Goal: Task Accomplishment & Management: Use online tool/utility

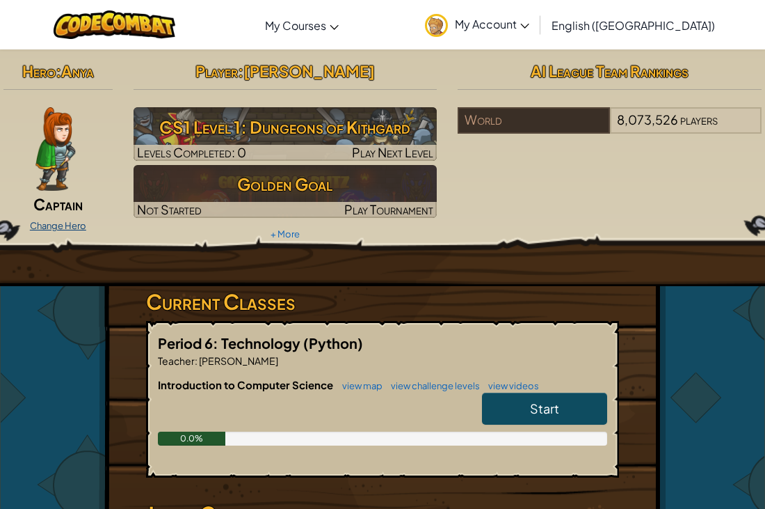
click at [60, 223] on link "Change Hero" at bounding box center [58, 225] width 56 height 11
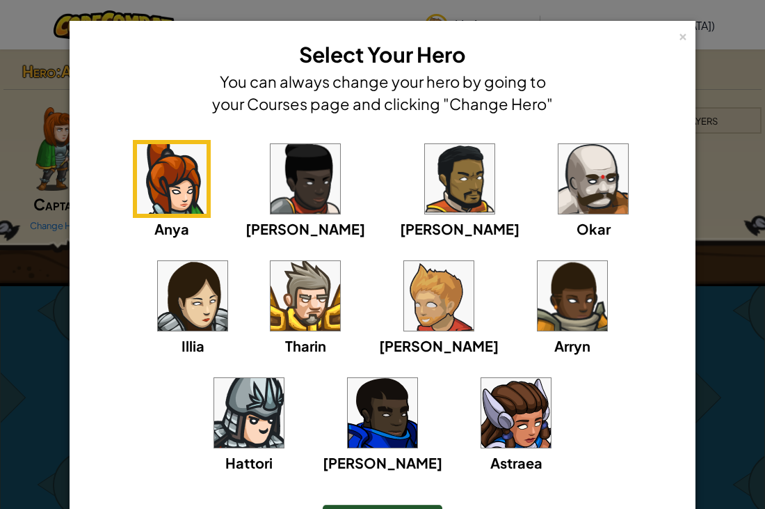
click at [404, 291] on img at bounding box center [439, 296] width 70 height 70
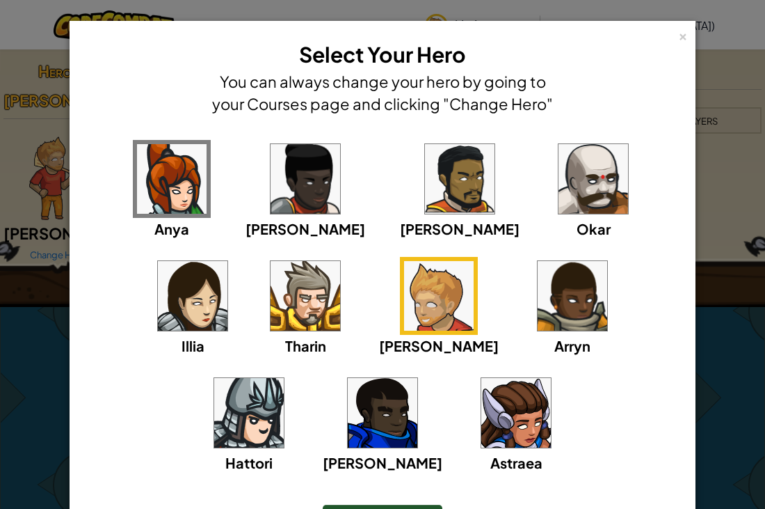
click at [271, 289] on img at bounding box center [306, 296] width 70 height 70
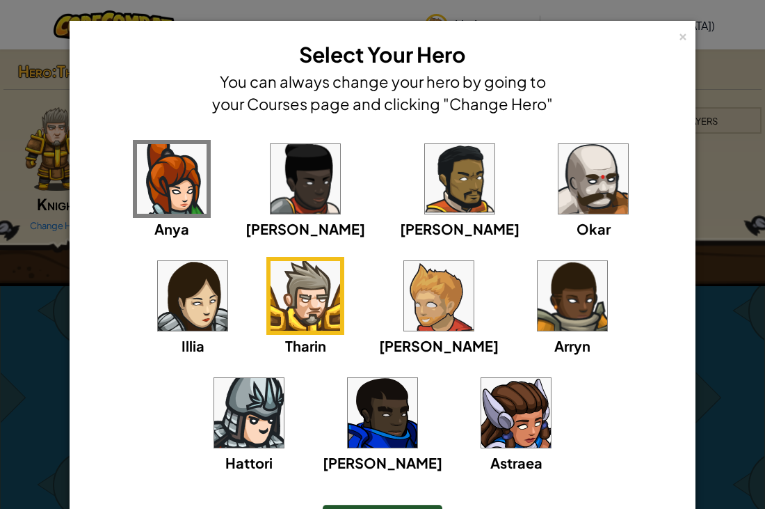
click at [154, 182] on img at bounding box center [172, 179] width 70 height 70
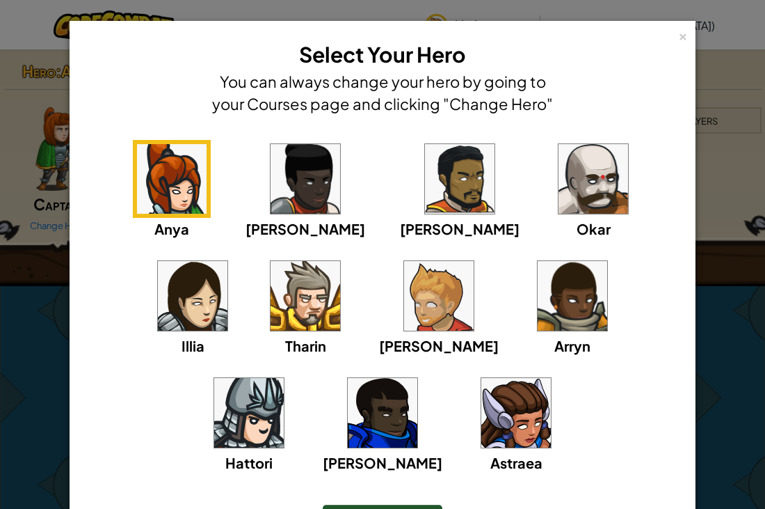
click at [281, 194] on img at bounding box center [306, 179] width 70 height 70
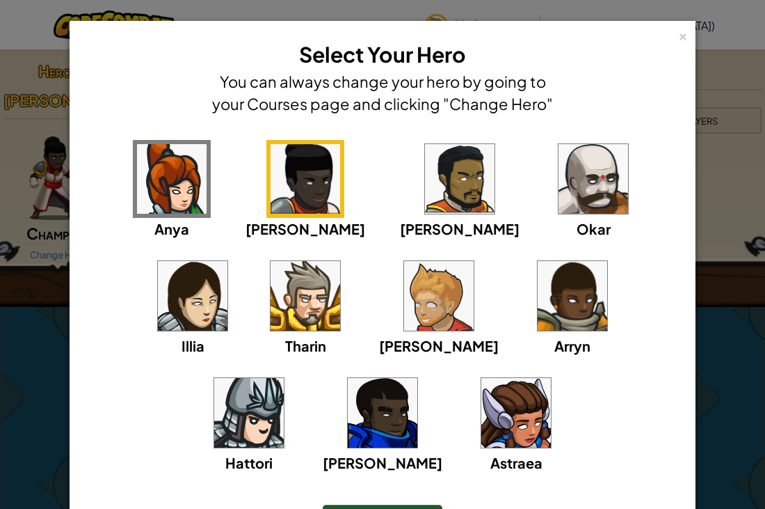
click at [425, 197] on img at bounding box center [460, 179] width 70 height 70
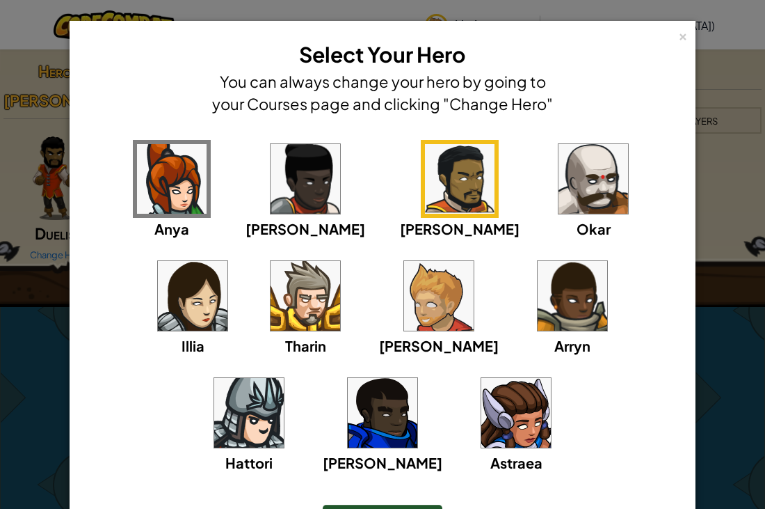
click at [559, 186] on img at bounding box center [594, 179] width 70 height 70
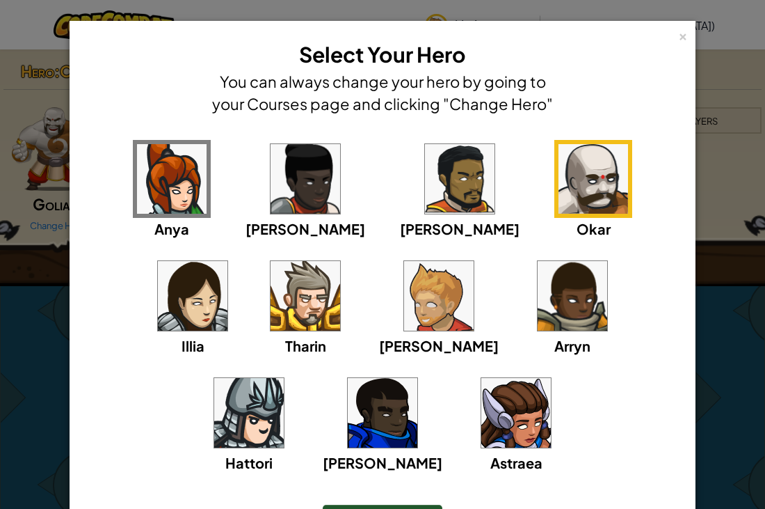
click at [227, 261] on img at bounding box center [193, 296] width 70 height 70
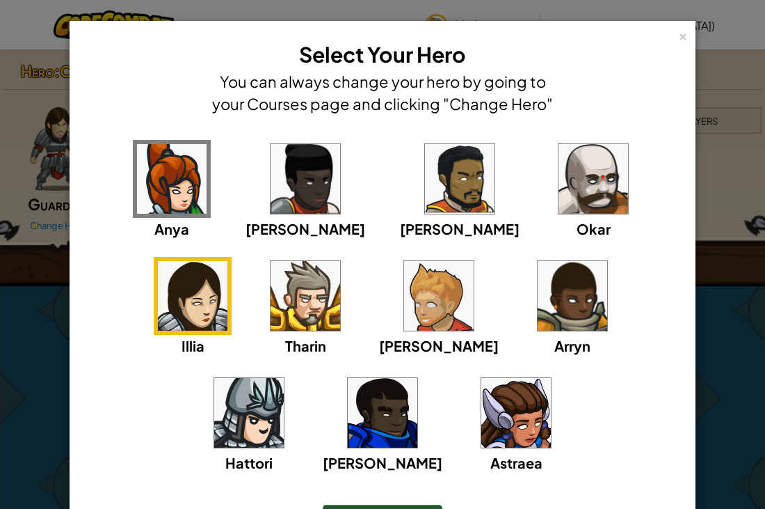
click at [417, 378] on img at bounding box center [383, 413] width 70 height 70
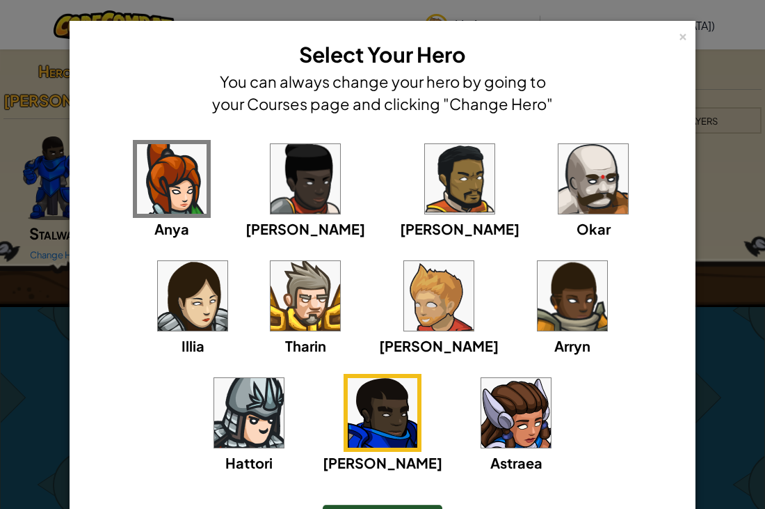
click at [284, 378] on img at bounding box center [249, 413] width 70 height 70
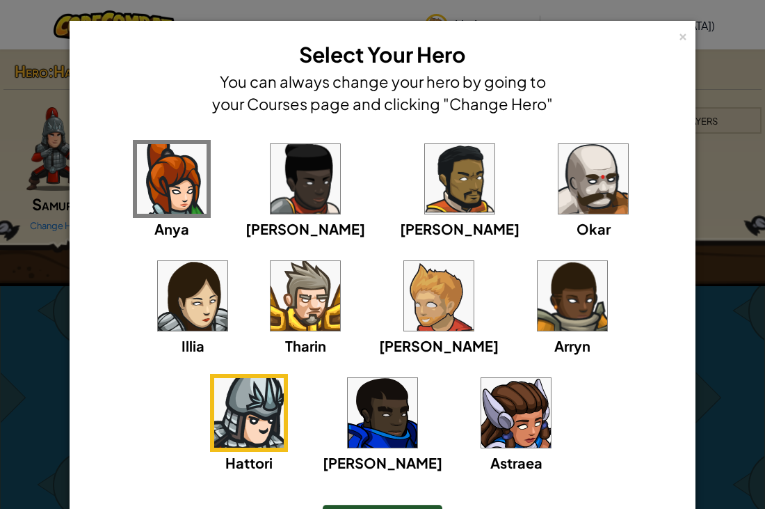
click at [481, 412] on img at bounding box center [516, 413] width 70 height 70
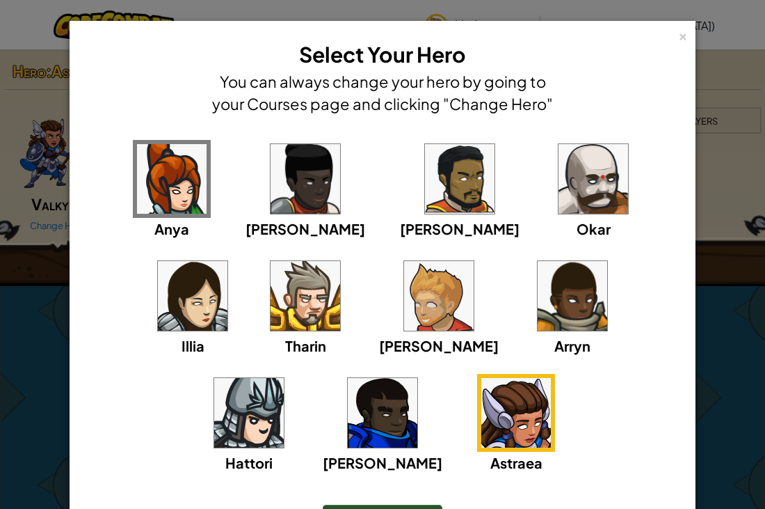
click at [538, 301] on img at bounding box center [573, 296] width 70 height 70
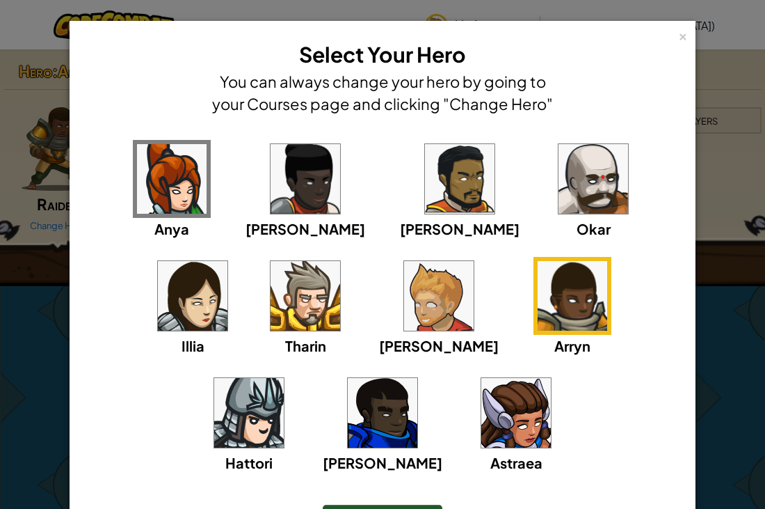
click at [404, 300] on img at bounding box center [439, 296] width 70 height 70
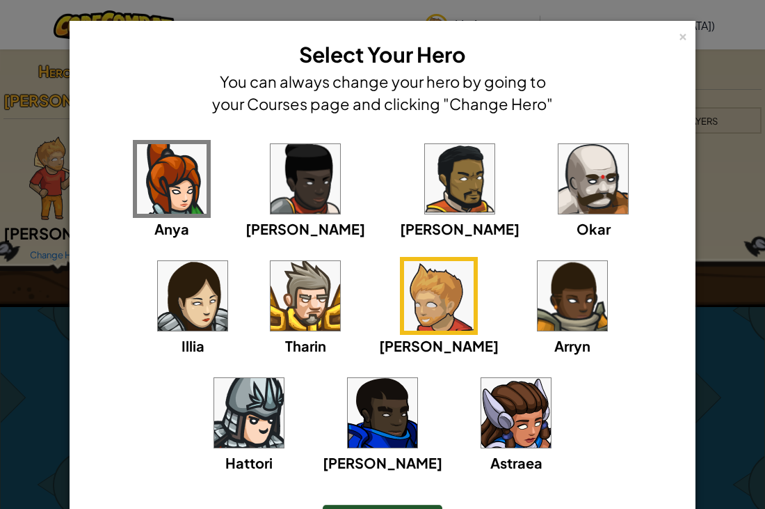
click at [538, 294] on img at bounding box center [573, 296] width 70 height 70
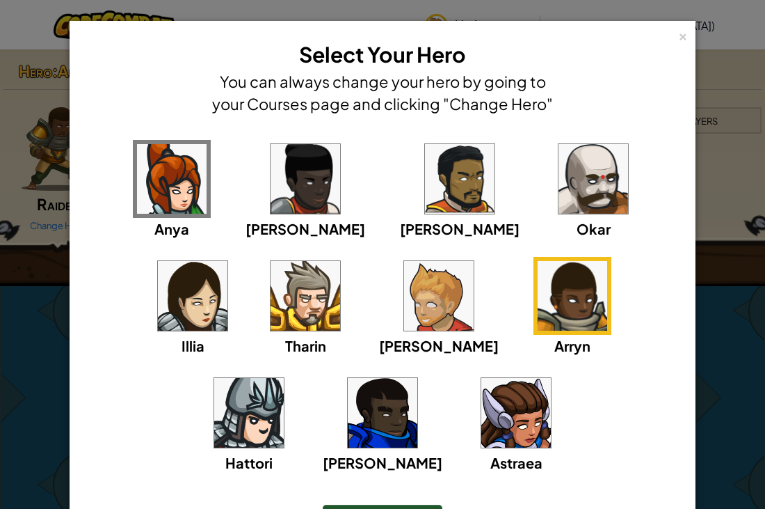
click at [271, 179] on img at bounding box center [306, 179] width 70 height 70
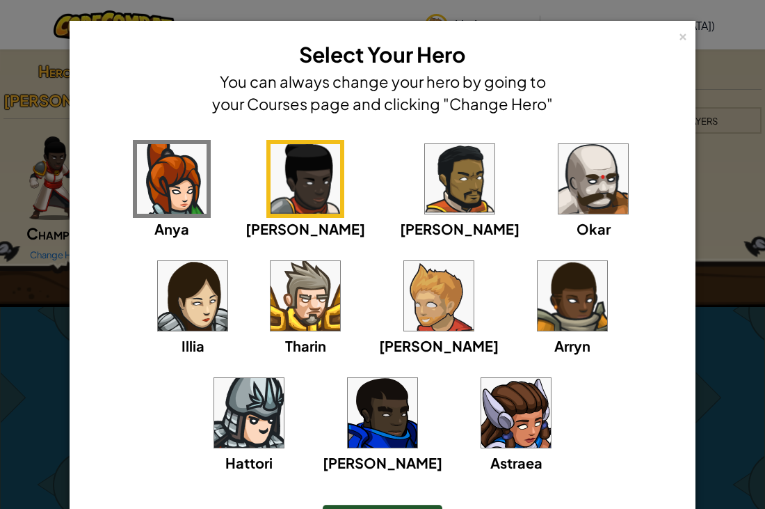
click at [425, 195] on img at bounding box center [460, 179] width 70 height 70
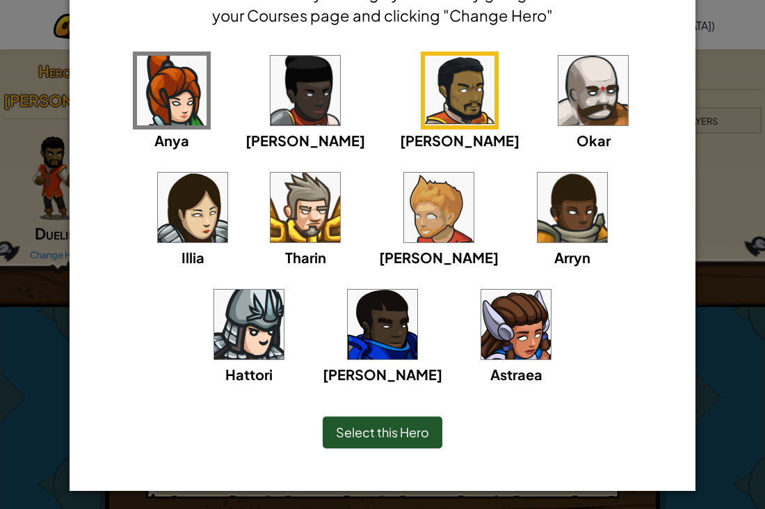
scroll to position [91, 0]
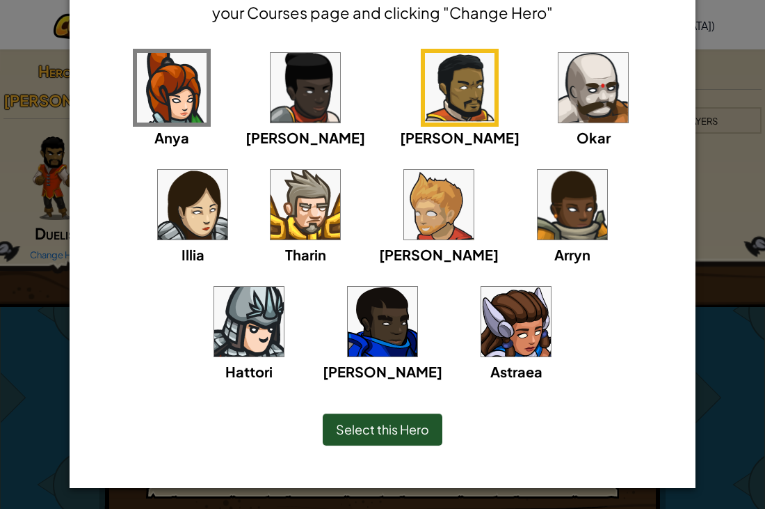
click at [404, 224] on img at bounding box center [439, 205] width 70 height 70
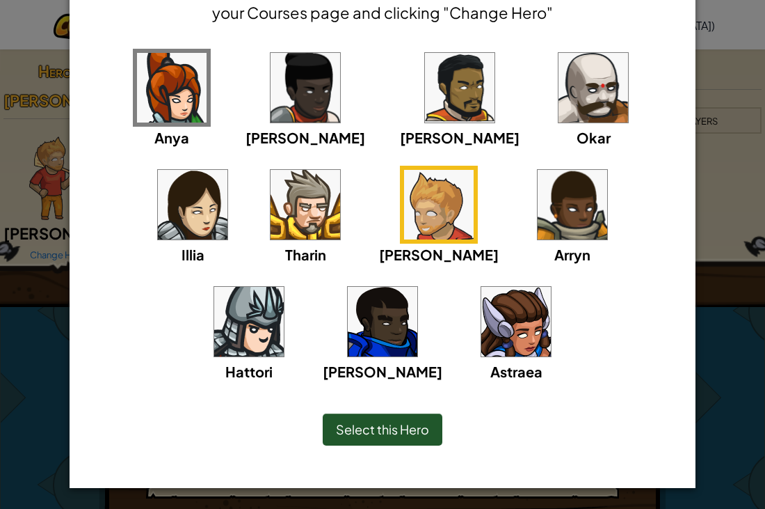
click at [397, 438] on div "Select this Hero" at bounding box center [383, 429] width 120 height 32
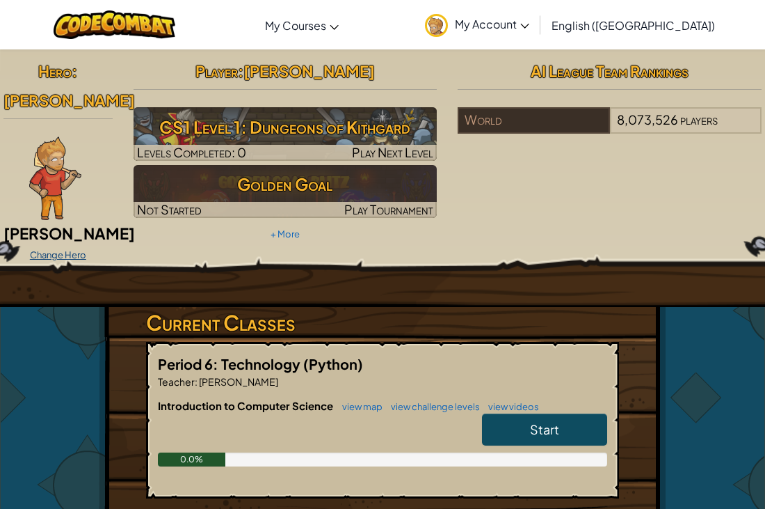
click at [72, 249] on link "Change Hero" at bounding box center [58, 254] width 56 height 11
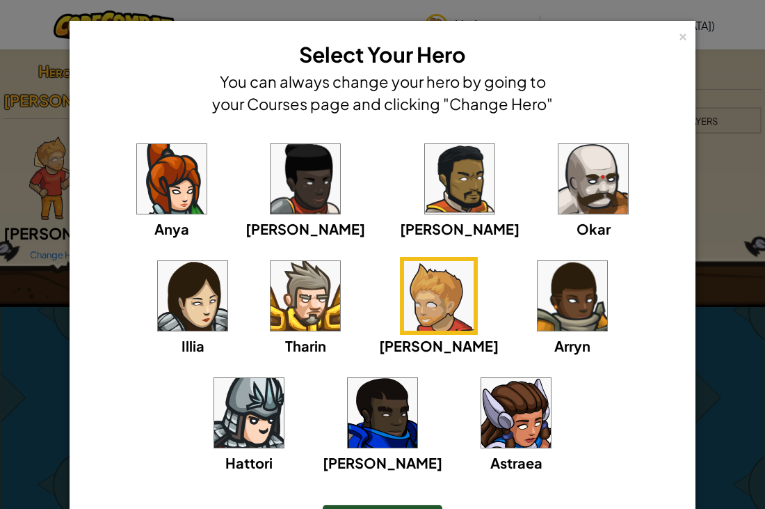
click at [425, 190] on img at bounding box center [460, 179] width 70 height 70
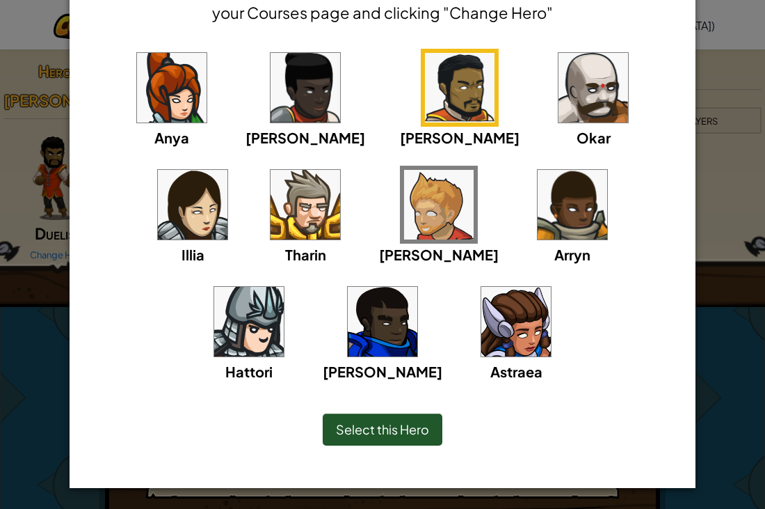
click at [371, 427] on span "Select this Hero" at bounding box center [382, 429] width 93 height 16
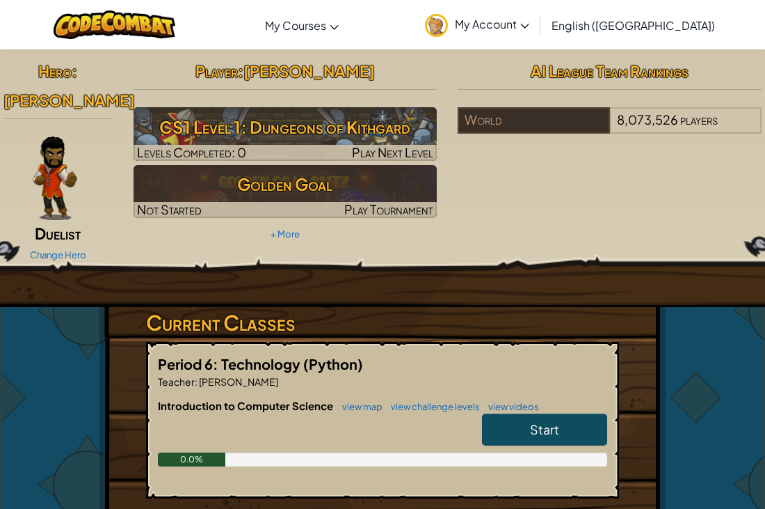
click at [535, 421] on span "Start" at bounding box center [544, 429] width 29 height 16
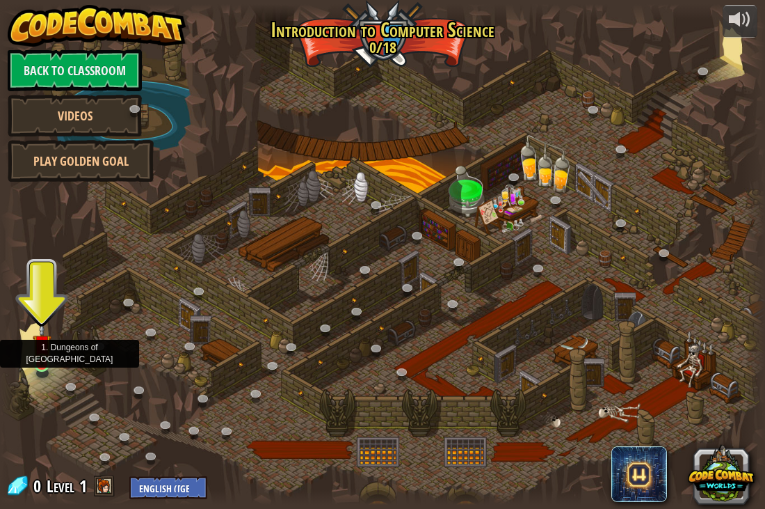
click at [49, 354] on img at bounding box center [42, 343] width 19 height 43
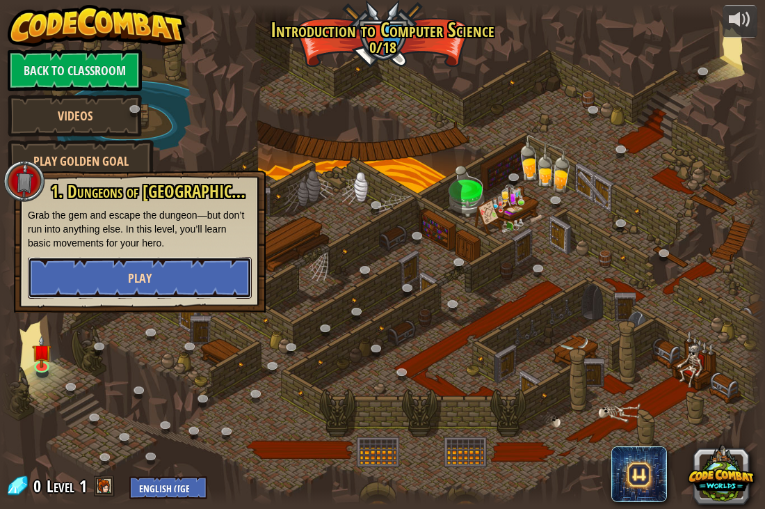
click at [109, 261] on button "Play" at bounding box center [140, 278] width 224 height 42
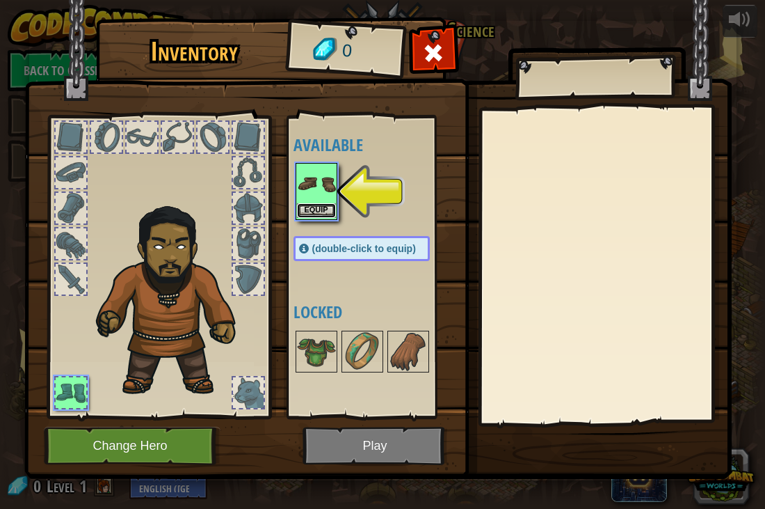
click at [328, 204] on button "Equip" at bounding box center [316, 210] width 39 height 15
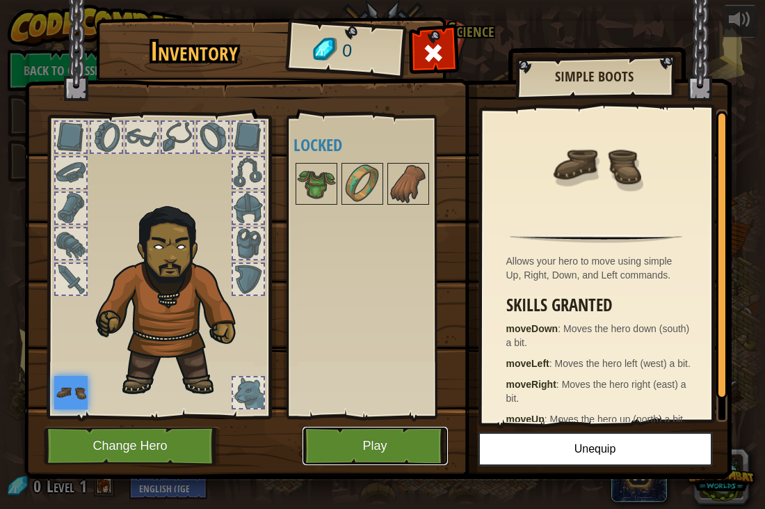
click at [378, 431] on button "Play" at bounding box center [375, 445] width 145 height 38
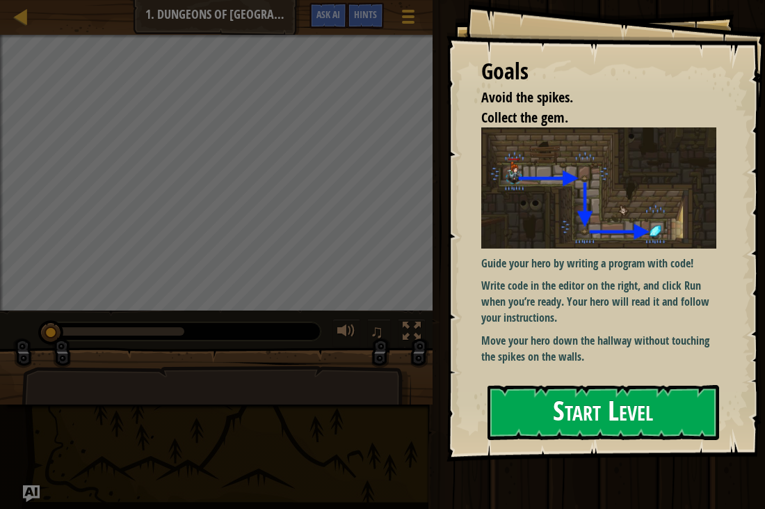
click at [625, 422] on button "Start Level" at bounding box center [604, 412] width 232 height 55
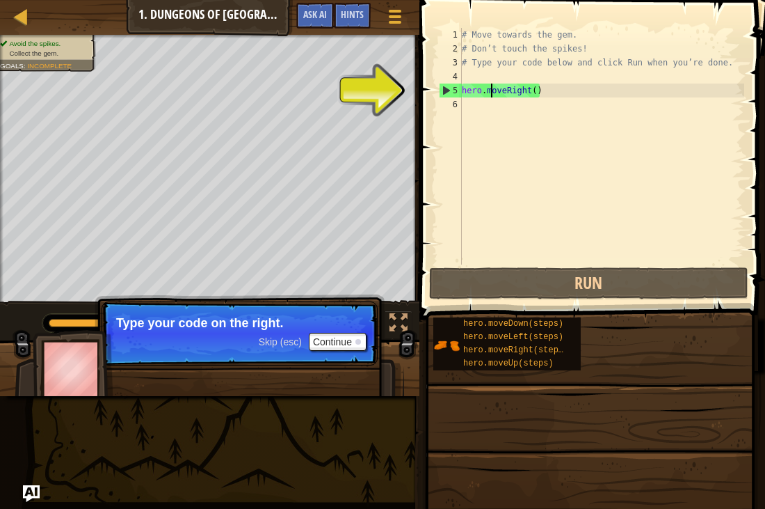
click at [493, 96] on div "# Move towards the gem. # Don’t touch the spikes! # Type your code below and cl…" at bounding box center [601, 160] width 285 height 264
click at [532, 87] on div "# Move towards the gem. # Don’t touch the spikes! # Type your code below and cl…" at bounding box center [601, 160] width 285 height 264
click at [541, 93] on div "# Move towards the gem. # Don’t touch the spikes! # Type your code below and cl…" at bounding box center [601, 160] width 285 height 264
click at [441, 85] on div "5" at bounding box center [451, 90] width 22 height 14
click at [455, 86] on div "5" at bounding box center [451, 90] width 22 height 14
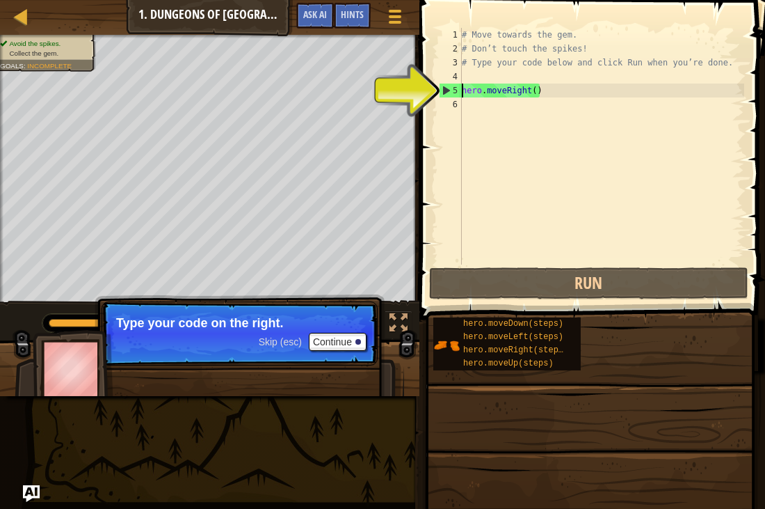
click at [455, 86] on div "5" at bounding box center [451, 90] width 22 height 14
type textarea "hero.moveRight()"
click at [455, 86] on div "5" at bounding box center [451, 90] width 22 height 14
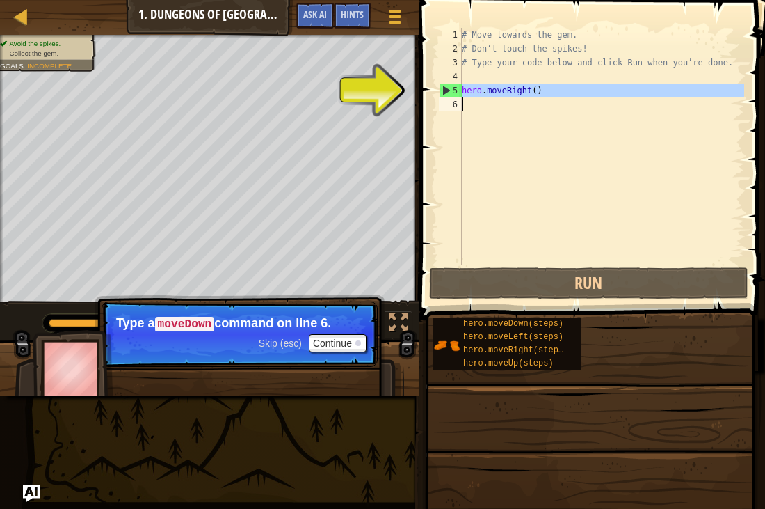
drag, startPoint x: 455, startPoint y: 86, endPoint x: 446, endPoint y: 86, distance: 9.0
click at [449, 93] on div "5" at bounding box center [451, 90] width 22 height 14
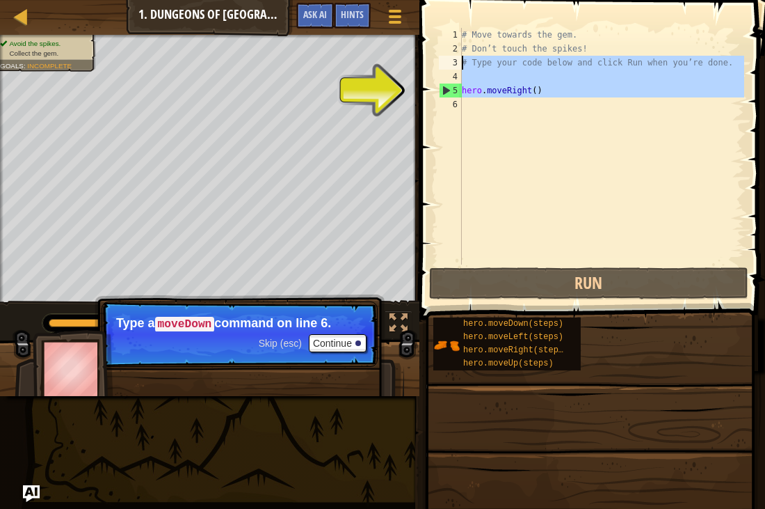
drag, startPoint x: 445, startPoint y: 88, endPoint x: 448, endPoint y: 65, distance: 23.8
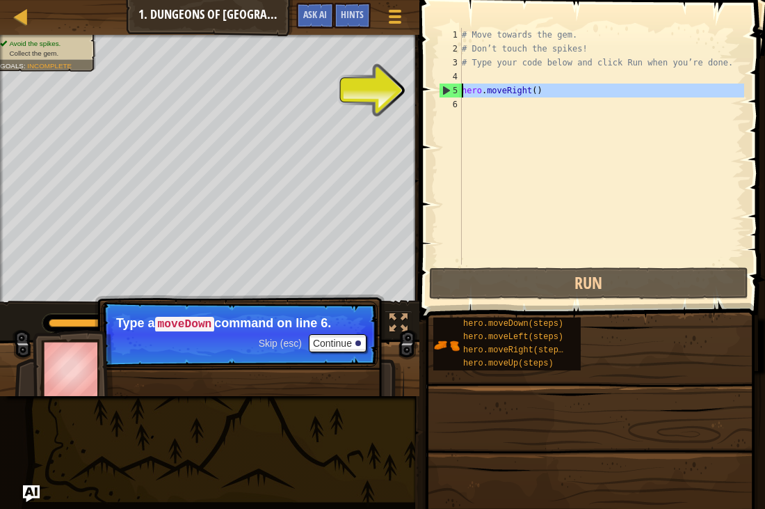
click at [444, 90] on div "5" at bounding box center [451, 90] width 22 height 14
type textarea "hero.moveRight()"
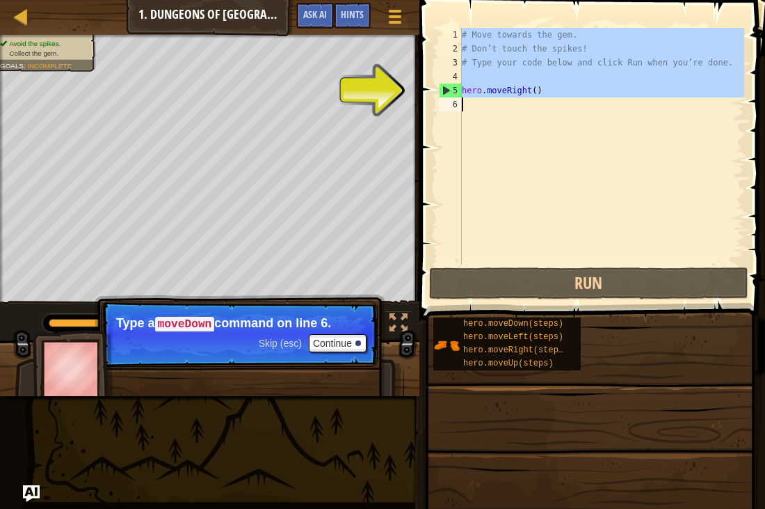
click at [444, 90] on div "5" at bounding box center [451, 90] width 22 height 14
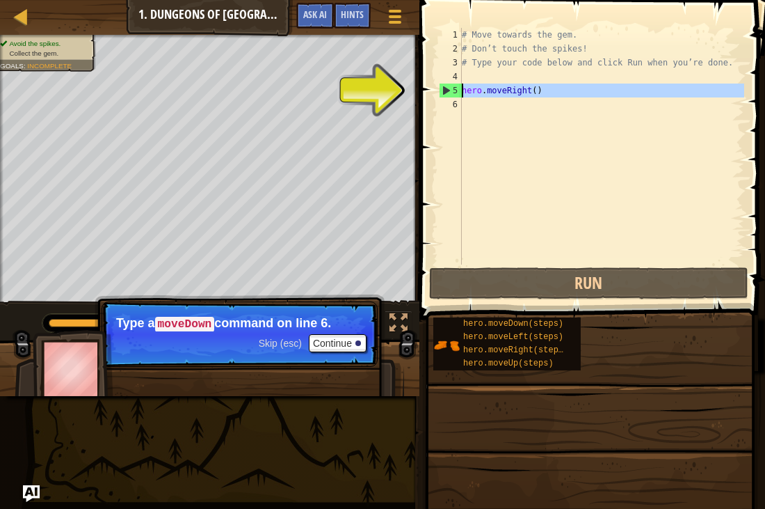
click at [451, 88] on div "5" at bounding box center [451, 90] width 22 height 14
type textarea "hero.moveRight()"
click at [451, 88] on div "5" at bounding box center [451, 90] width 22 height 14
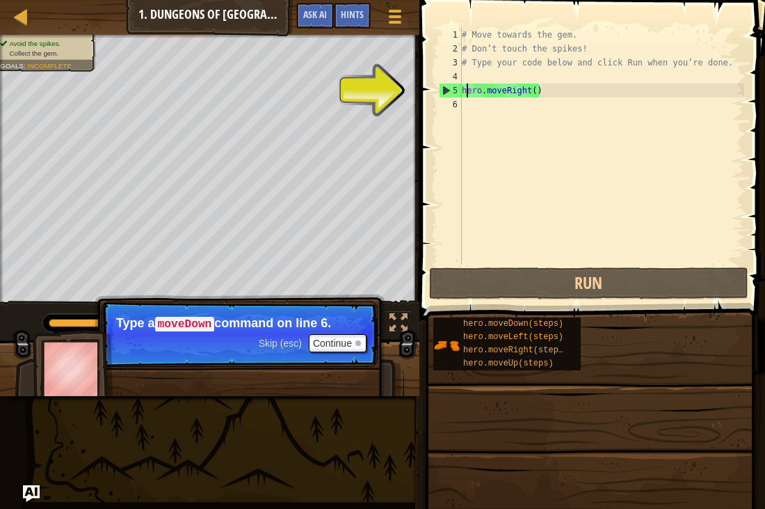
click at [466, 86] on div "# Move towards the gem. # Don’t touch the spikes! # Type your code below and cl…" at bounding box center [601, 160] width 285 height 264
click at [479, 90] on div "# Move towards the gem. # Don’t touch the spikes! # Type your code below and cl…" at bounding box center [601, 160] width 285 height 264
click at [530, 97] on div "# Move towards the gem. # Don’t touch the spikes! # Type your code below and cl…" at bounding box center [601, 160] width 285 height 264
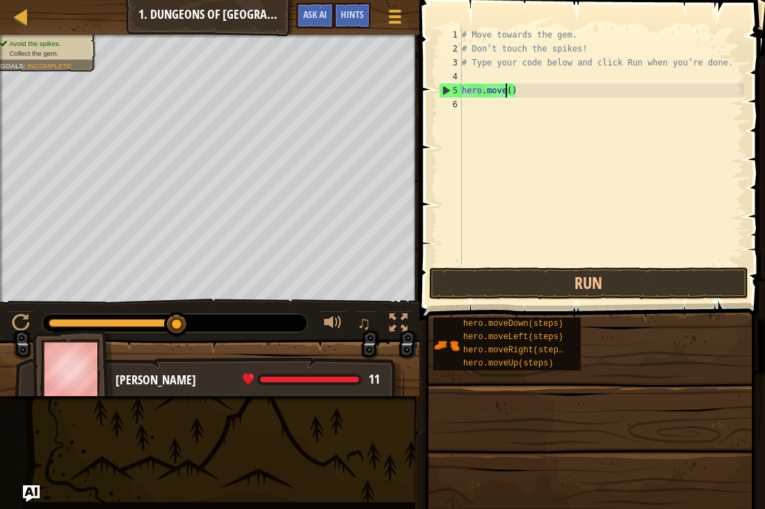
type textarea "[DOMAIN_NAME]()"
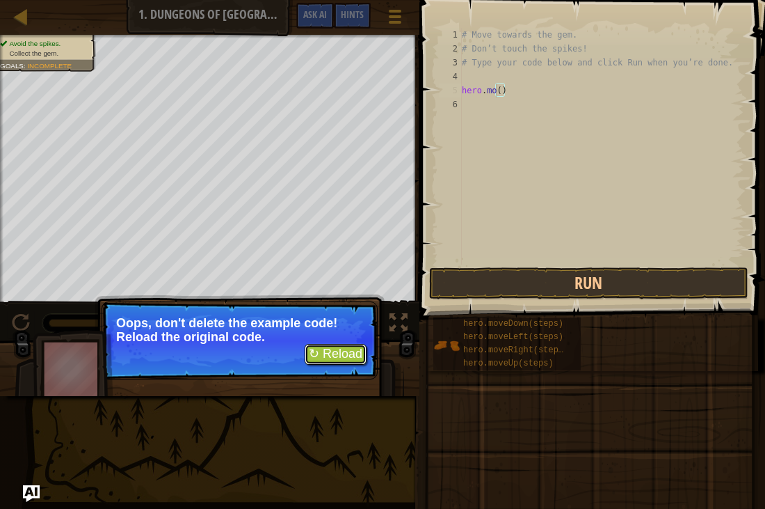
click at [332, 349] on button "↻ Reload" at bounding box center [336, 354] width 62 height 21
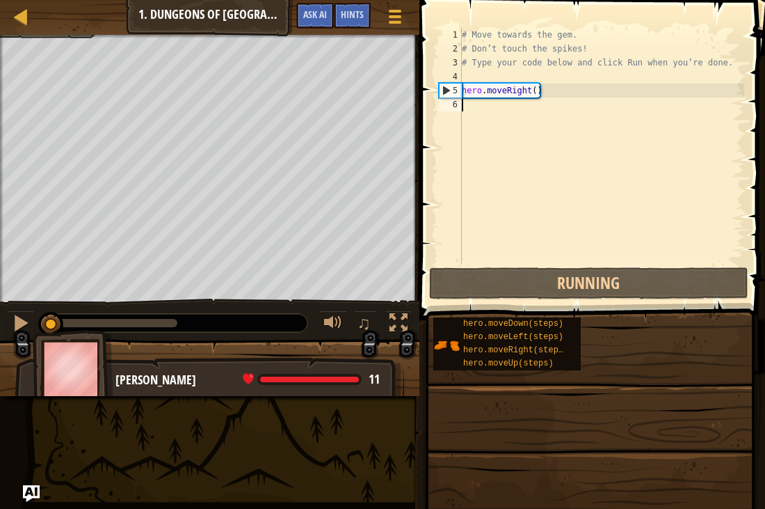
scroll to position [6, 0]
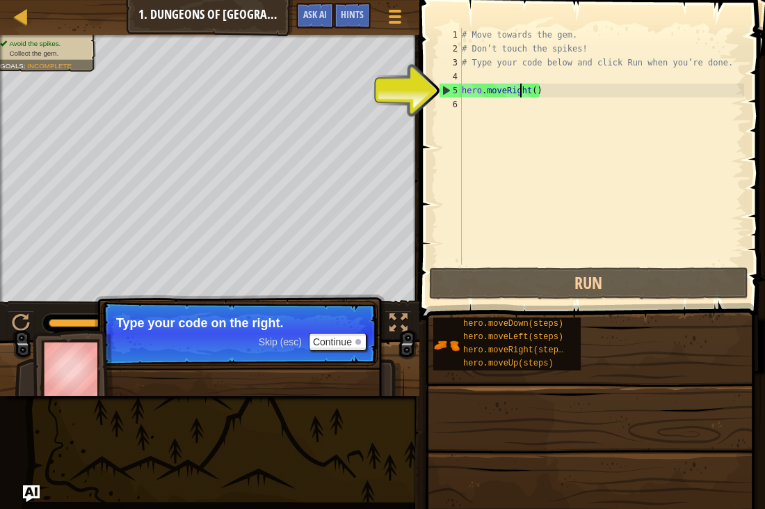
click at [519, 88] on div "# Move towards the gem. # Don’t touch the spikes! # Type your code below and cl…" at bounding box center [601, 160] width 285 height 264
click at [445, 86] on div "5" at bounding box center [451, 90] width 22 height 14
click at [542, 96] on div "# Move towards the gem. # Don’t touch the spikes! # Type your code below and cl…" at bounding box center [601, 160] width 285 height 264
click at [538, 93] on div "# Move towards the gem. # Don’t touch the spikes! # Type your code below and cl…" at bounding box center [601, 160] width 285 height 264
click at [536, 86] on div "# Move towards the gem. # Don’t touch the spikes! # Type your code below and cl…" at bounding box center [601, 160] width 285 height 264
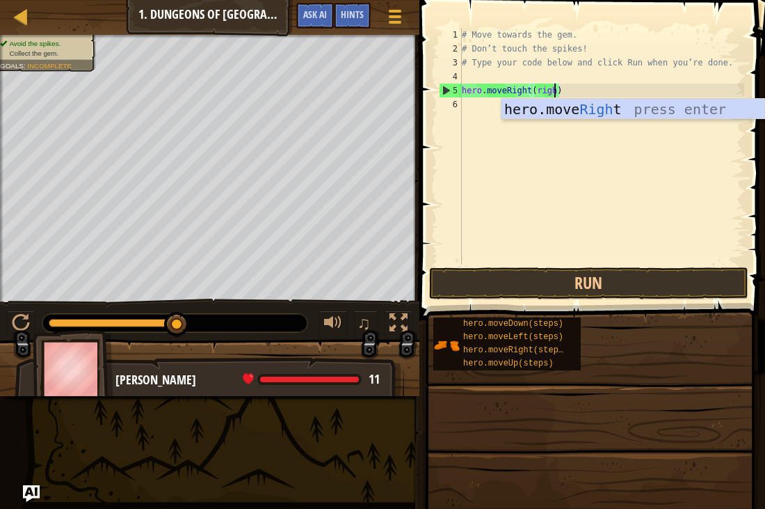
scroll to position [6, 14]
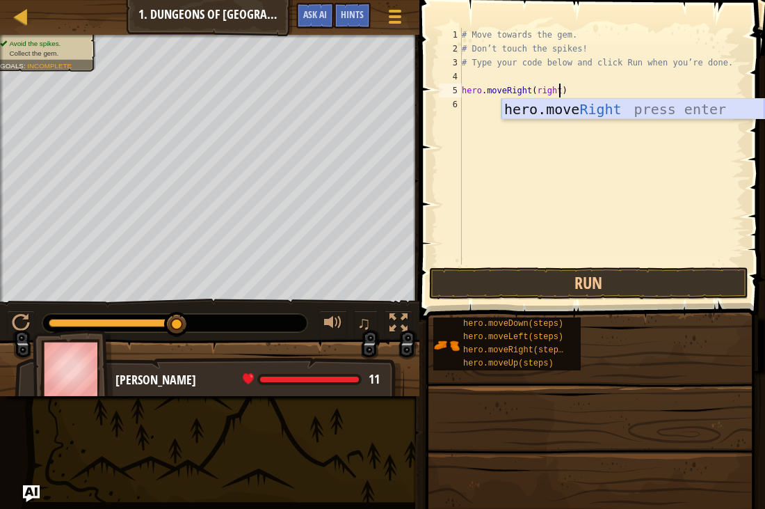
click at [598, 109] on div "hero.move Right press enter" at bounding box center [633, 130] width 263 height 63
type textarea "hero.moveRight()"
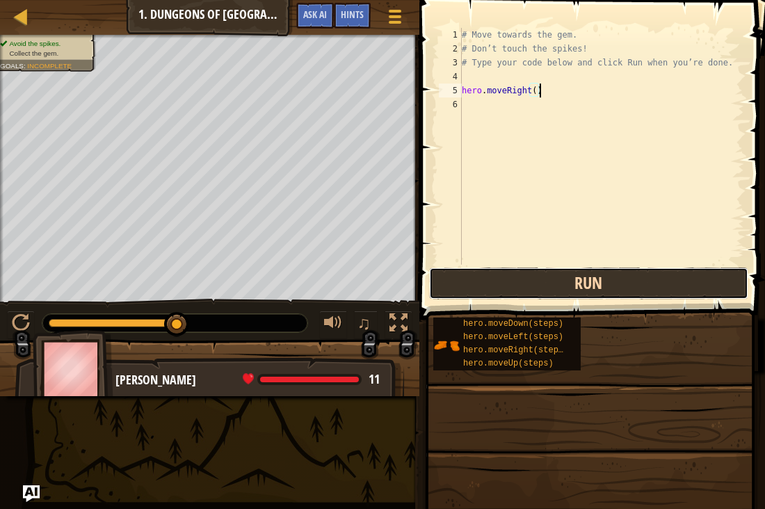
click at [563, 279] on button "Run" at bounding box center [588, 283] width 319 height 32
click at [558, 280] on button "Run" at bounding box center [588, 283] width 319 height 32
click at [559, 280] on button "Run" at bounding box center [588, 283] width 319 height 32
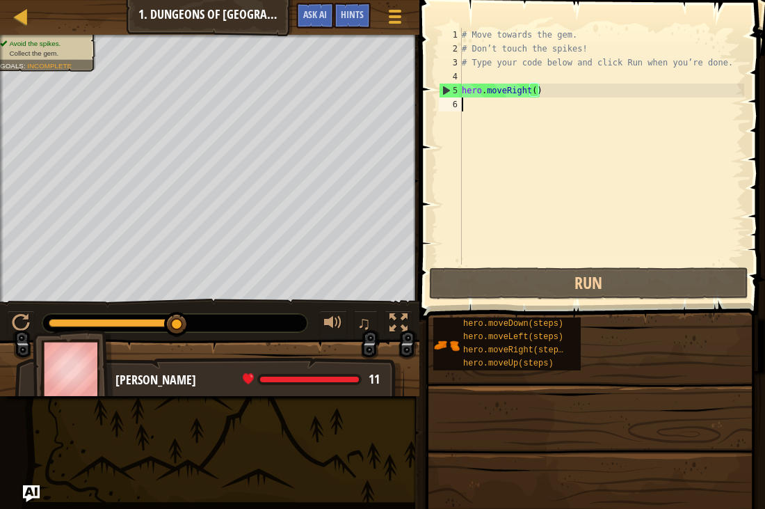
click at [583, 191] on div "# Move towards the gem. # Don’t touch the spikes! # Type your code below and cl…" at bounding box center [601, 160] width 285 height 264
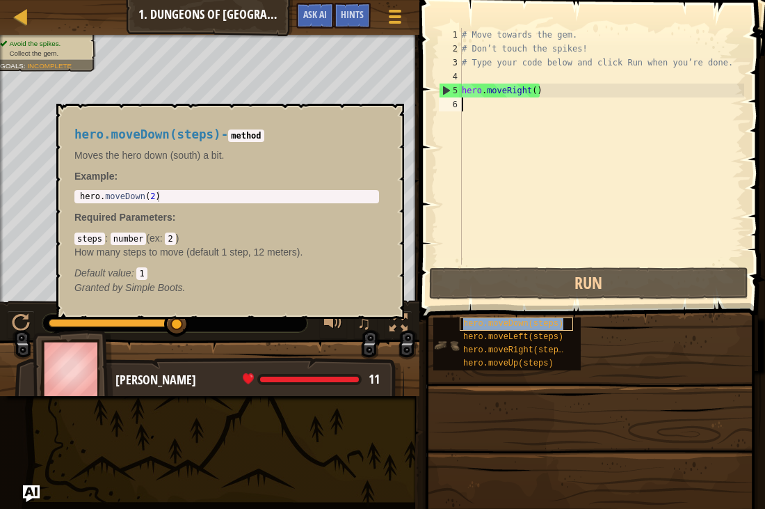
click at [523, 326] on span "hero.moveDown(steps)" at bounding box center [513, 324] width 100 height 10
click at [543, 321] on span "hero.moveDown(steps)" at bounding box center [513, 324] width 100 height 10
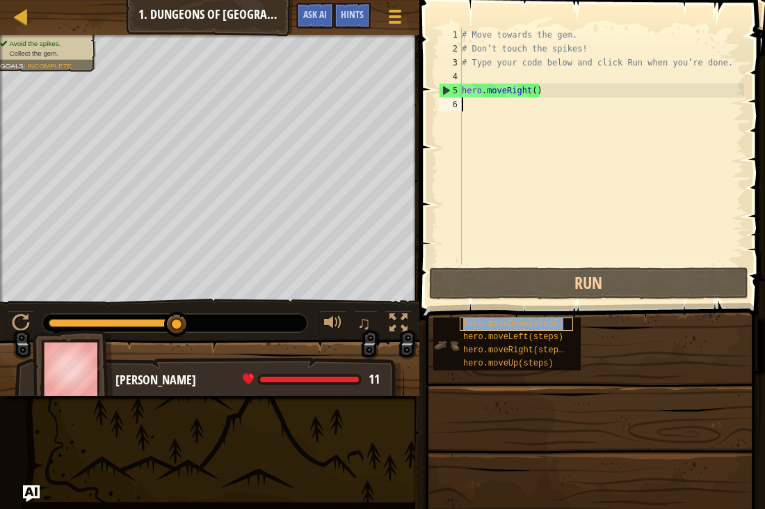
click at [543, 321] on span "hero.moveDown(steps)" at bounding box center [513, 324] width 100 height 10
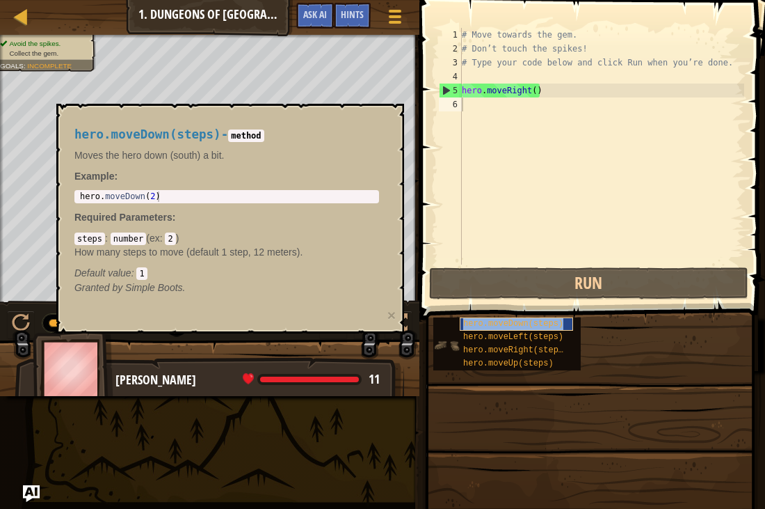
click at [543, 321] on span "hero.moveDown(steps)" at bounding box center [513, 324] width 100 height 10
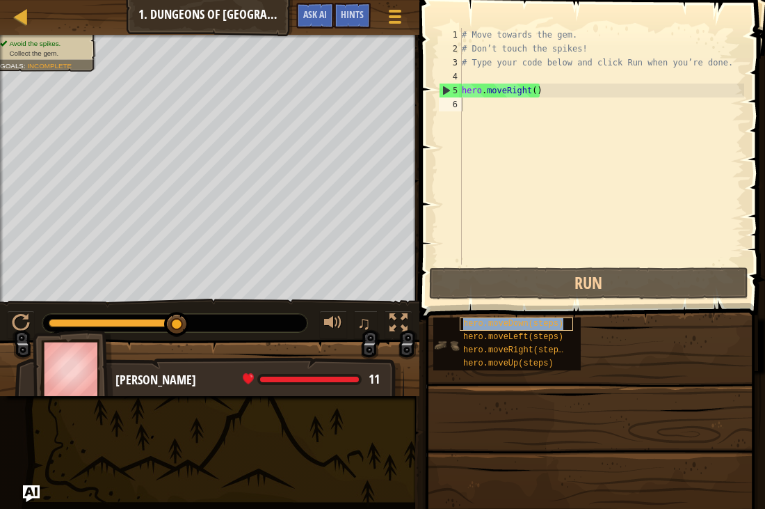
click at [543, 321] on span "hero.moveDown(steps)" at bounding box center [513, 324] width 100 height 10
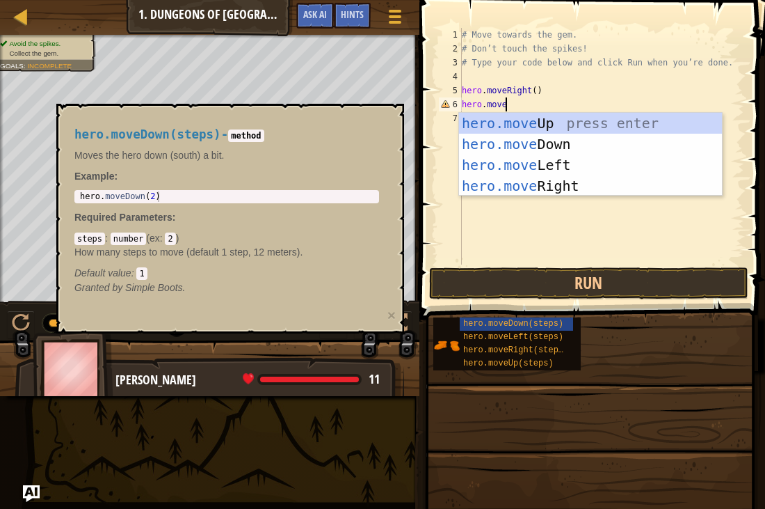
scroll to position [6, 6]
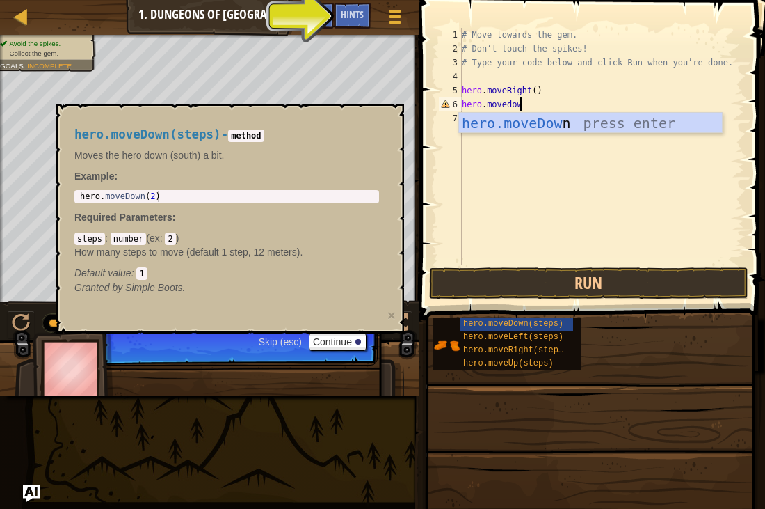
type textarea "hero.movedown"
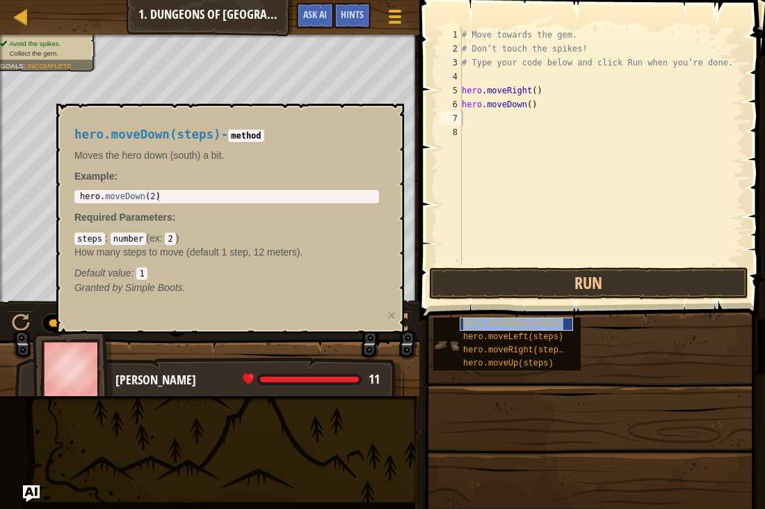
click at [508, 324] on span "hero.moveDown(steps)" at bounding box center [513, 324] width 100 height 10
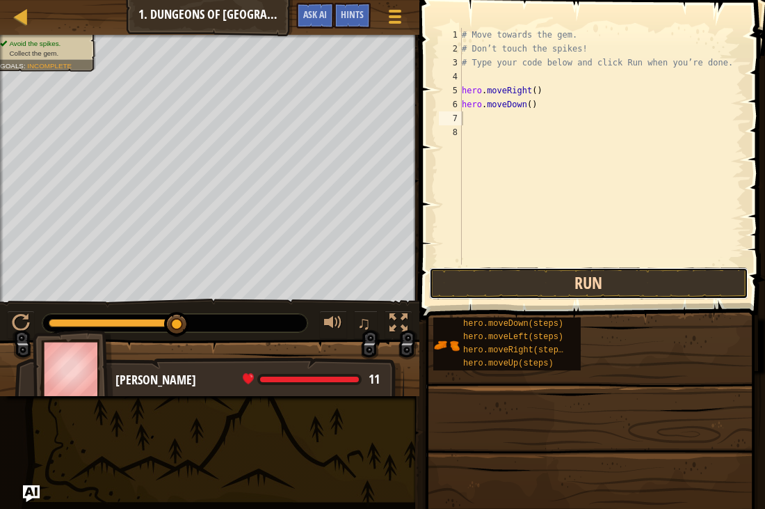
click at [508, 268] on button "Run" at bounding box center [588, 283] width 319 height 32
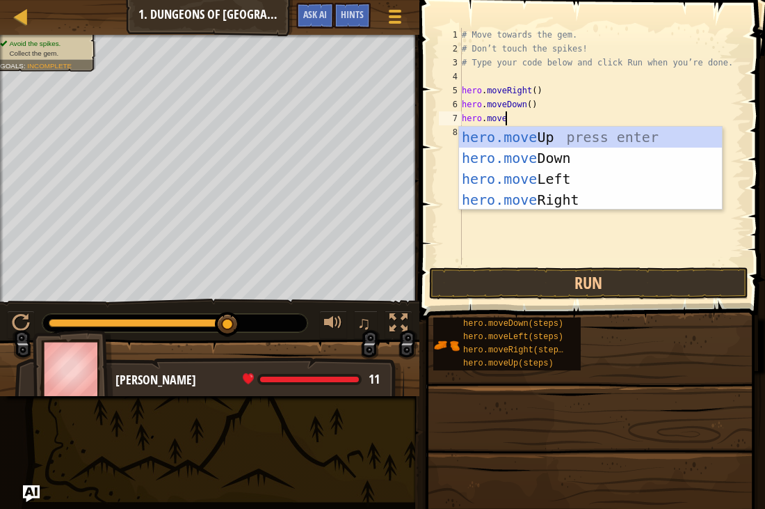
scroll to position [6, 6]
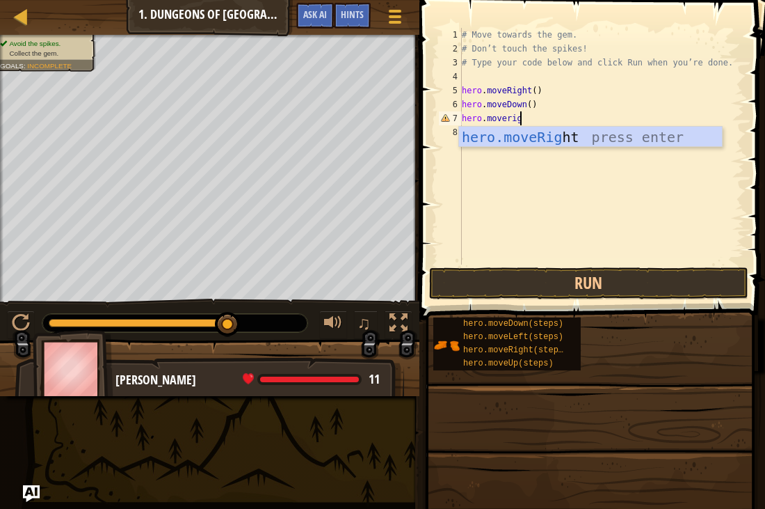
type textarea "hero.moveright"
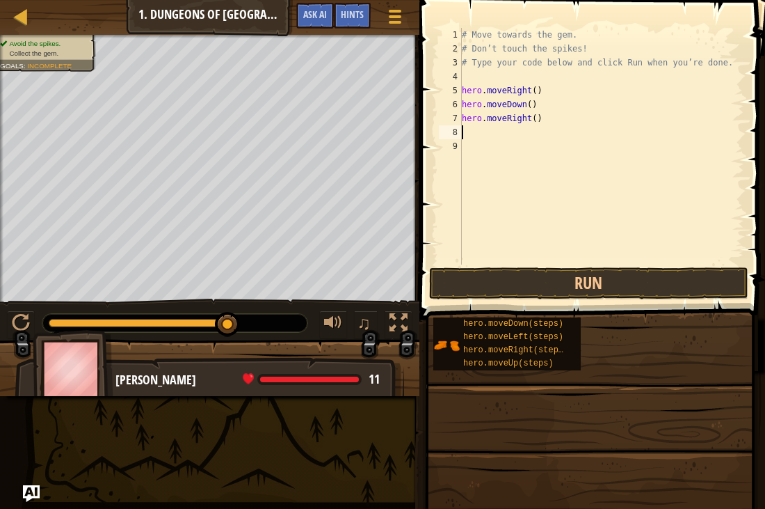
scroll to position [6, 0]
click at [517, 284] on button "Run" at bounding box center [588, 283] width 319 height 32
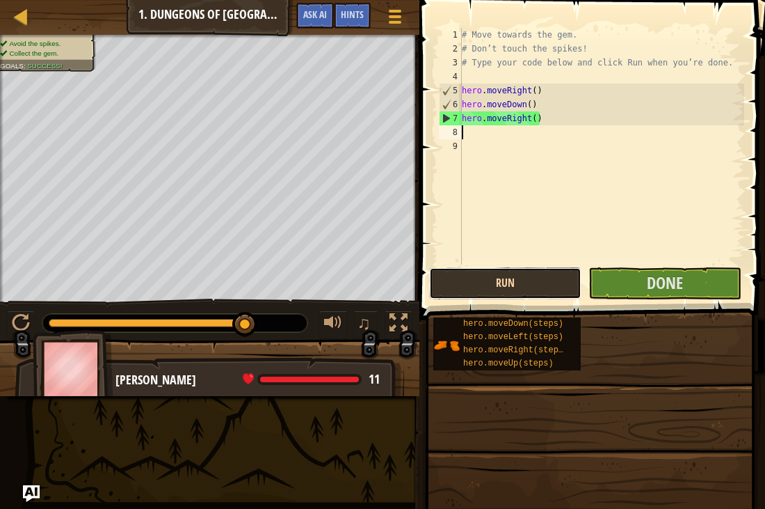
click at [543, 273] on button "Run" at bounding box center [505, 283] width 152 height 32
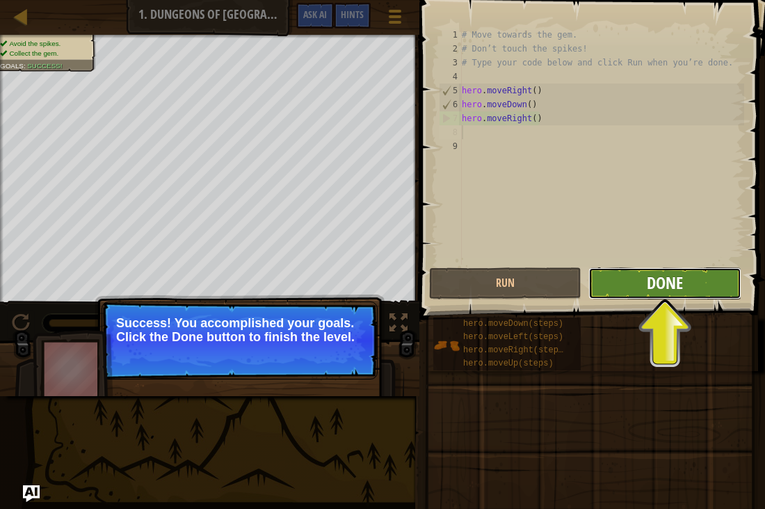
click at [675, 287] on span "Done" at bounding box center [665, 282] width 36 height 22
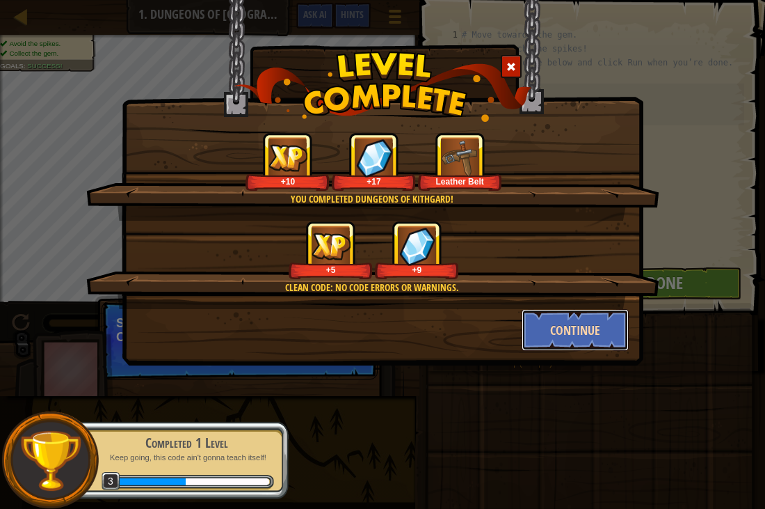
click at [572, 333] on button "Continue" at bounding box center [576, 330] width 108 height 42
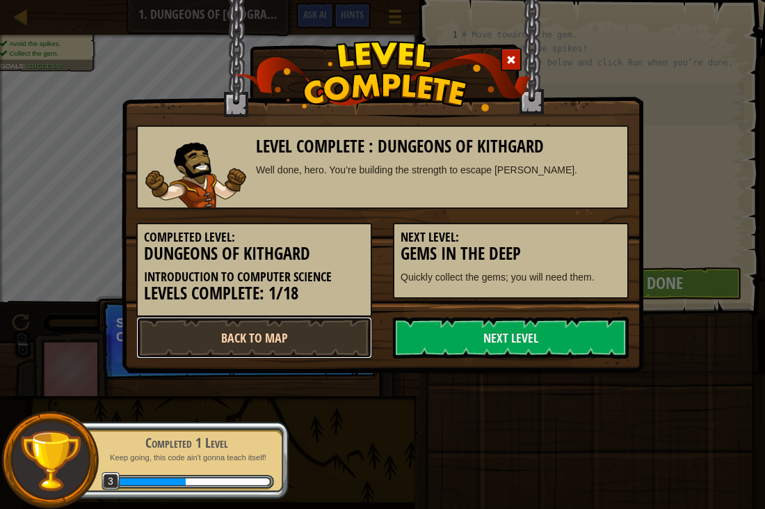
click at [325, 331] on link "Back to Map" at bounding box center [254, 338] width 236 height 42
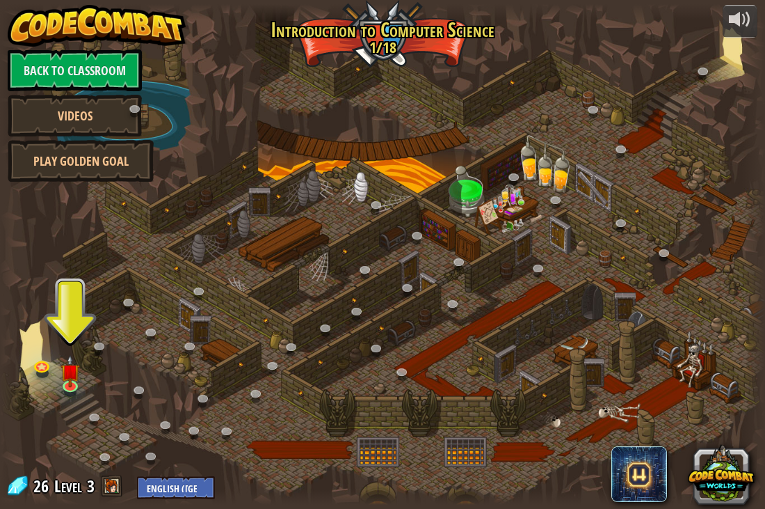
click at [106, 486] on span at bounding box center [112, 485] width 21 height 21
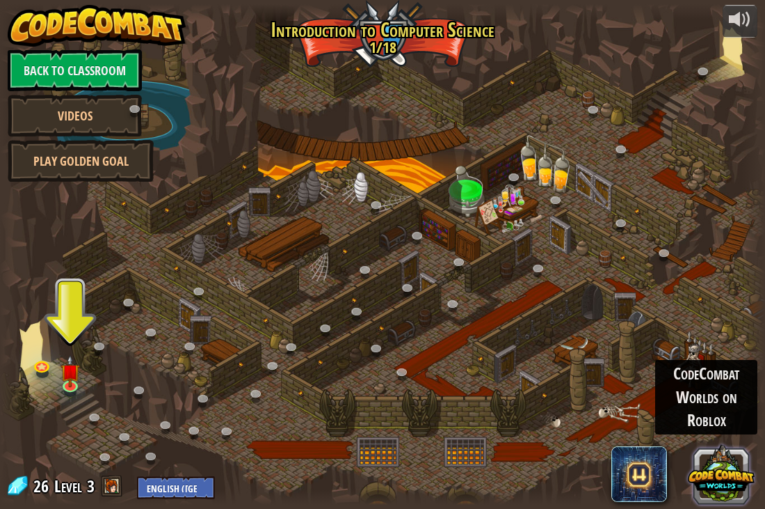
click at [728, 483] on button at bounding box center [721, 473] width 67 height 67
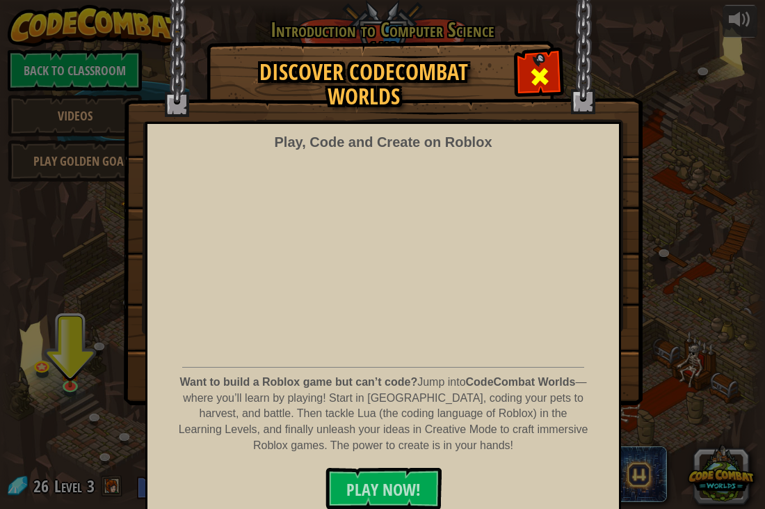
click at [547, 58] on div at bounding box center [540, 75] width 44 height 44
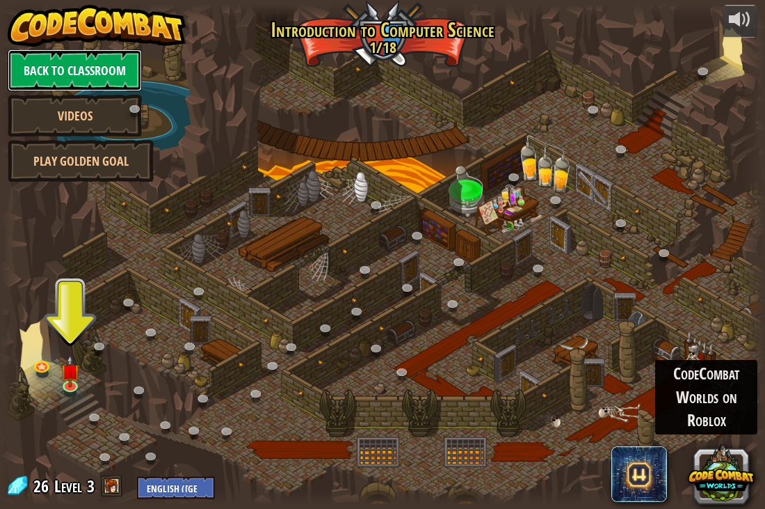
click at [74, 80] on link "Back to Classroom" at bounding box center [75, 70] width 134 height 42
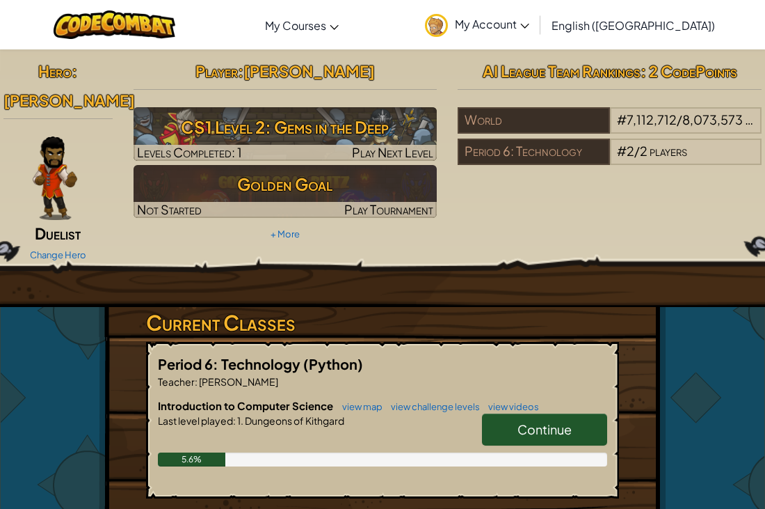
click at [67, 160] on img at bounding box center [55, 177] width 45 height 83
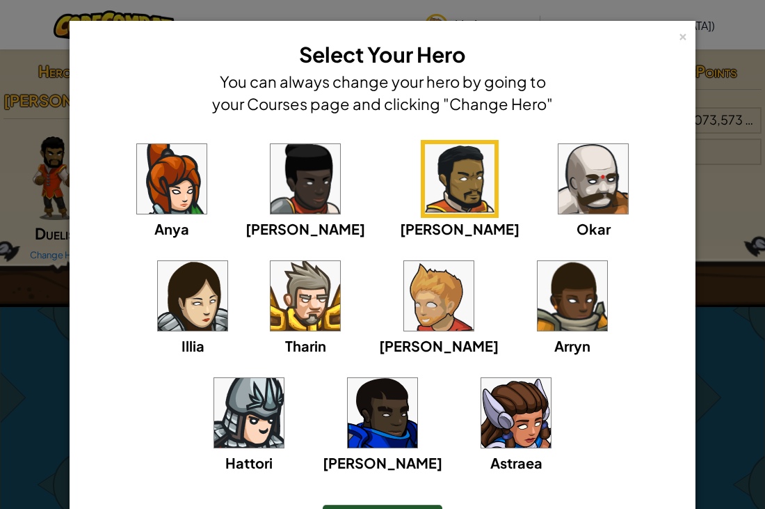
click at [271, 302] on img at bounding box center [306, 296] width 70 height 70
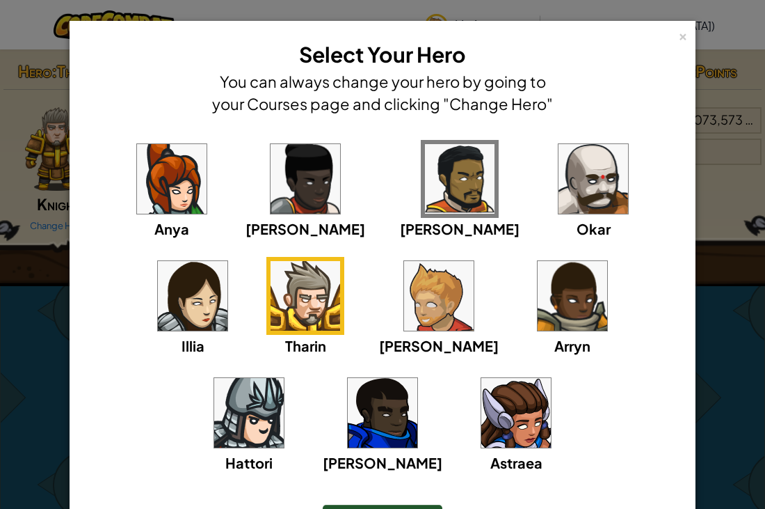
click at [554, 344] on span "Arryn" at bounding box center [572, 345] width 36 height 17
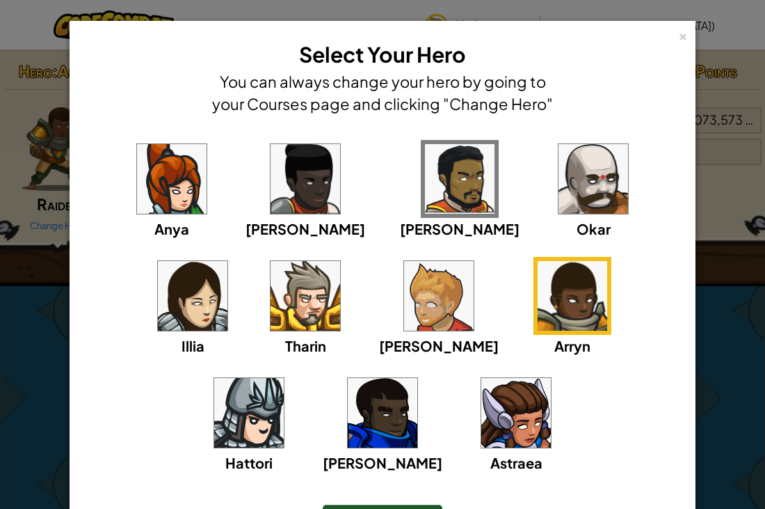
click at [404, 269] on img at bounding box center [439, 296] width 70 height 70
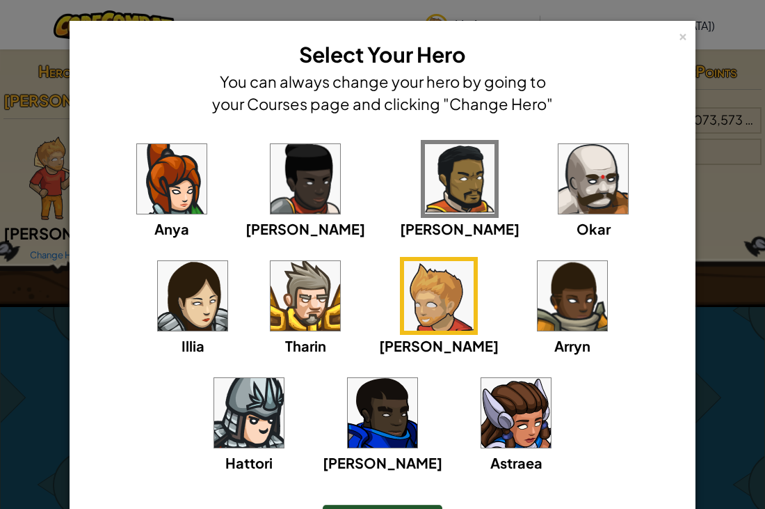
scroll to position [91, 0]
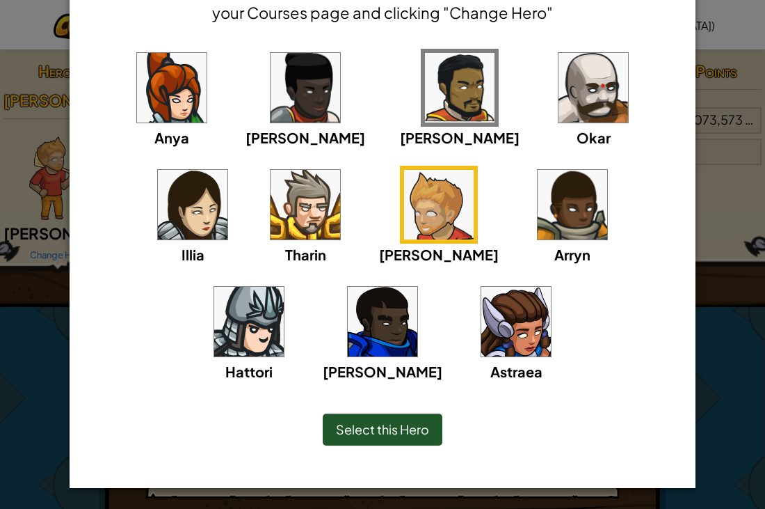
click at [357, 410] on div "Select this Hero" at bounding box center [382, 429] width 569 height 60
click at [362, 426] on span "Select this Hero" at bounding box center [382, 429] width 93 height 16
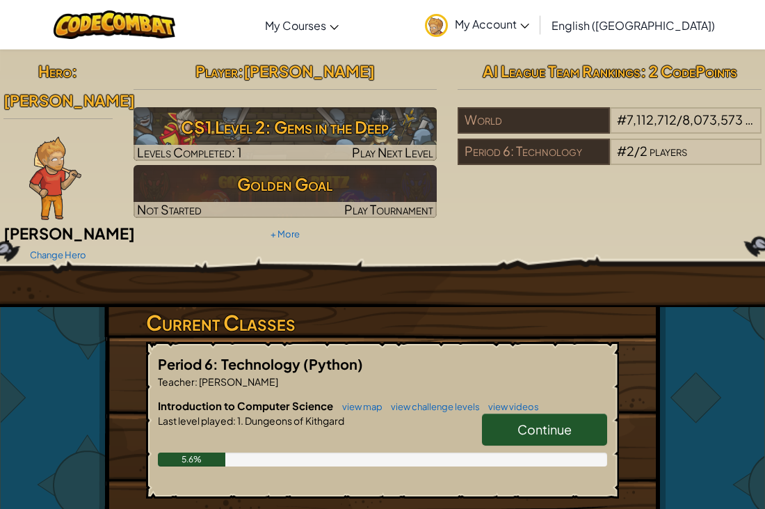
click at [547, 413] on link "Continue" at bounding box center [544, 429] width 125 height 32
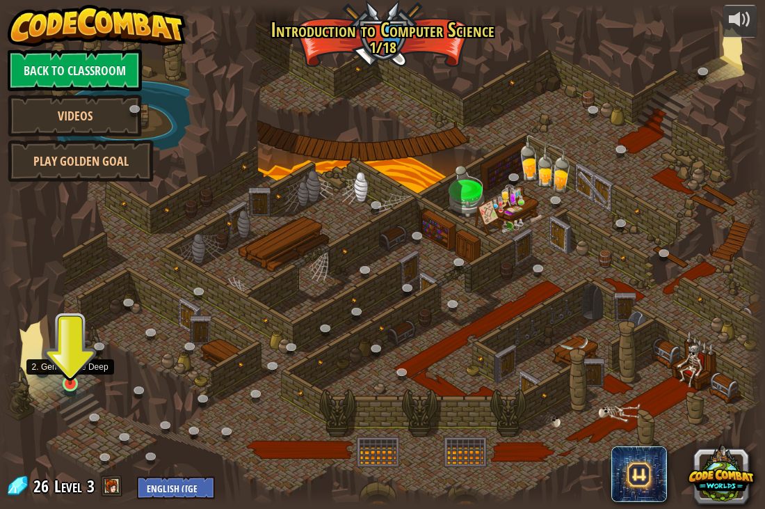
click at [72, 378] on img at bounding box center [70, 362] width 19 height 43
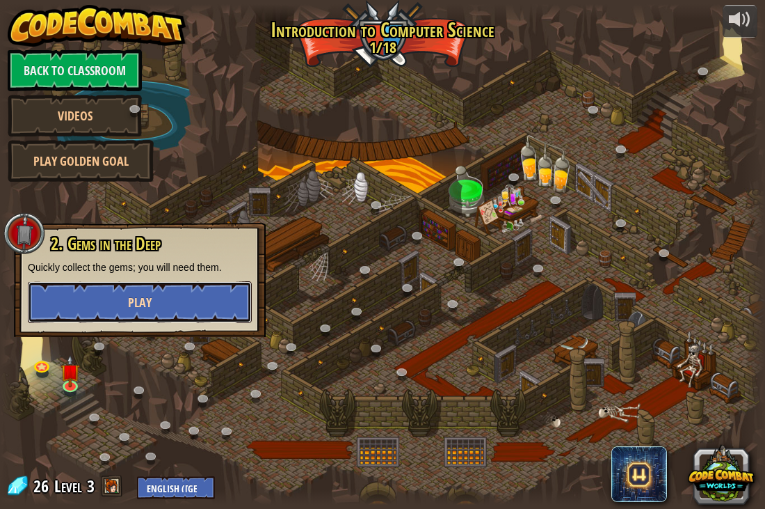
click at [92, 297] on button "Play" at bounding box center [140, 302] width 224 height 42
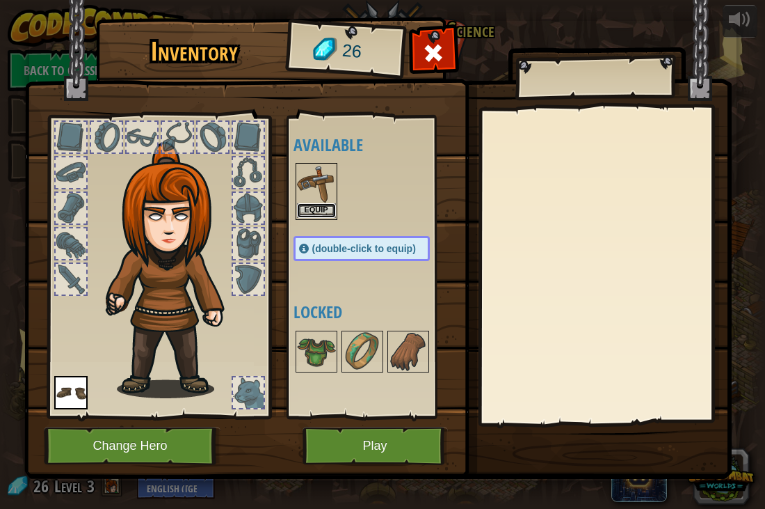
click at [330, 214] on button "Equip" at bounding box center [316, 210] width 39 height 15
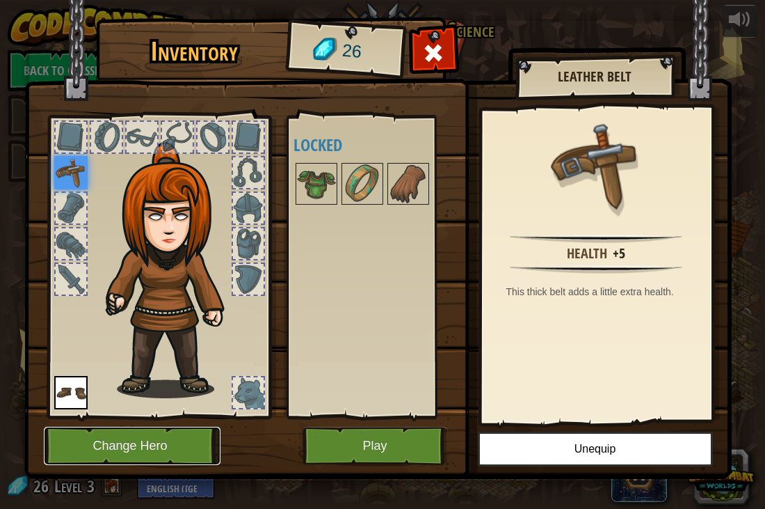
click at [156, 440] on button "Change Hero" at bounding box center [132, 445] width 177 height 38
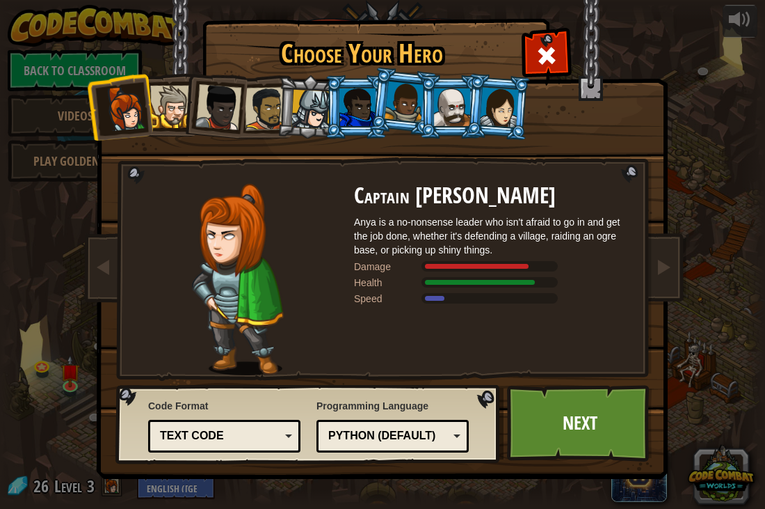
click at [181, 104] on div at bounding box center [171, 107] width 42 height 42
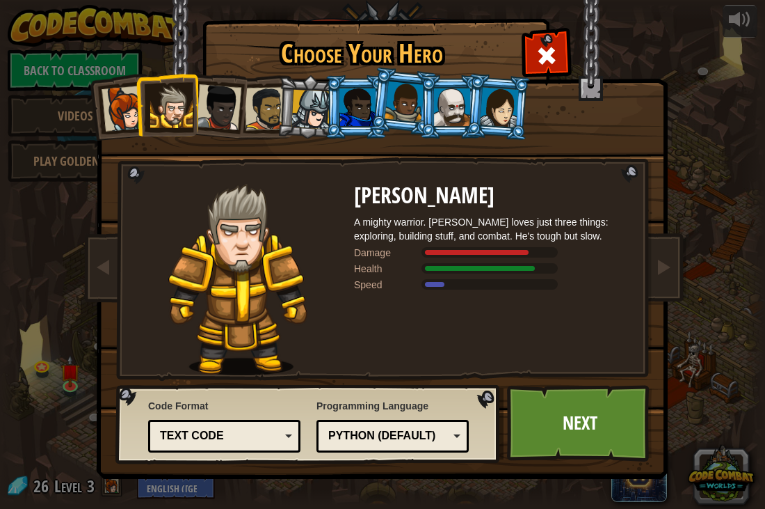
click at [385, 97] on li at bounding box center [403, 102] width 69 height 70
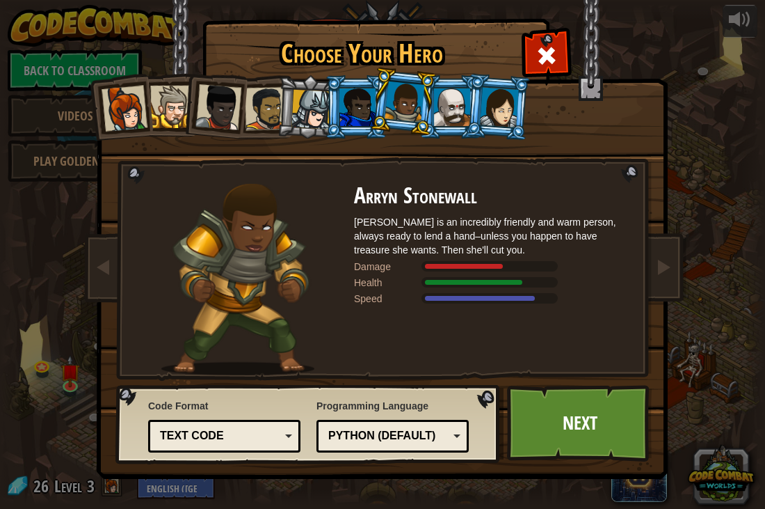
click at [445, 97] on div at bounding box center [452, 107] width 36 height 38
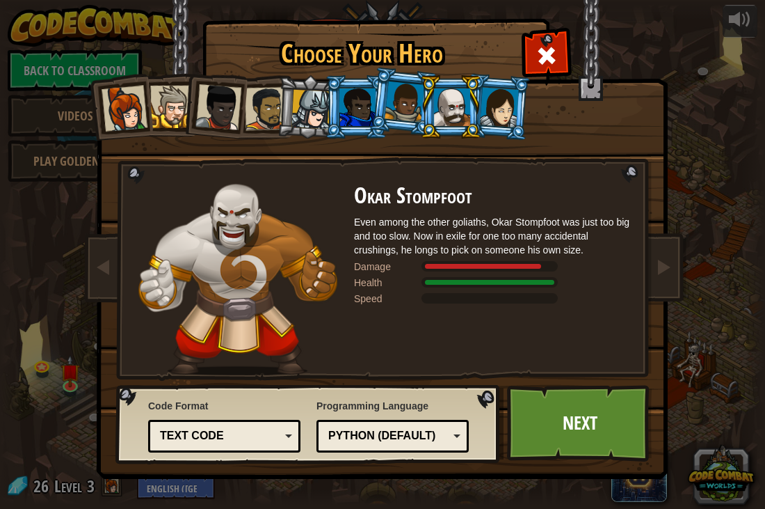
click at [511, 120] on div at bounding box center [499, 107] width 39 height 40
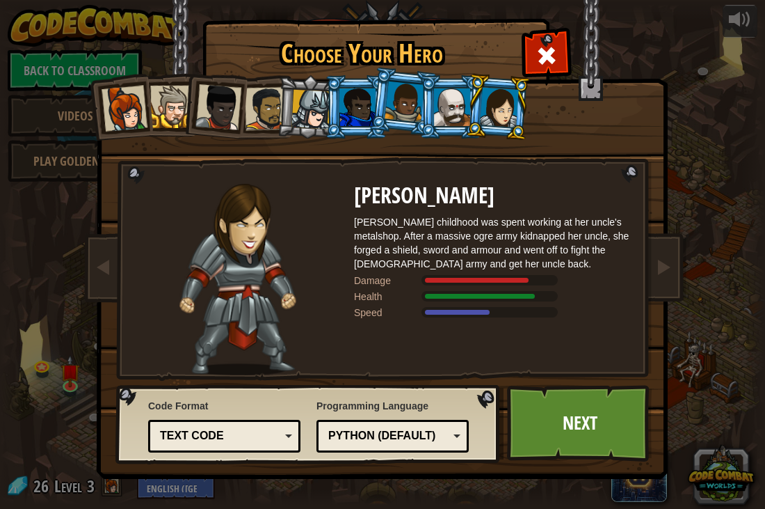
click at [363, 104] on div at bounding box center [357, 107] width 36 height 38
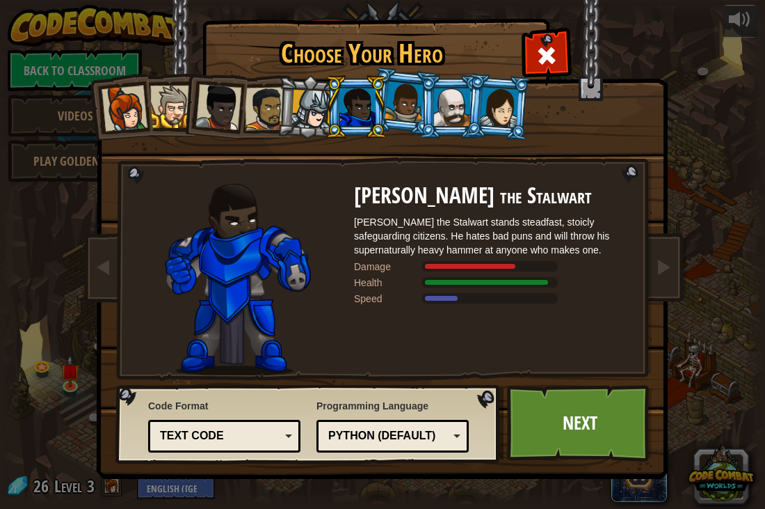
click at [257, 111] on div at bounding box center [266, 108] width 43 height 43
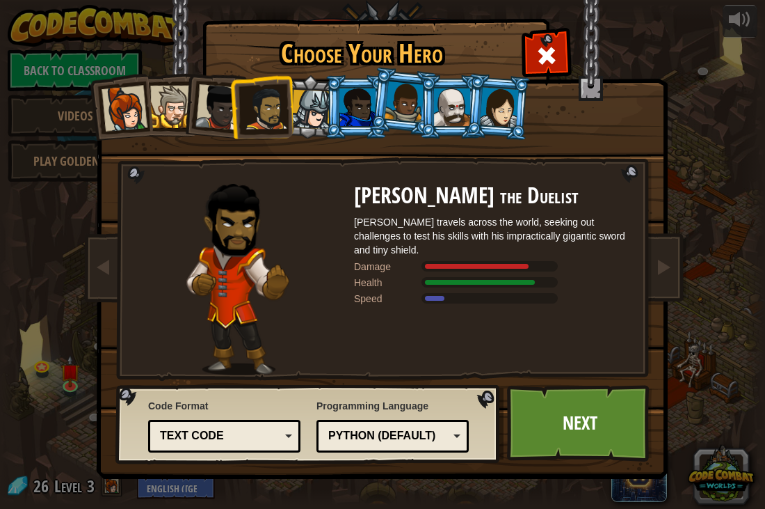
click at [315, 102] on div at bounding box center [311, 110] width 40 height 40
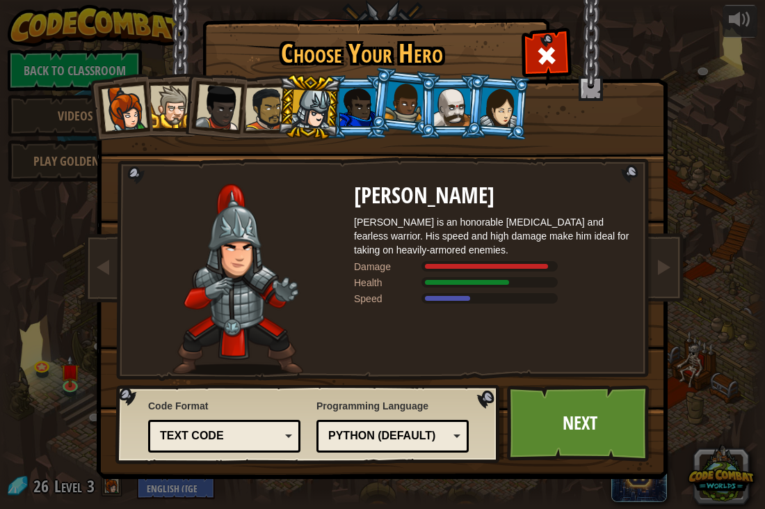
click at [364, 122] on div at bounding box center [357, 107] width 36 height 38
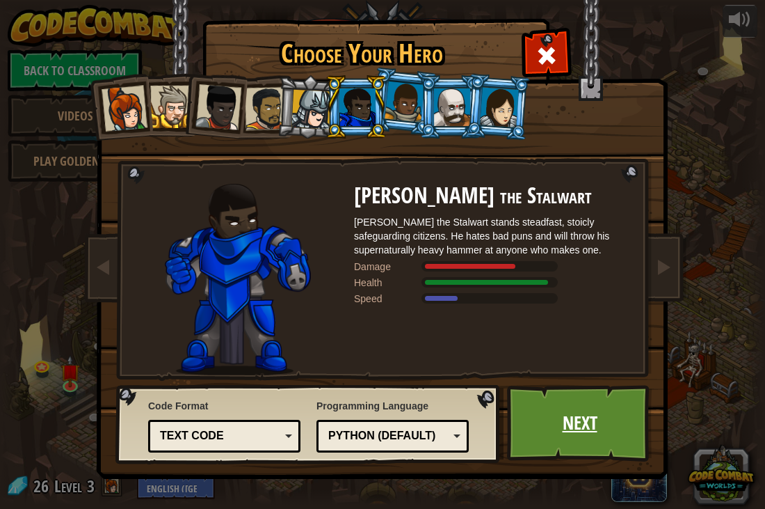
click at [568, 414] on link "Next" at bounding box center [579, 423] width 145 height 77
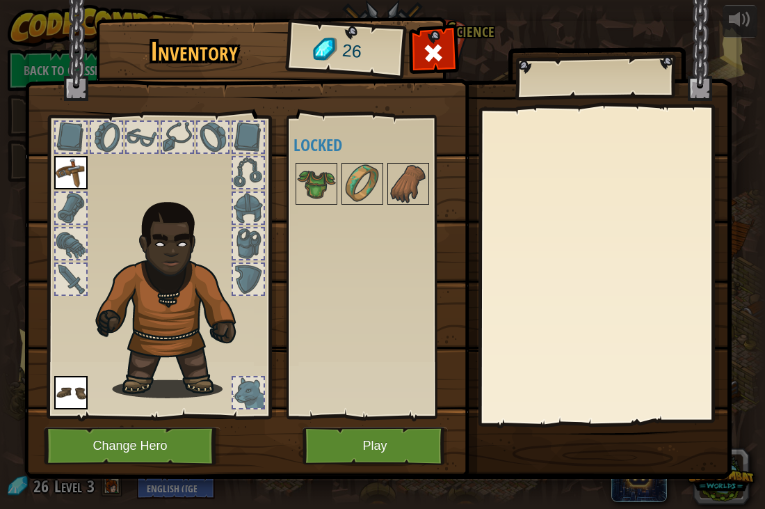
click at [145, 422] on img at bounding box center [377, 226] width 707 height 505
click at [151, 442] on button "Change Hero" at bounding box center [132, 445] width 177 height 38
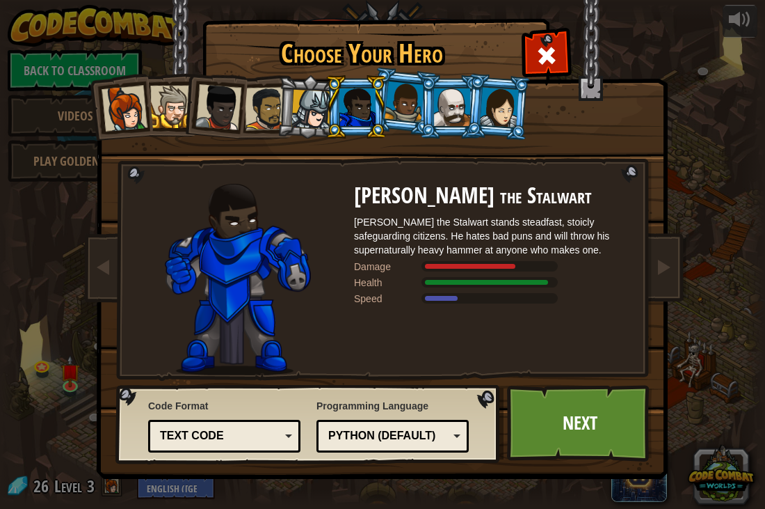
click at [278, 100] on li at bounding box center [309, 107] width 66 height 67
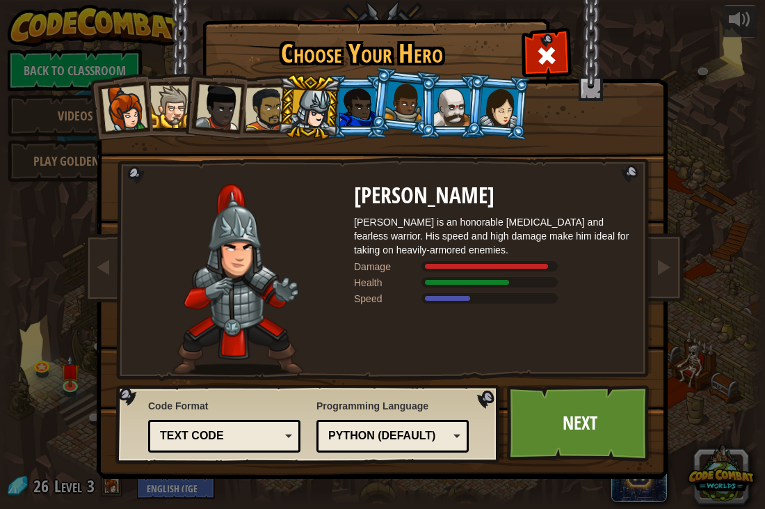
click at [251, 108] on div at bounding box center [266, 108] width 43 height 43
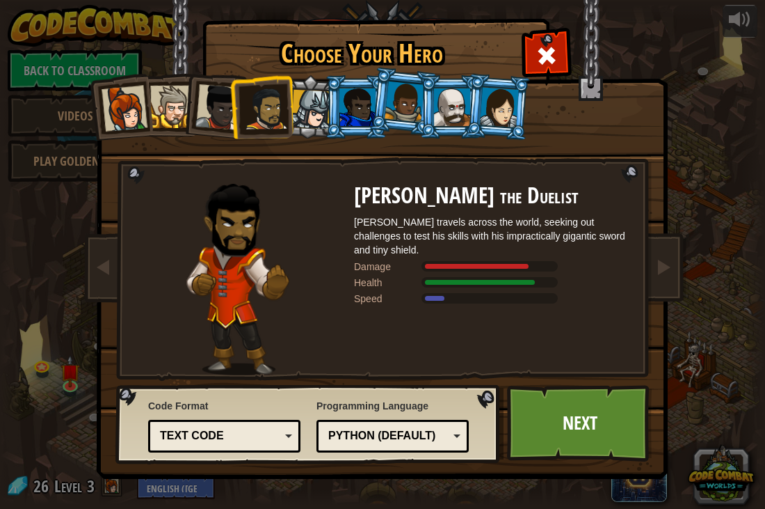
click at [354, 88] on div at bounding box center [357, 107] width 36 height 38
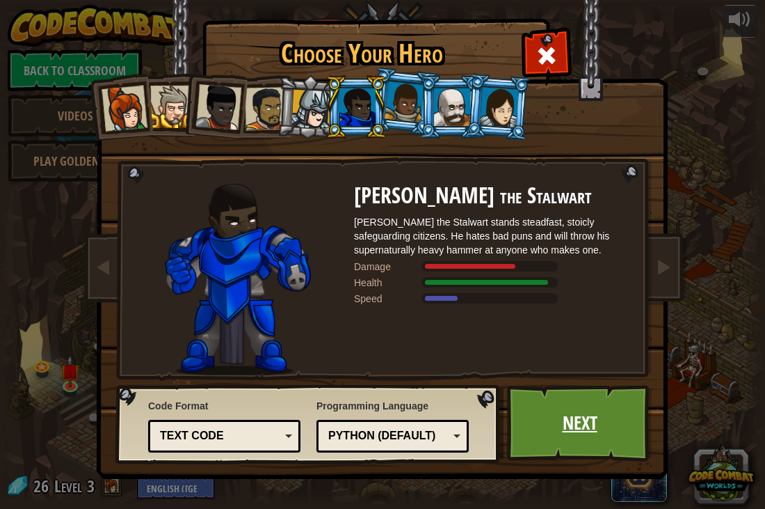
click at [550, 403] on link "Next" at bounding box center [579, 423] width 145 height 77
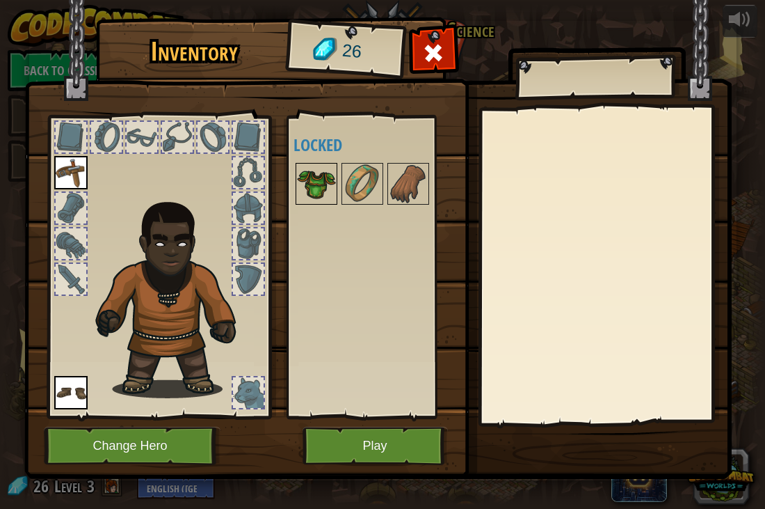
click at [332, 187] on img at bounding box center [316, 183] width 39 height 39
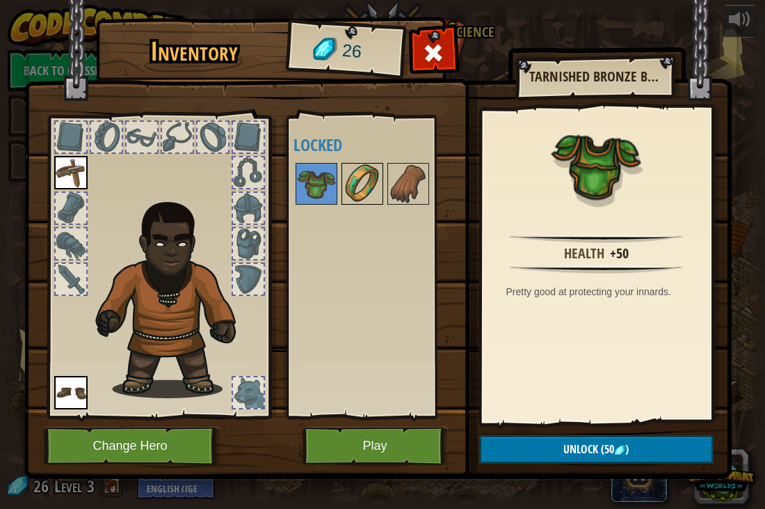
click at [376, 175] on img at bounding box center [362, 183] width 39 height 39
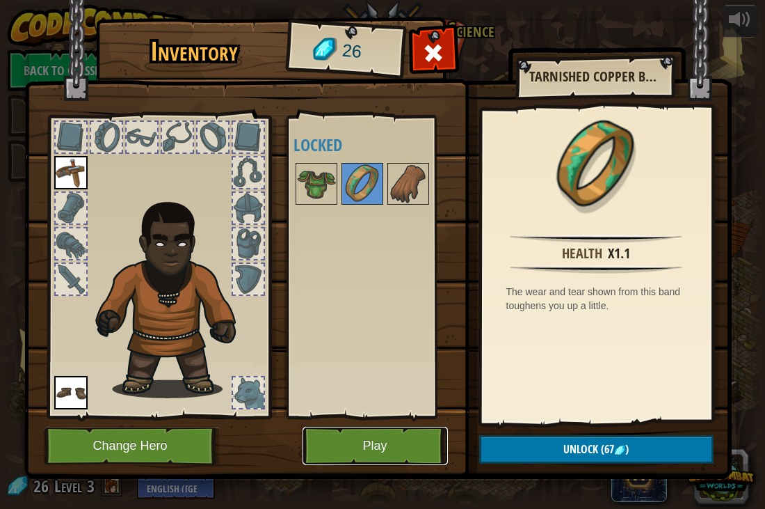
click at [397, 448] on button "Play" at bounding box center [375, 445] width 145 height 38
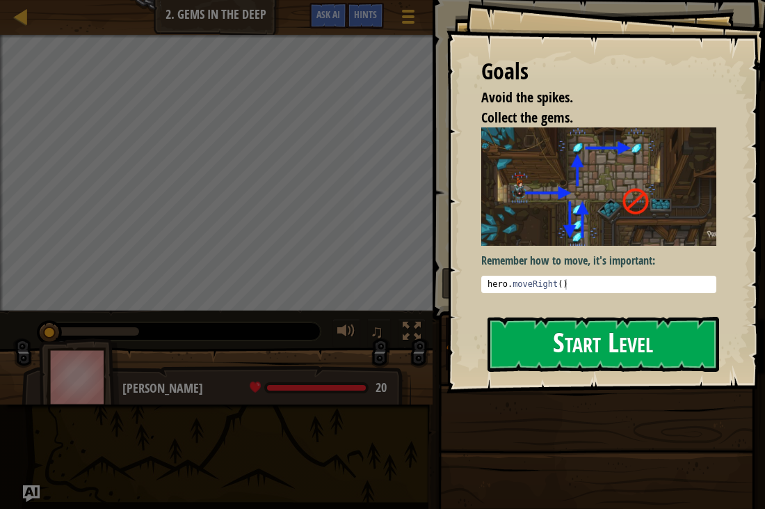
click at [608, 335] on button "Start Level" at bounding box center [604, 344] width 232 height 55
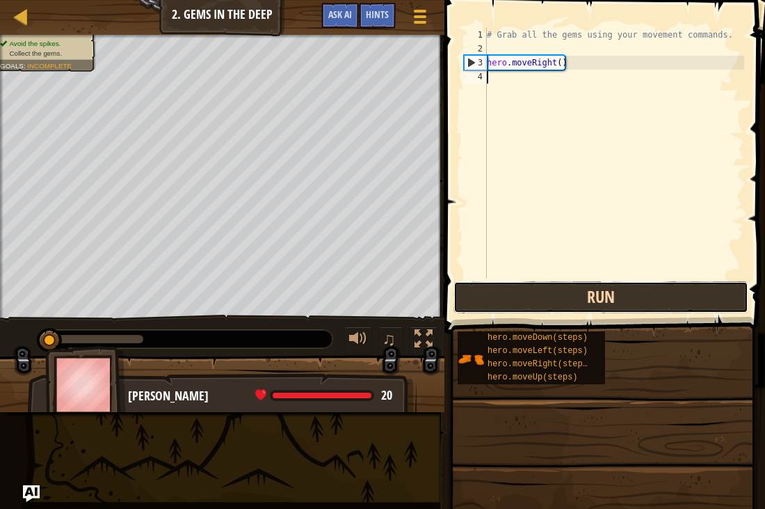
click at [552, 297] on button "Run" at bounding box center [601, 297] width 295 height 32
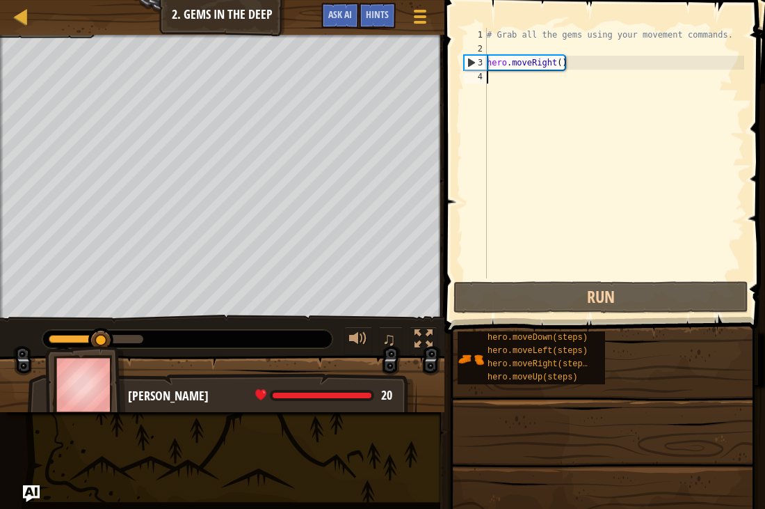
click at [535, 87] on div "# Grab all the gems using your movement commands. hero . moveRight ( )" at bounding box center [614, 167] width 260 height 278
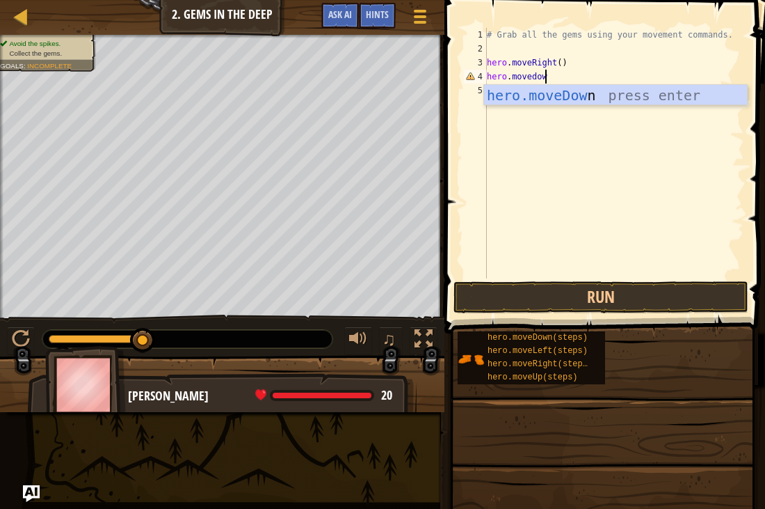
scroll to position [6, 8]
type textarea "hero.movedown"
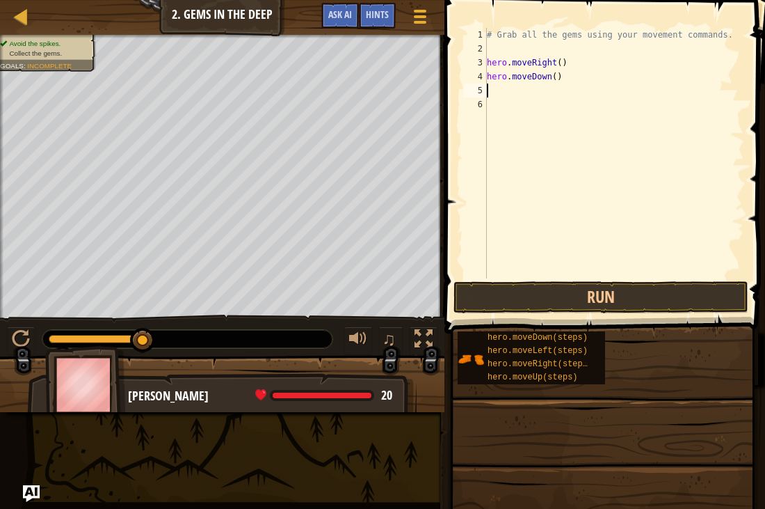
scroll to position [6, 0]
click at [595, 298] on button "Run" at bounding box center [601, 297] width 295 height 32
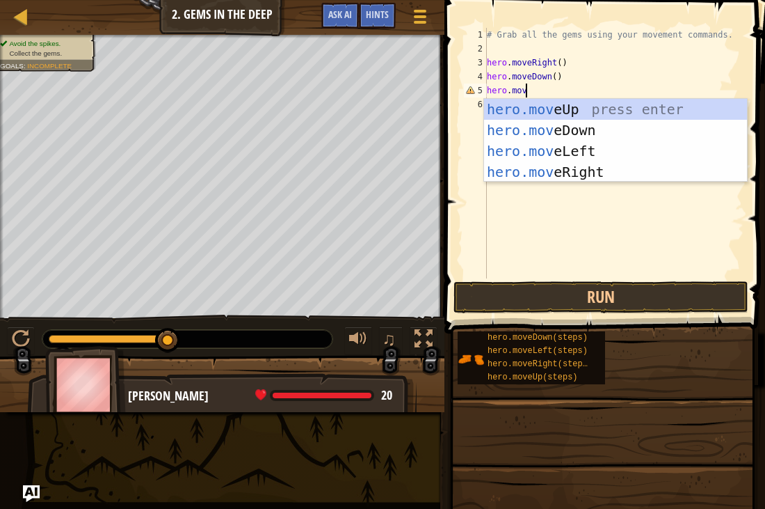
scroll to position [6, 6]
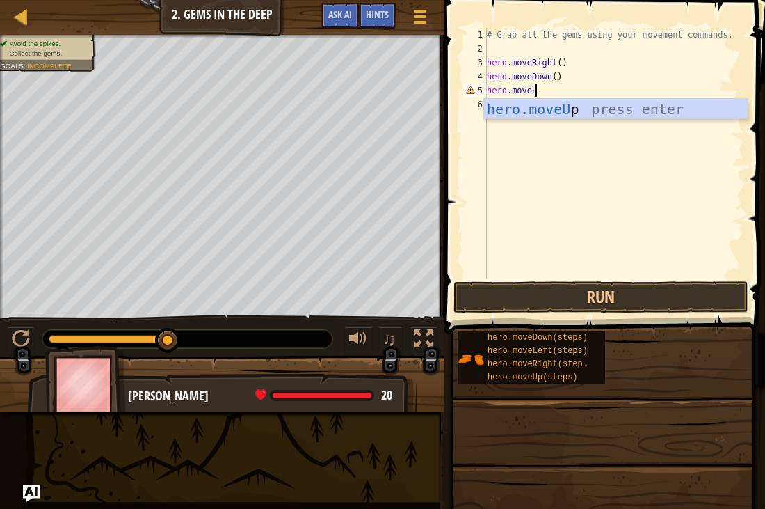
type textarea "hero.moveup"
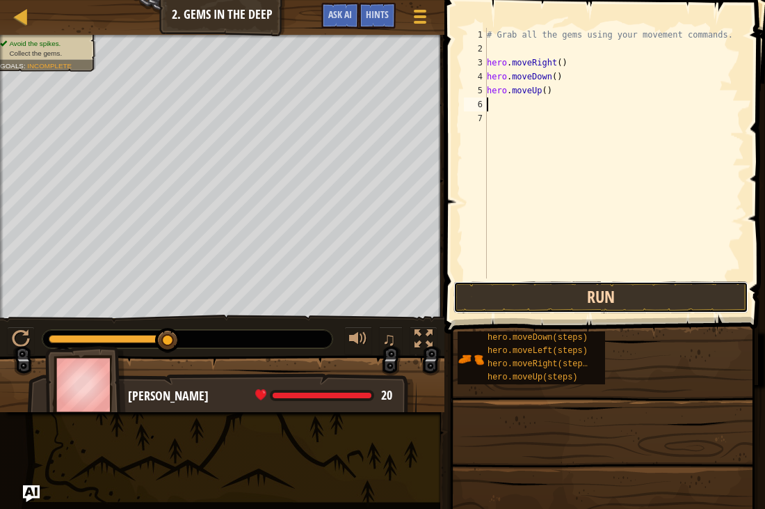
click at [621, 303] on button "Run" at bounding box center [601, 297] width 295 height 32
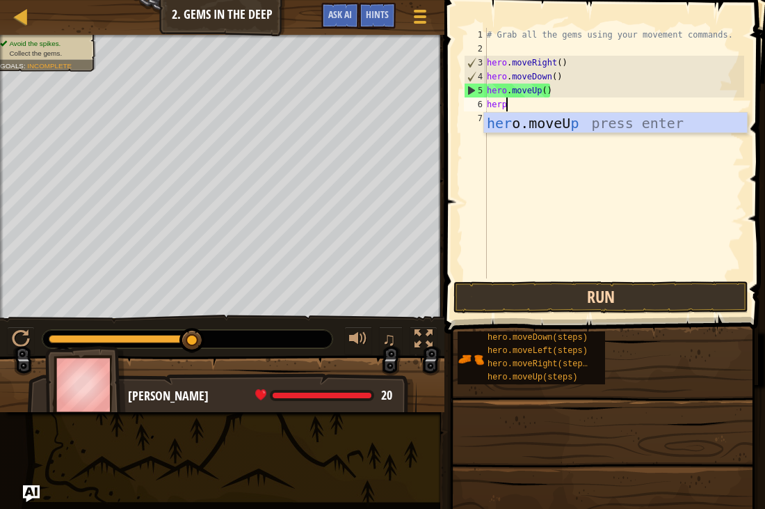
scroll to position [6, 2]
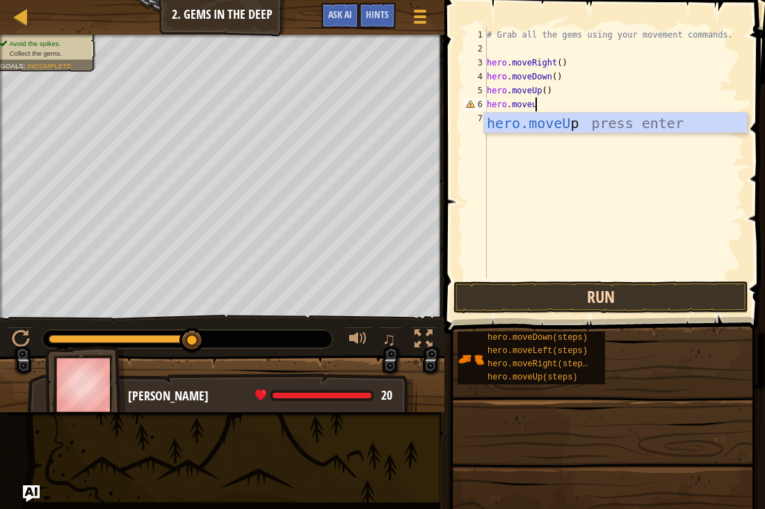
type textarea "hero.moveup"
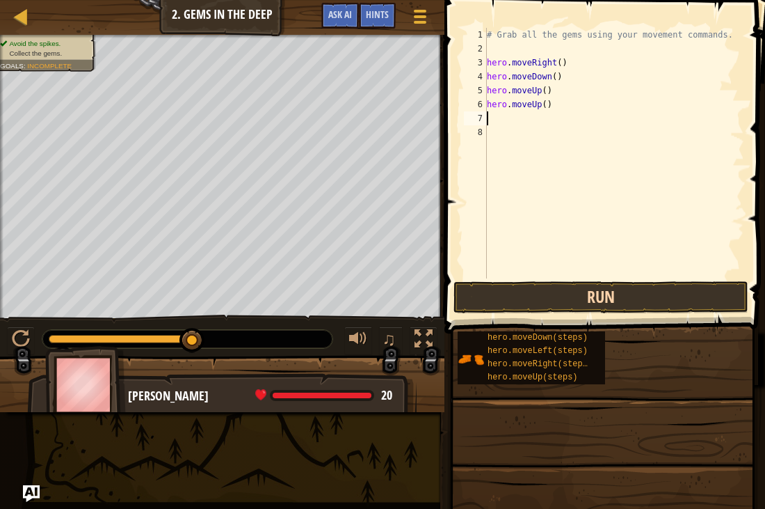
scroll to position [6, 0]
click at [579, 296] on button "Run" at bounding box center [601, 297] width 295 height 32
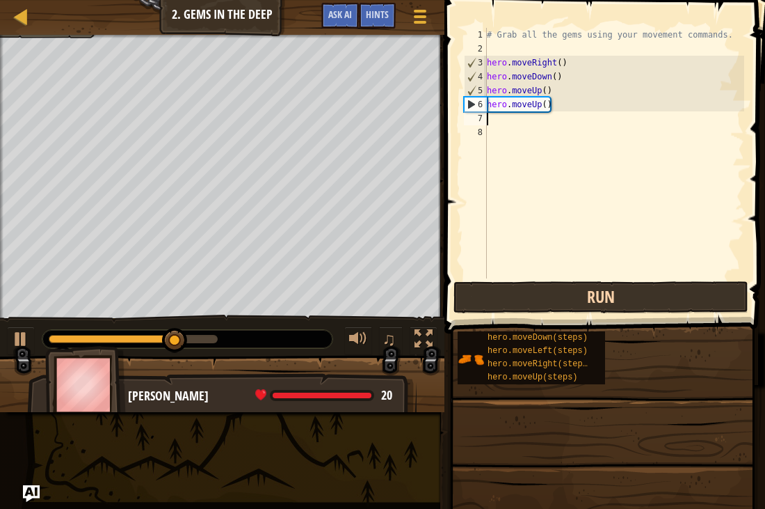
type textarea "h"
click at [579, 296] on button "Run" at bounding box center [601, 297] width 295 height 32
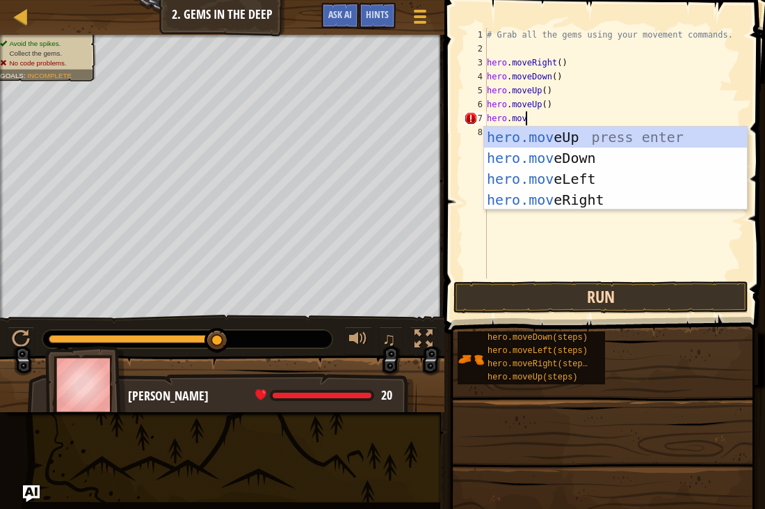
scroll to position [6, 6]
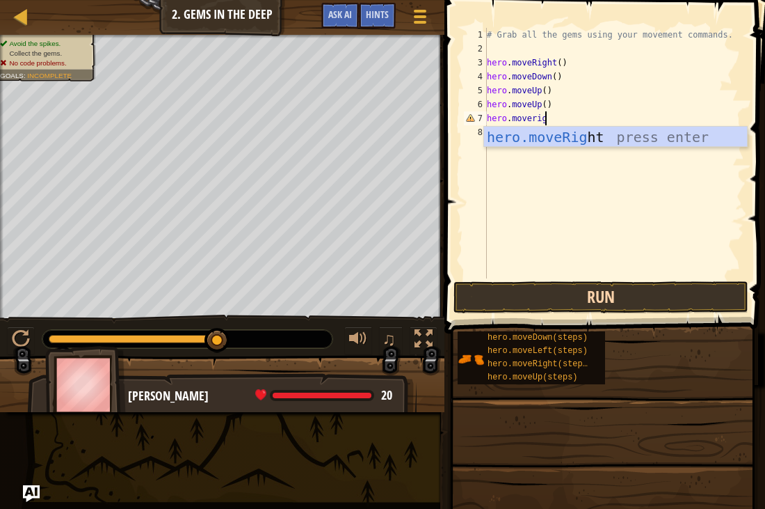
type textarea "hero.moveright"
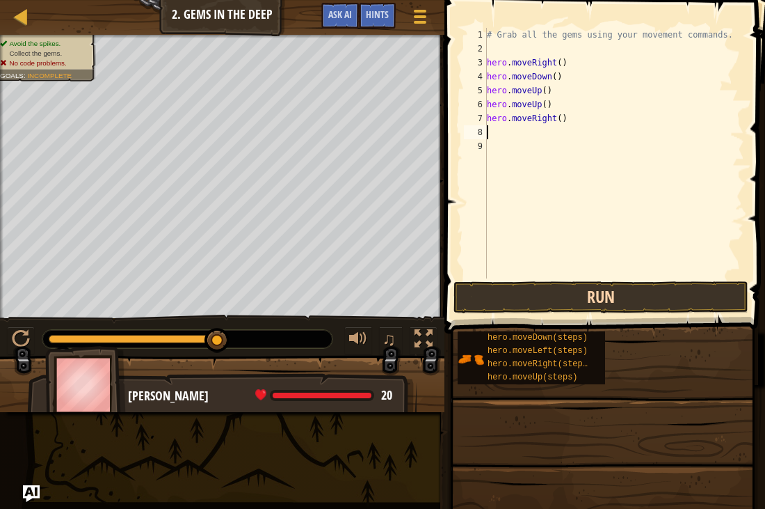
scroll to position [6, 0]
click at [586, 286] on button "Run" at bounding box center [601, 297] width 295 height 32
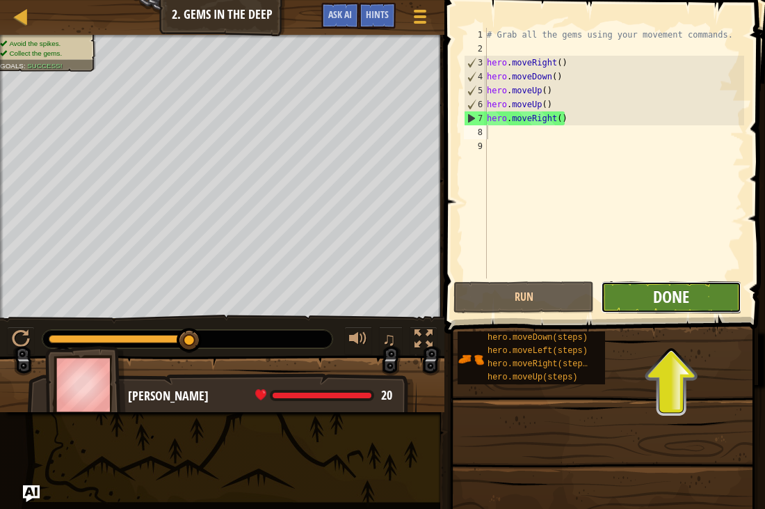
click at [675, 287] on span "Done" at bounding box center [671, 296] width 36 height 22
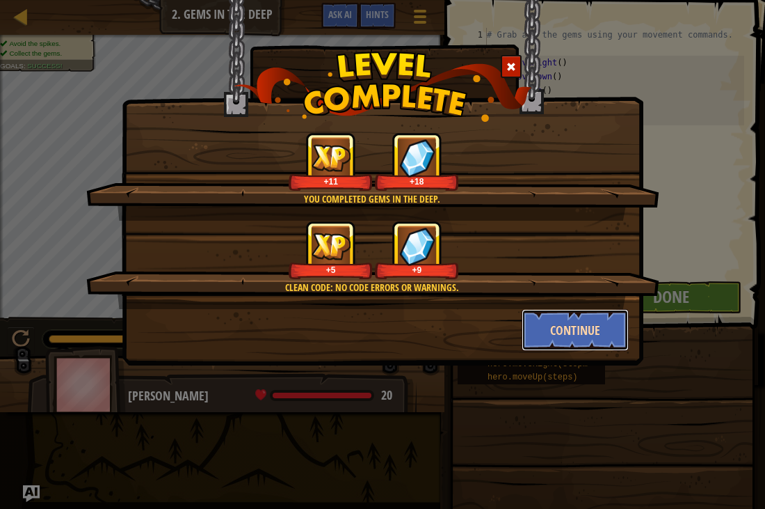
click at [554, 328] on button "Continue" at bounding box center [576, 330] width 108 height 42
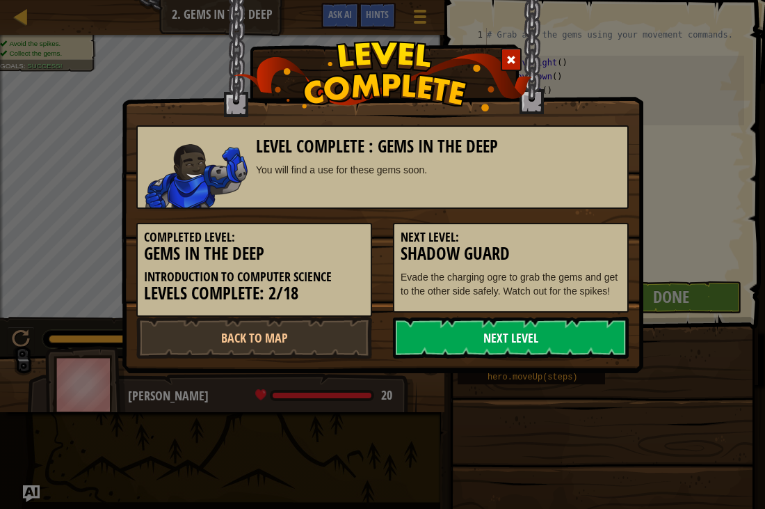
click at [491, 347] on link "Next Level" at bounding box center [511, 338] width 236 height 42
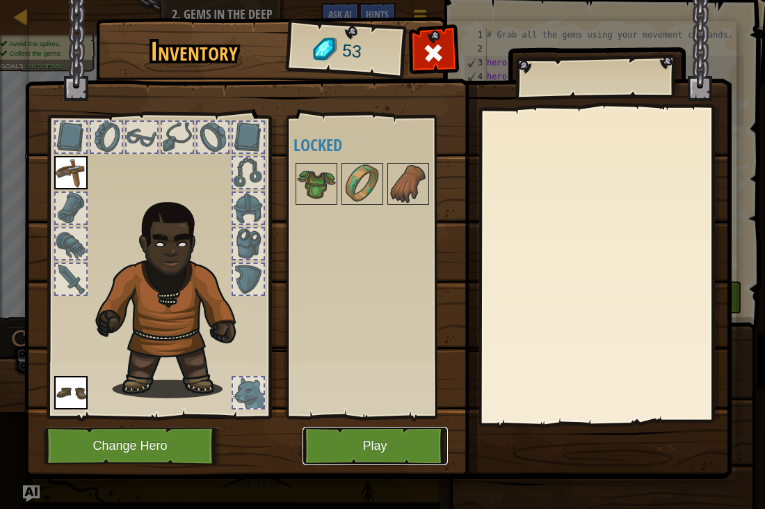
click at [369, 433] on button "Play" at bounding box center [375, 445] width 145 height 38
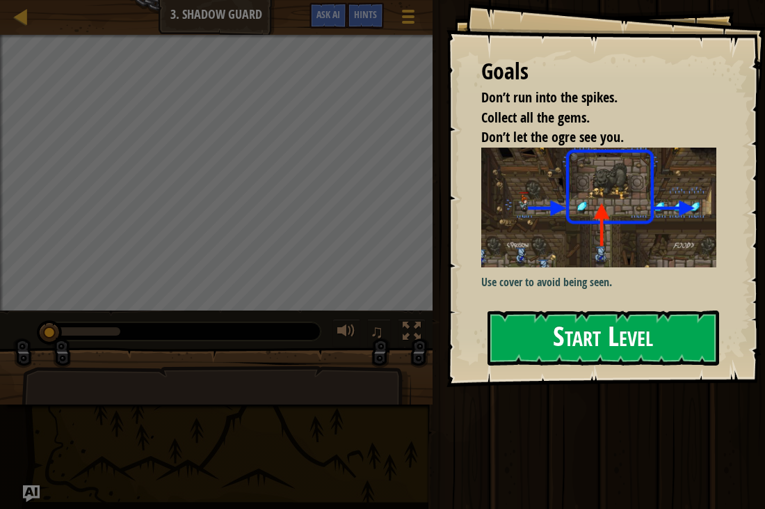
click at [579, 342] on button "Start Level" at bounding box center [604, 337] width 232 height 55
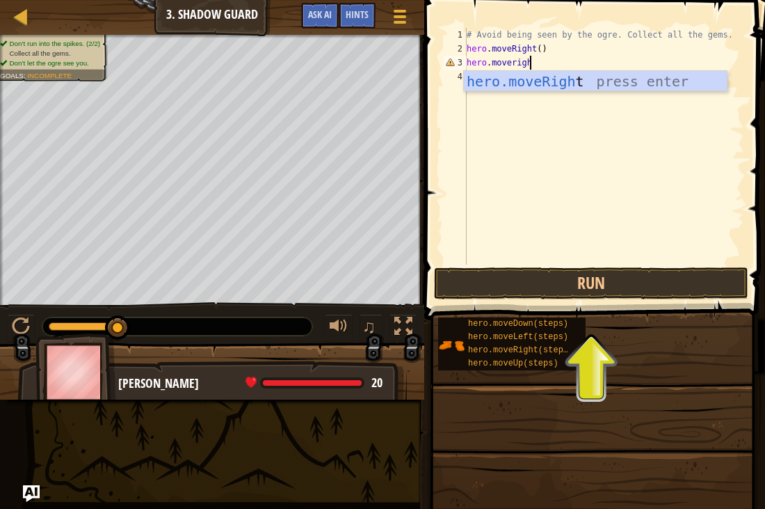
scroll to position [6, 9]
type textarea "hero.moveright"
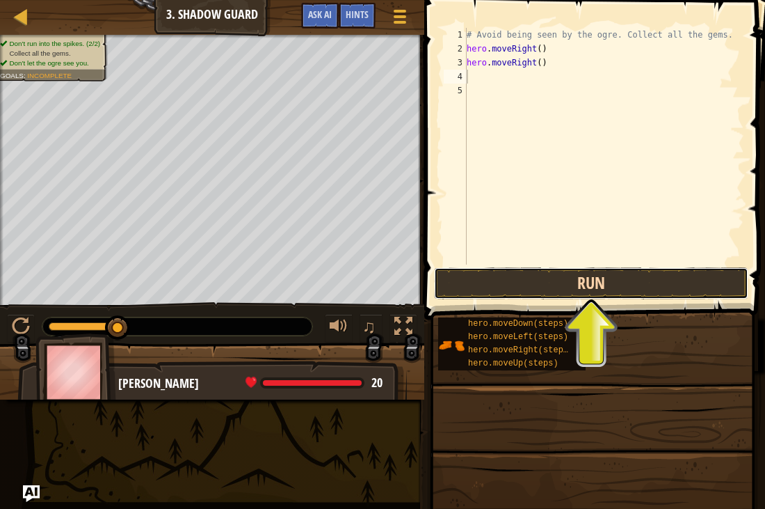
click at [583, 281] on button "Run" at bounding box center [591, 283] width 314 height 32
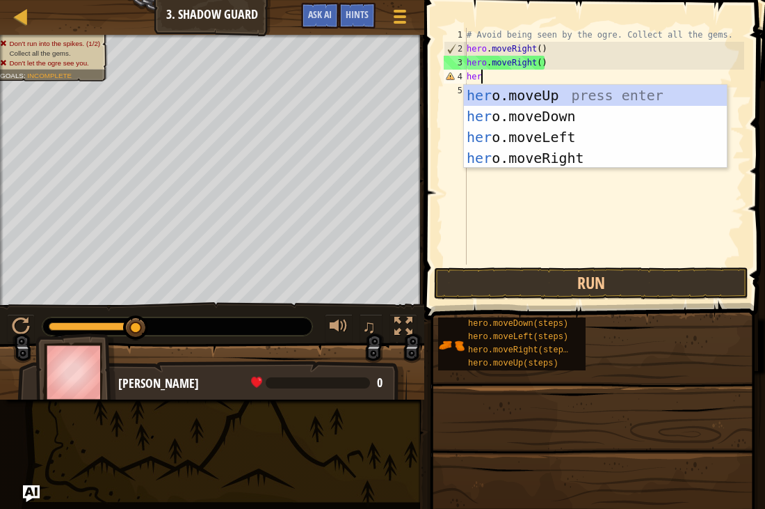
scroll to position [6, 1]
type textarea "h"
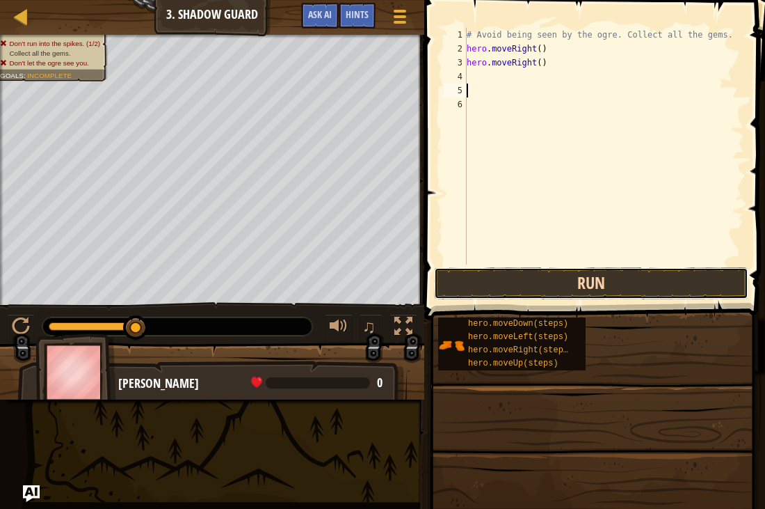
click at [584, 296] on button "Run" at bounding box center [591, 283] width 314 height 32
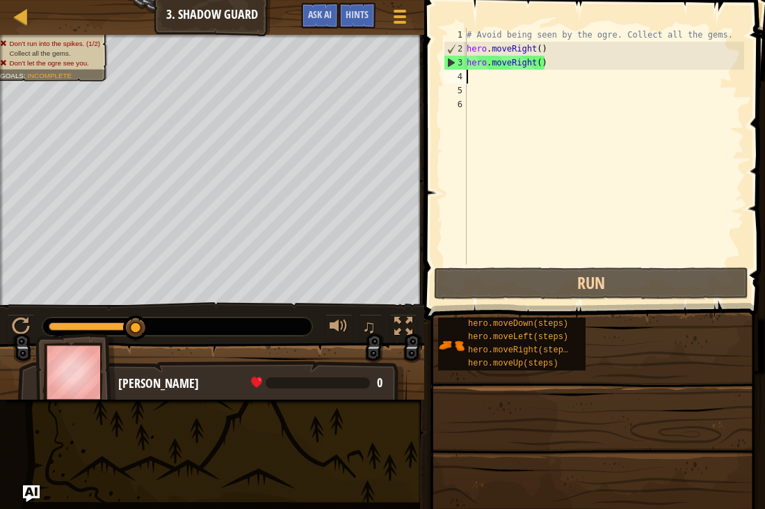
click at [511, 83] on div "# Avoid being seen by the ogre. Collect all the gems. hero . moveRight ( ) hero…" at bounding box center [604, 160] width 280 height 264
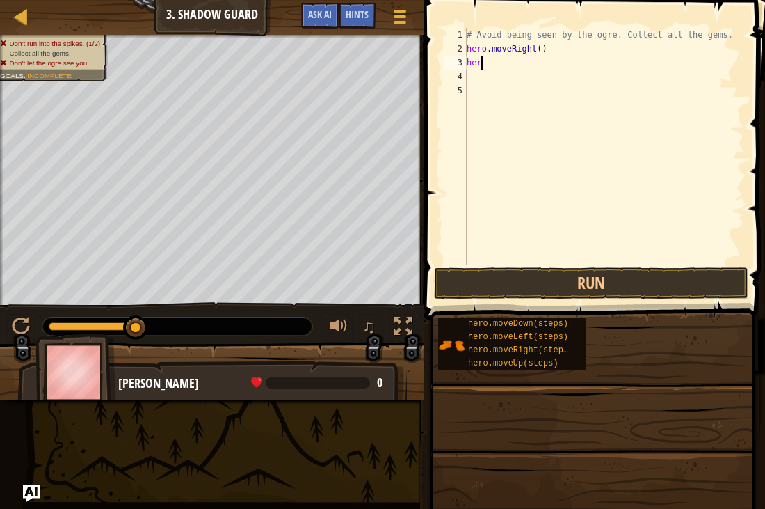
type textarea "h"
click at [543, 285] on button "Run" at bounding box center [591, 283] width 314 height 32
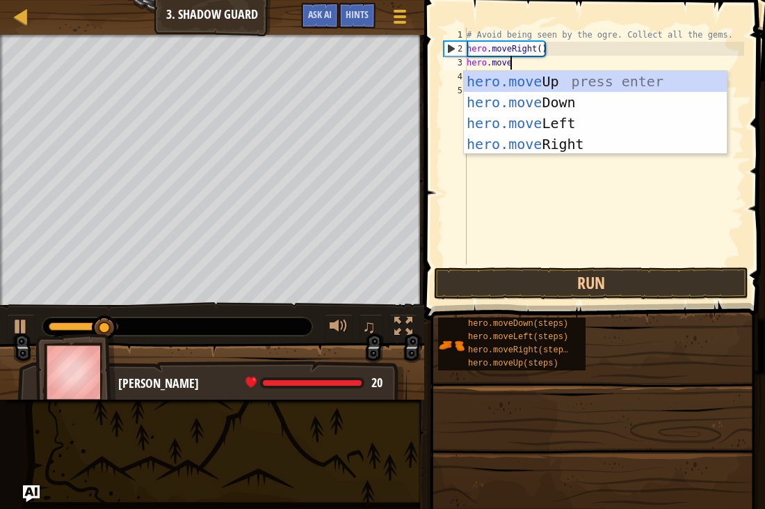
scroll to position [6, 6]
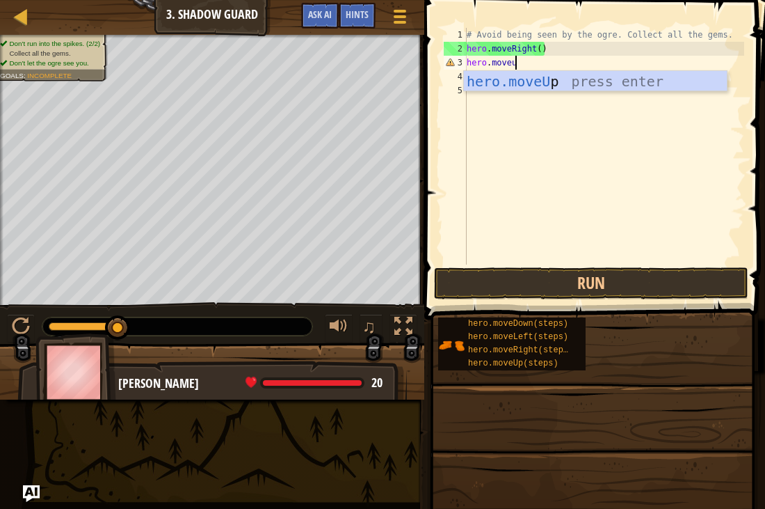
type textarea "hero.moveup"
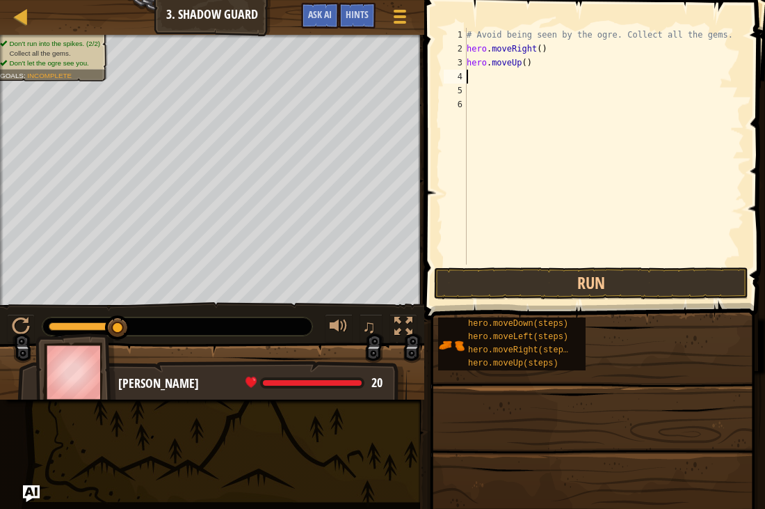
scroll to position [6, 0]
click at [586, 264] on span at bounding box center [596, 140] width 352 height 360
click at [586, 265] on span at bounding box center [596, 140] width 352 height 360
click at [584, 291] on button "Run" at bounding box center [591, 283] width 314 height 32
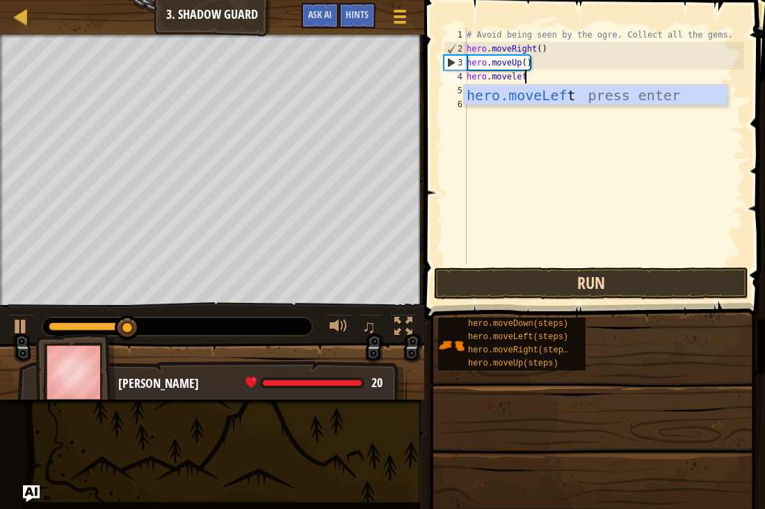
scroll to position [6, 8]
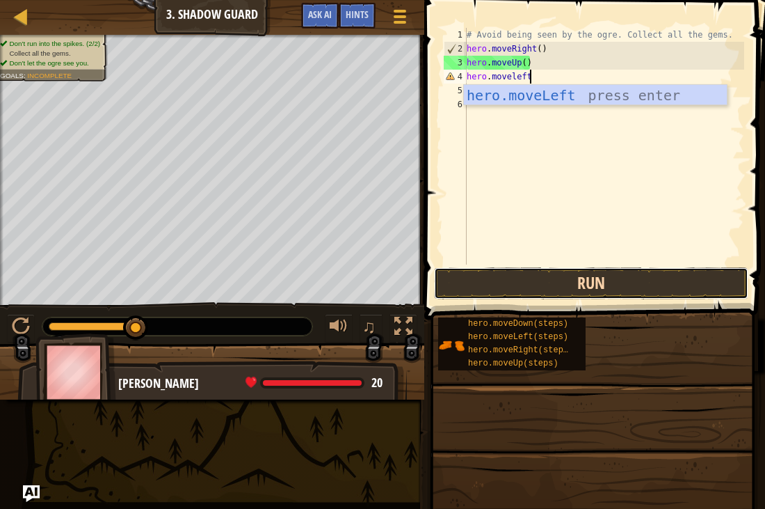
click at [577, 288] on button "Run" at bounding box center [591, 283] width 314 height 32
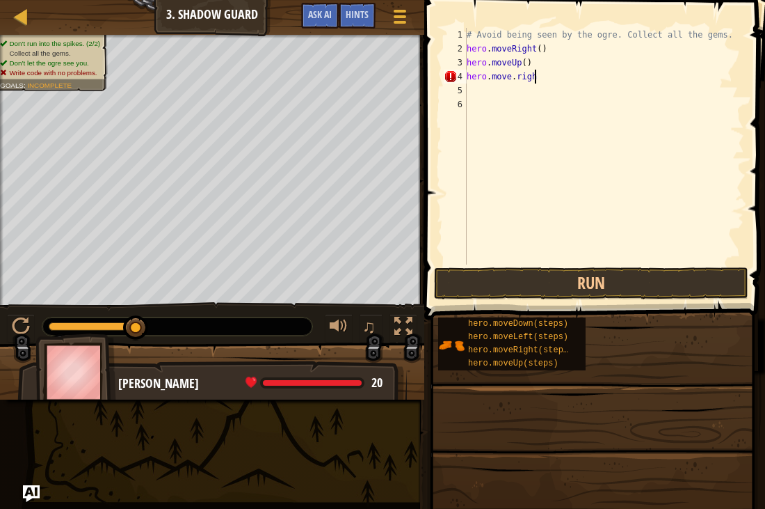
scroll to position [6, 10]
type textarea "hero.move.right"
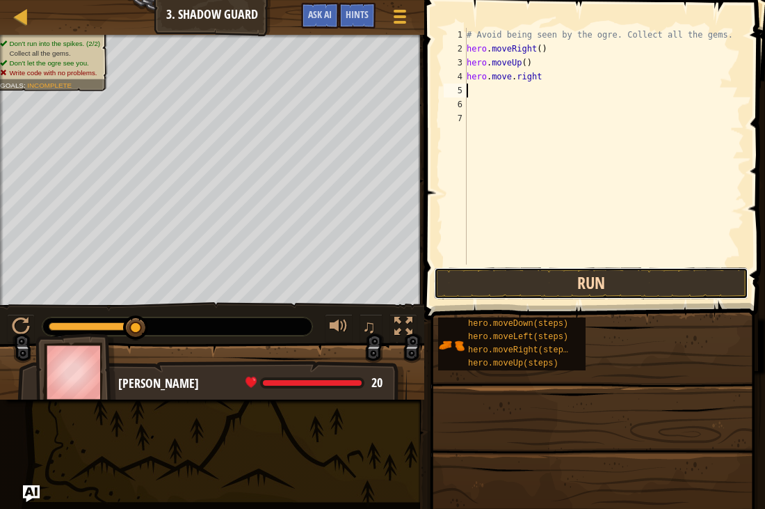
click at [543, 278] on button "Run" at bounding box center [591, 283] width 314 height 32
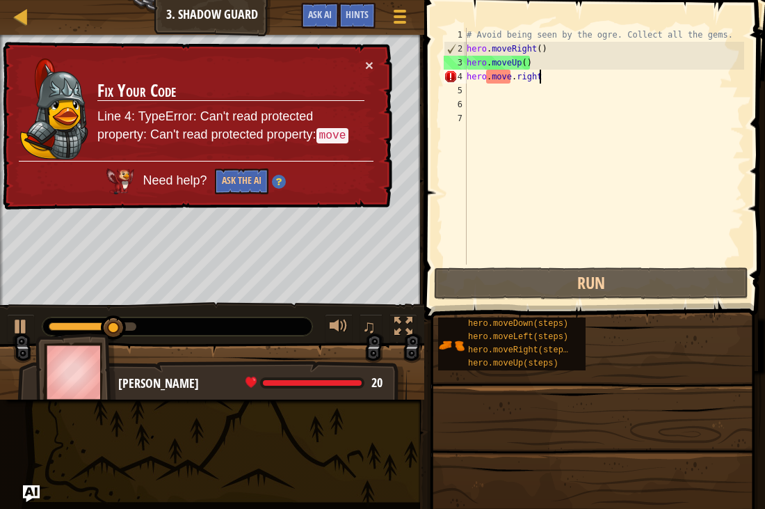
click at [563, 81] on div "# Avoid being seen by the ogre. Collect all the gems. hero . moveRight ( ) hero…" at bounding box center [604, 160] width 280 height 264
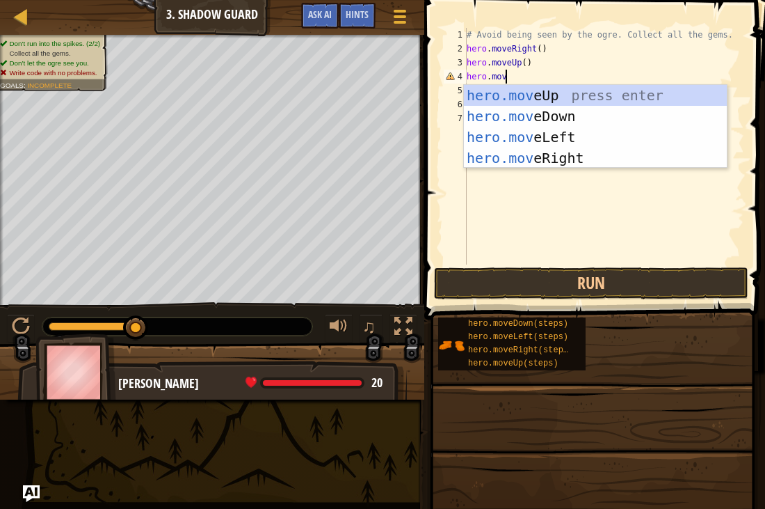
scroll to position [6, 6]
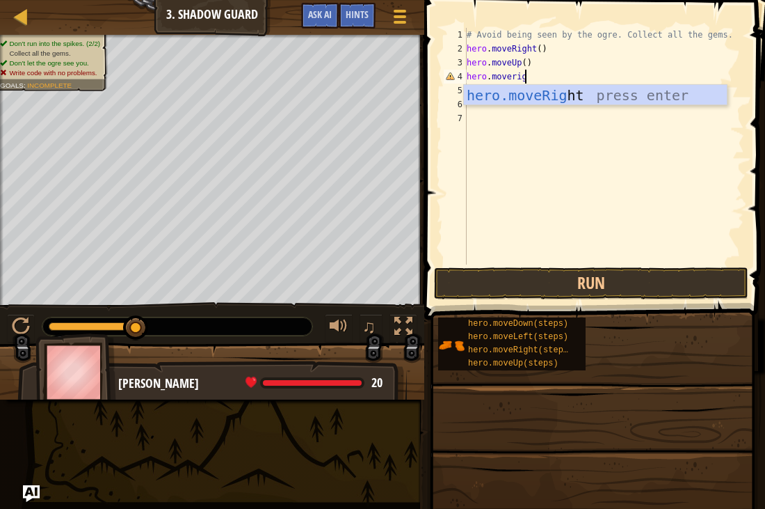
type textarea "hero.moveright"
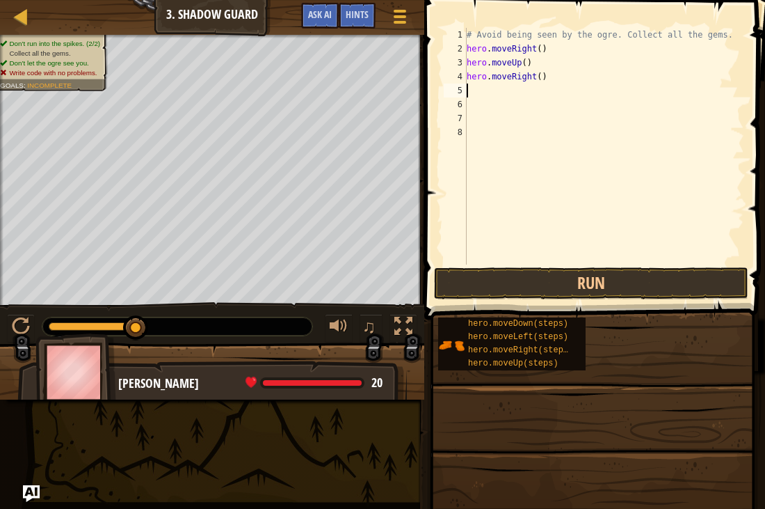
scroll to position [6, 0]
click at [518, 268] on button "Run" at bounding box center [591, 283] width 314 height 32
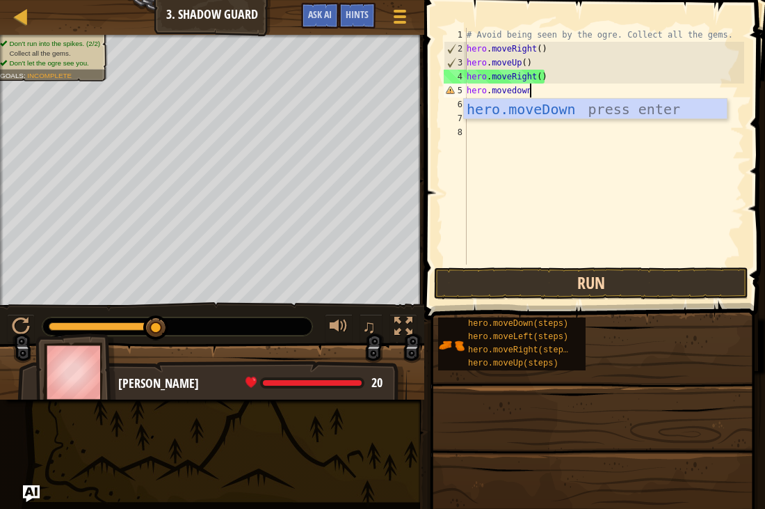
scroll to position [6, 8]
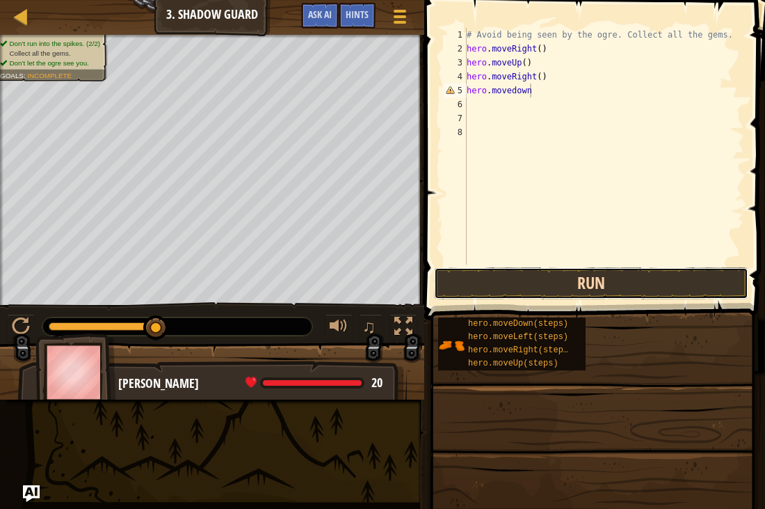
click at [565, 283] on button "Run" at bounding box center [591, 283] width 314 height 32
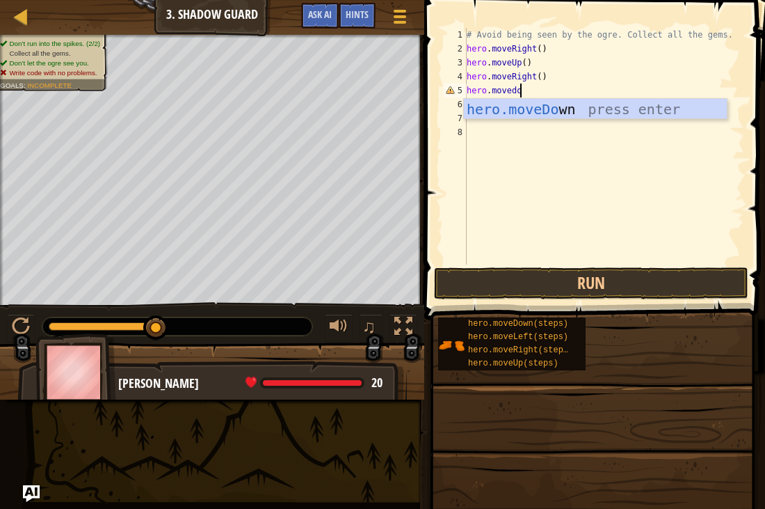
scroll to position [6, 7]
type textarea "hero.movedown"
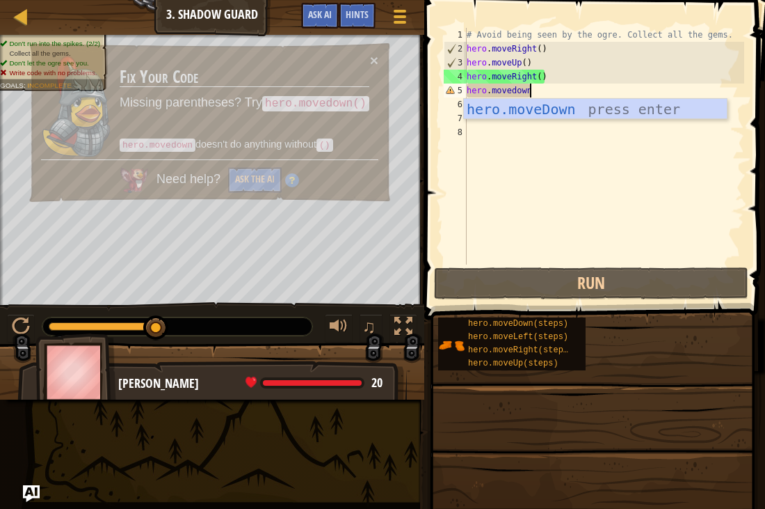
scroll to position [6, 0]
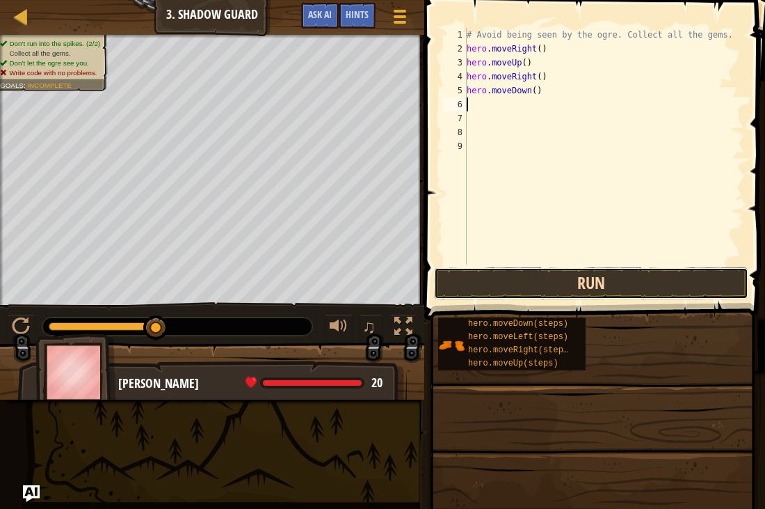
click at [554, 280] on button "Run" at bounding box center [591, 283] width 314 height 32
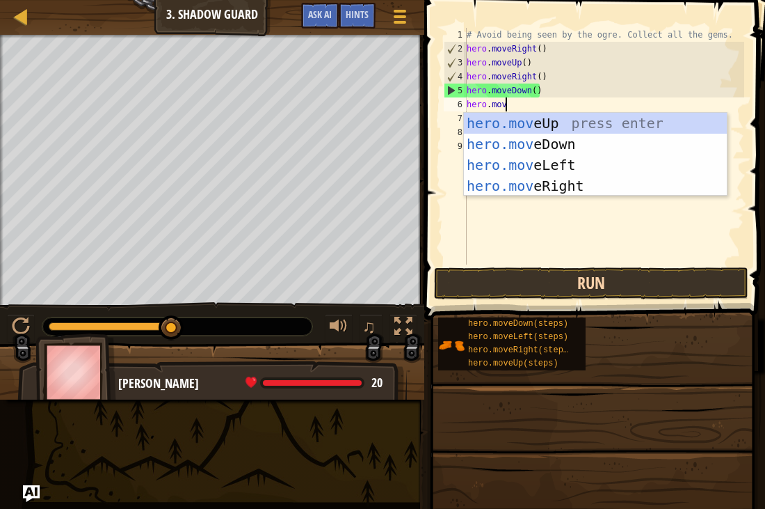
scroll to position [6, 6]
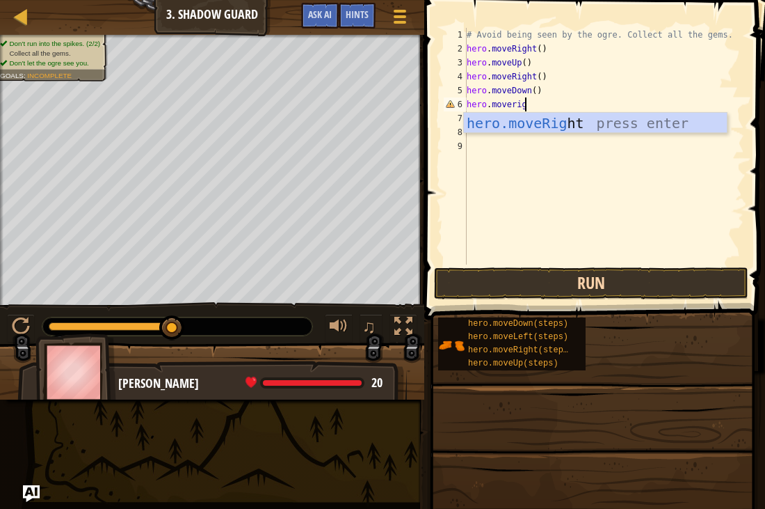
type textarea "hero.moveright"
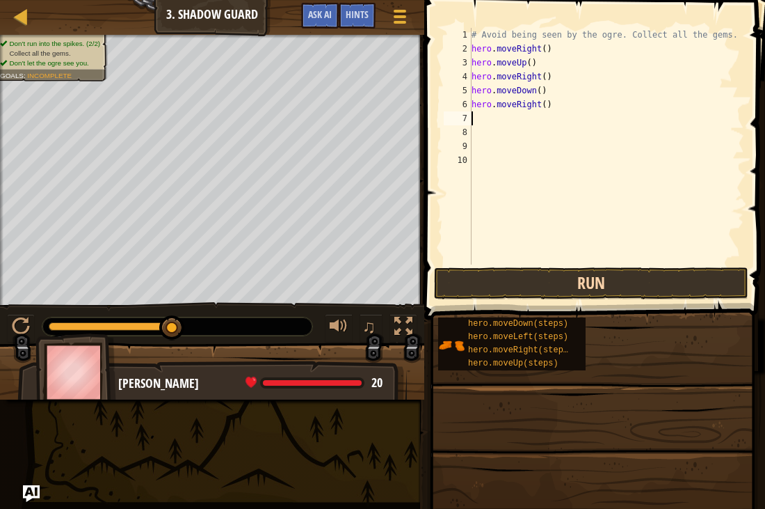
scroll to position [6, 0]
click at [570, 278] on button "Run" at bounding box center [591, 283] width 314 height 32
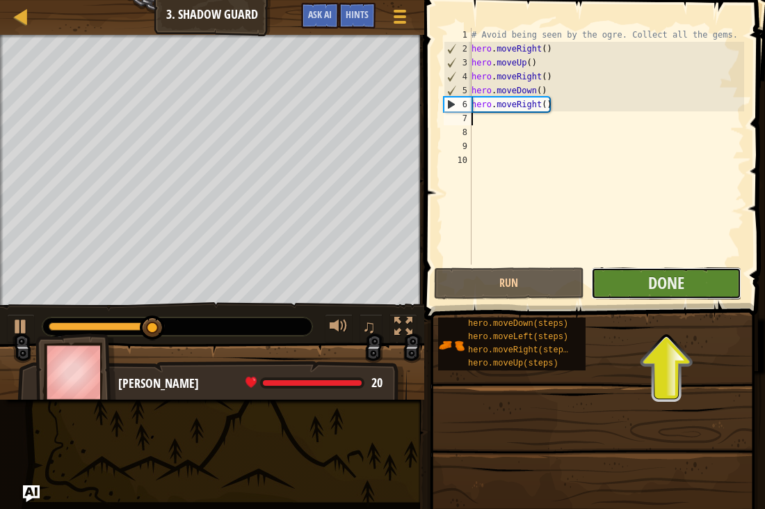
click at [643, 289] on button "Done" at bounding box center [666, 283] width 150 height 32
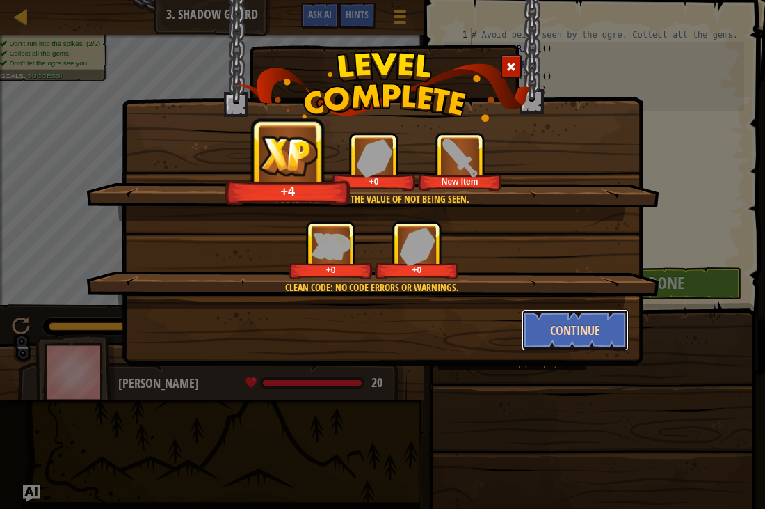
click at [578, 319] on button "Continue" at bounding box center [576, 330] width 108 height 42
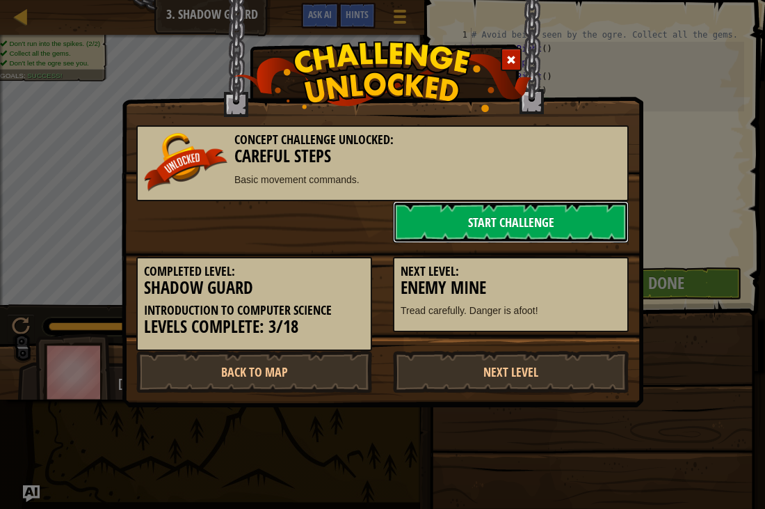
click at [515, 221] on link "Start Challenge" at bounding box center [511, 222] width 236 height 42
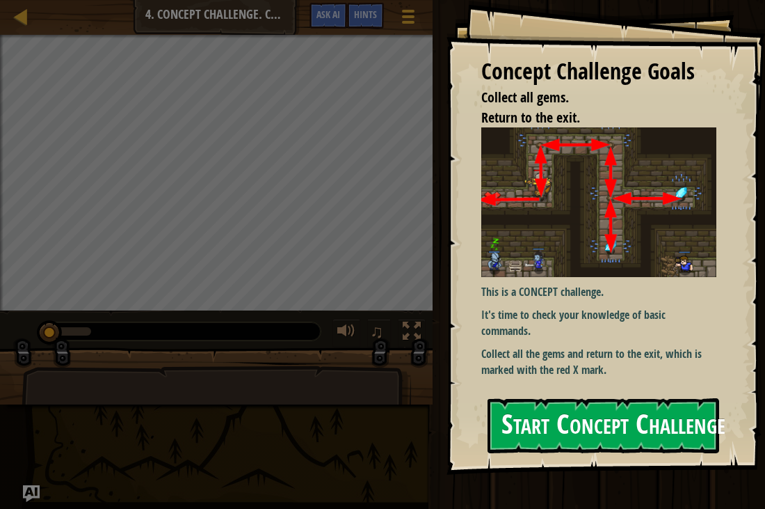
click at [582, 426] on button "Start Concept Challenge" at bounding box center [604, 425] width 232 height 55
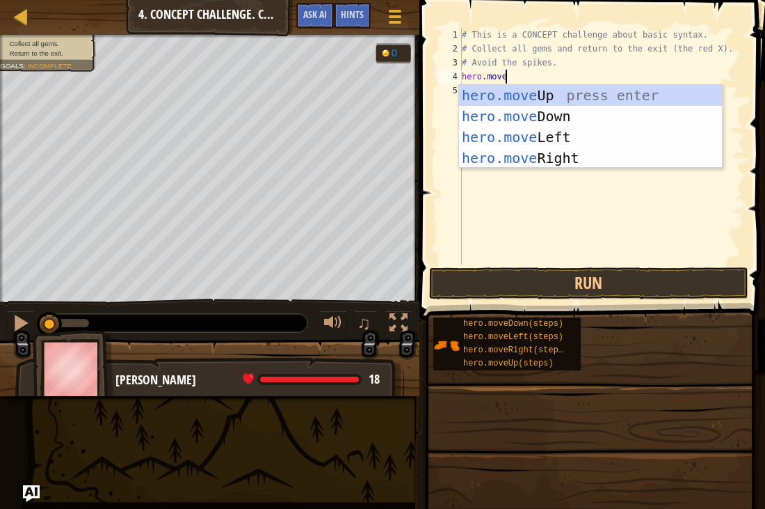
scroll to position [6, 6]
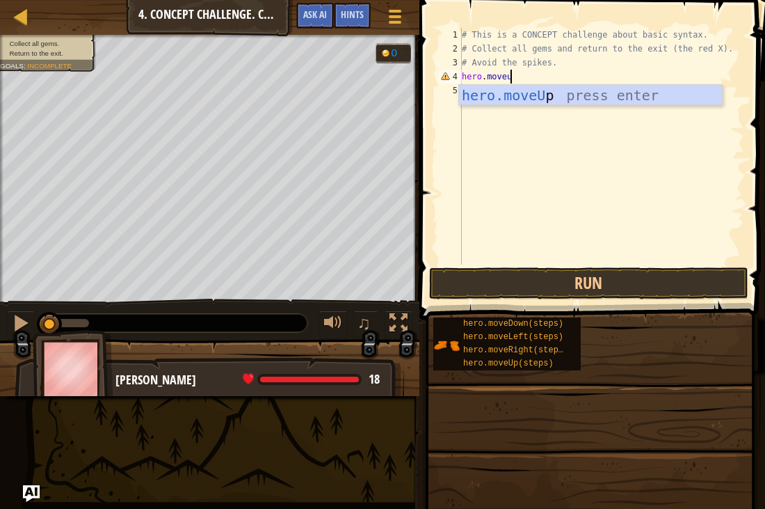
type textarea "hero.moveup"
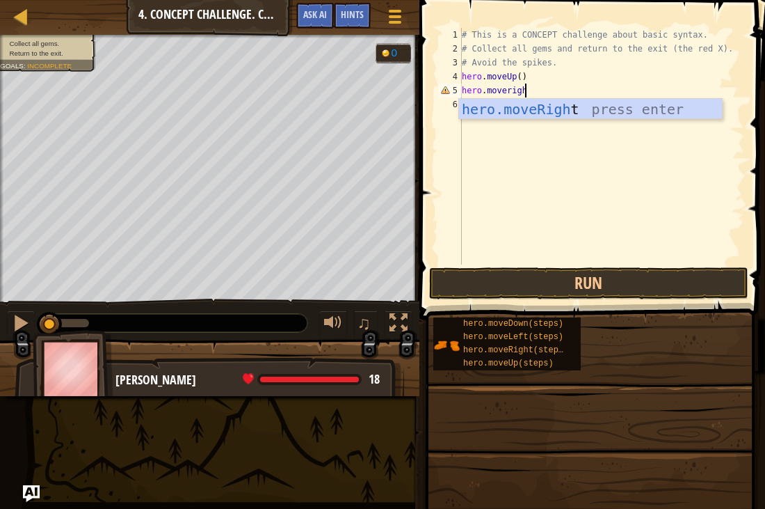
type textarea "hero.moveright"
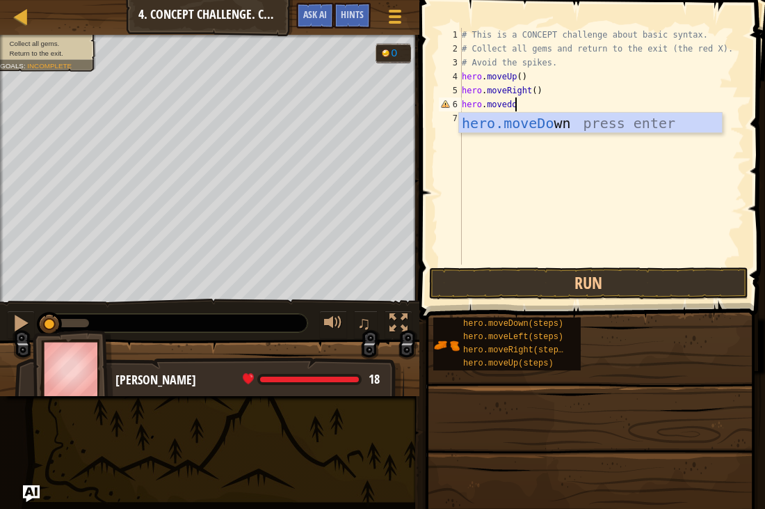
type textarea "hero.movedown"
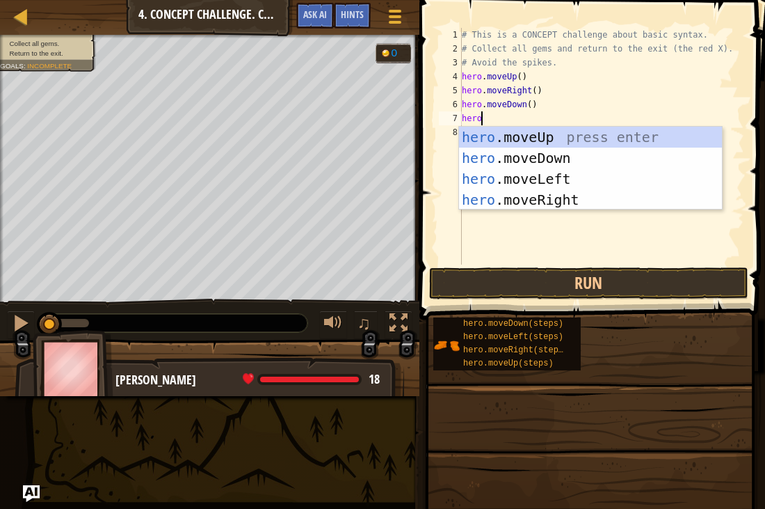
scroll to position [6, 3]
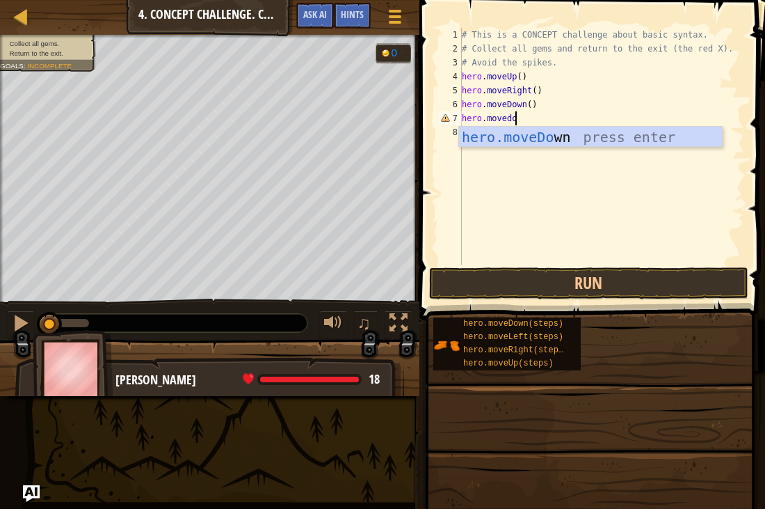
type textarea "hero.movedown"
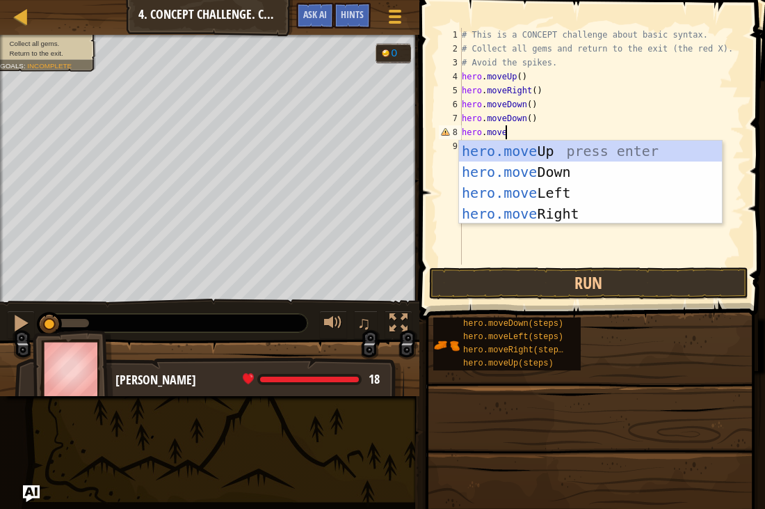
scroll to position [6, 6]
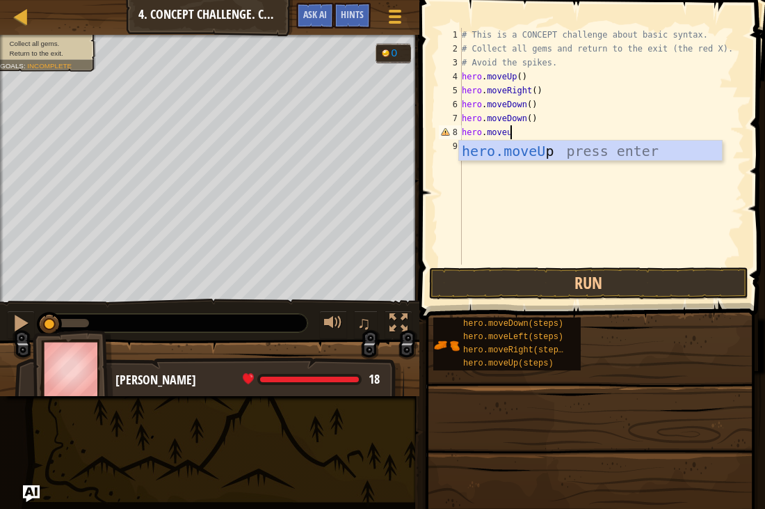
type textarea "hero.moveup"
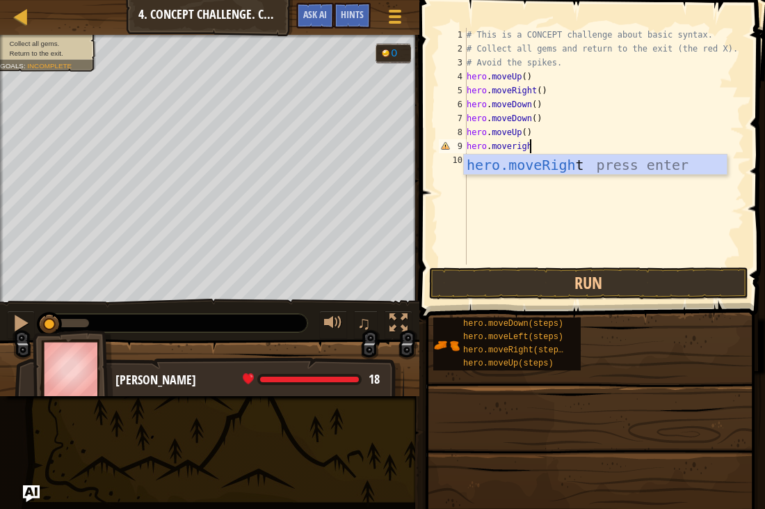
scroll to position [6, 9]
type textarea "hero.moveright"
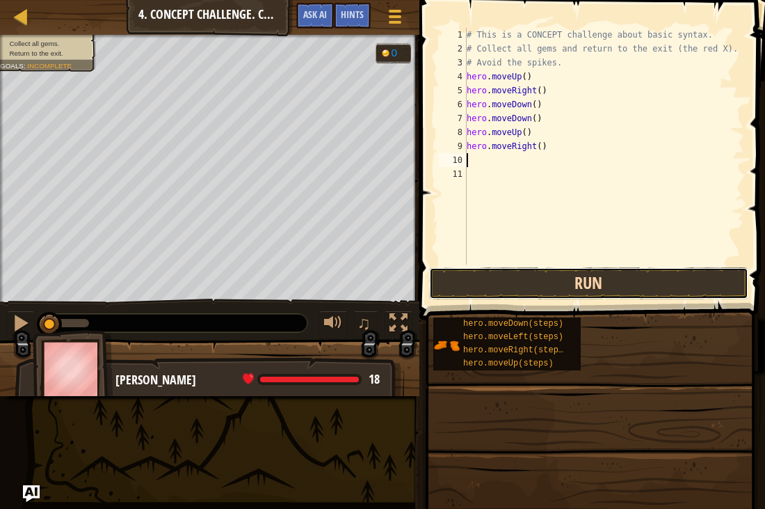
click at [629, 285] on button "Run" at bounding box center [588, 283] width 319 height 32
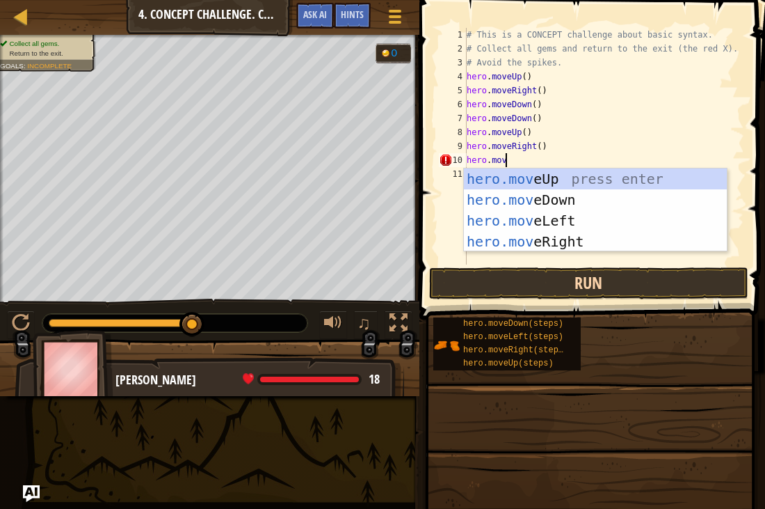
scroll to position [6, 6]
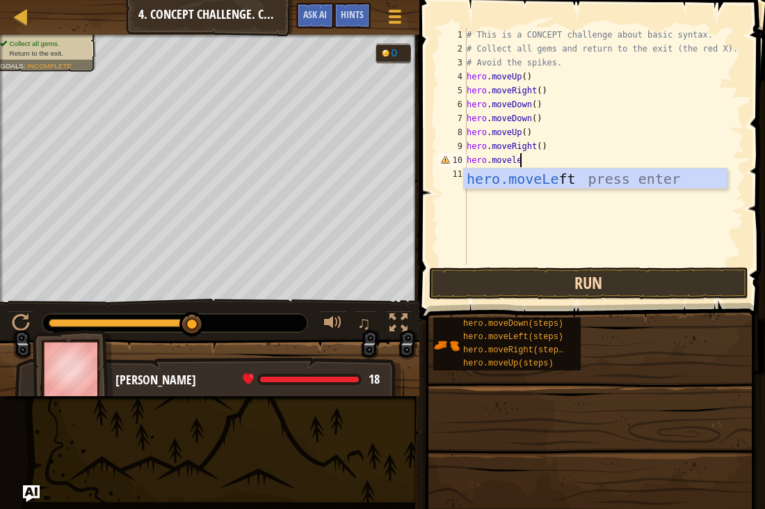
type textarea "hero.moveleft"
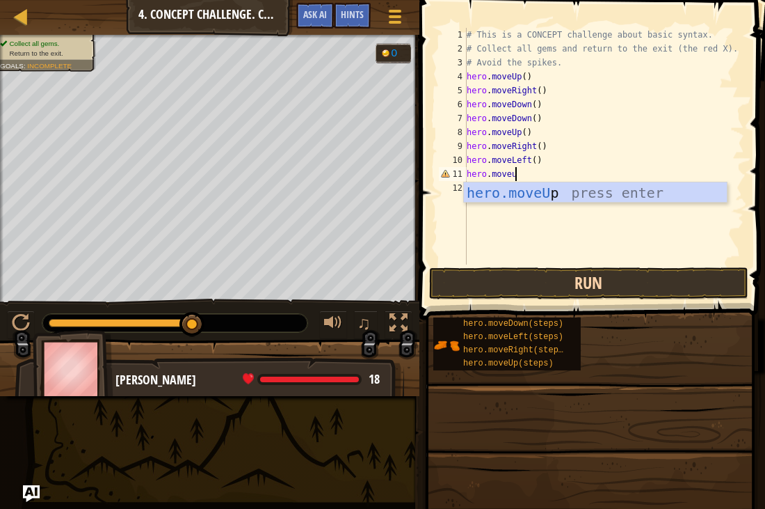
type textarea "hero.moveup"
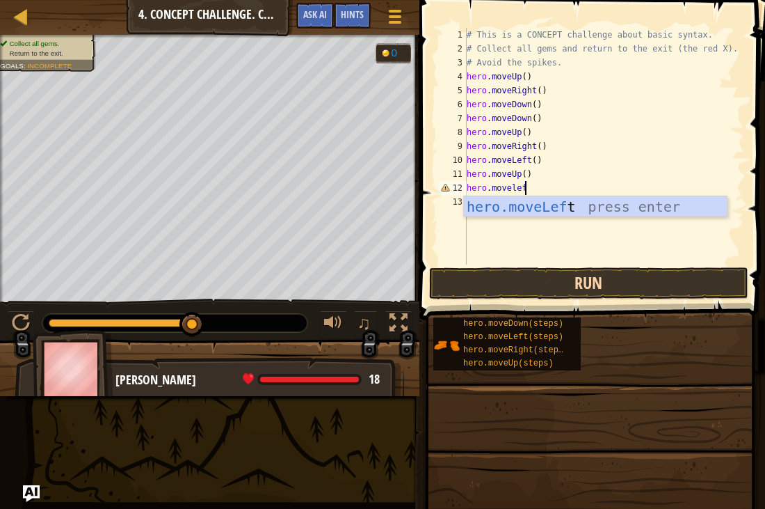
type textarea "hero.moveleft"
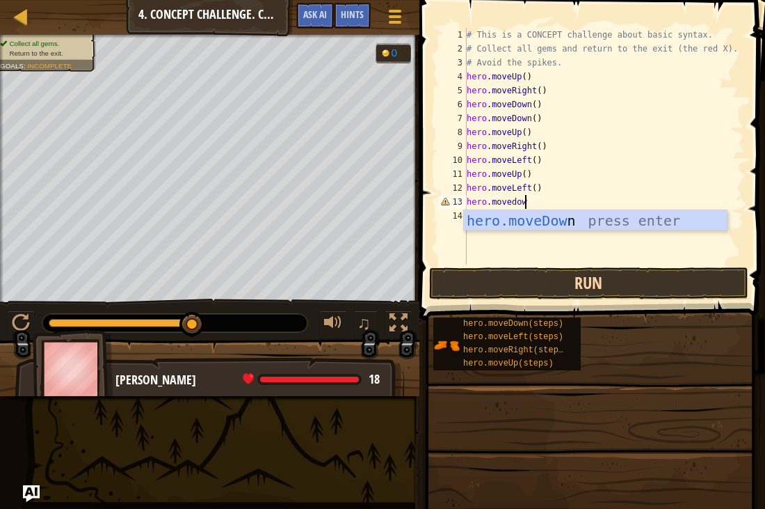
type textarea "hero.movedown"
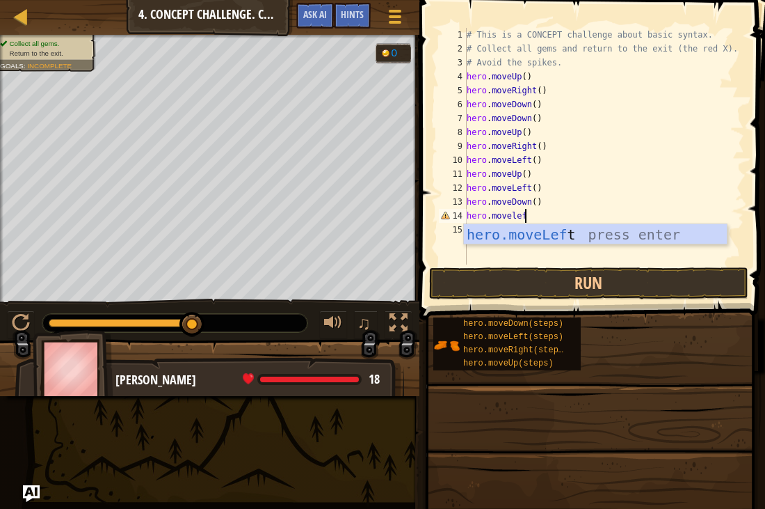
scroll to position [6, 8]
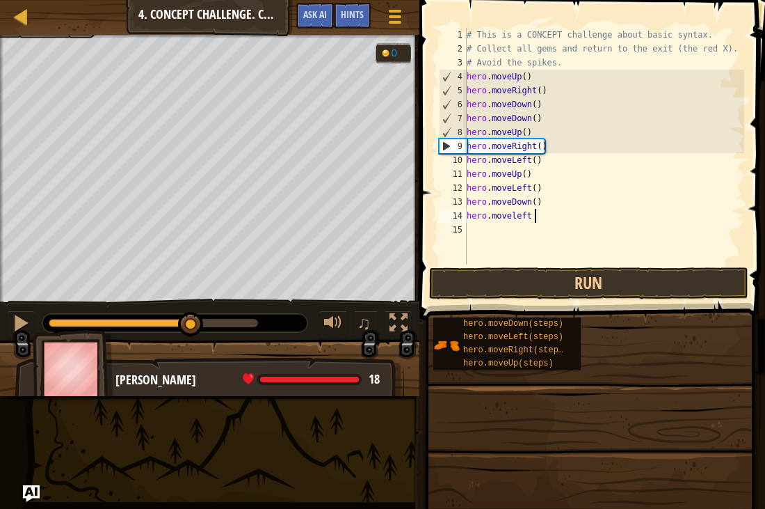
type textarea "hero.moveleft"
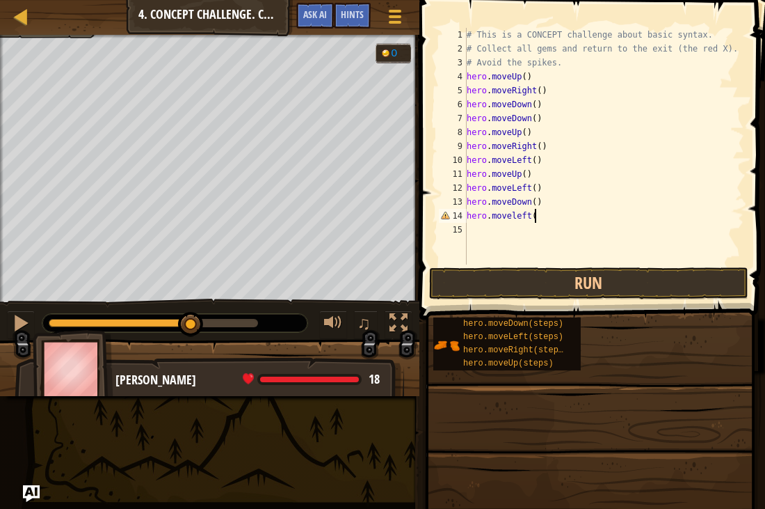
type textarea "hero.moveleft()"
click at [579, 234] on div "# This is a CONCEPT challenge about basic syntax. # Collect all gems and return…" at bounding box center [604, 160] width 280 height 264
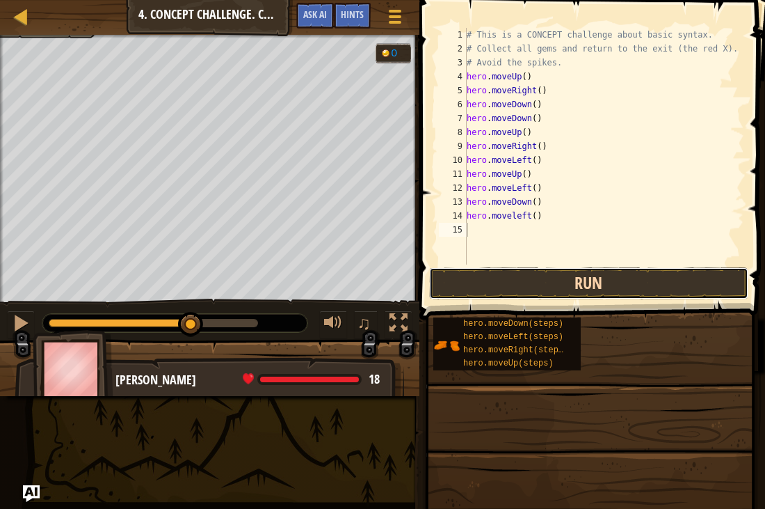
click at [553, 278] on button "Run" at bounding box center [588, 283] width 319 height 32
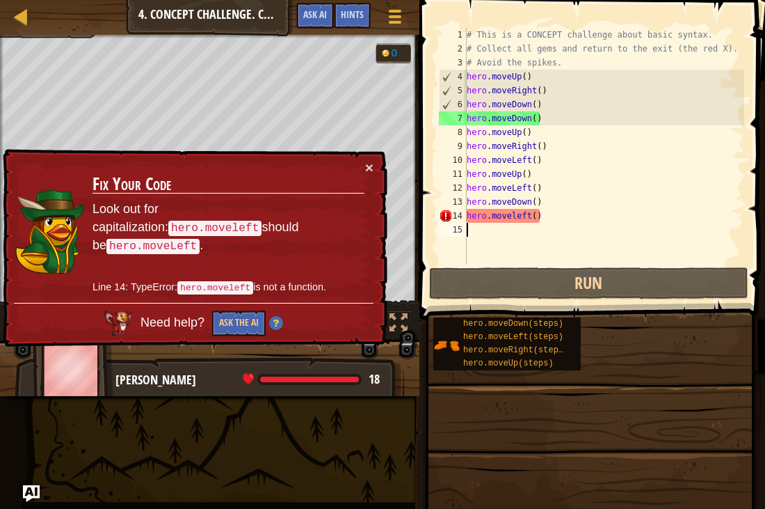
click at [560, 218] on div "# This is a CONCEPT challenge about basic syntax. # Collect all gems and return…" at bounding box center [604, 160] width 280 height 264
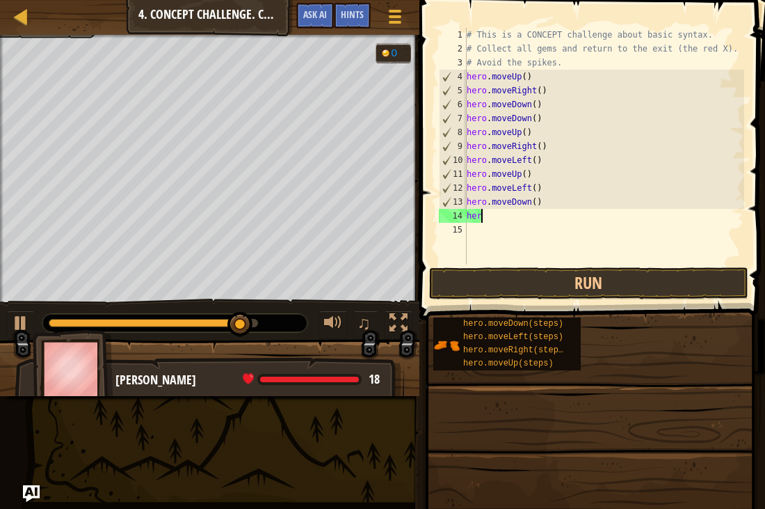
type textarea "h"
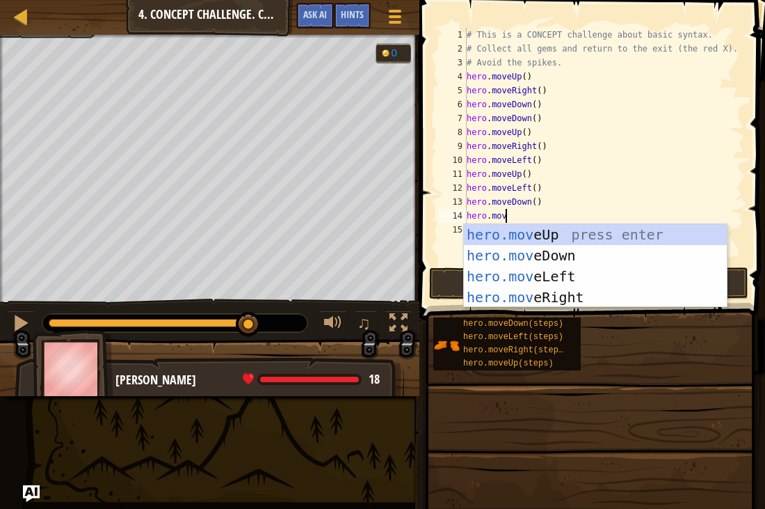
scroll to position [6, 6]
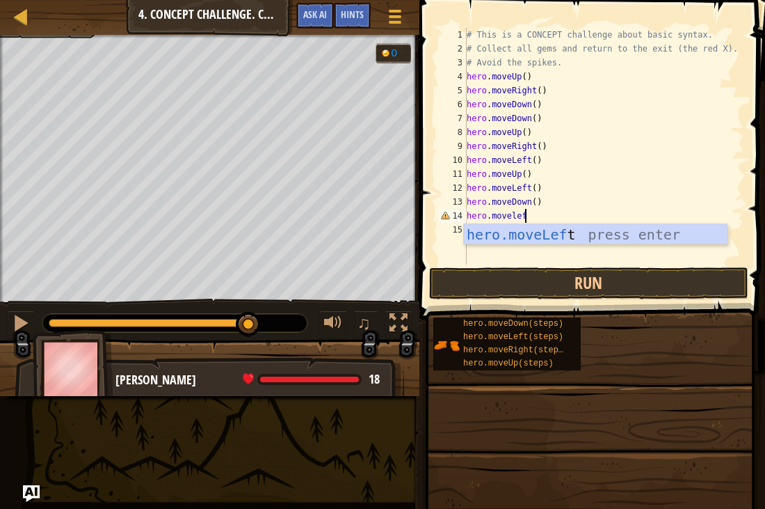
type textarea "hero.moveleft"
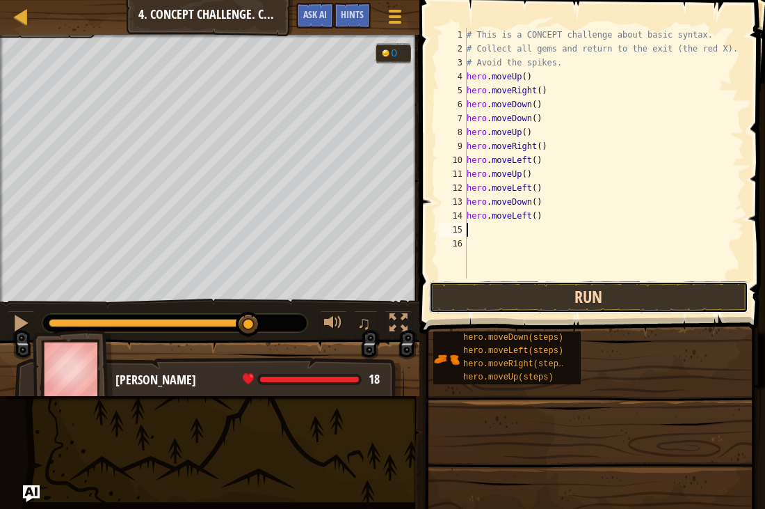
click at [617, 296] on button "Run" at bounding box center [588, 297] width 319 height 32
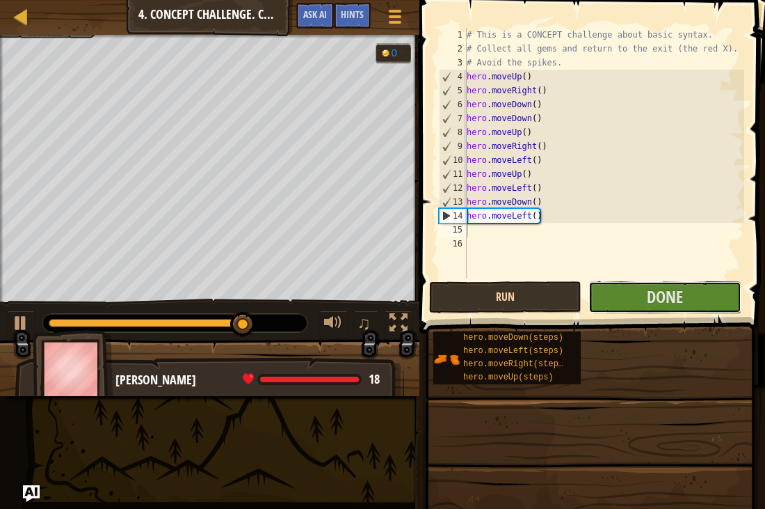
click at [617, 296] on button "Done" at bounding box center [665, 297] width 152 height 32
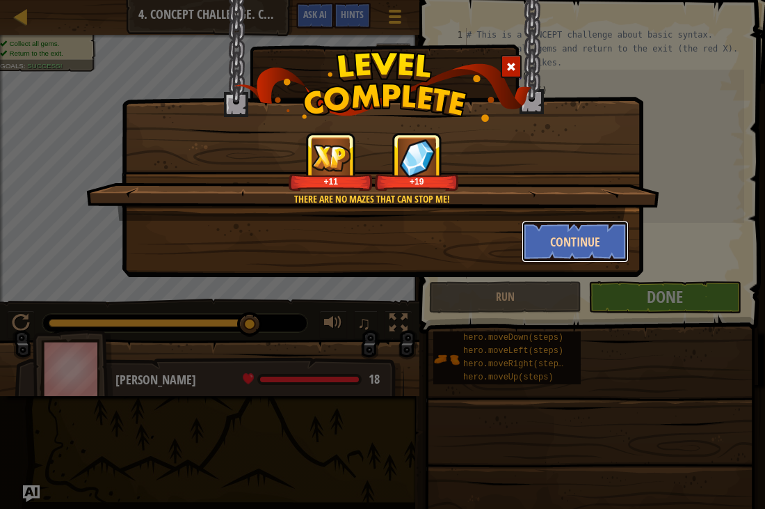
click at [570, 243] on button "Continue" at bounding box center [576, 242] width 108 height 42
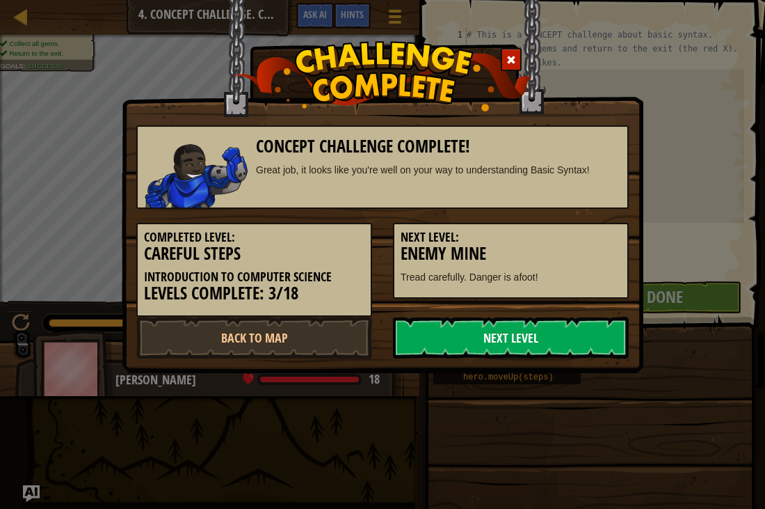
click at [492, 346] on link "Next Level" at bounding box center [511, 338] width 236 height 42
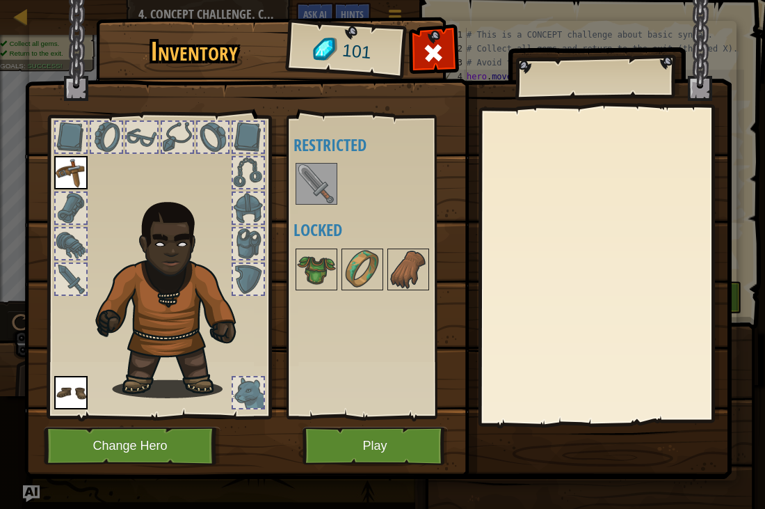
click at [318, 169] on img at bounding box center [316, 183] width 39 height 39
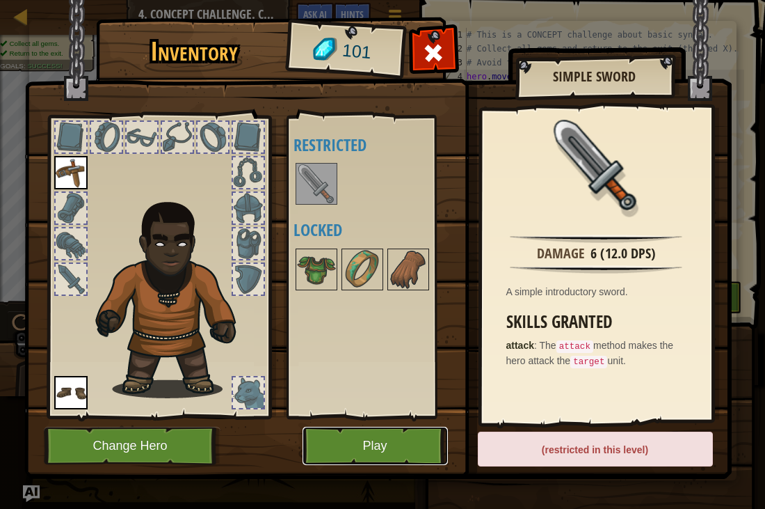
click at [401, 437] on button "Play" at bounding box center [375, 445] width 145 height 38
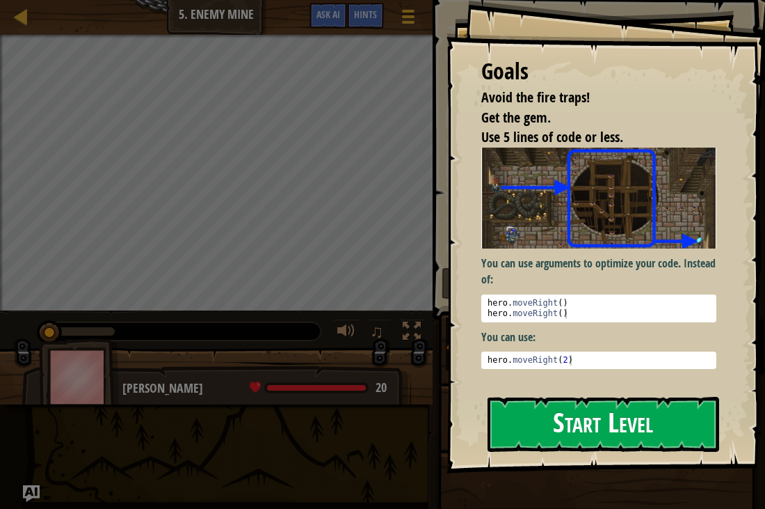
click at [560, 410] on button "Start Level" at bounding box center [604, 424] width 232 height 55
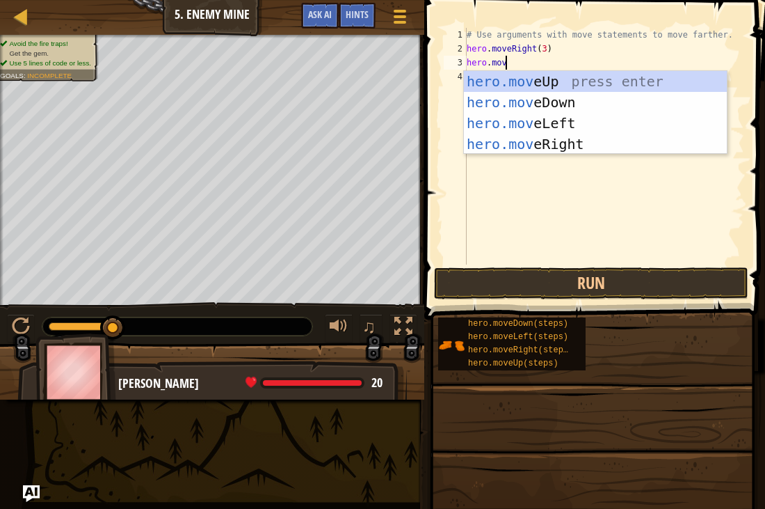
scroll to position [6, 6]
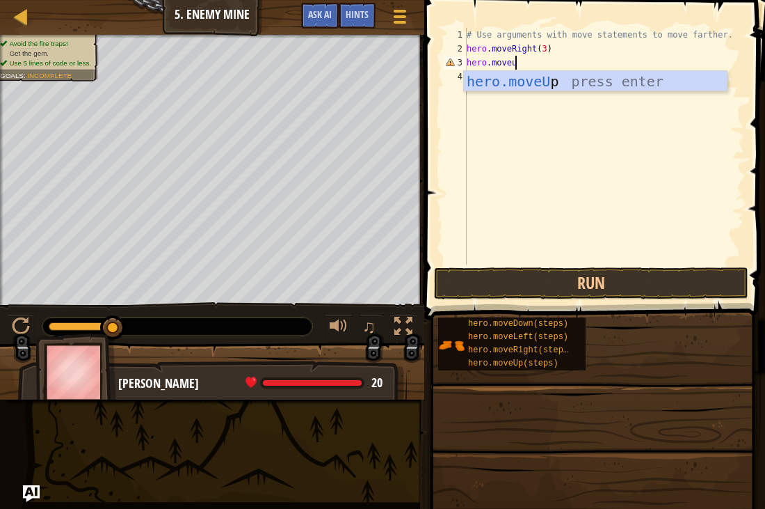
type textarea "hero.moveup"
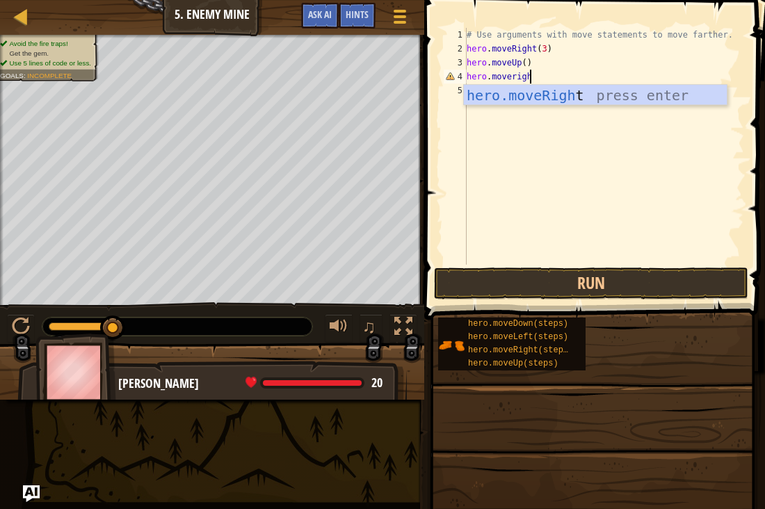
scroll to position [6, 9]
type textarea "hero.moveright"
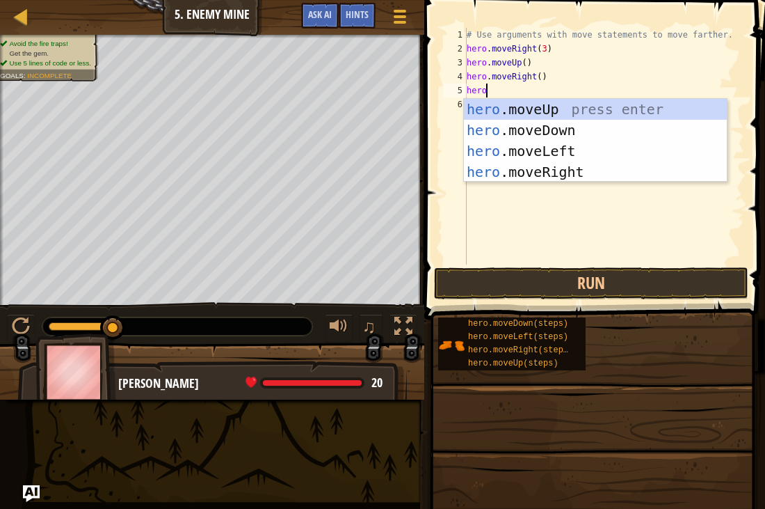
scroll to position [6, 3]
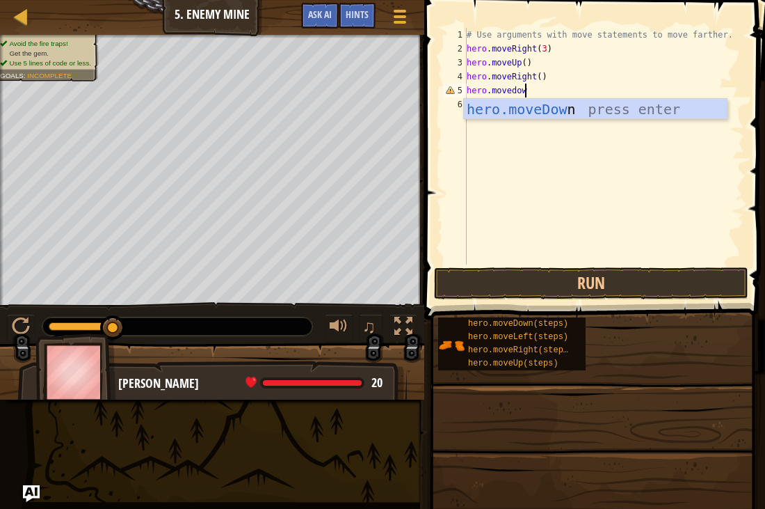
type textarea "hero.movedown"
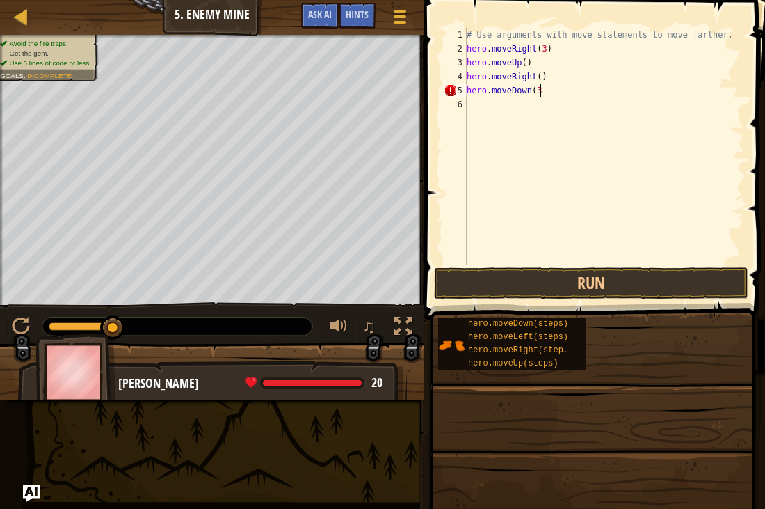
scroll to position [6, 10]
type textarea "hero.moveDown(3)"
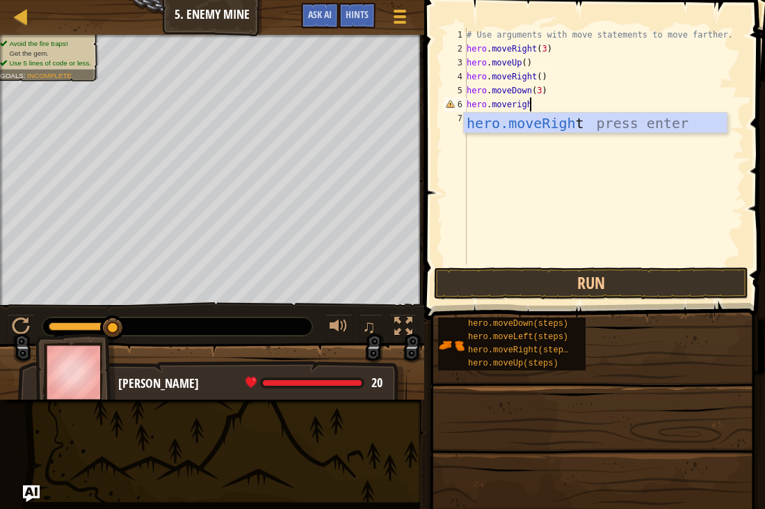
scroll to position [6, 9]
type textarea "hero.moveright"
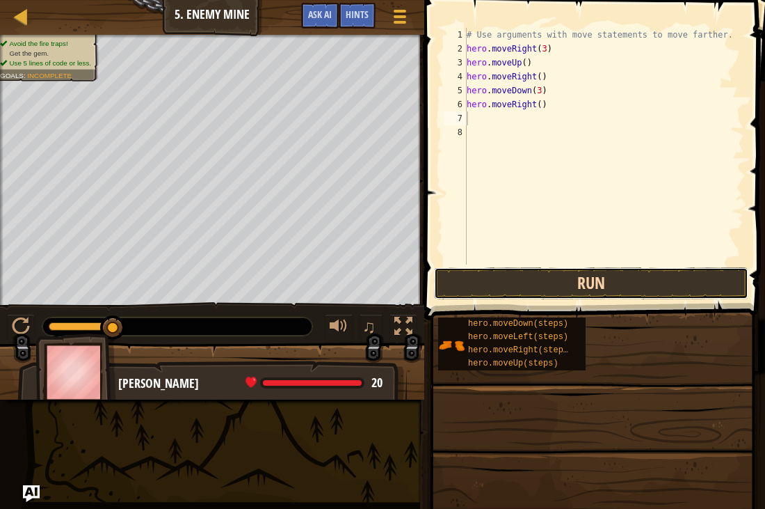
click at [568, 287] on button "Run" at bounding box center [591, 283] width 314 height 32
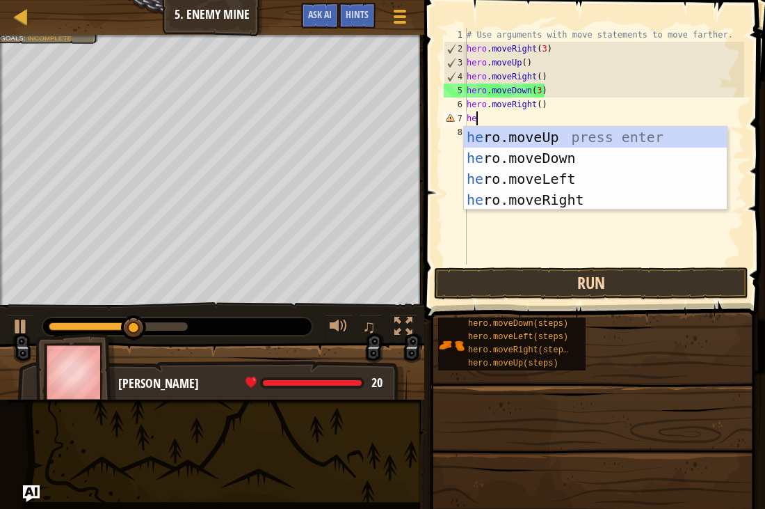
type textarea "h"
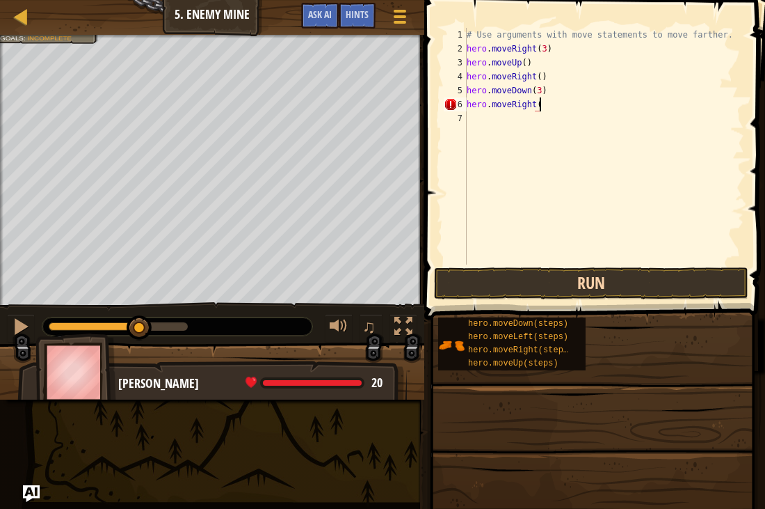
scroll to position [6, 10]
type textarea "hero.moveRight(2)"
click at [612, 275] on button "Run" at bounding box center [591, 283] width 314 height 32
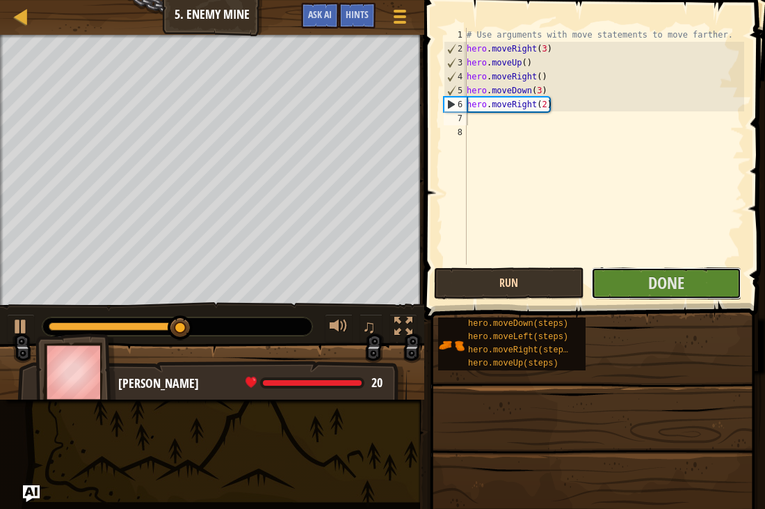
click at [612, 275] on button "Done" at bounding box center [666, 283] width 150 height 32
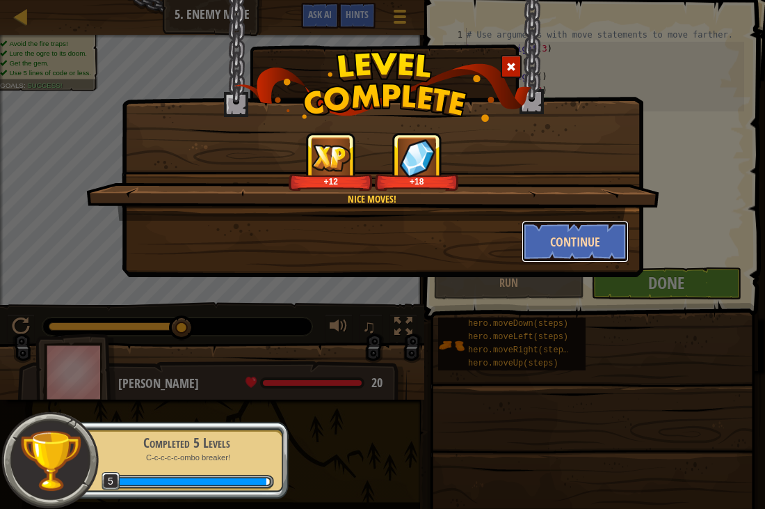
click at [561, 240] on button "Continue" at bounding box center [576, 242] width 108 height 42
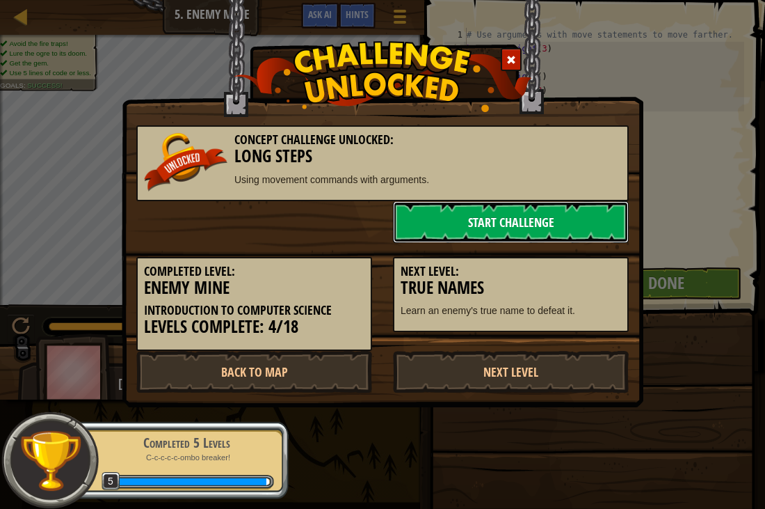
click at [510, 218] on link "Start Challenge" at bounding box center [511, 222] width 236 height 42
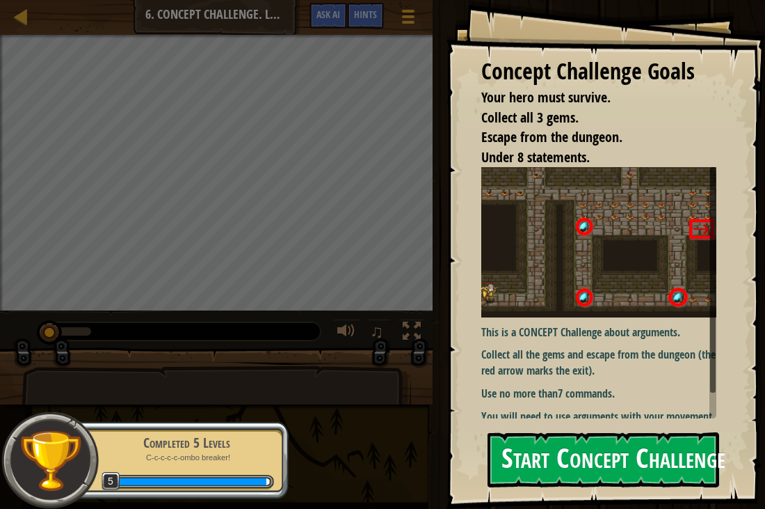
click at [566, 442] on button "Start Concept Challenge" at bounding box center [604, 459] width 232 height 55
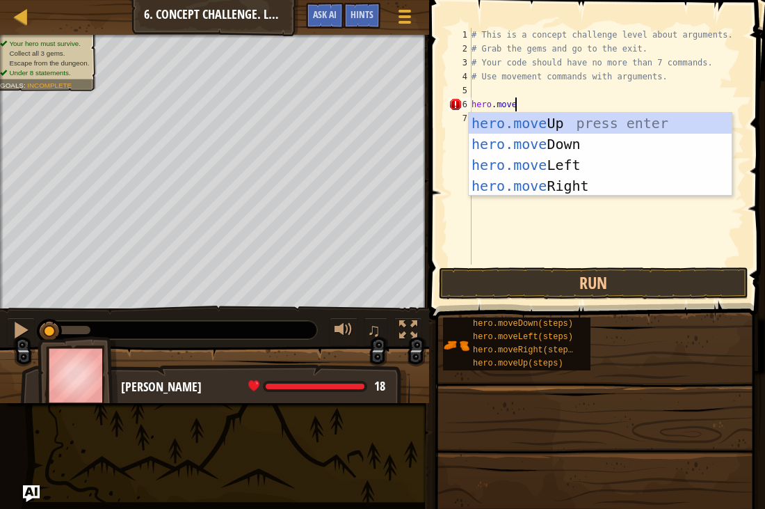
scroll to position [6, 6]
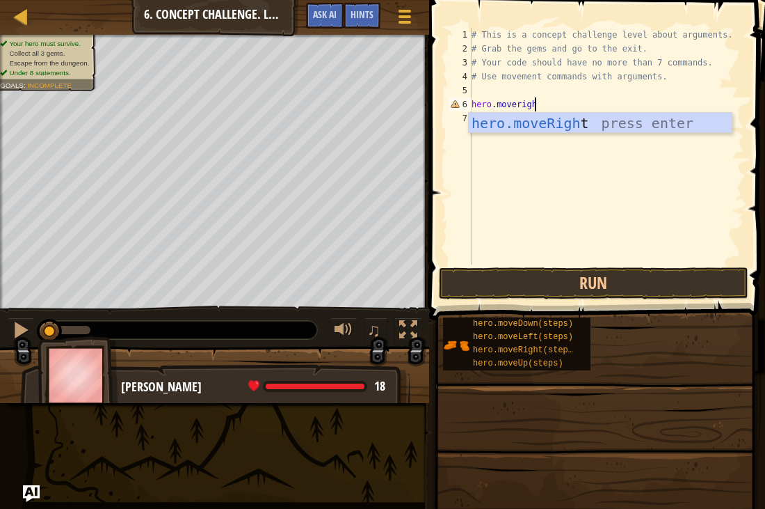
type textarea "hero.moveright"
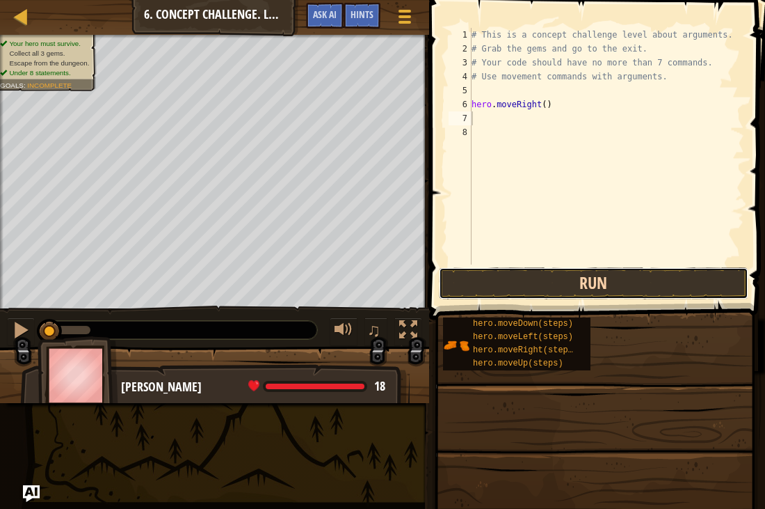
click at [474, 267] on button "Run" at bounding box center [594, 283] width 310 height 32
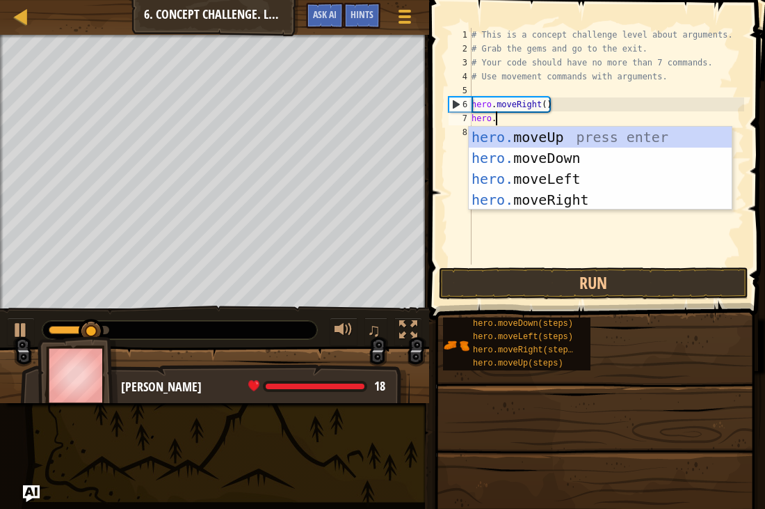
scroll to position [6, 3]
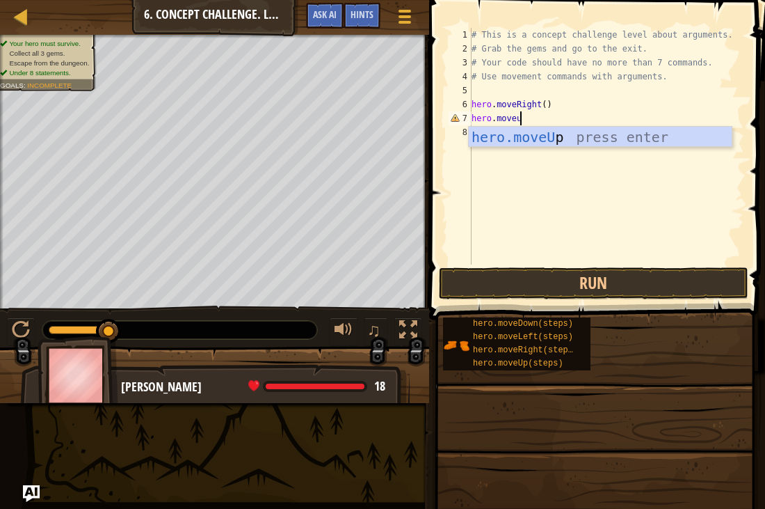
type textarea "hero.moveup"
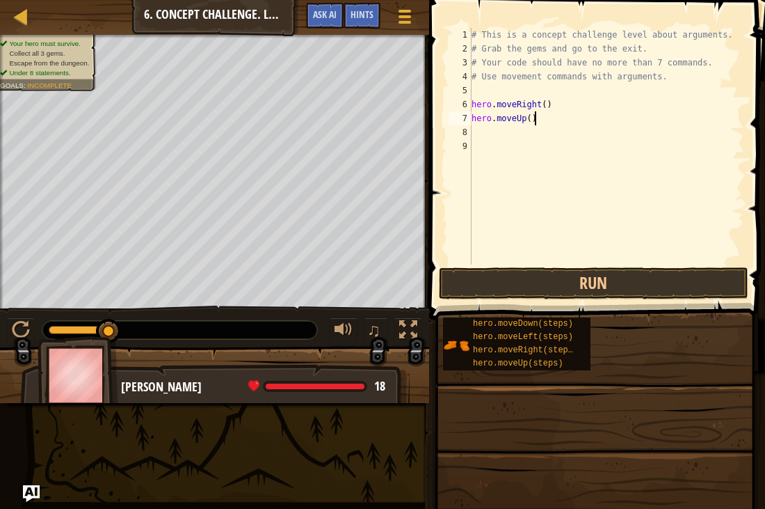
click at [534, 122] on div "# This is a concept challenge level about arguments. # Grab the gems and go to …" at bounding box center [606, 160] width 275 height 264
type textarea "hero.moveUp(3)"
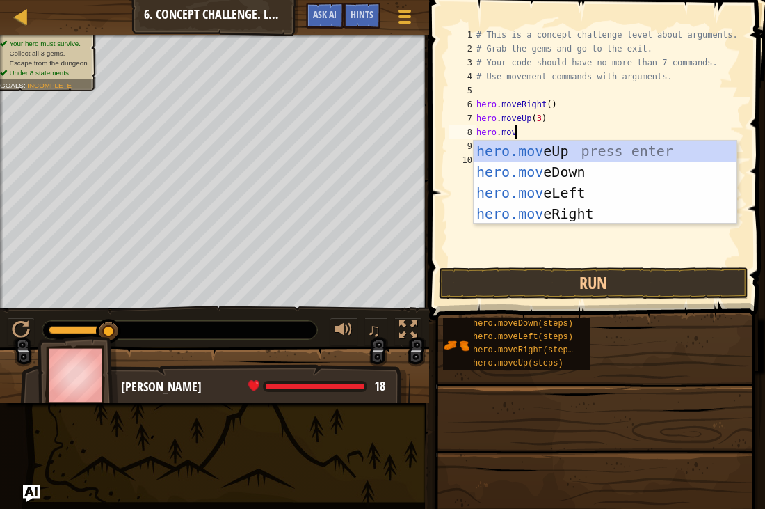
scroll to position [6, 6]
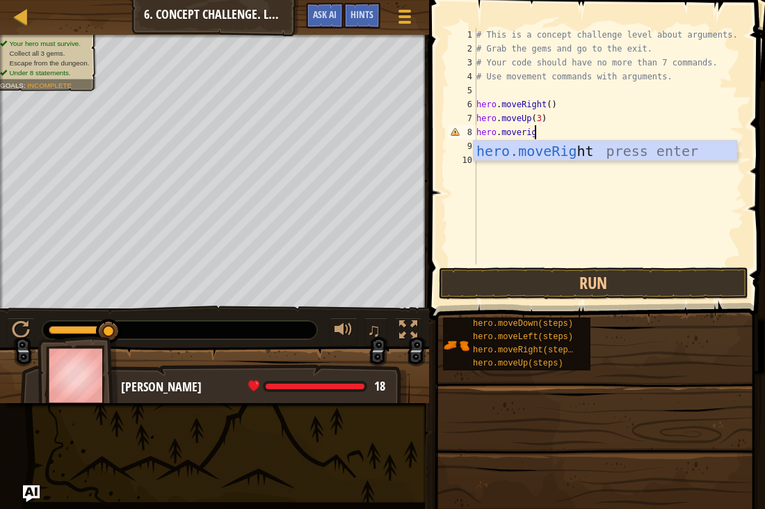
type textarea "hero.moveright"
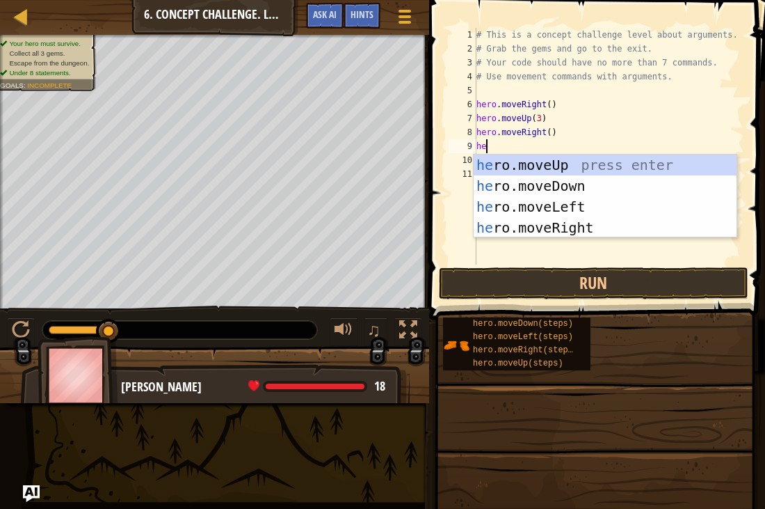
scroll to position [6, 1]
type textarea "h"
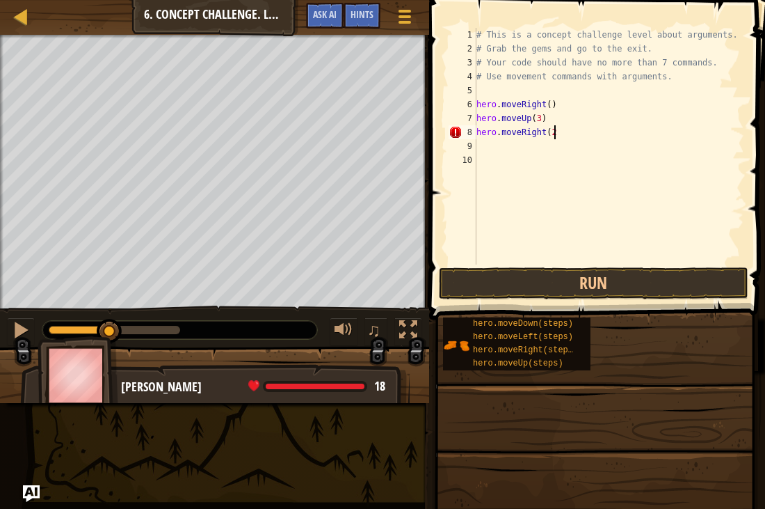
type textarea "hero.moveRight(2)"
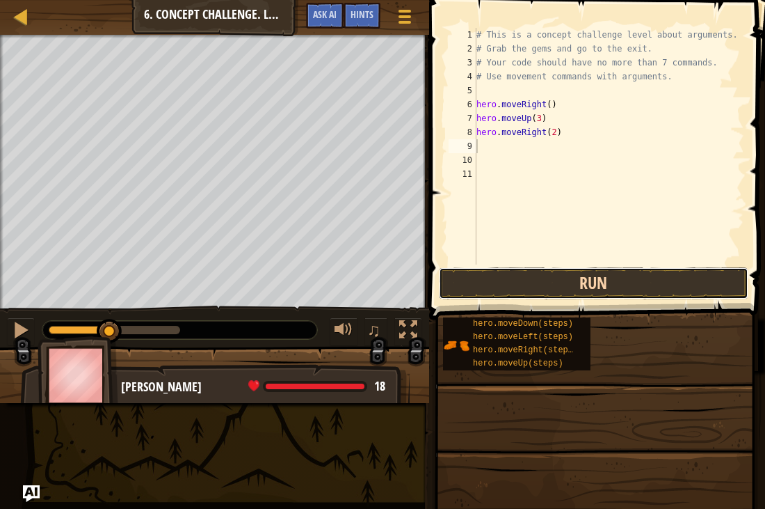
click at [585, 284] on button "Run" at bounding box center [594, 283] width 310 height 32
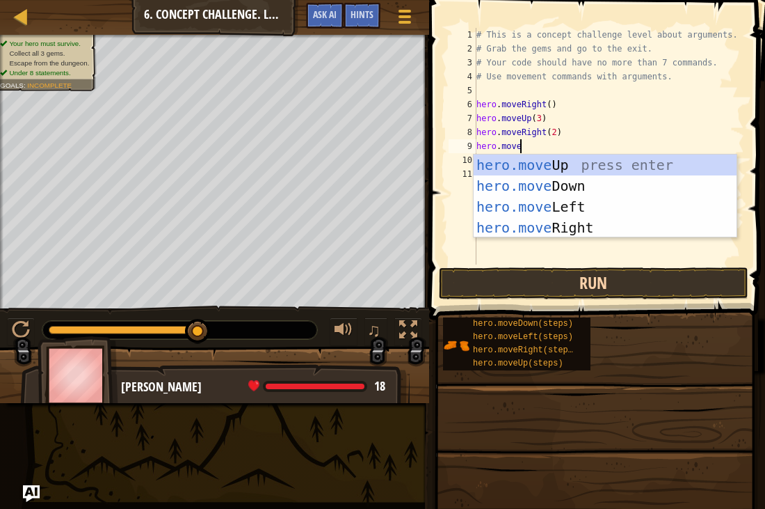
scroll to position [6, 6]
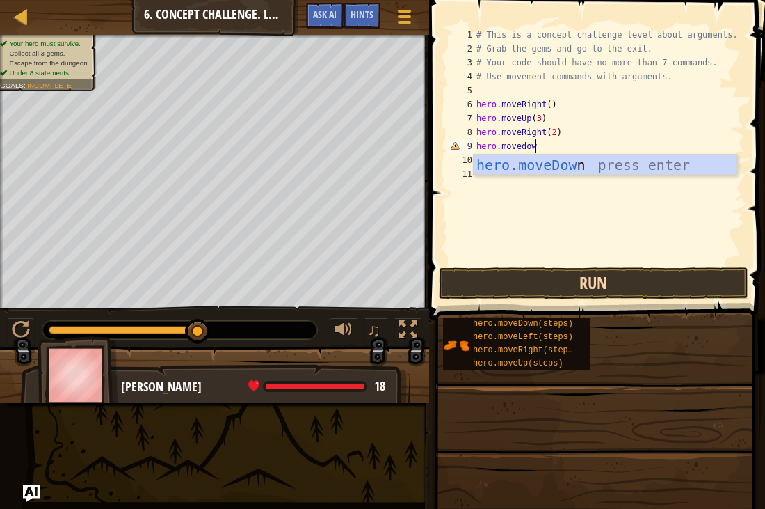
type textarea "hero.movedown"
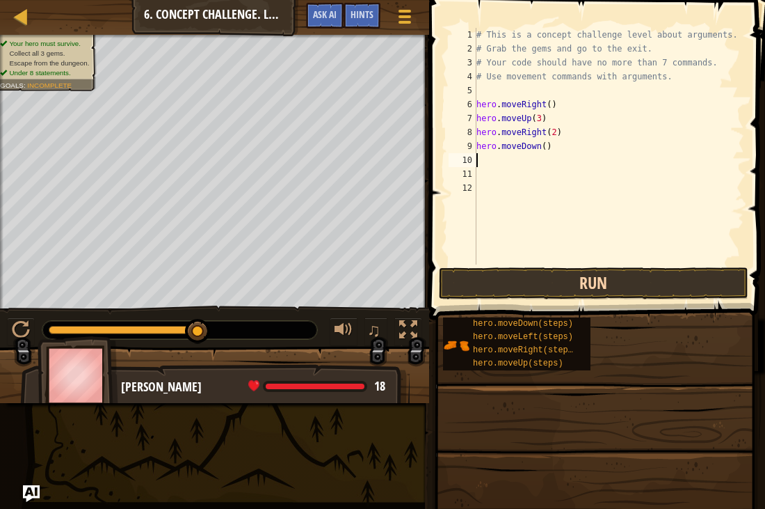
scroll to position [6, 0]
click at [566, 152] on div "# This is a concept challenge level about arguments. # Grab the gems and go to …" at bounding box center [609, 160] width 271 height 264
type textarea "hero.moveDown(3)"
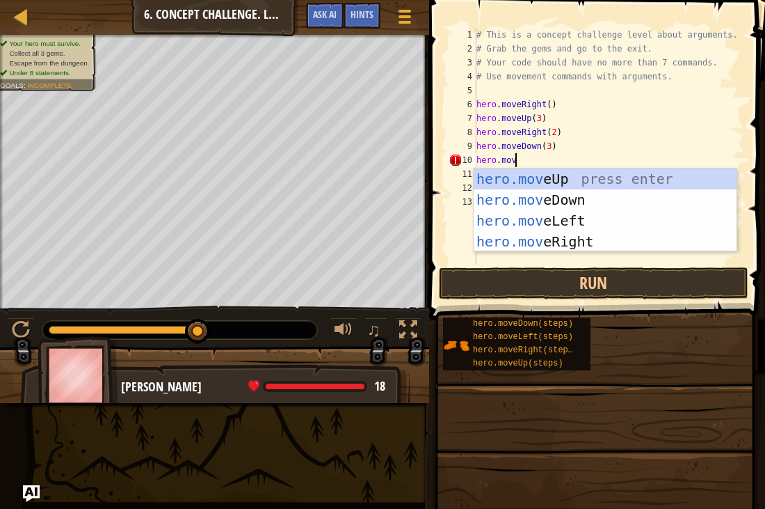
scroll to position [6, 6]
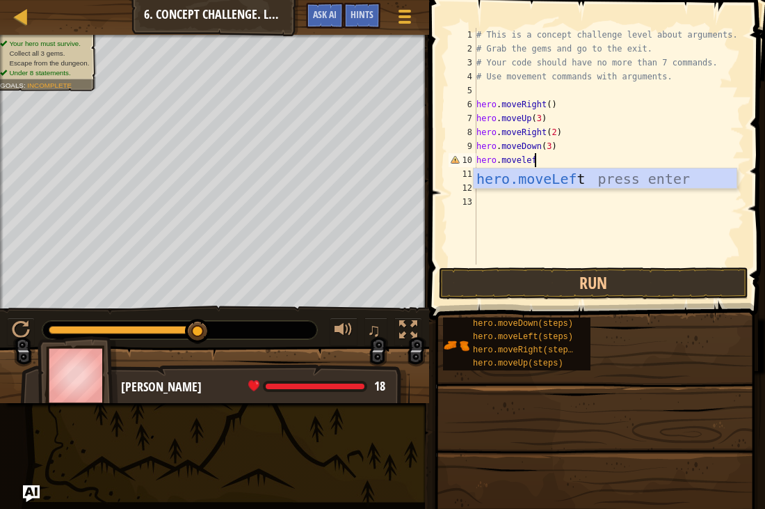
type textarea "hero.moveleft"
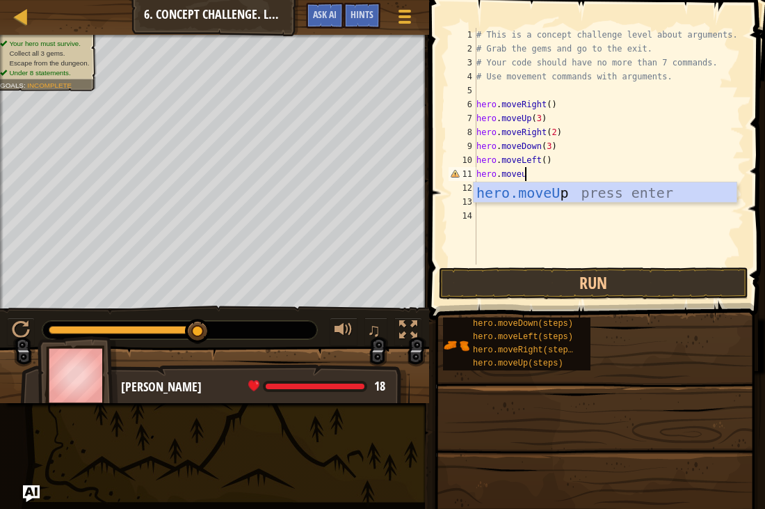
type textarea "hero.moveup"
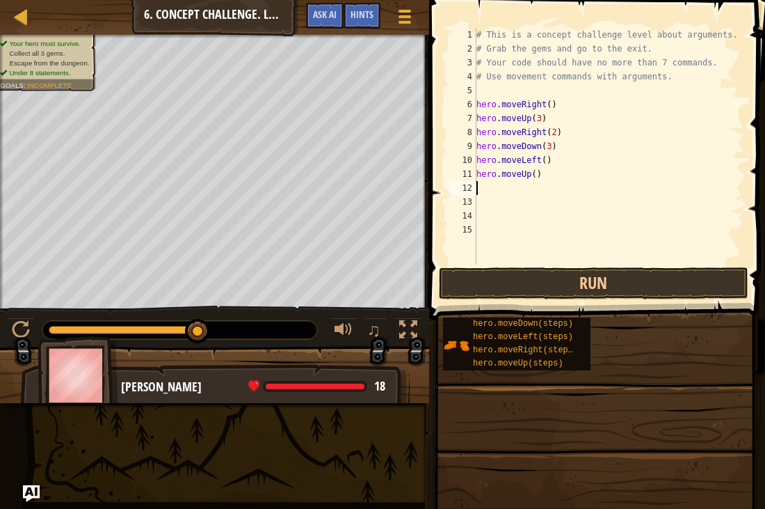
click at [539, 177] on div "# This is a concept challenge level about arguments. # Grab the gems and go to …" at bounding box center [609, 160] width 271 height 264
type textarea "hero.moveUp(2)"
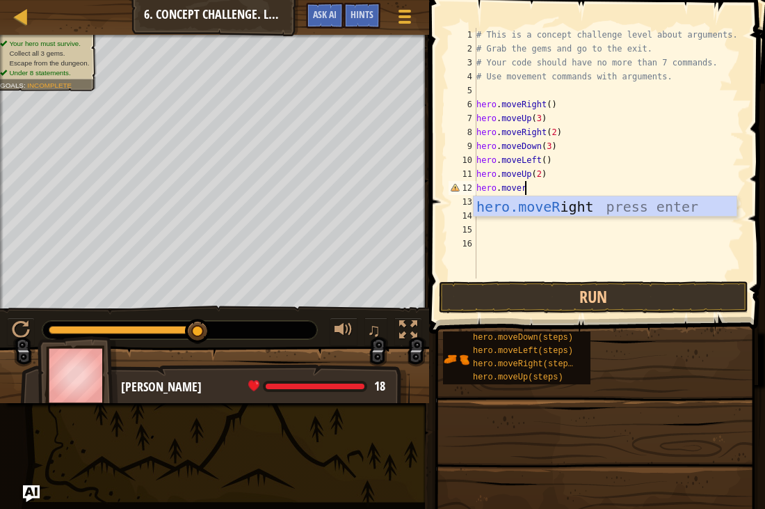
scroll to position [6, 7]
type textarea "hero.moveright"
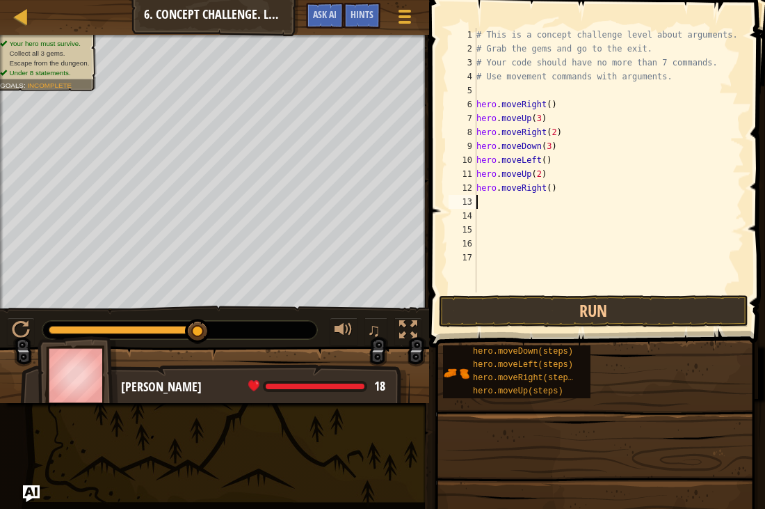
scroll to position [6, 0]
click at [585, 190] on div "# This is a concept challenge level about arguments. # Grab the gems and go to …" at bounding box center [609, 174] width 271 height 292
type textarea "hero.moveRight(2)"
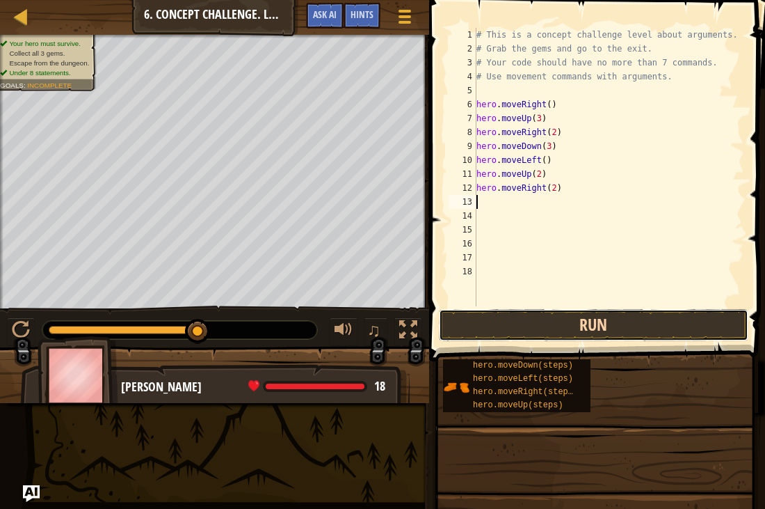
click at [562, 323] on button "Run" at bounding box center [594, 325] width 310 height 32
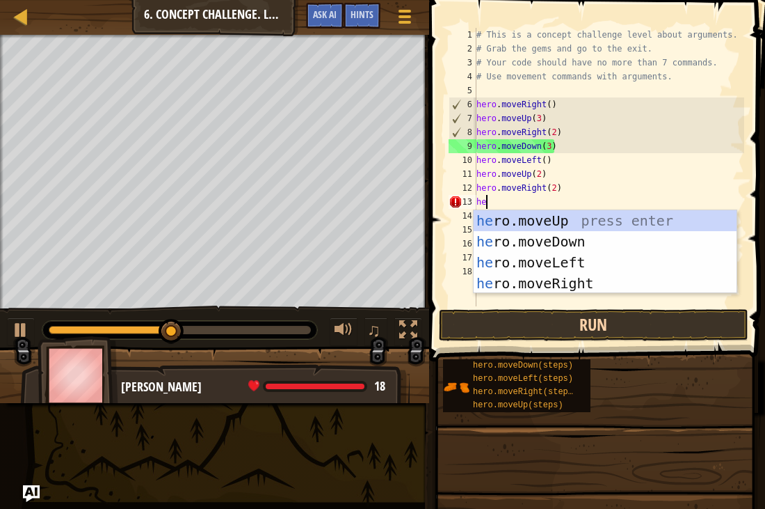
scroll to position [6, 1]
type textarea "h"
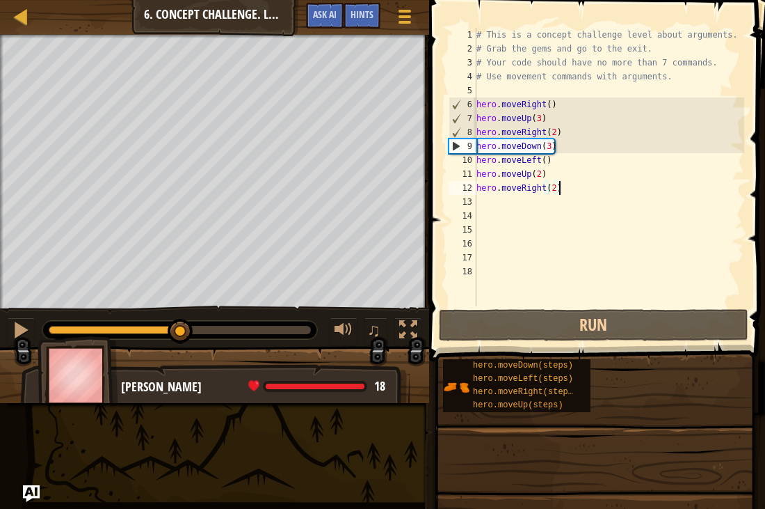
click at [575, 192] on div "# This is a concept challenge level about arguments. # Grab the gems and go to …" at bounding box center [609, 181] width 271 height 306
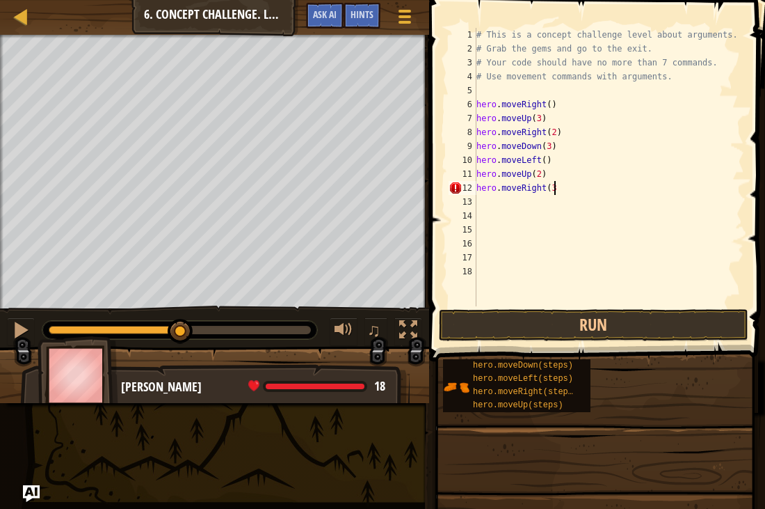
scroll to position [6, 10]
type textarea "hero.moveRight(3)"
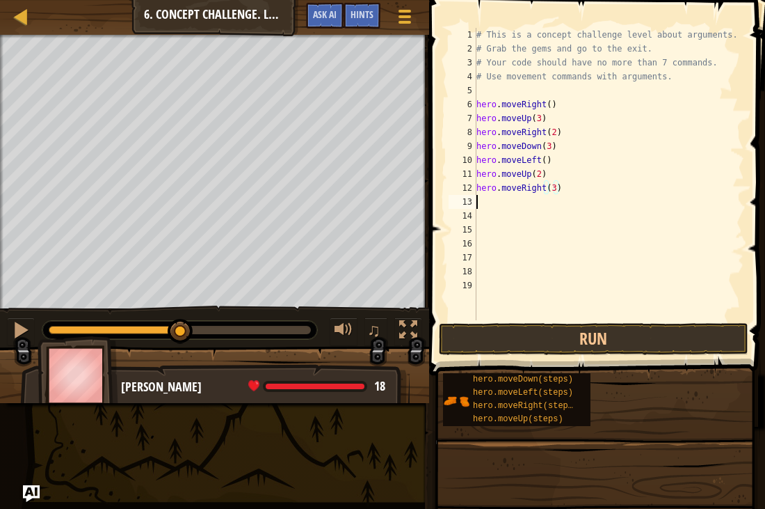
scroll to position [6, 0]
click at [612, 337] on button "Run" at bounding box center [594, 339] width 310 height 32
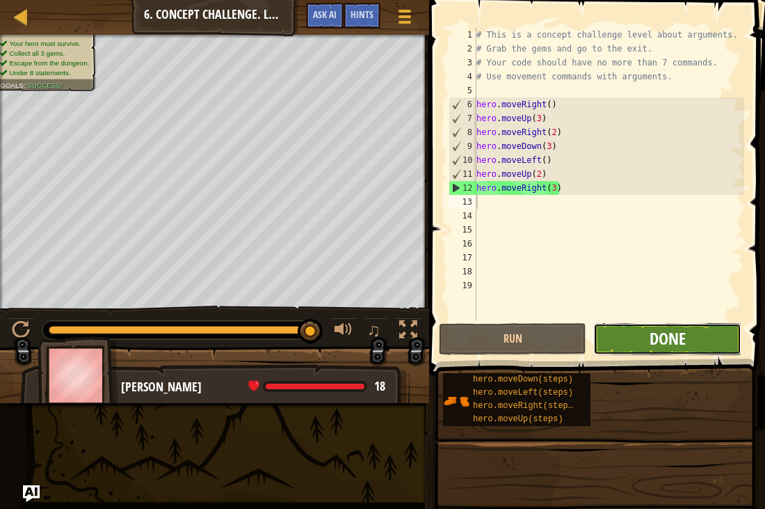
click at [670, 333] on span "Done" at bounding box center [668, 338] width 36 height 22
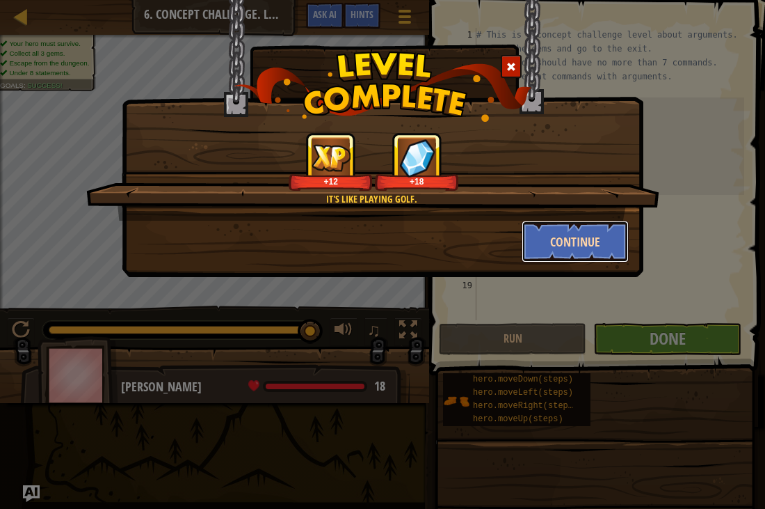
click at [552, 234] on button "Continue" at bounding box center [576, 242] width 108 height 42
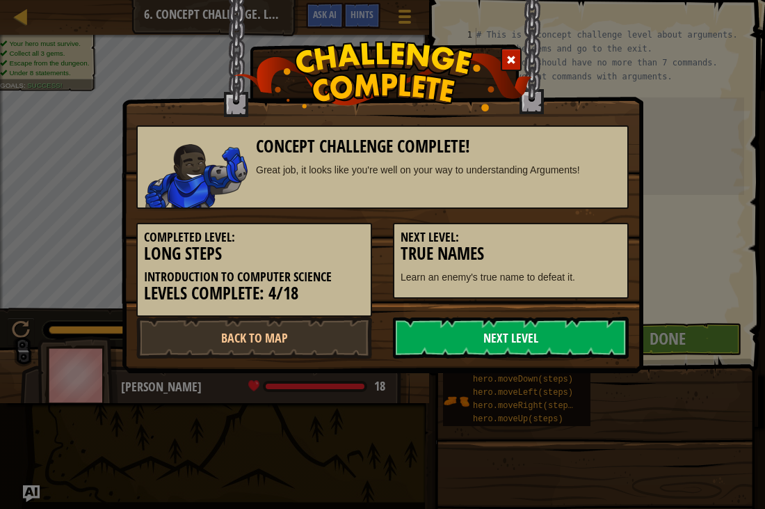
click at [471, 343] on link "Next Level" at bounding box center [511, 338] width 236 height 42
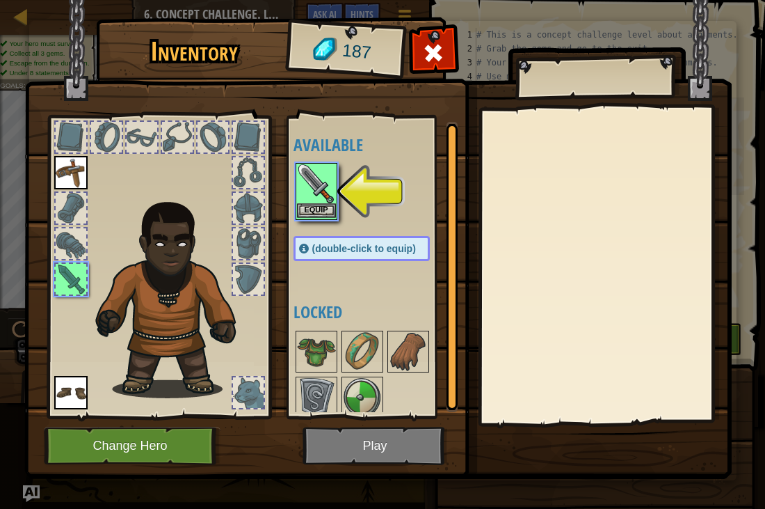
click at [307, 177] on img at bounding box center [316, 183] width 39 height 39
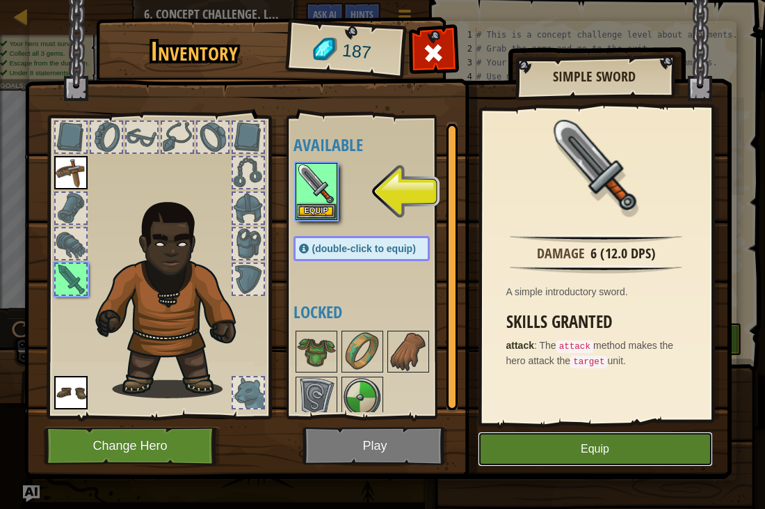
click at [540, 435] on button "Equip" at bounding box center [595, 448] width 235 height 35
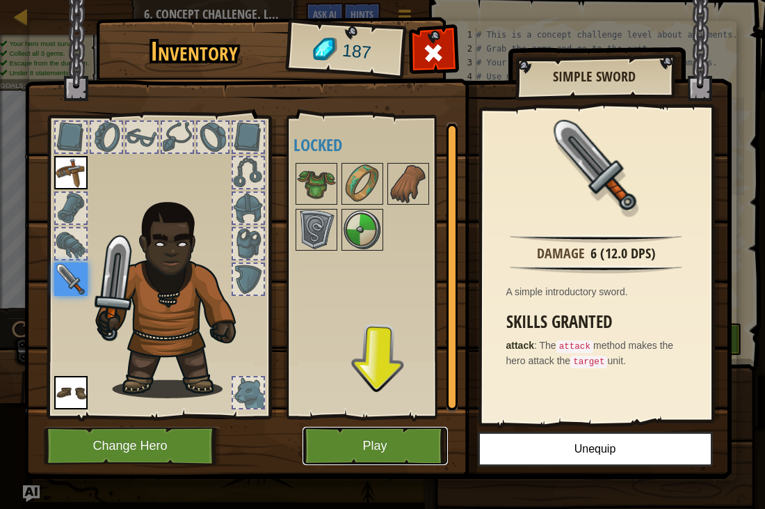
click at [387, 443] on button "Play" at bounding box center [375, 445] width 145 height 38
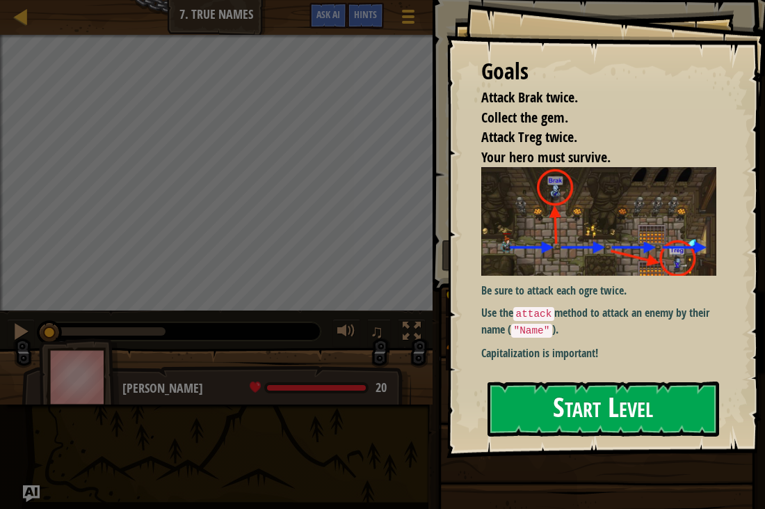
click at [550, 408] on button "Start Level" at bounding box center [604, 408] width 232 height 55
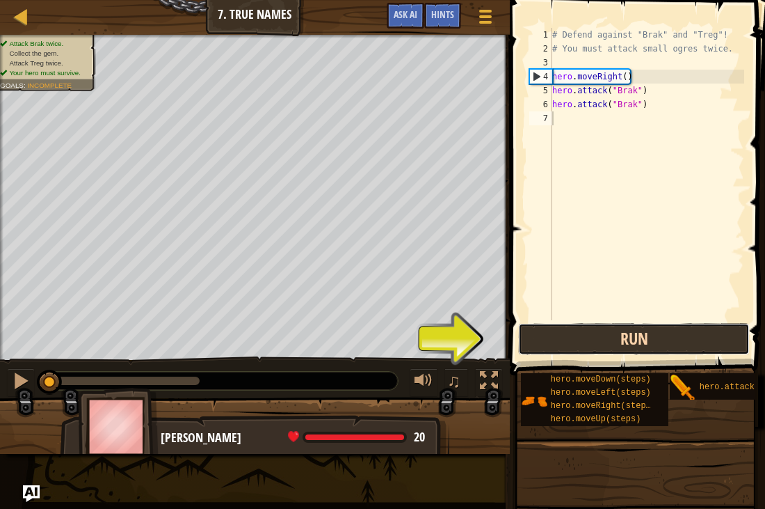
click at [575, 338] on button "Run" at bounding box center [634, 339] width 232 height 32
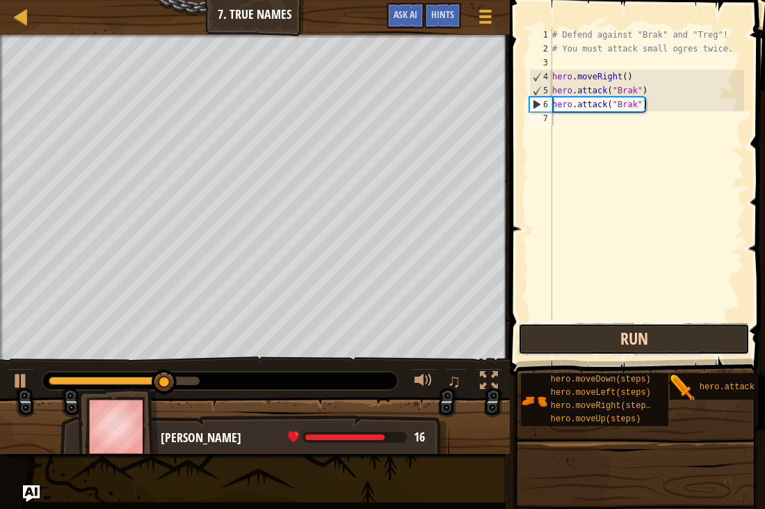
click at [579, 344] on button "Run" at bounding box center [634, 339] width 232 height 32
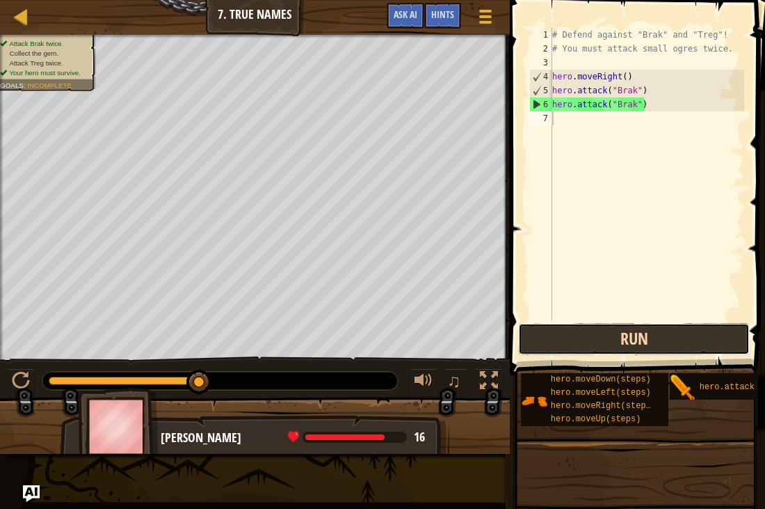
click at [575, 333] on button "Run" at bounding box center [634, 339] width 232 height 32
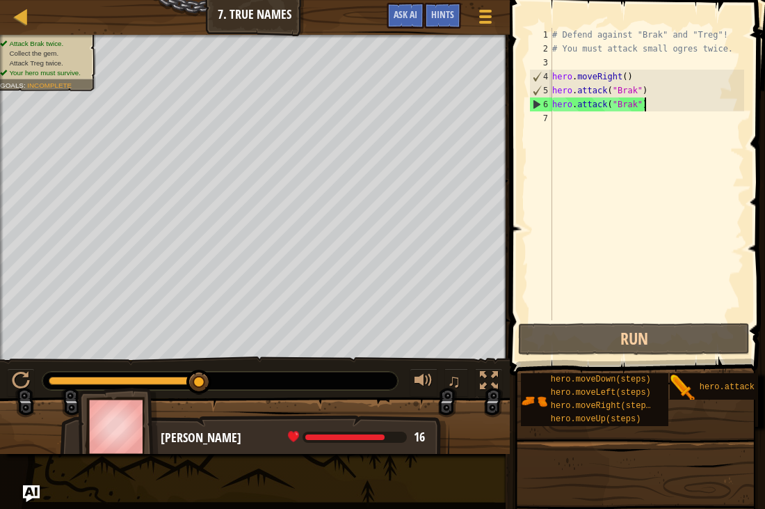
click at [657, 103] on div "# Defend against "Brak" and "Treg"! # You must attack small ogres twice. hero .…" at bounding box center [647, 188] width 195 height 320
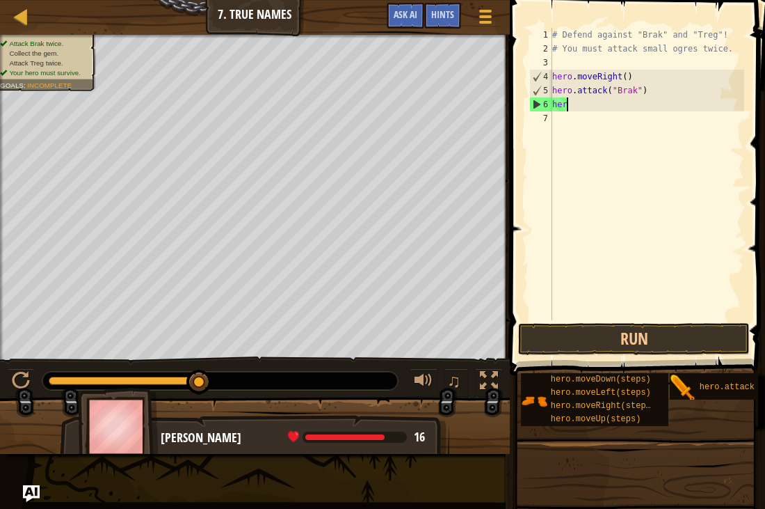
type textarea "h"
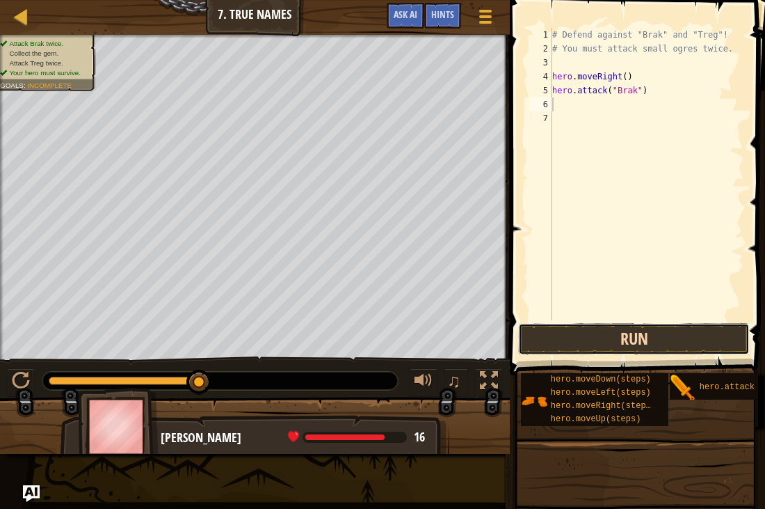
click at [639, 336] on button "Run" at bounding box center [634, 339] width 232 height 32
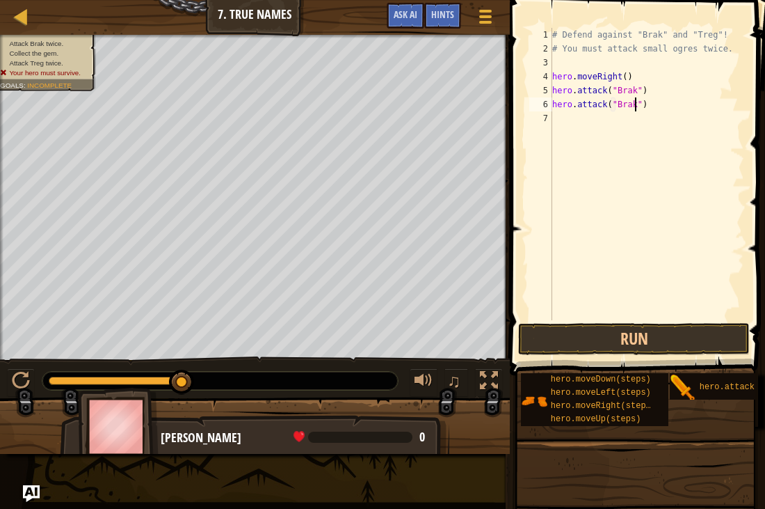
scroll to position [6, 12]
type textarea "hero.attack("Brak")"
click at [634, 337] on button "Run" at bounding box center [634, 339] width 232 height 32
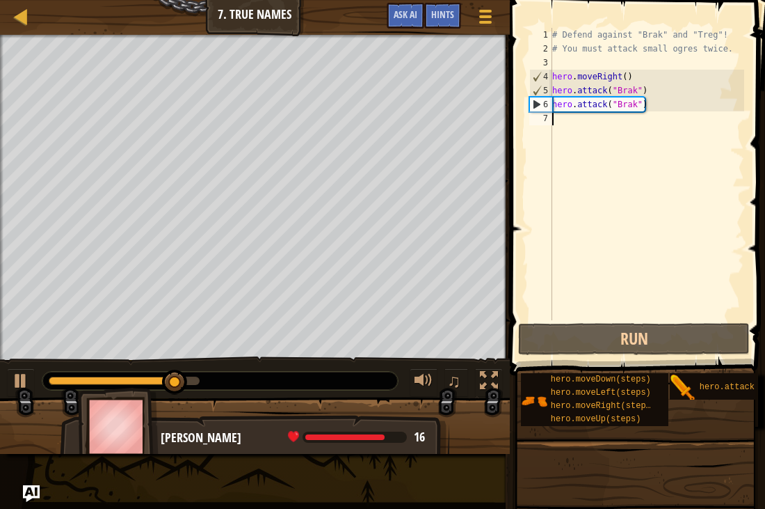
click at [676, 154] on div "# Defend against "Brak" and "Treg"! # You must attack small ogres twice. hero .…" at bounding box center [647, 188] width 195 height 320
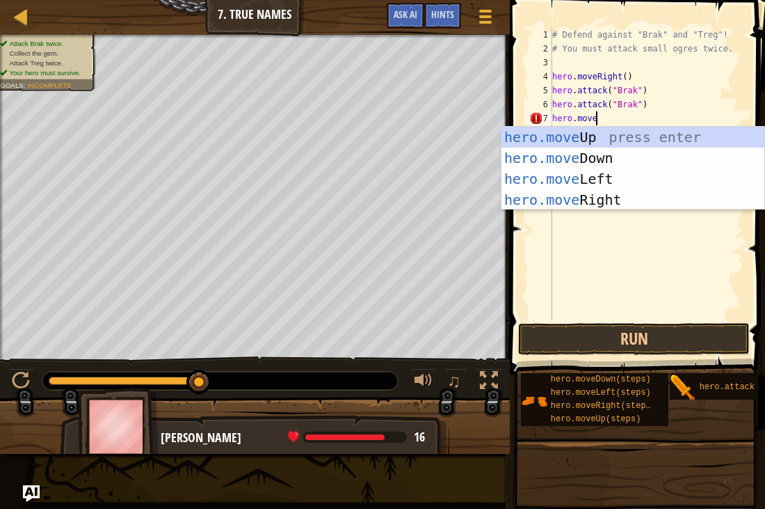
scroll to position [6, 6]
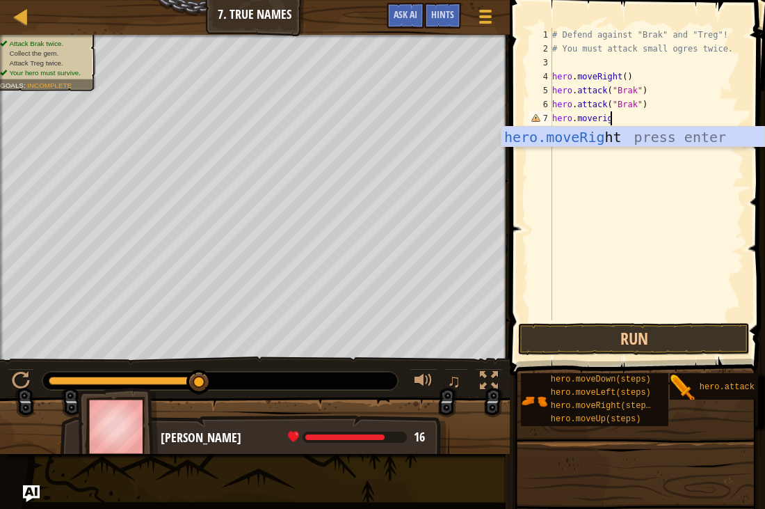
type textarea "hero.moveright"
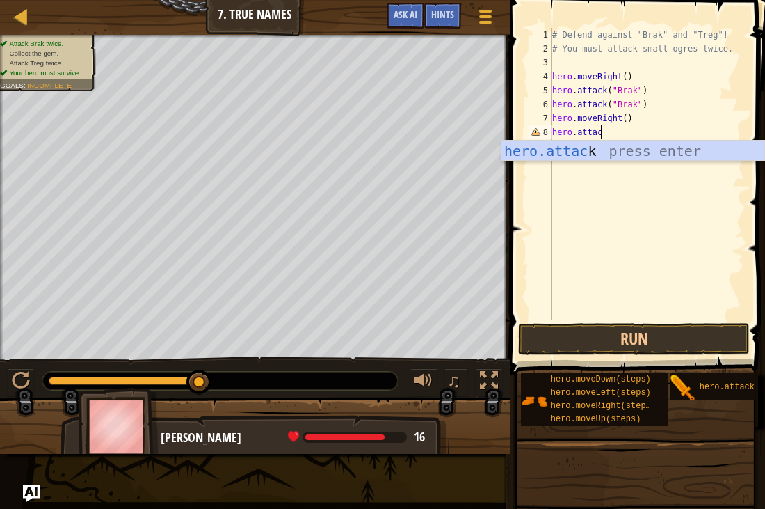
scroll to position [6, 7]
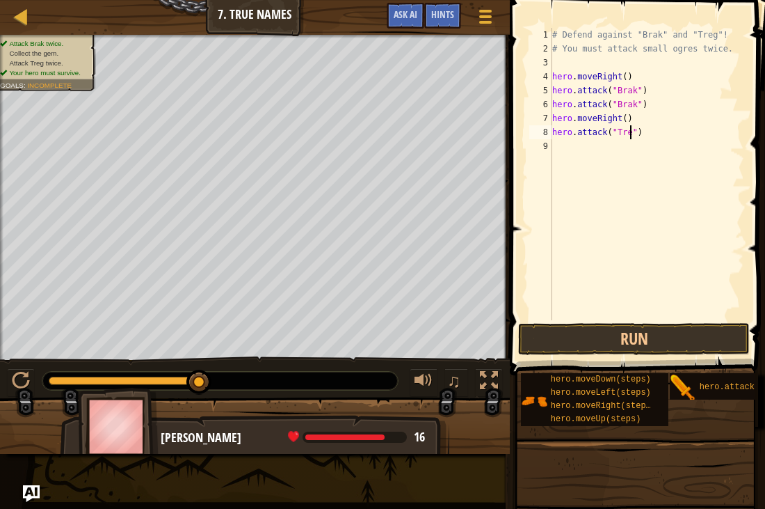
type textarea "hero.attack("Treg")"
click at [679, 126] on div "# Defend against "Brak" and "Treg"! # You must attack small ogres twice. hero .…" at bounding box center [647, 188] width 195 height 320
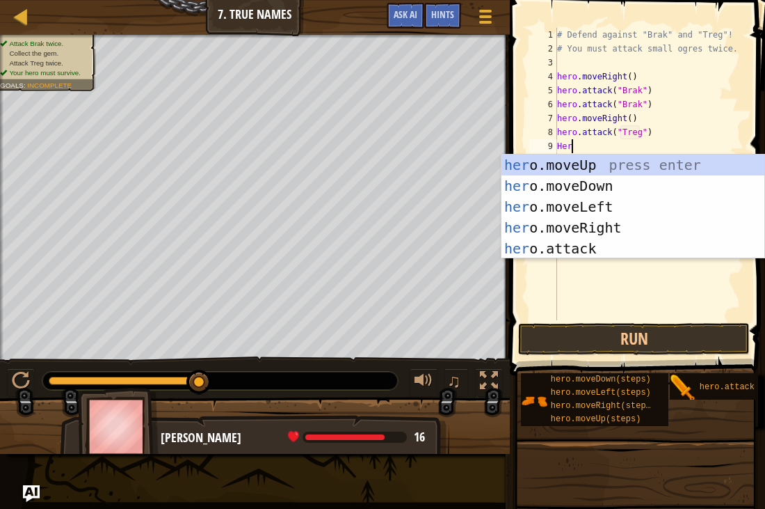
scroll to position [6, 1]
type textarea "H"
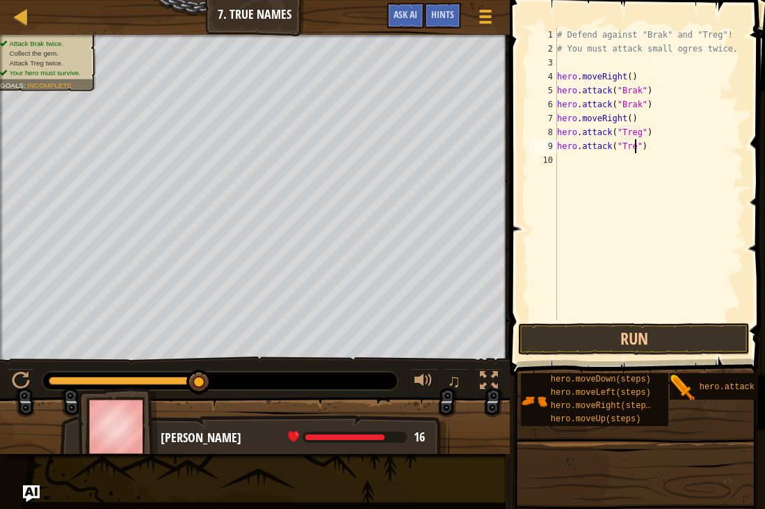
scroll to position [6, 12]
type textarea "hero.attack("Treg")"
click at [634, 327] on button "Run" at bounding box center [634, 339] width 232 height 32
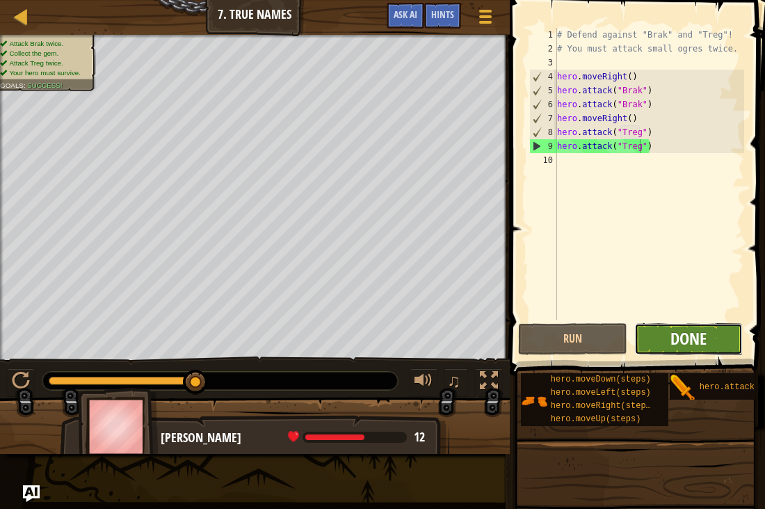
click at [675, 338] on span "Done" at bounding box center [689, 338] width 36 height 22
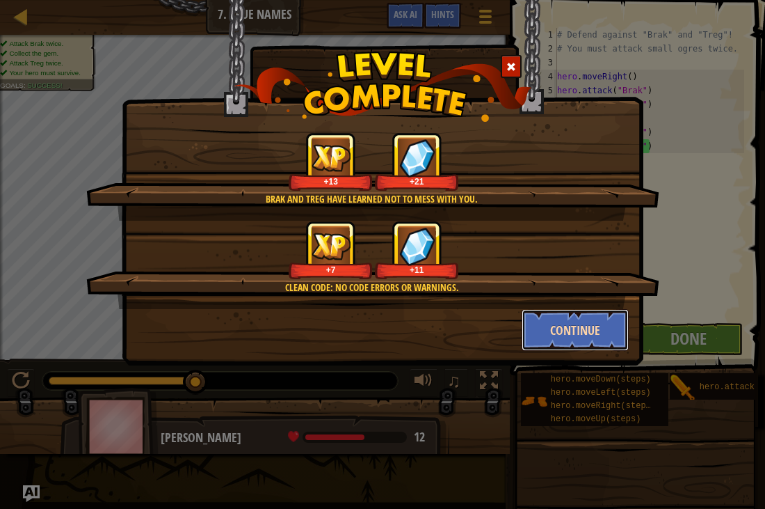
click at [570, 330] on button "Continue" at bounding box center [576, 330] width 108 height 42
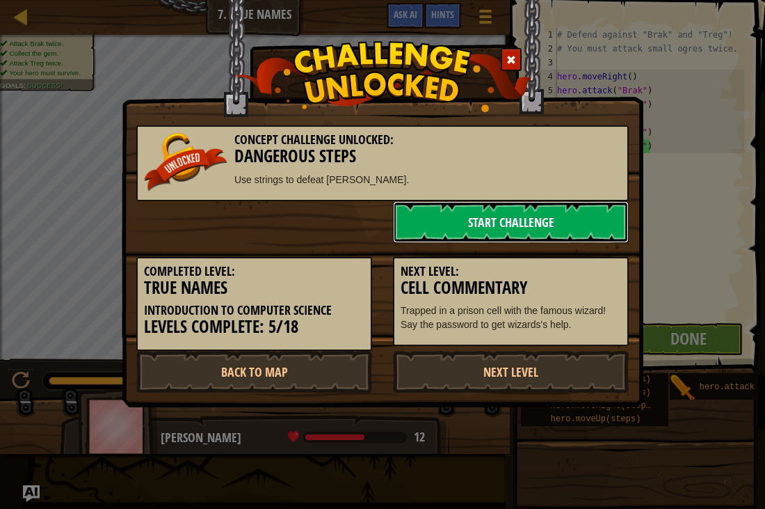
click at [535, 229] on link "Start Challenge" at bounding box center [511, 222] width 236 height 42
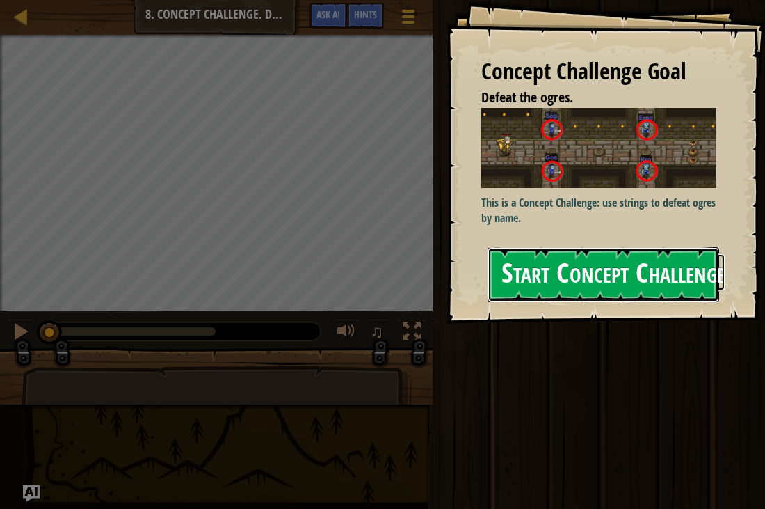
click at [551, 261] on button "Start Concept Challenge" at bounding box center [604, 274] width 232 height 55
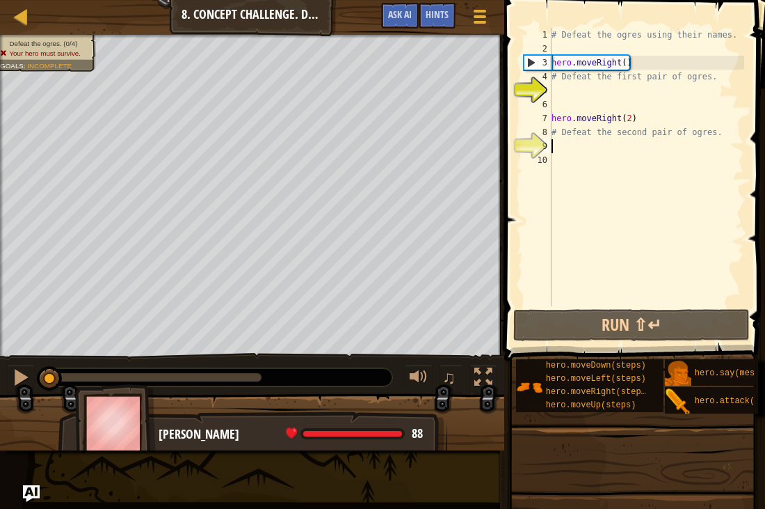
click at [566, 145] on div "# Defeat the ogres using their names. hero . moveRight ( ) # Defeat the first p…" at bounding box center [646, 181] width 195 height 306
click at [551, 97] on div "6" at bounding box center [538, 104] width 28 height 14
type textarea "hero.moveRight(2)"
click at [585, 90] on div "# Defeat the ogres using their names. hero . moveRight ( ) # Defeat the first p…" at bounding box center [646, 181] width 195 height 306
click at [582, 70] on div "# Defeat the ogres using their names. hero . moveRight ( ) # Defeat the first p…" at bounding box center [646, 181] width 195 height 306
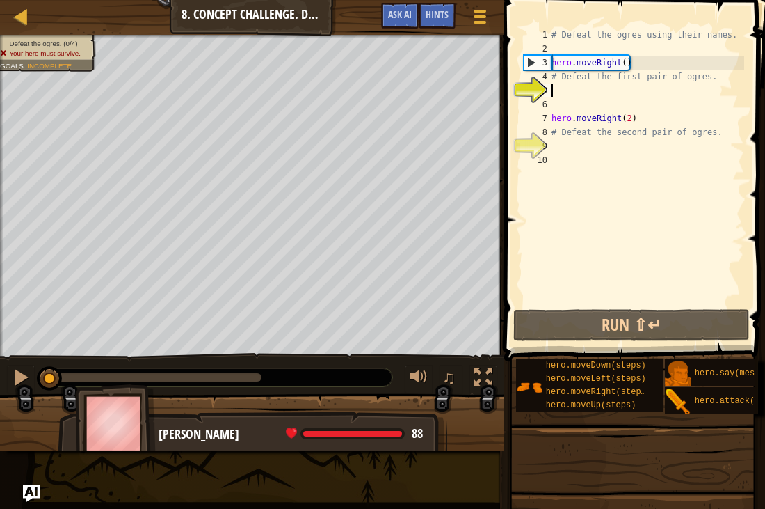
type textarea "# Defeat the first pair of ogres."
click at [575, 83] on div "# Defeat the ogres using their names. hero . moveRight ( ) # Defeat the first p…" at bounding box center [646, 181] width 195 height 306
click at [568, 95] on div "# Defeat the ogres using their names. hero . moveRight ( ) # Defeat the first p…" at bounding box center [646, 181] width 195 height 306
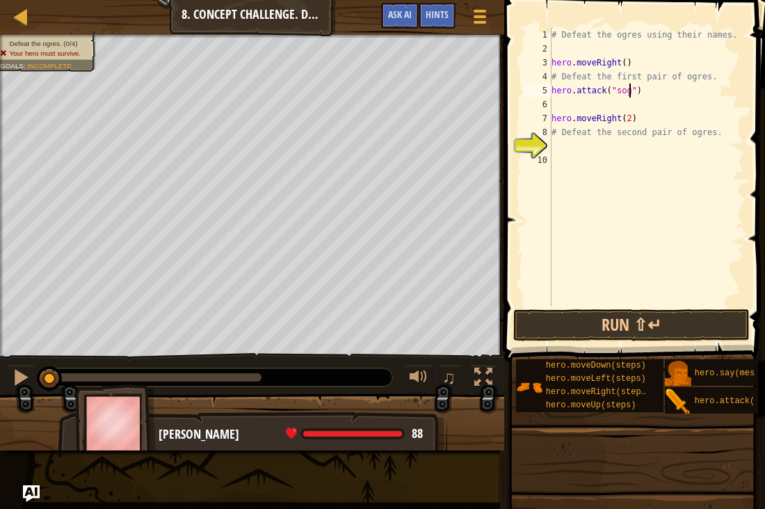
scroll to position [6, 12]
type textarea "hero.attack("Sog")"
click at [661, 93] on div "# Defeat the ogres using their names. hero . moveRight ( ) # Defeat the first p…" at bounding box center [646, 181] width 195 height 306
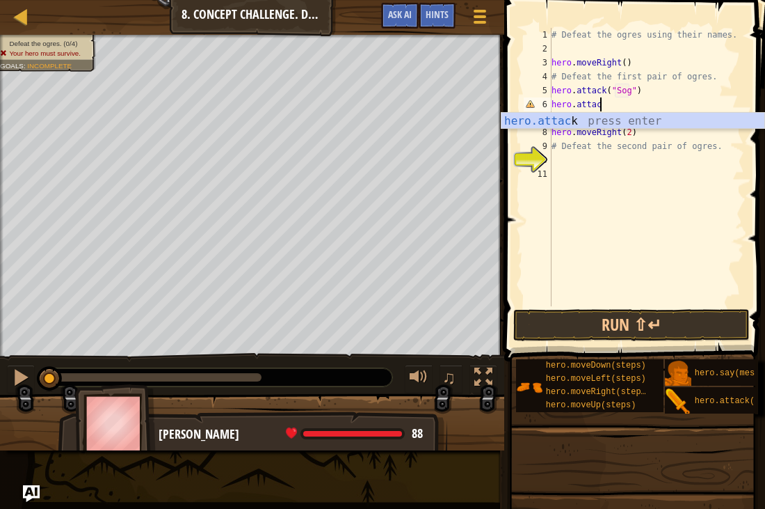
scroll to position [6, 7]
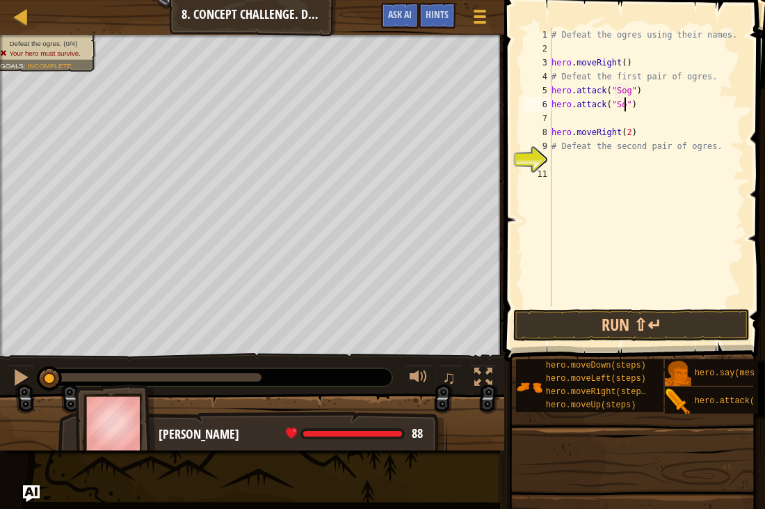
type textarea "hero.attack("Sog")"
click at [674, 99] on div "# Defeat the ogres using their names. hero . moveRight ( ) # Defeat the first p…" at bounding box center [646, 181] width 195 height 306
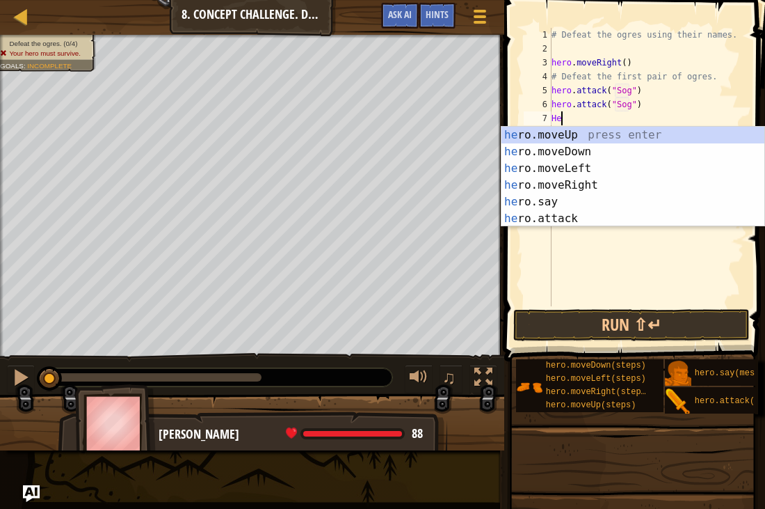
scroll to position [6, 1]
type textarea "H"
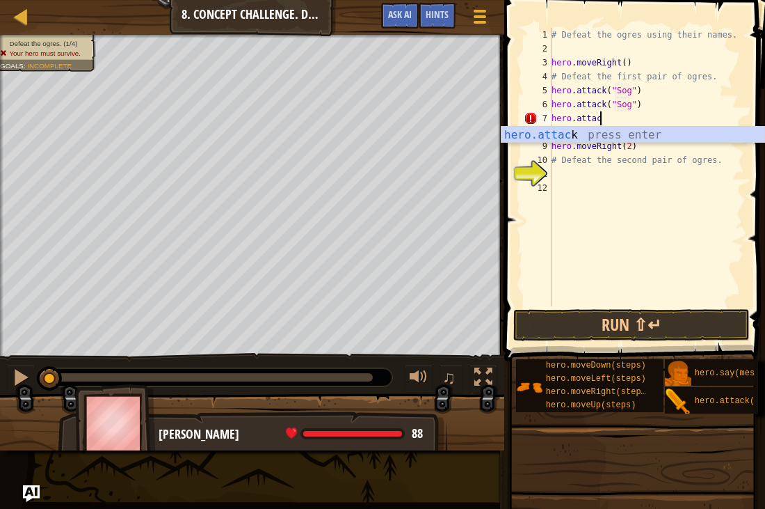
scroll to position [6, 7]
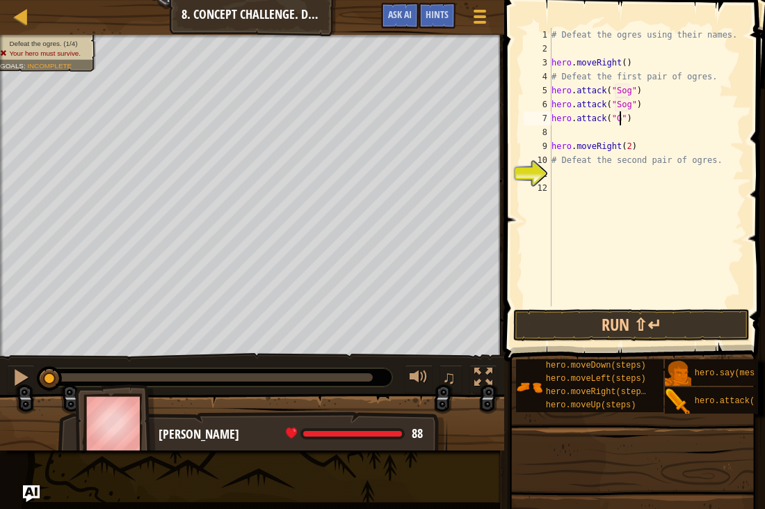
type textarea "hero.attack("Gos")"
click at [665, 134] on div "# Defeat the ogres using their names. hero . moveRight ( ) # Defeat the first p…" at bounding box center [646, 181] width 195 height 306
click at [613, 323] on button "Run ⇧↵" at bounding box center [631, 325] width 237 height 32
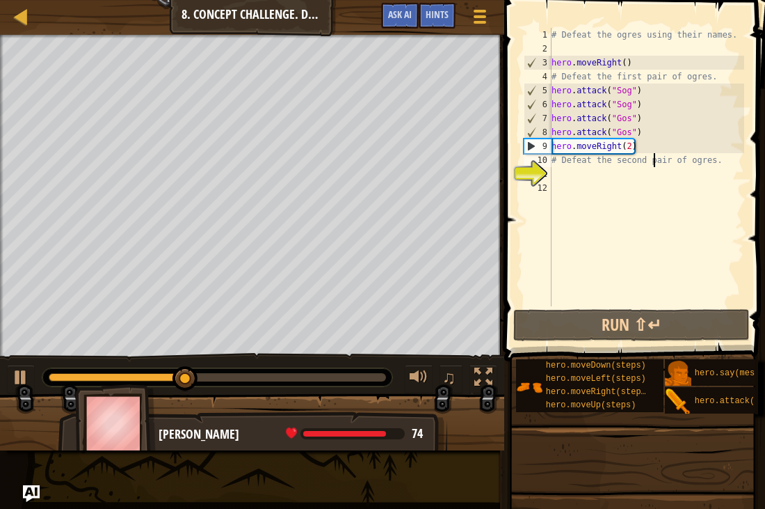
click at [655, 156] on div "# Defeat the ogres using their names. hero . moveRight ( ) # Defeat the first p…" at bounding box center [646, 181] width 195 height 306
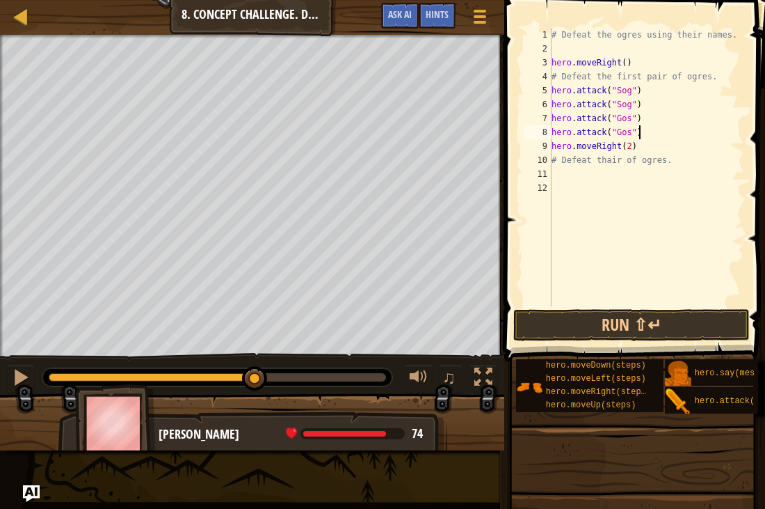
click at [651, 136] on div "# Defeat the ogres using their names. hero . moveRight ( ) # Defeat the first p…" at bounding box center [646, 181] width 195 height 306
click at [643, 113] on div "# Defeat the ogres using their names. hero . moveRight ( ) # Defeat the first p…" at bounding box center [646, 181] width 195 height 306
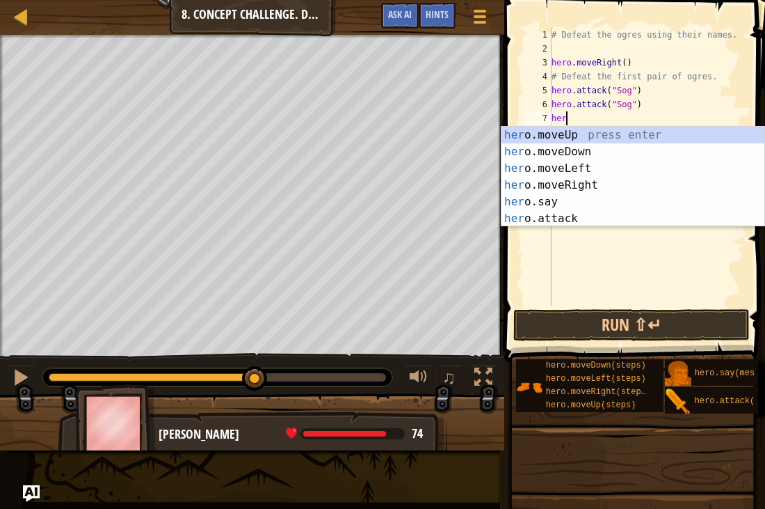
scroll to position [6, 1]
type textarea "h"
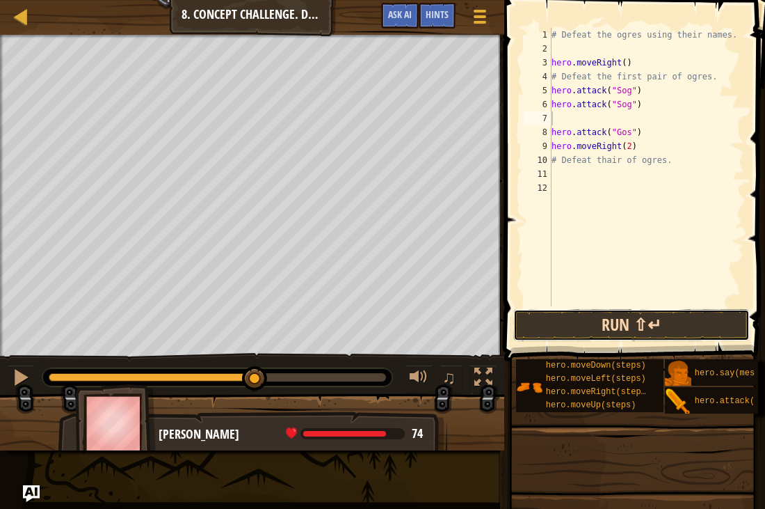
click at [618, 318] on button "Run ⇧↵" at bounding box center [631, 325] width 237 height 32
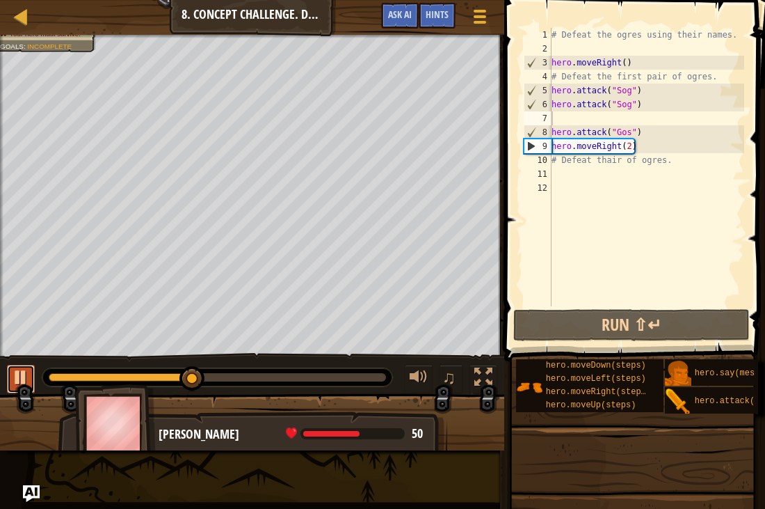
click at [10, 378] on button at bounding box center [21, 379] width 28 height 29
click at [646, 102] on div "# Defeat the ogres using their names. hero . moveRight ( ) # Defeat the first p…" at bounding box center [646, 181] width 195 height 306
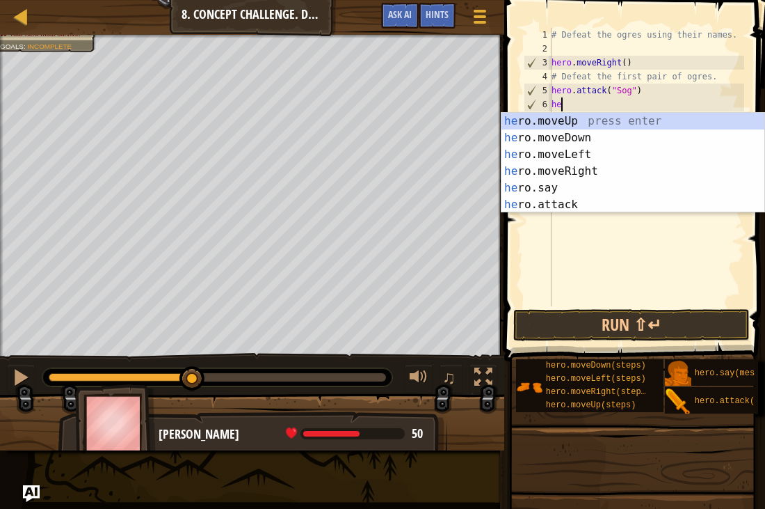
type textarea "h"
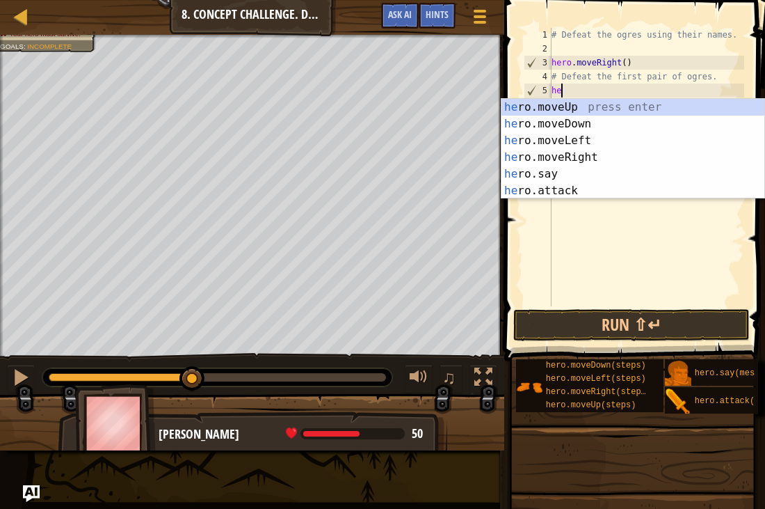
type textarea "h"
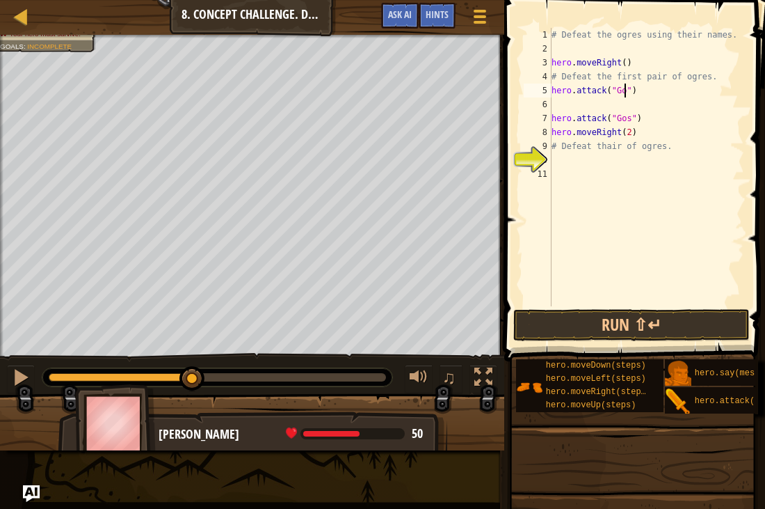
scroll to position [6, 12]
click at [554, 117] on div "# Defeat the ogres using their names. hero . moveRight ( ) # Defeat the first p…" at bounding box center [646, 181] width 195 height 306
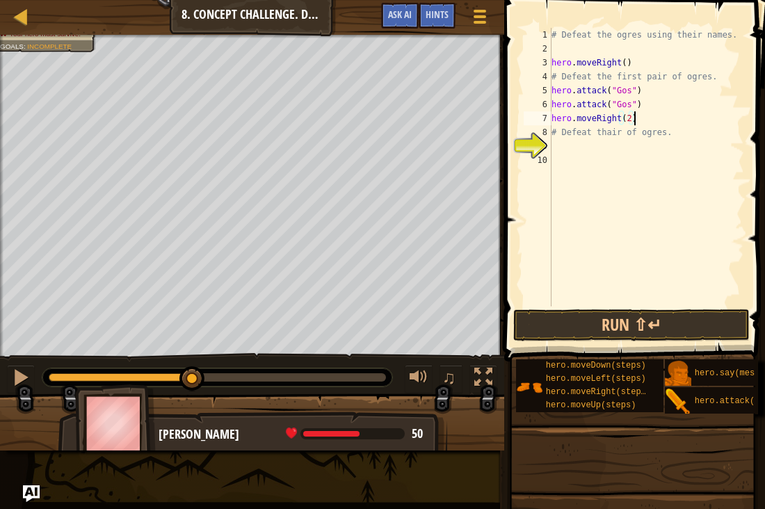
click at [651, 125] on div "# Defeat the ogres using their names. hero . moveRight ( ) # Defeat the first p…" at bounding box center [646, 181] width 195 height 306
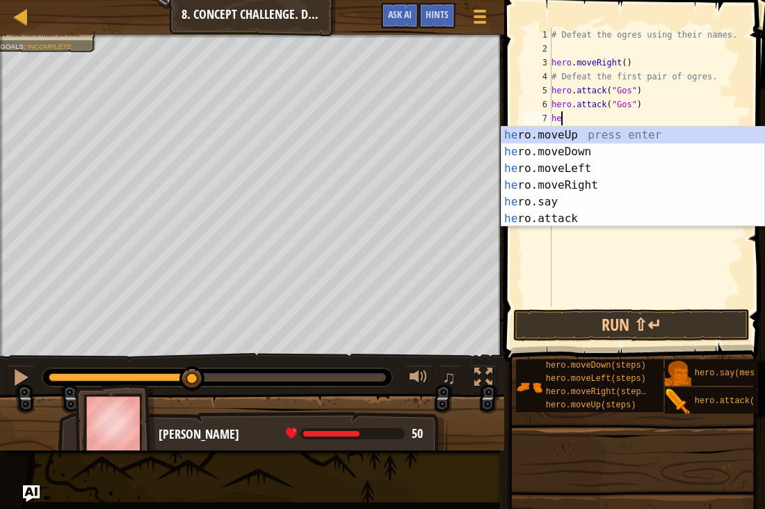
scroll to position [6, 1]
type textarea "h"
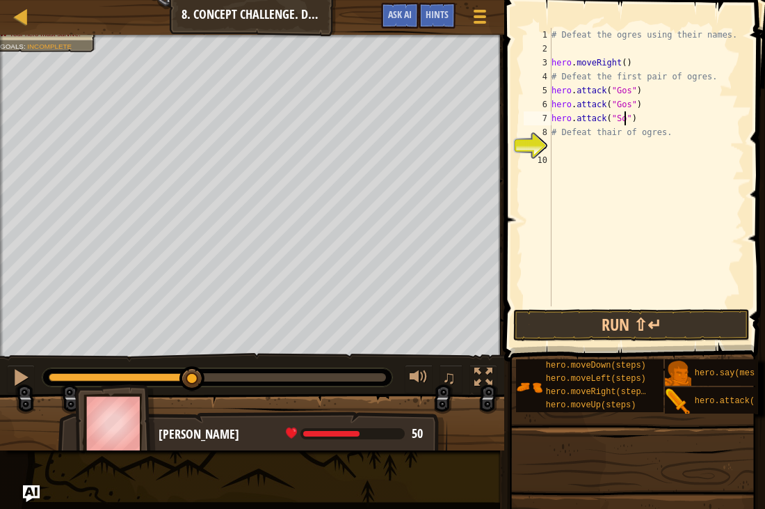
scroll to position [6, 12]
click at [675, 109] on div "# Defeat the ogres using their names. hero . moveRight ( ) # Defeat the first p…" at bounding box center [646, 181] width 195 height 306
click at [663, 122] on div "# Defeat the ogres using their names. hero . moveRight ( ) # Defeat the first p…" at bounding box center [646, 181] width 195 height 306
type textarea "hero.attack("Sog")"
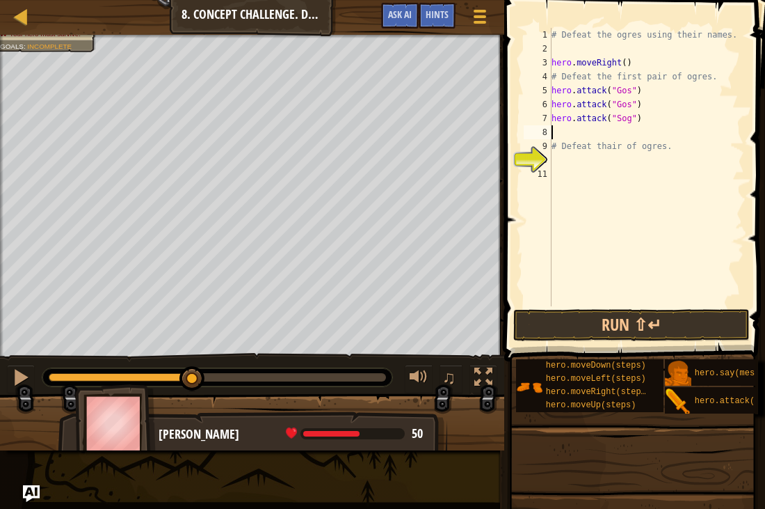
type textarea "H"
click at [608, 333] on button "Run ⇧↵" at bounding box center [631, 325] width 237 height 32
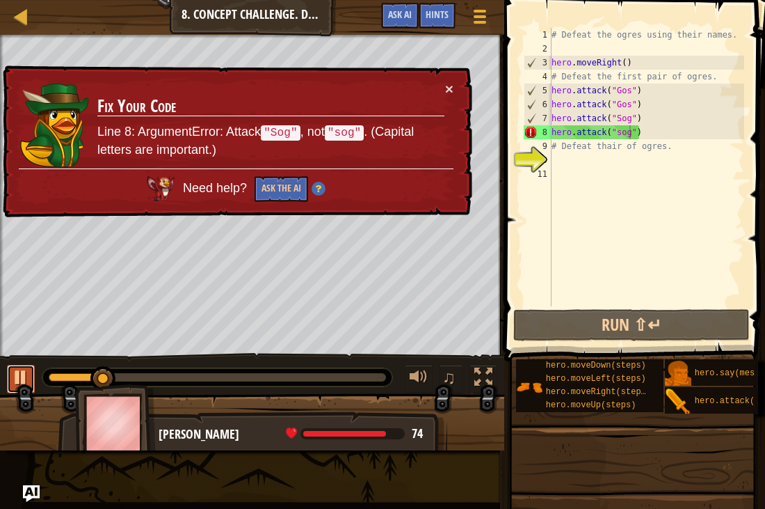
click at [33, 372] on button at bounding box center [21, 379] width 28 height 29
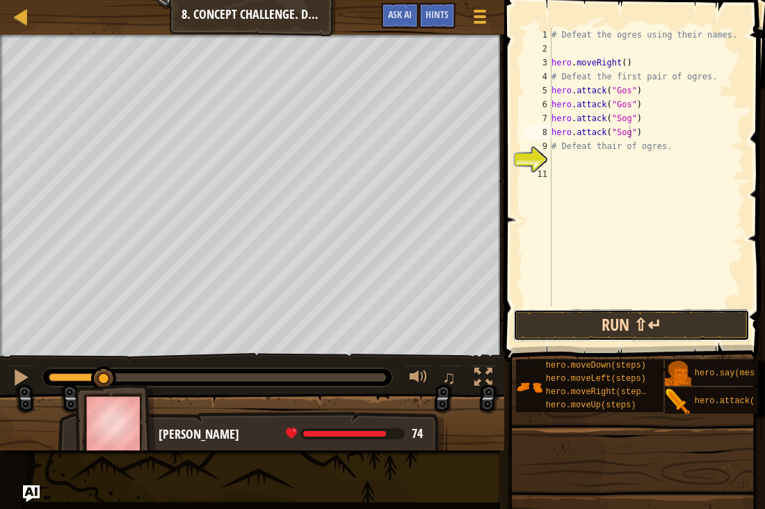
click at [571, 326] on button "Run ⇧↵" at bounding box center [631, 325] width 237 height 32
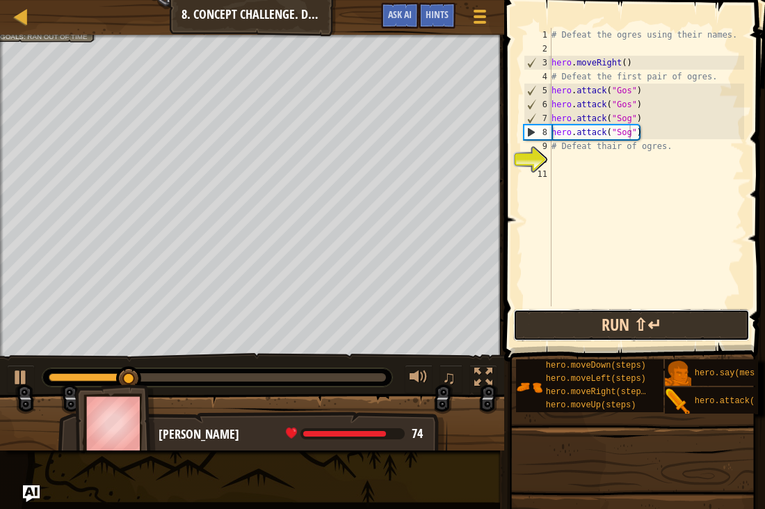
click at [591, 319] on button "Run ⇧↵" at bounding box center [631, 325] width 237 height 32
click at [575, 324] on button "Run ⇧↵" at bounding box center [631, 325] width 237 height 32
click at [593, 318] on button "Run ⇧↵" at bounding box center [631, 325] width 237 height 32
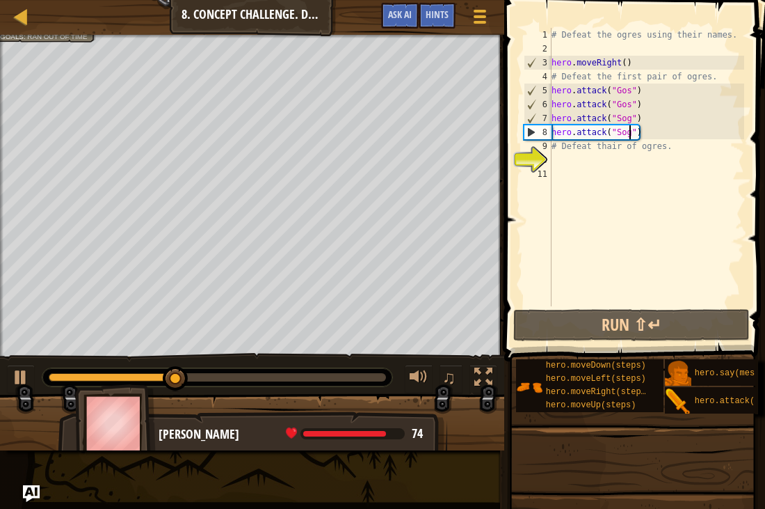
click at [648, 137] on div "# Defeat the ogres using their names. hero . moveRight ( ) # Defeat the first p…" at bounding box center [646, 181] width 195 height 306
click at [653, 149] on div "# Defeat the ogres using their names. hero . moveRight ( ) # Defeat the first p…" at bounding box center [646, 181] width 195 height 306
type textarea "# Defeat thair of ogres."
click at [615, 166] on div "# Defeat the ogres using their names. hero . moveRight ( ) # Defeat the first p…" at bounding box center [646, 181] width 195 height 306
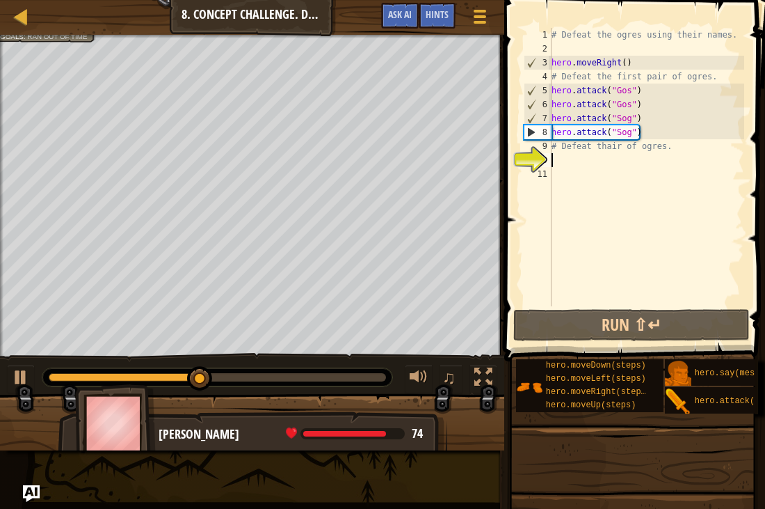
click at [689, 150] on div "# Defeat the ogres using their names. hero . moveRight ( ) # Defeat the first p…" at bounding box center [646, 181] width 195 height 306
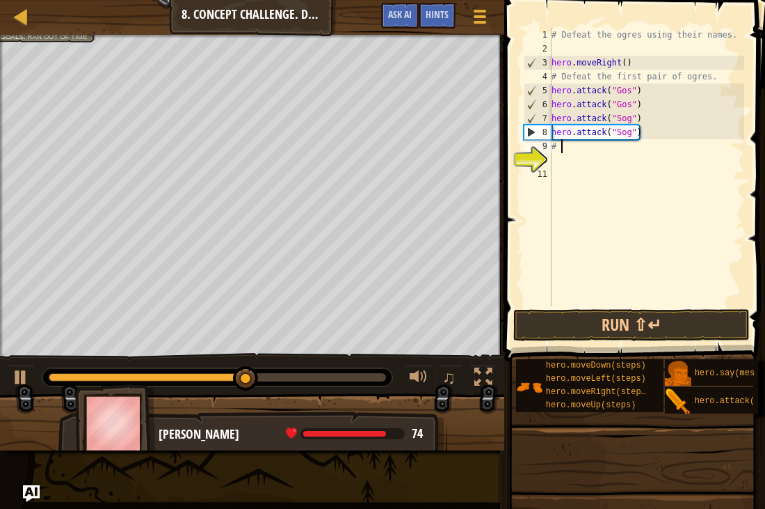
type textarea "#"
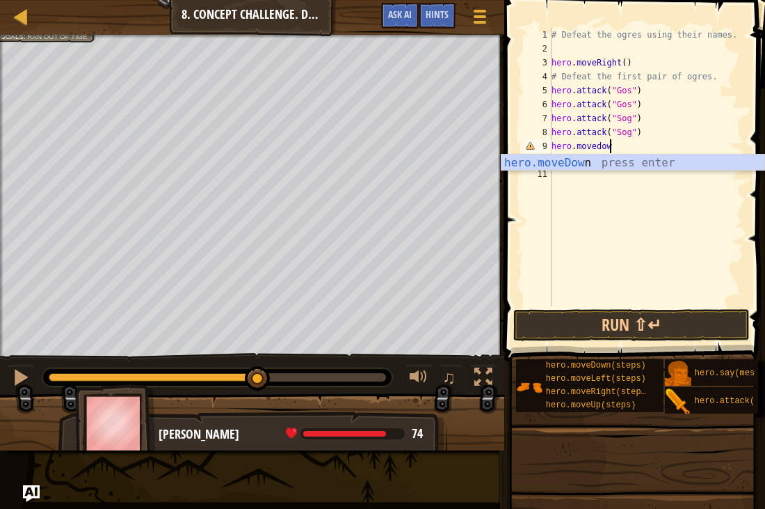
scroll to position [6, 8]
type textarea "hero.movedown"
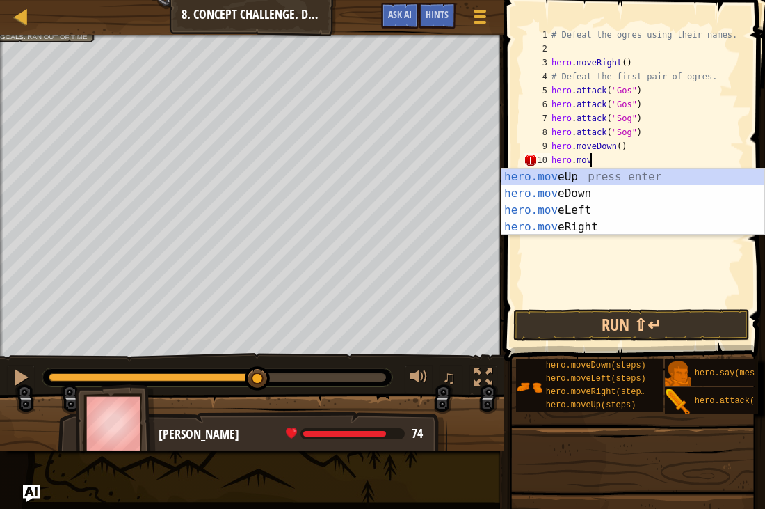
scroll to position [6, 6]
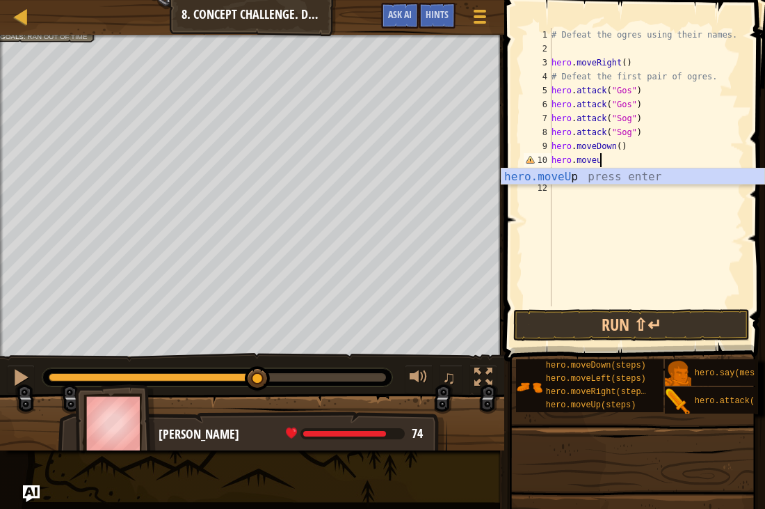
type textarea "hero.moveup"
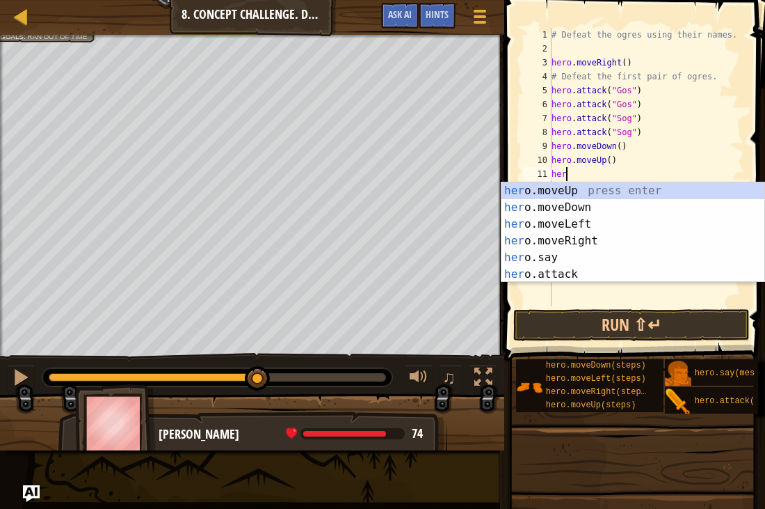
scroll to position [6, 1]
type textarea "h"
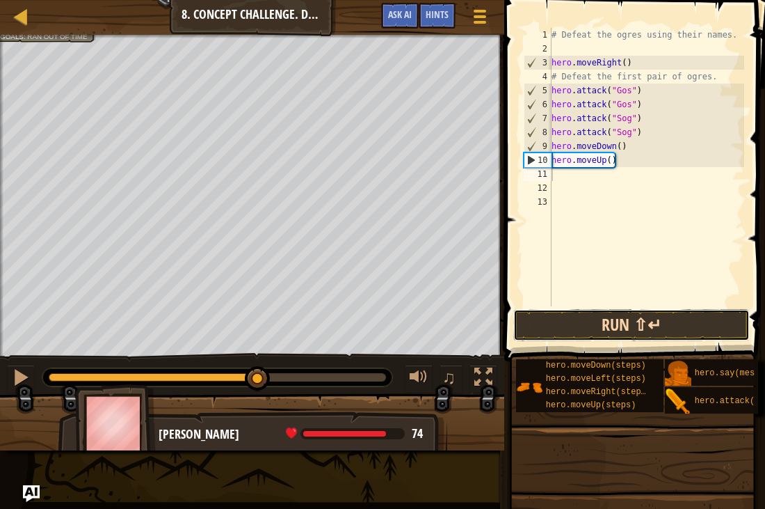
click at [658, 314] on button "Run ⇧↵" at bounding box center [631, 325] width 237 height 32
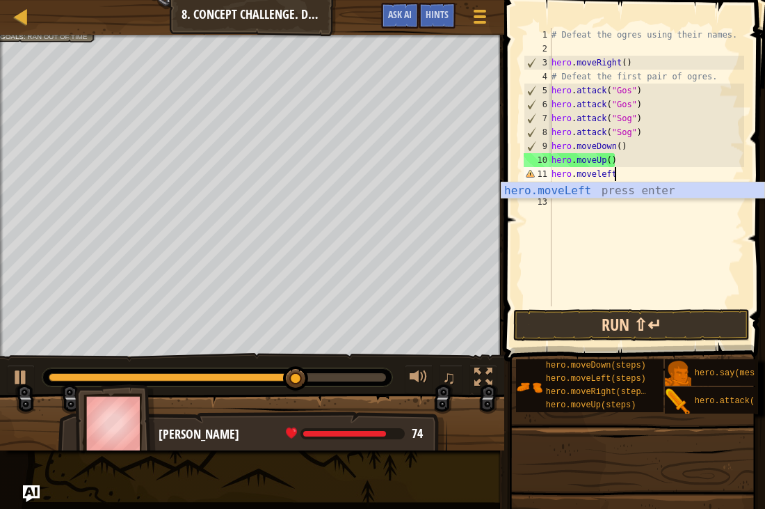
scroll to position [6, 8]
type textarea "hero.moveright"
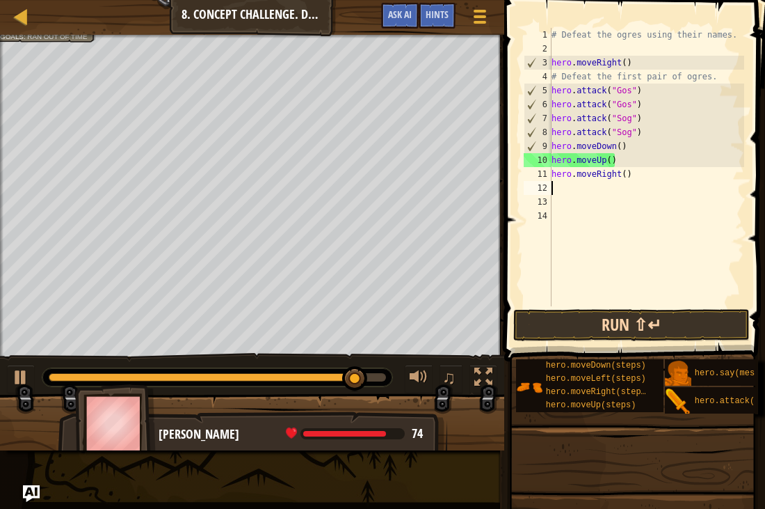
scroll to position [6, 0]
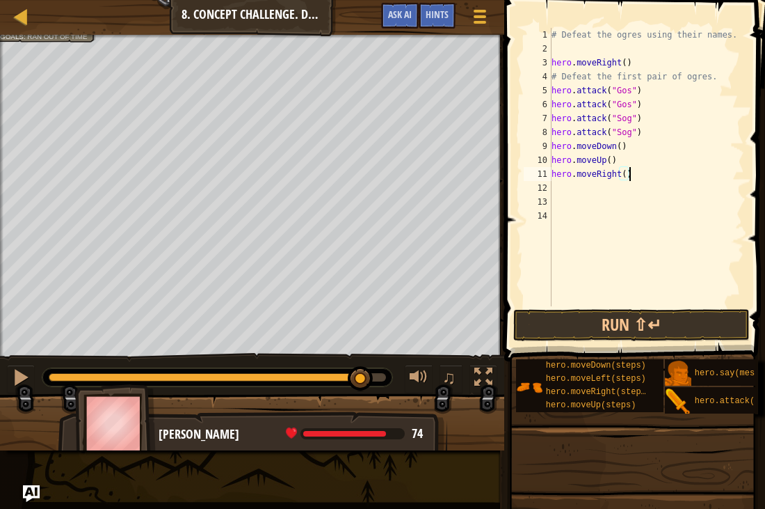
click at [657, 179] on div "# Defeat the ogres using their names. hero . moveRight ( ) # Defeat the first p…" at bounding box center [646, 181] width 195 height 306
type textarea "hero.moveRight(2)"
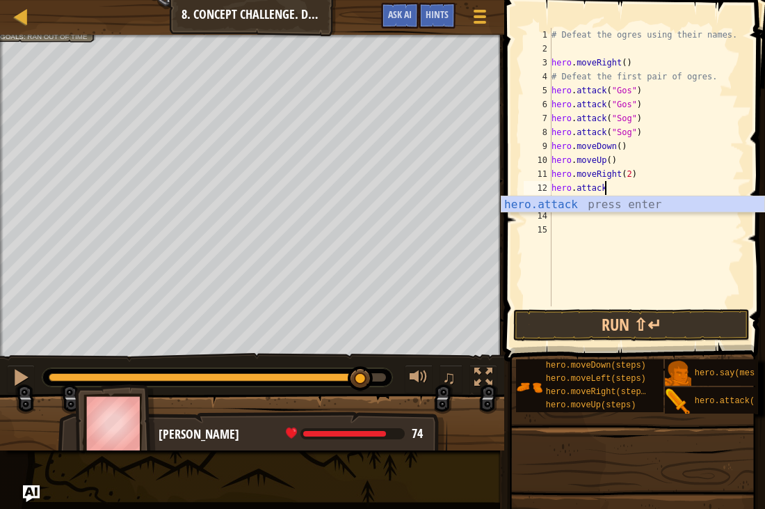
scroll to position [6, 7]
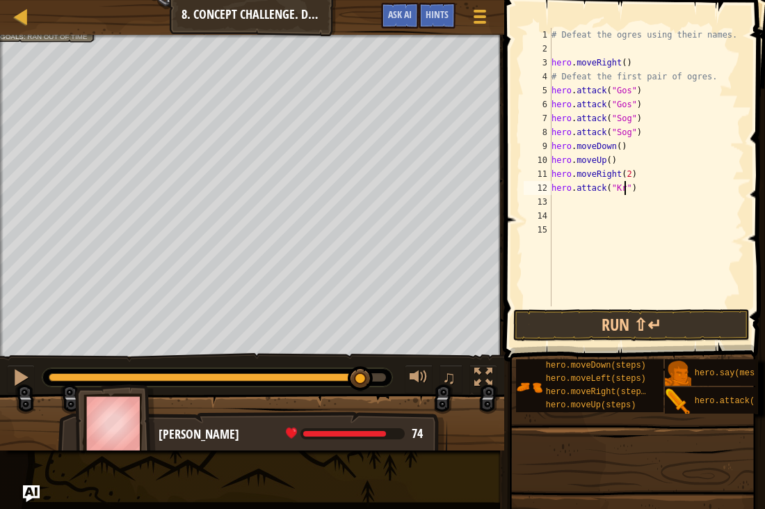
type textarea "hero.attack("Kro")"
click at [661, 209] on div "# Defeat the ogres using their names. hero . moveRight ( ) # Defeat the first p…" at bounding box center [646, 181] width 195 height 306
click at [582, 211] on div "# Defeat the ogres using their names. hero . moveRight ( ) # Defeat the first p…" at bounding box center [646, 181] width 195 height 306
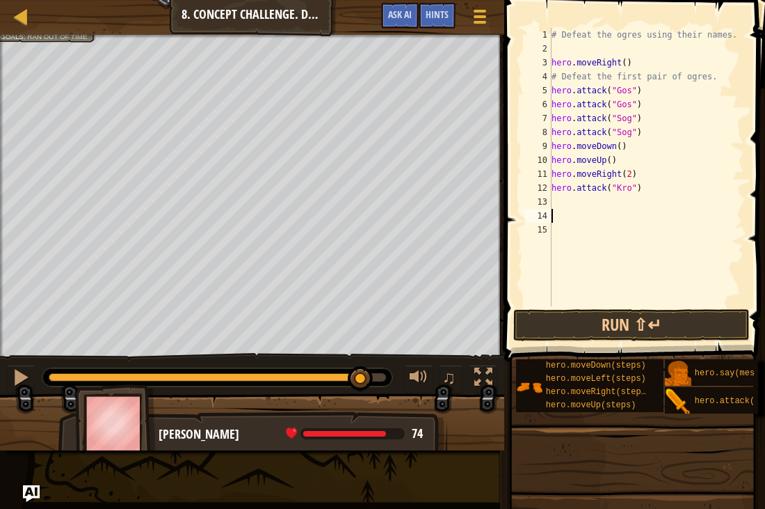
click at [582, 206] on div "# Defeat the ogres using their names. hero . moveRight ( ) # Defeat the first p…" at bounding box center [646, 181] width 195 height 306
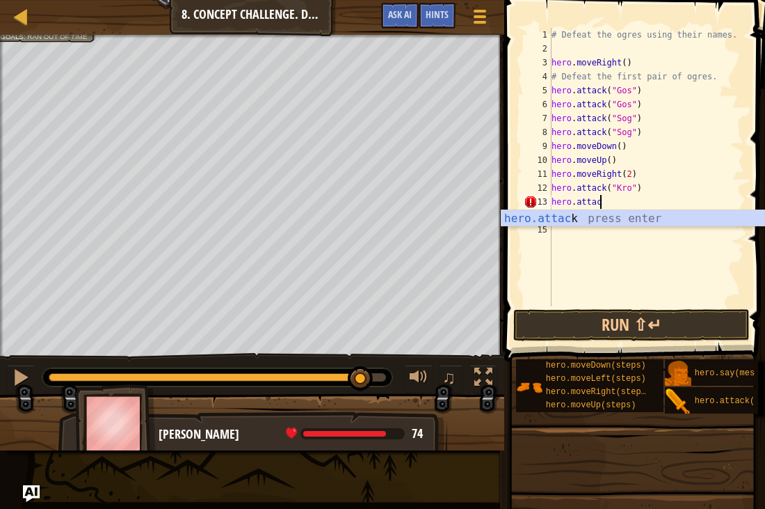
scroll to position [6, 7]
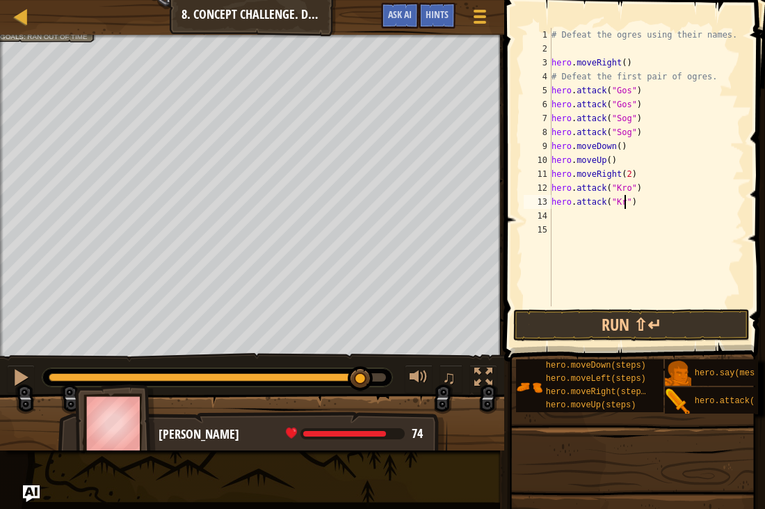
type textarea "hero.attack("Kro")"
click at [657, 200] on div "# Defeat the ogres using their names. hero . moveRight ( ) # Defeat the first p…" at bounding box center [646, 181] width 195 height 306
type textarea "hero.attack("Ergo")"
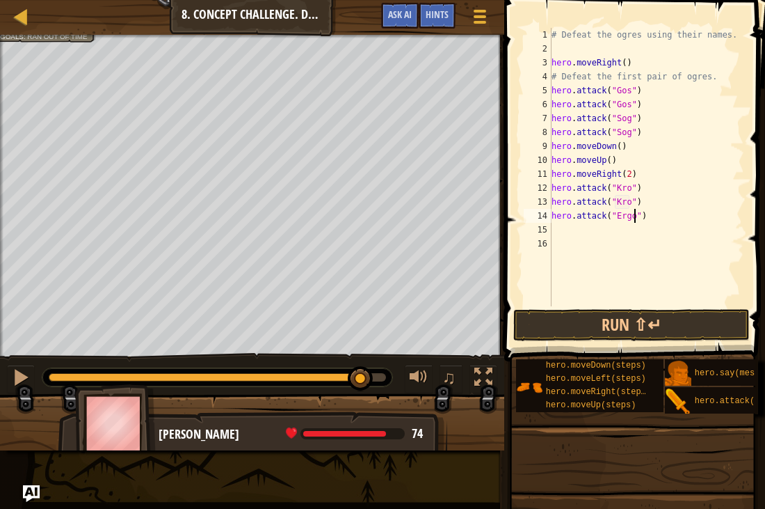
click at [667, 218] on div "# Defeat the ogres using their names. hero . moveRight ( ) # Defeat the first p…" at bounding box center [646, 181] width 195 height 306
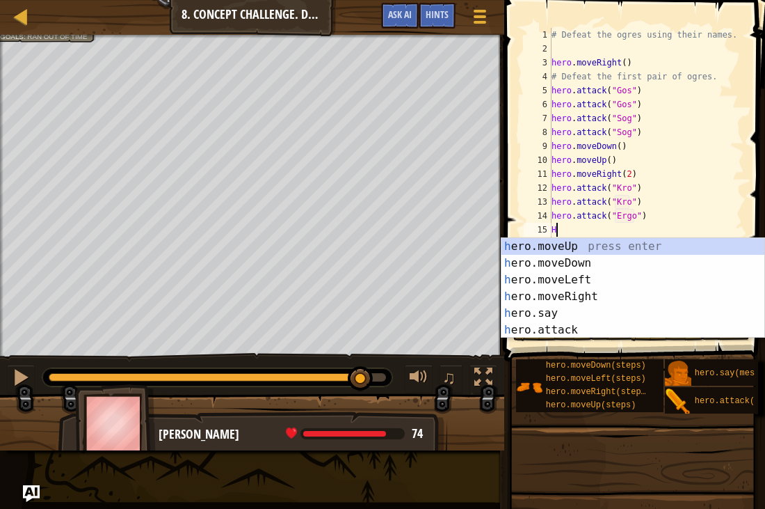
scroll to position [6, 1]
type textarea "H"
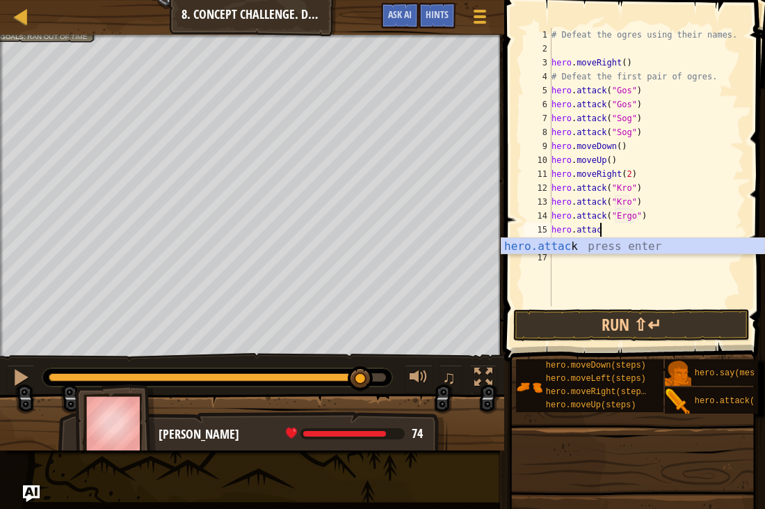
scroll to position [6, 7]
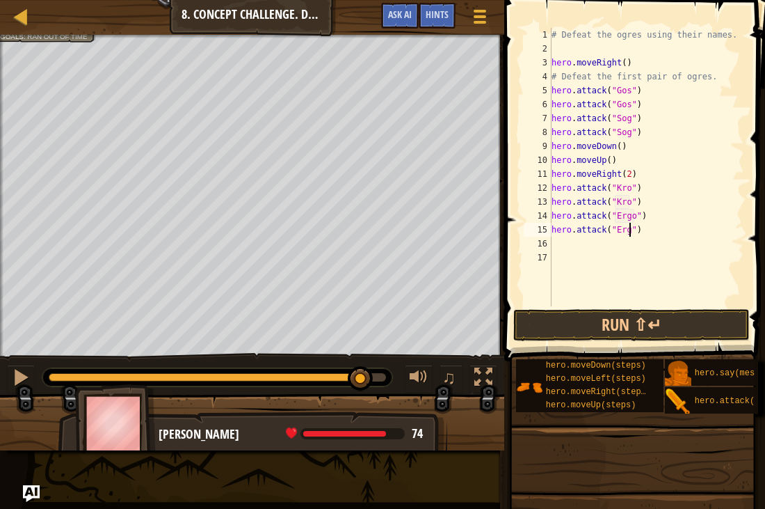
type textarea "hero.attack("Ergo")"
click at [680, 215] on div "# Defeat the ogres using their names. hero . moveRight ( ) # Defeat the first p…" at bounding box center [646, 181] width 195 height 306
click at [680, 221] on div "# Defeat the ogres using their names. hero . moveRight ( ) # Defeat the first p…" at bounding box center [646, 181] width 195 height 306
click at [674, 239] on div "# Defeat the ogres using their names. hero . moveRight ( ) # Defeat the first p…" at bounding box center [646, 181] width 195 height 306
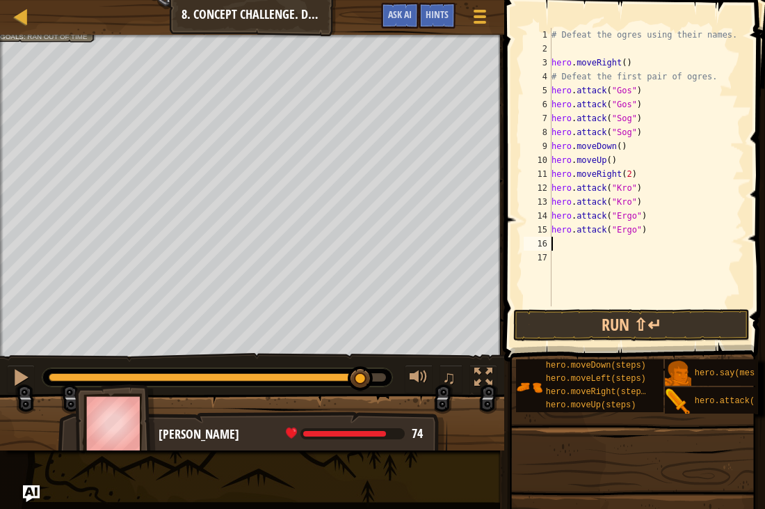
scroll to position [6, 0]
click at [674, 239] on div "# Defeat the ogres using their names. hero . moveRight ( ) # Defeat the first p…" at bounding box center [646, 181] width 195 height 306
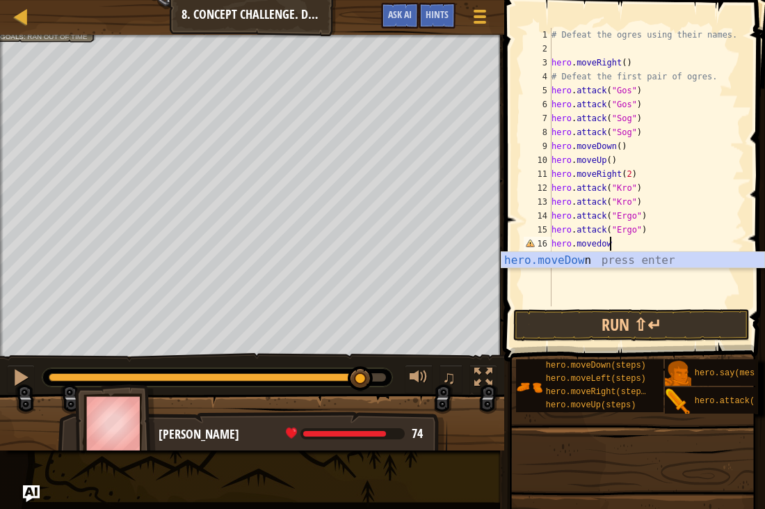
scroll to position [6, 8]
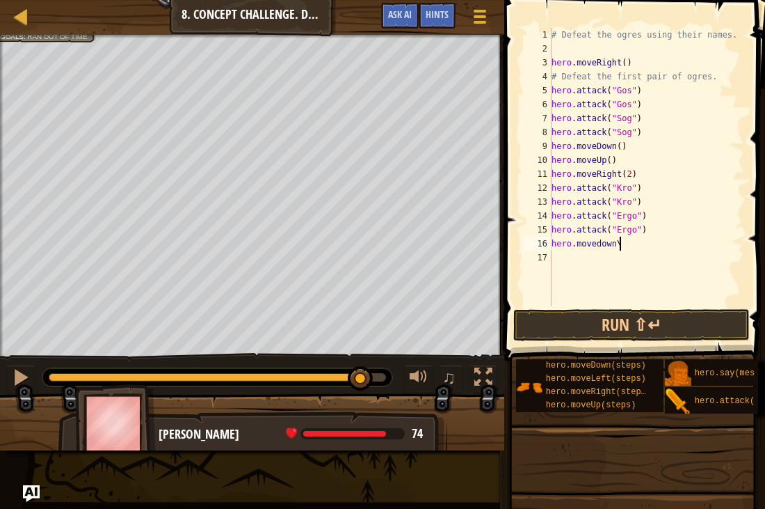
type textarea "hero.movedown"
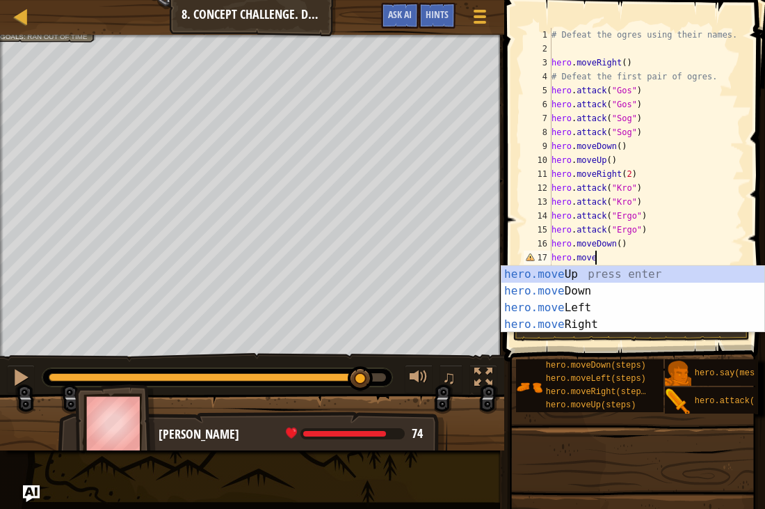
scroll to position [6, 6]
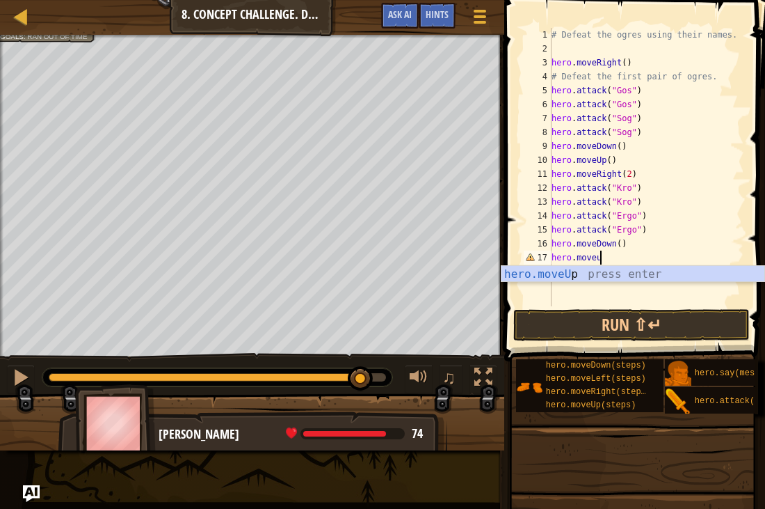
type textarea "hero.moveup"
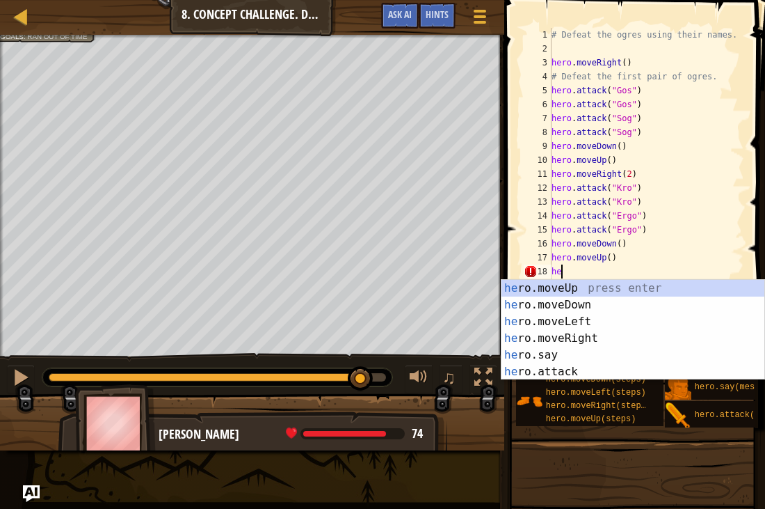
scroll to position [6, 1]
type textarea "h"
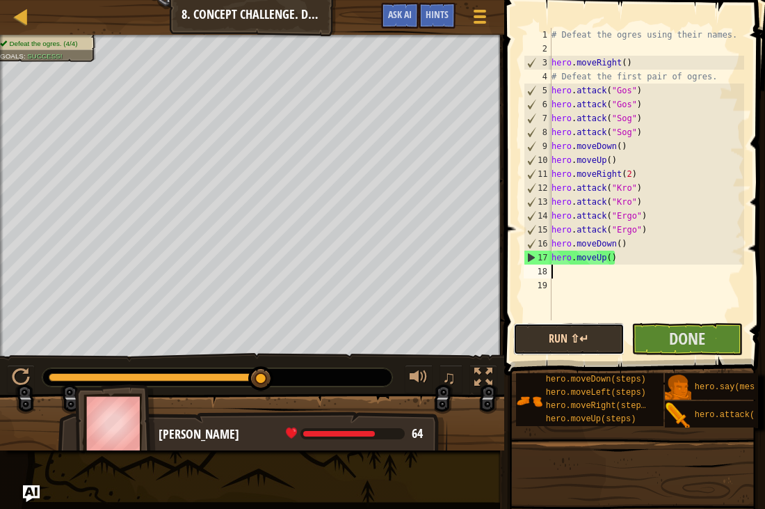
click at [559, 339] on button "Run ⇧↵" at bounding box center [568, 339] width 111 height 32
click at [691, 323] on button "Done" at bounding box center [687, 339] width 111 height 32
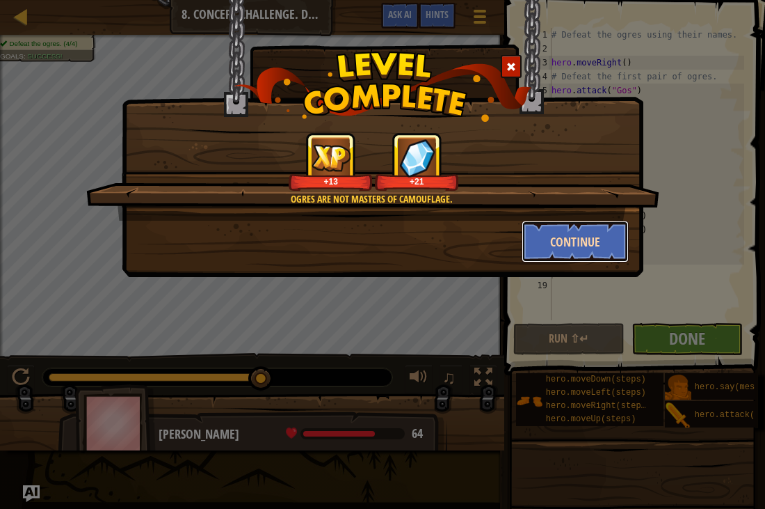
click at [575, 246] on button "Continue" at bounding box center [576, 242] width 108 height 42
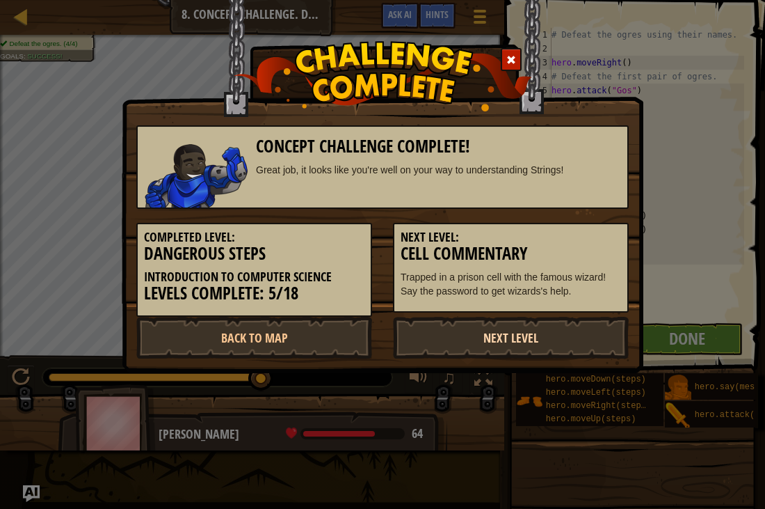
click at [496, 335] on link "Next Level" at bounding box center [511, 338] width 236 height 42
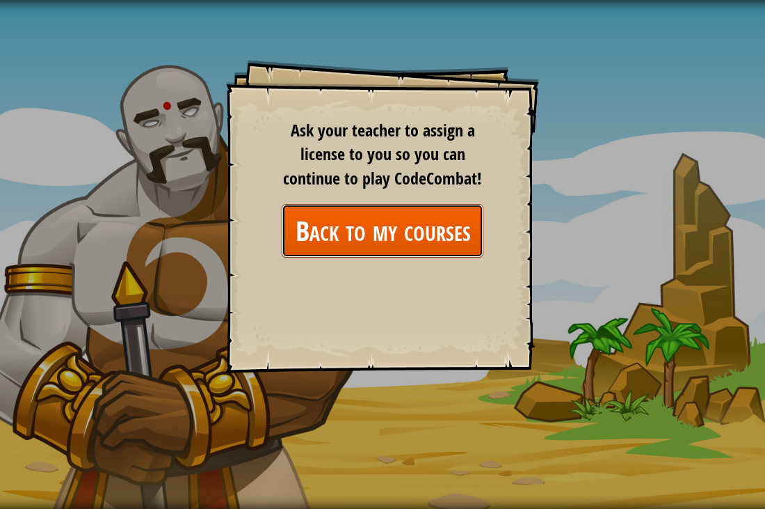
click at [410, 234] on link "Back to my courses" at bounding box center [383, 231] width 202 height 54
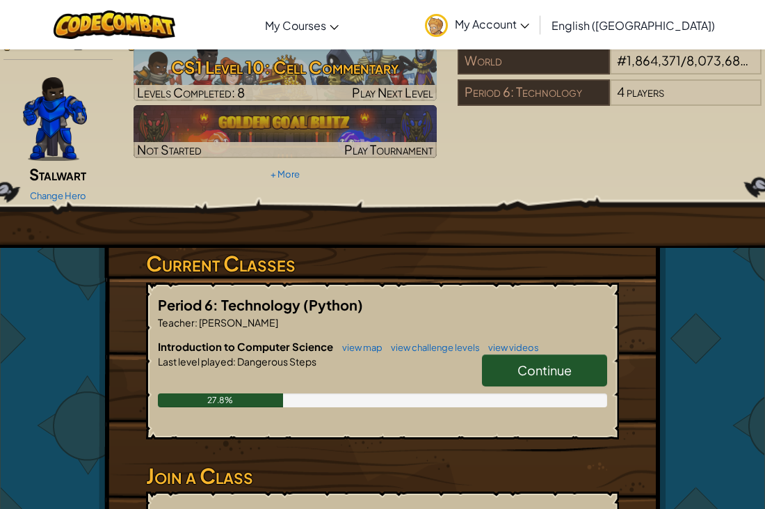
scroll to position [61, 0]
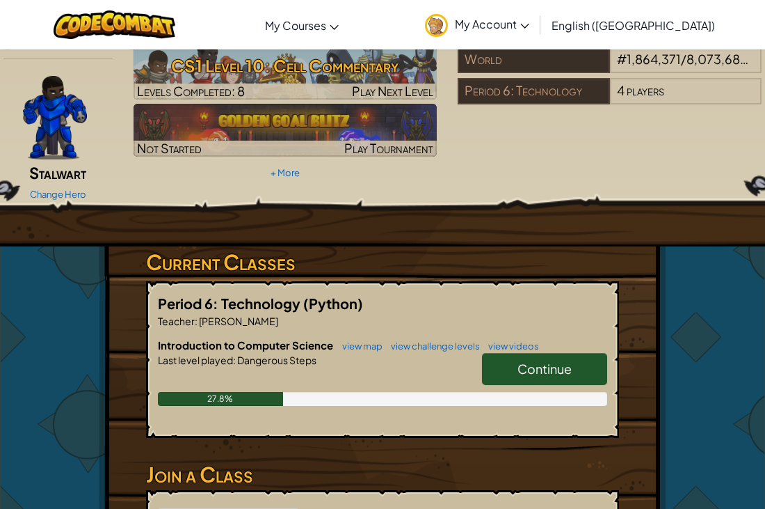
click at [552, 353] on link "Continue" at bounding box center [544, 369] width 125 height 32
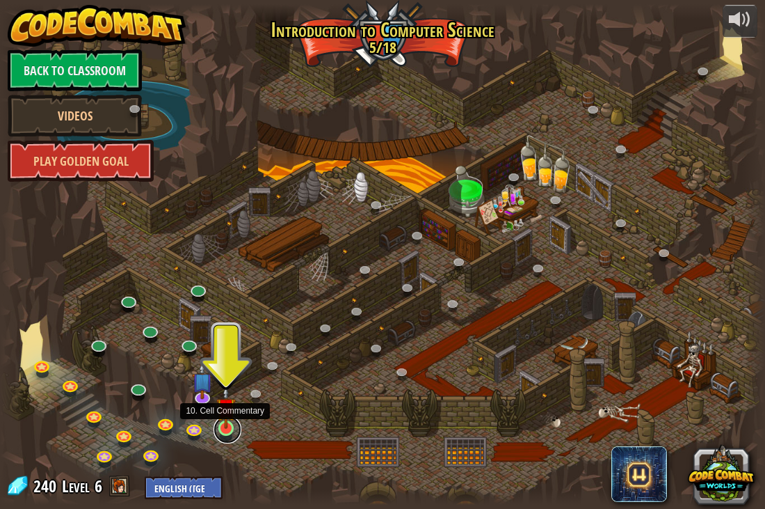
click at [225, 429] on link at bounding box center [228, 429] width 28 height 28
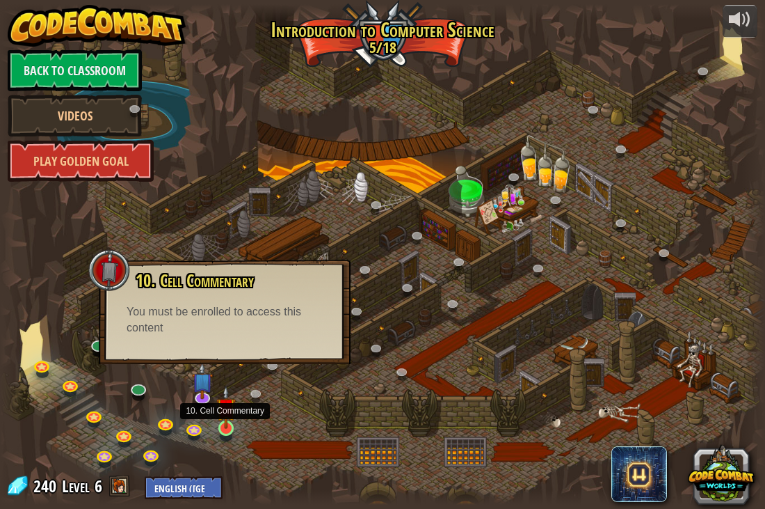
click at [221, 422] on img at bounding box center [225, 406] width 19 height 43
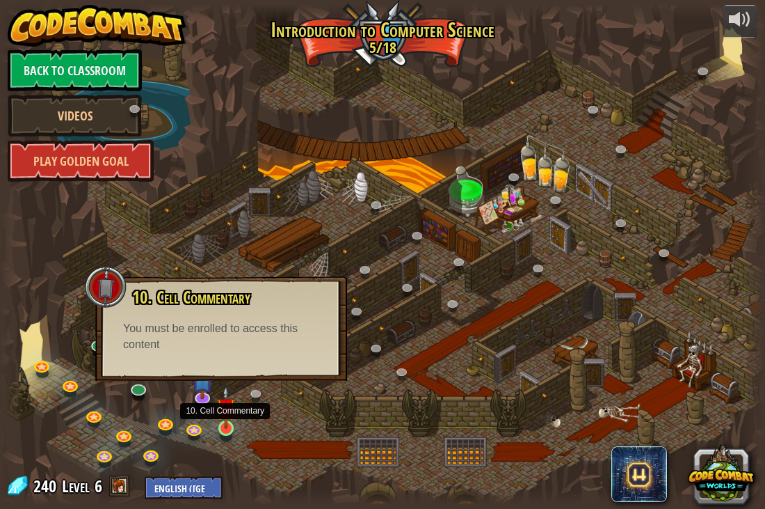
click at [221, 422] on img at bounding box center [225, 406] width 19 height 43
click at [289, 311] on div "10. Cell Commentary Trapped in a prison cell with the famous wizard! Say the pa…" at bounding box center [221, 320] width 224 height 65
click at [146, 378] on div "10. Cell Commentary Trapped in a prison cell with the famous wizard! Say the pa…" at bounding box center [221, 328] width 252 height 104
click at [143, 392] on link at bounding box center [139, 388] width 28 height 28
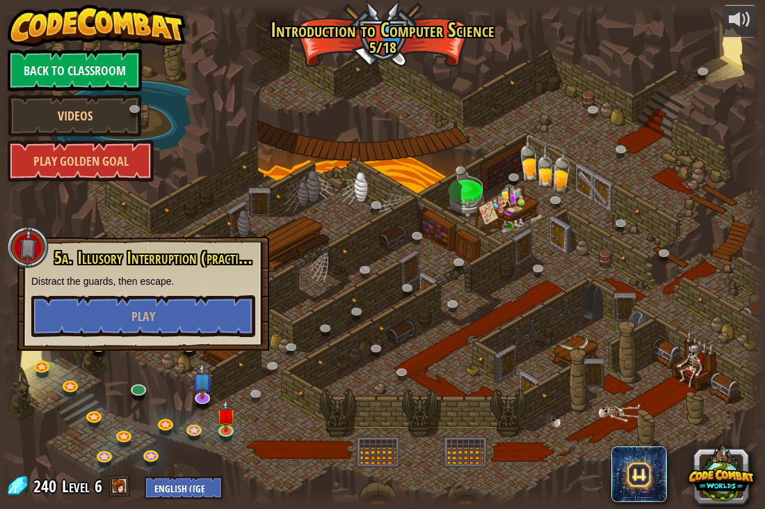
click at [214, 412] on div at bounding box center [382, 254] width 765 height 500
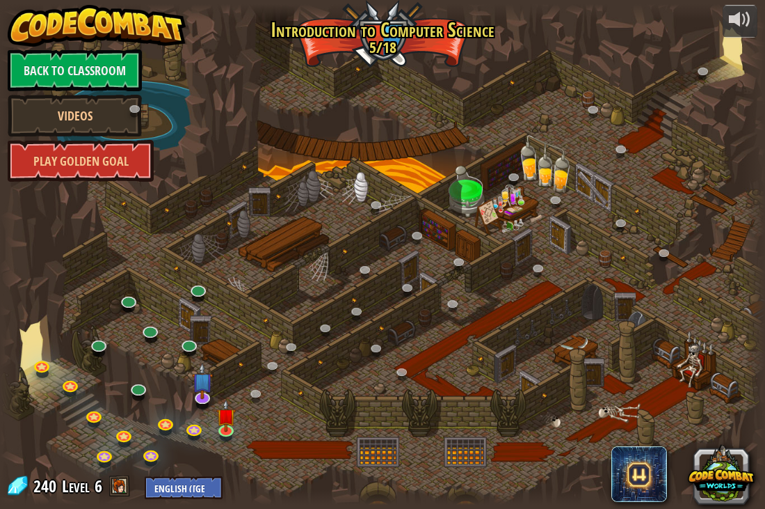
click at [230, 440] on div at bounding box center [382, 254] width 765 height 500
click at [209, 405] on link at bounding box center [203, 396] width 28 height 28
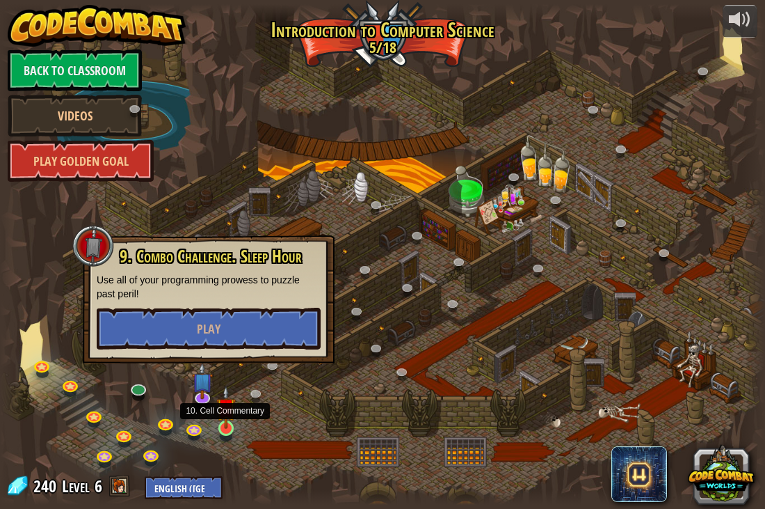
click at [218, 420] on img at bounding box center [225, 406] width 19 height 43
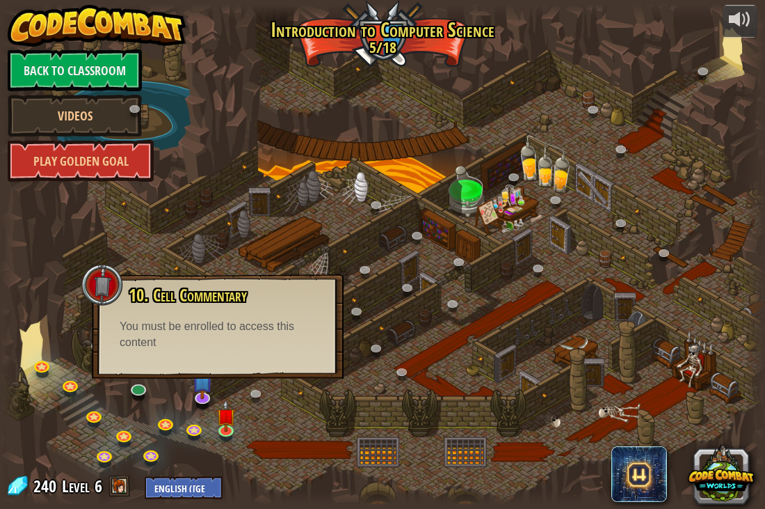
click at [324, 335] on div "10. Cell Commentary Trapped in a prison cell with the famous wizard! Say the pa…" at bounding box center [218, 318] width 224 height 65
click at [405, 159] on div at bounding box center [382, 254] width 765 height 500
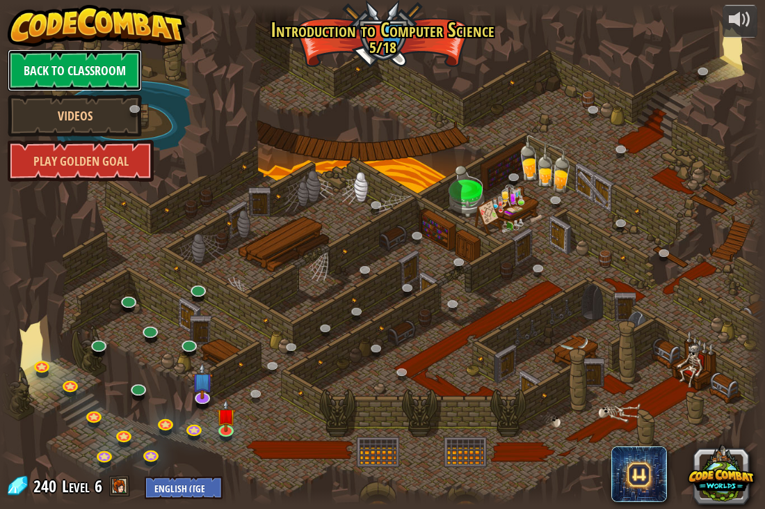
click at [90, 63] on link "Back to Classroom" at bounding box center [75, 70] width 134 height 42
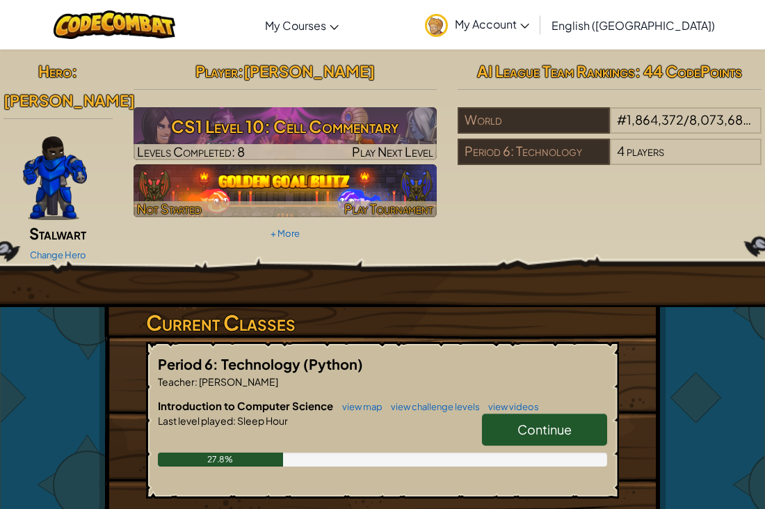
scroll to position [0, 4]
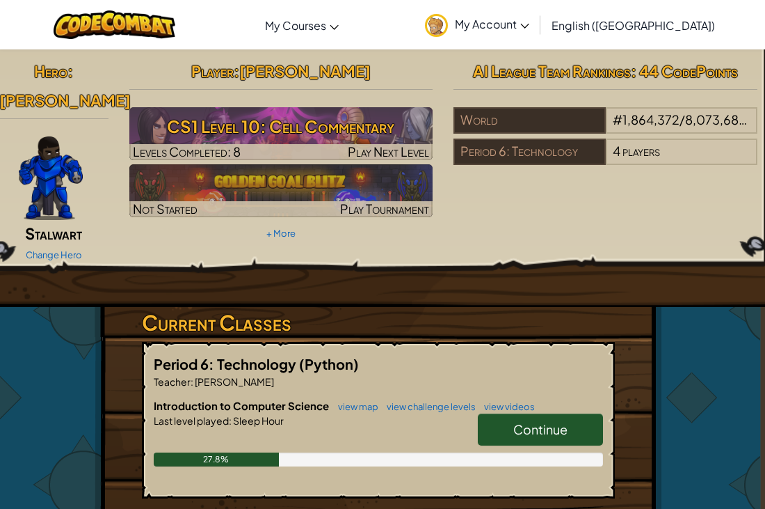
click at [506, 413] on link "Continue" at bounding box center [540, 429] width 125 height 32
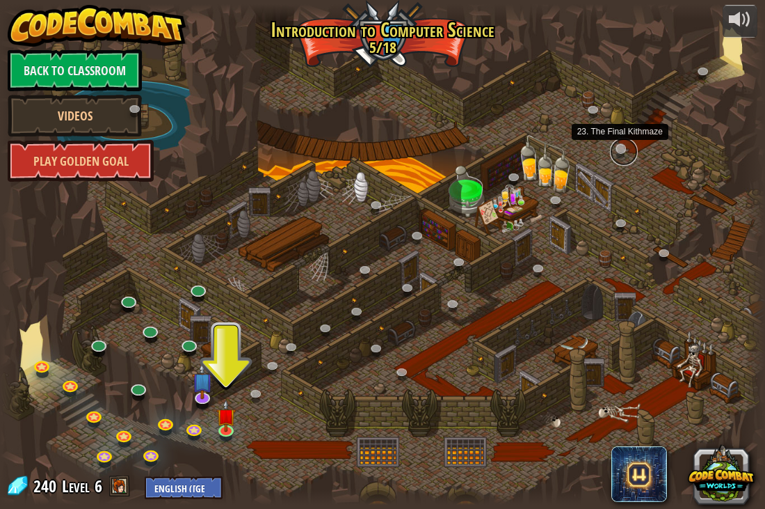
click at [622, 158] on link at bounding box center [624, 152] width 28 height 28
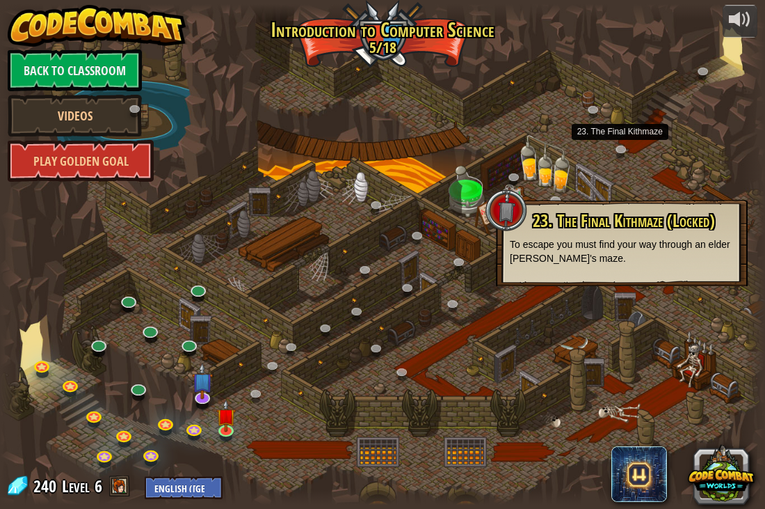
click at [489, 354] on div at bounding box center [382, 254] width 765 height 500
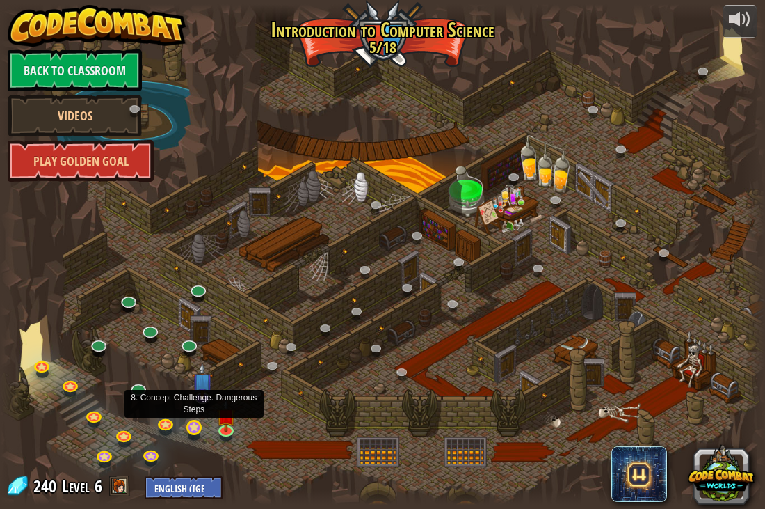
click at [198, 437] on div "25. Kithgard Gates (Locked) Escape the Kithgard dungeons, and don't let the gua…" at bounding box center [382, 254] width 765 height 500
click at [197, 435] on link at bounding box center [196, 429] width 28 height 28
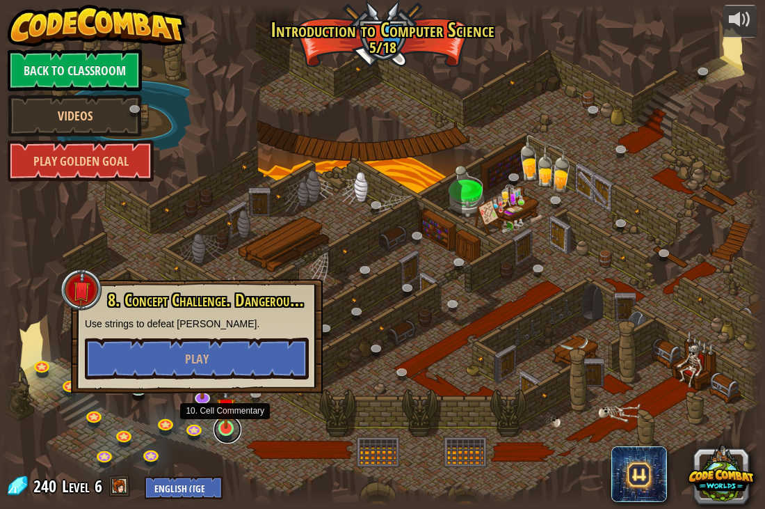
click at [215, 429] on link at bounding box center [228, 429] width 28 height 28
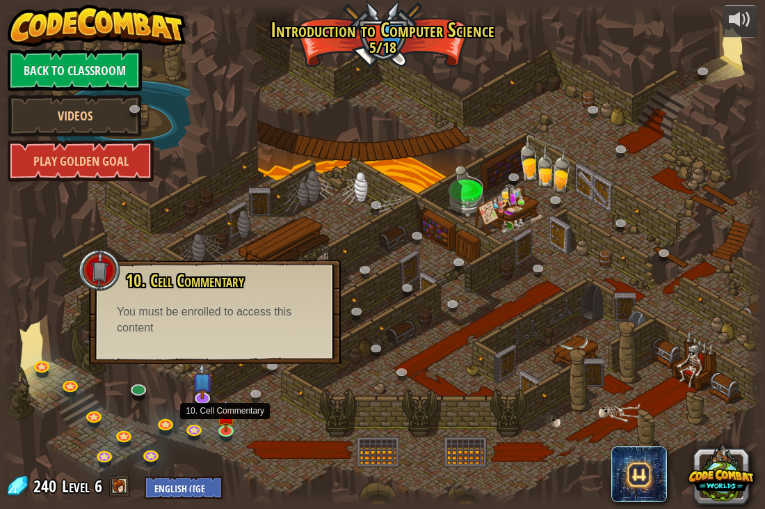
click at [462, 361] on div at bounding box center [382, 254] width 765 height 500
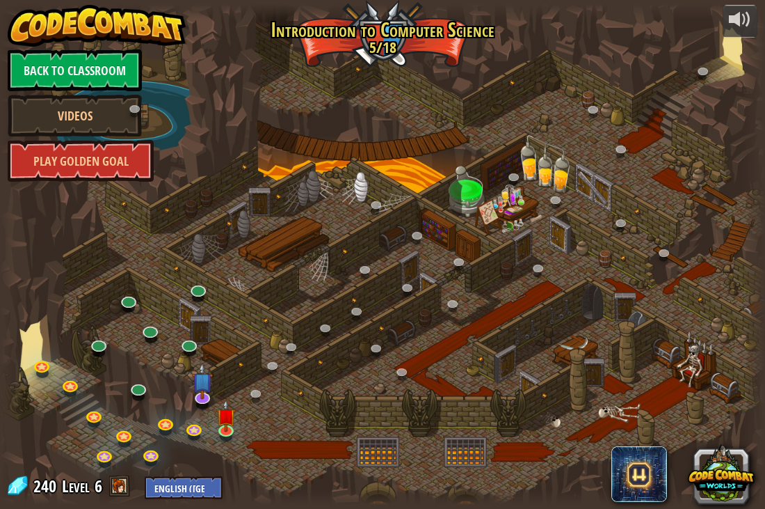
click at [406, 51] on div at bounding box center [382, 254] width 765 height 500
click at [385, 54] on div at bounding box center [382, 254] width 765 height 500
click at [57, 100] on link "Videos" at bounding box center [75, 116] width 134 height 42
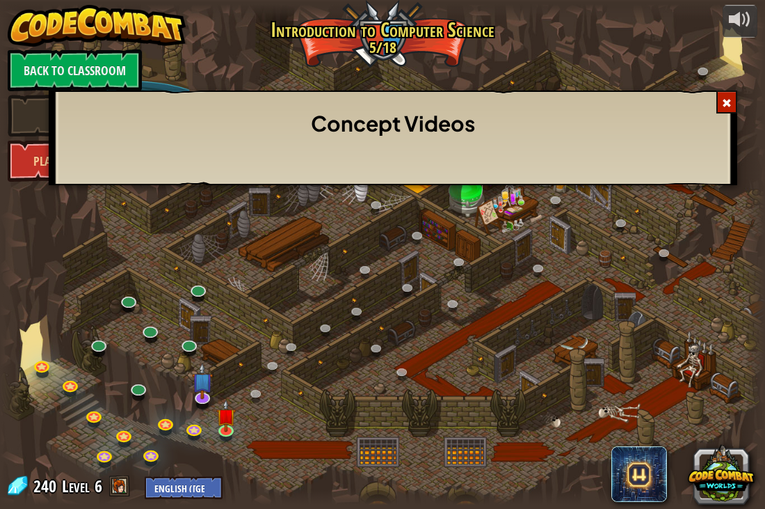
click at [717, 102] on div at bounding box center [727, 101] width 21 height 23
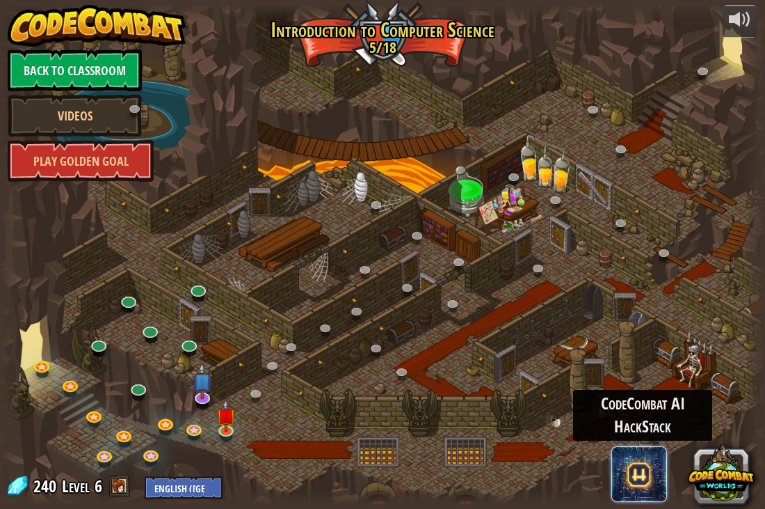
click at [633, 456] on span at bounding box center [639, 474] width 56 height 56
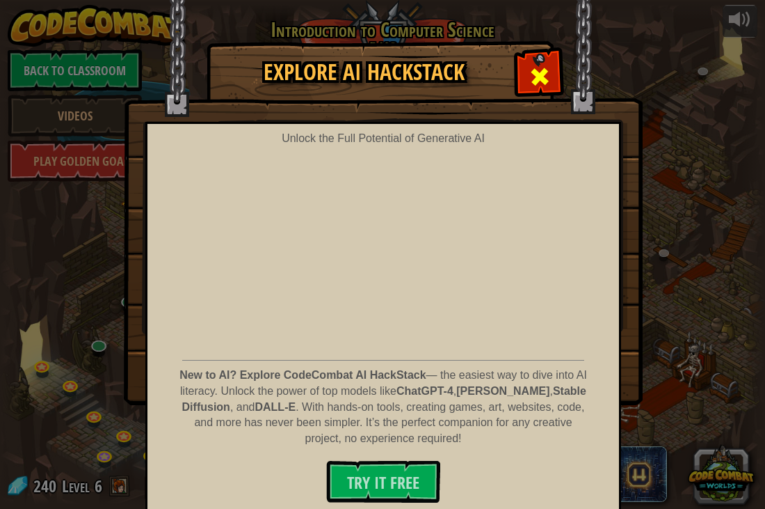
click at [540, 66] on span at bounding box center [540, 76] width 22 height 22
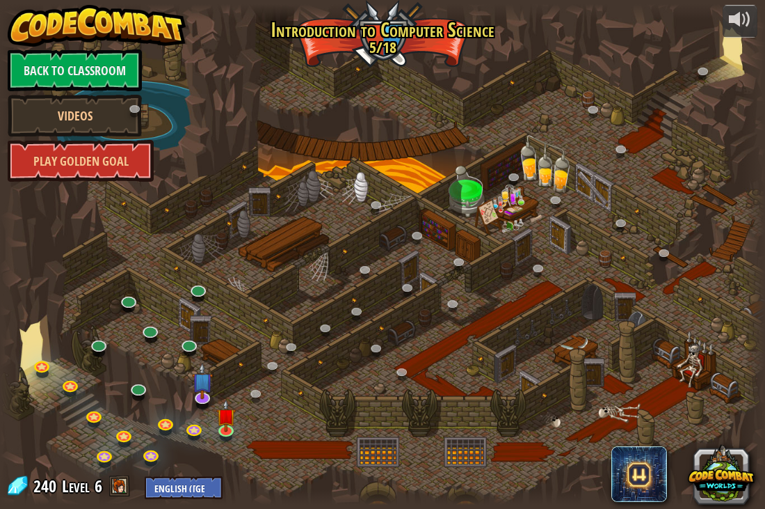
click at [125, 486] on span at bounding box center [119, 485] width 21 height 21
click at [123, 485] on span at bounding box center [119, 485] width 21 height 21
click at [104, 480] on div "240 Level 6 English ([GEOGRAPHIC_DATA]) English ([GEOGRAPHIC_DATA]) 简体中文 繁體中文 р…" at bounding box center [114, 486] width 217 height 24
click at [106, 447] on link at bounding box center [106, 455] width 28 height 28
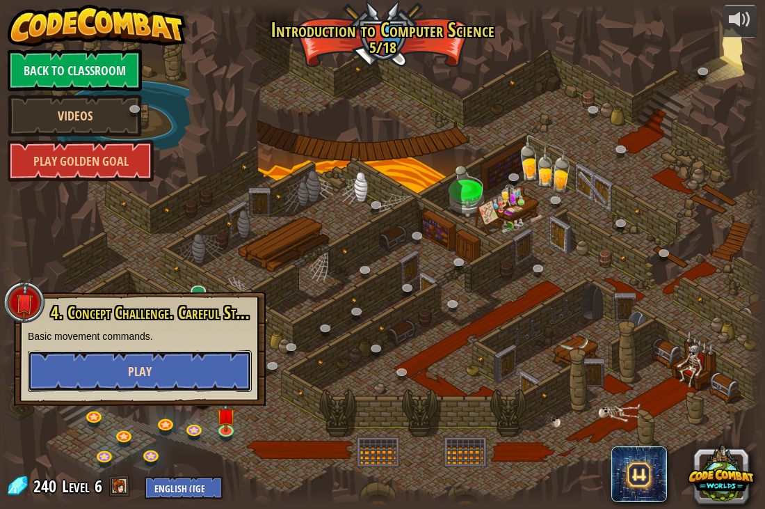
click at [130, 369] on span "Play" at bounding box center [140, 370] width 24 height 17
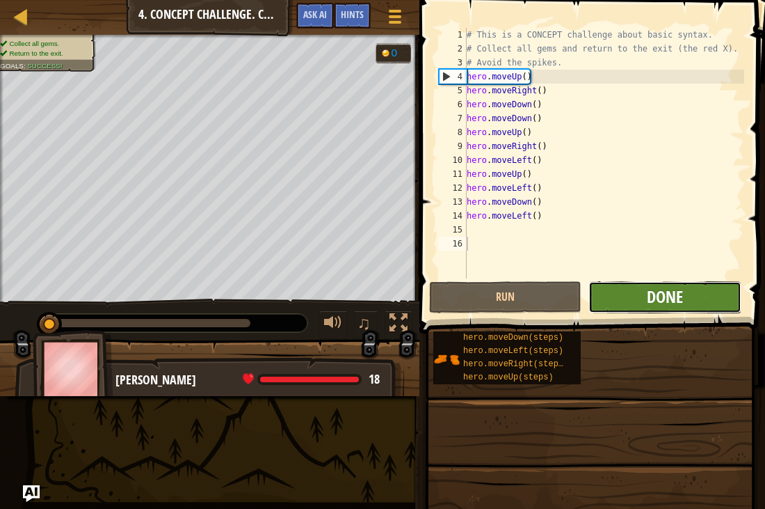
click at [646, 296] on button "Done" at bounding box center [665, 297] width 152 height 32
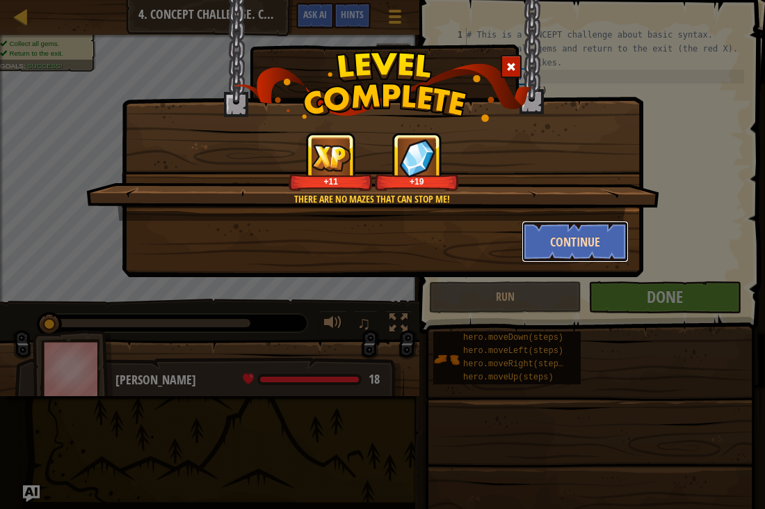
click at [586, 239] on button "Continue" at bounding box center [576, 242] width 108 height 42
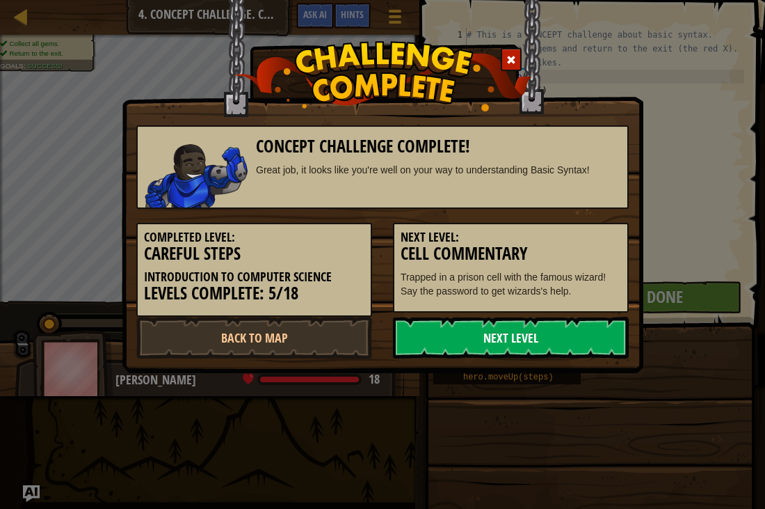
click at [462, 323] on link "Next Level" at bounding box center [511, 338] width 236 height 42
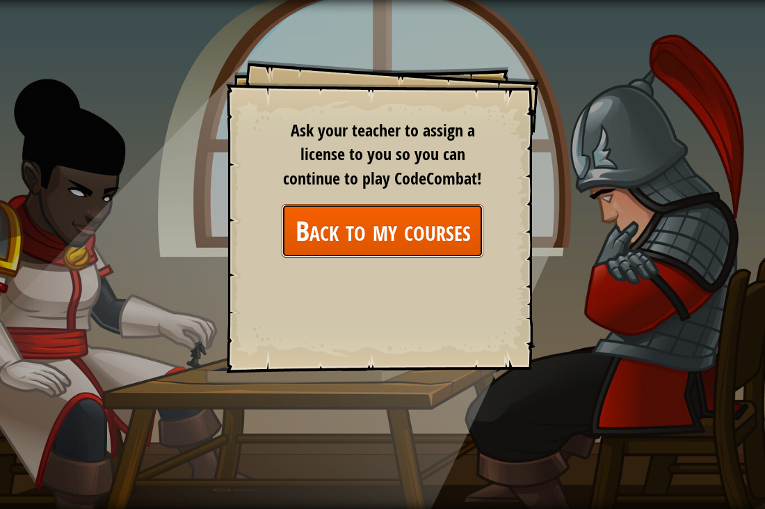
click at [383, 233] on link "Back to my courses" at bounding box center [383, 231] width 202 height 54
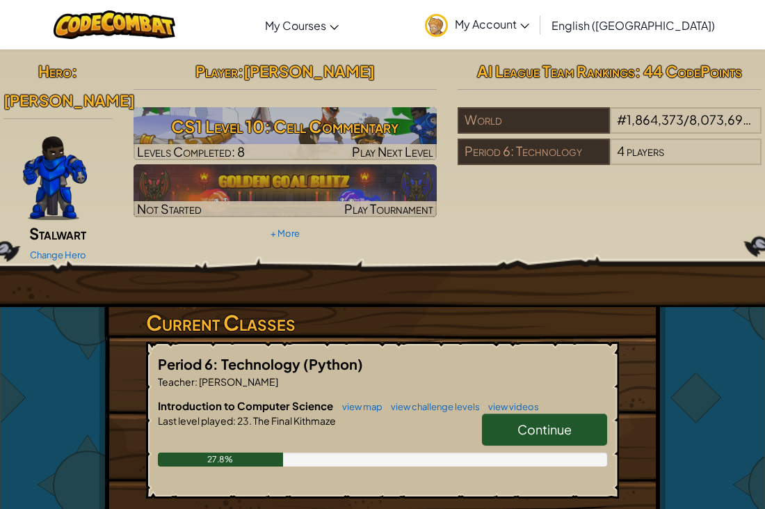
click at [559, 421] on span "Continue" at bounding box center [545, 429] width 54 height 16
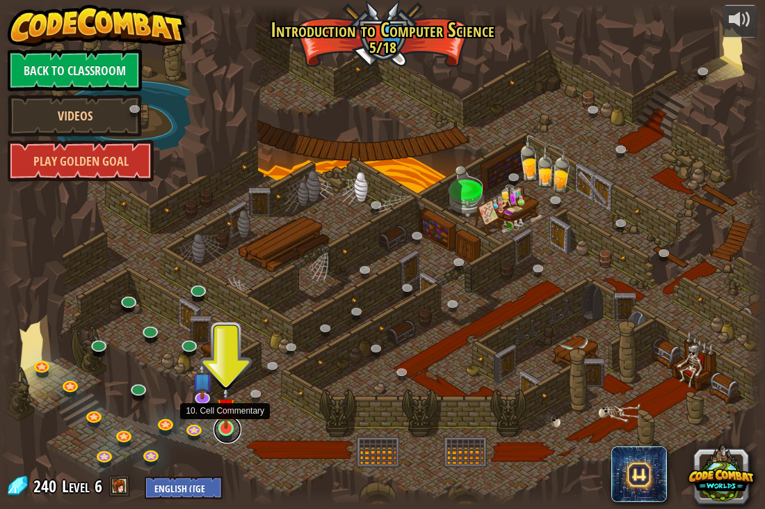
click at [220, 429] on link at bounding box center [228, 429] width 28 height 28
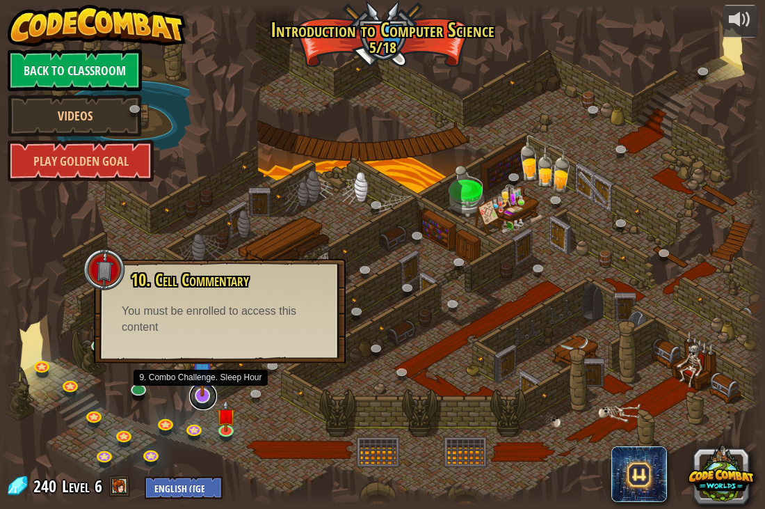
click at [202, 399] on link at bounding box center [203, 396] width 28 height 28
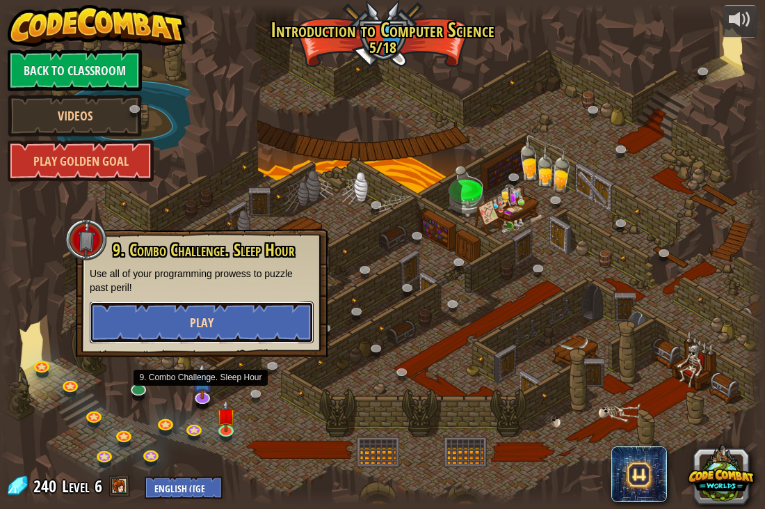
click at [198, 337] on button "Play" at bounding box center [202, 322] width 224 height 42
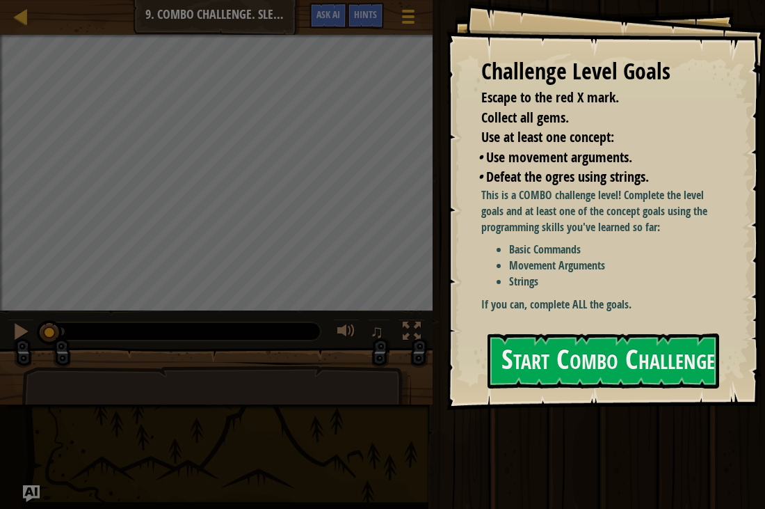
click at [548, 327] on div "Challenge Level Goals Escape to the red X mark. Collect all gems. Use at least …" at bounding box center [606, 205] width 319 height 410
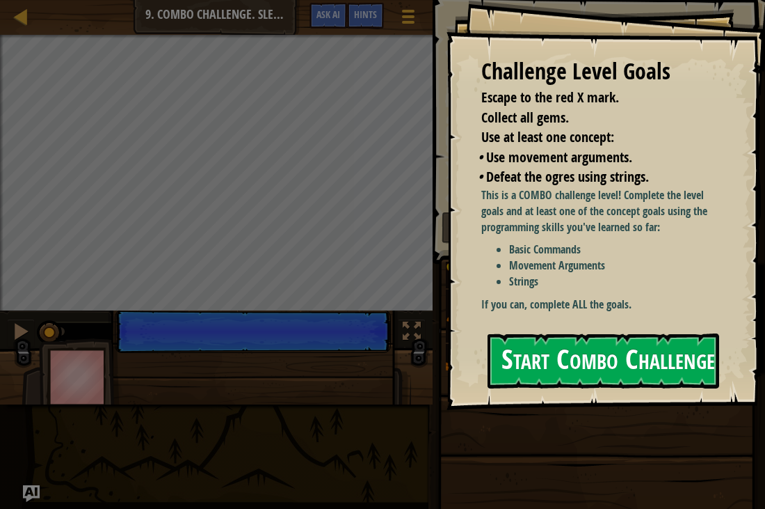
click at [528, 342] on button "Start Combo Challenge" at bounding box center [604, 360] width 232 height 55
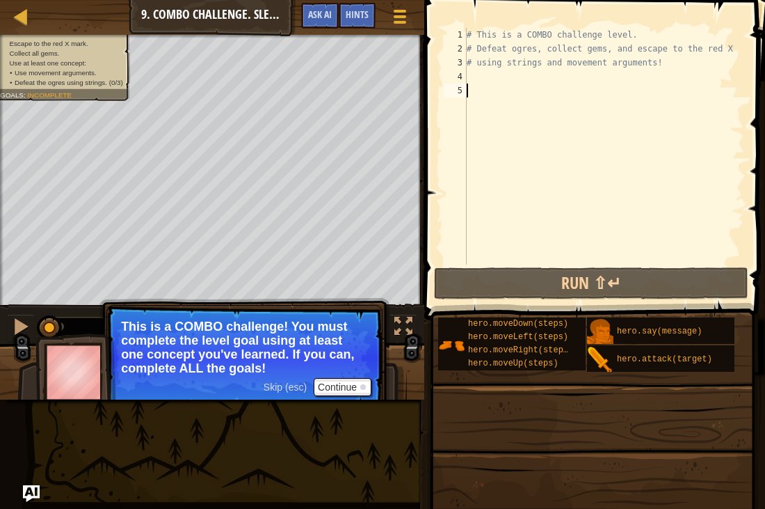
click at [477, 99] on div "# This is a COMBO challenge level. # Defeat [PERSON_NAME], collect gems, and es…" at bounding box center [604, 160] width 280 height 264
click at [479, 74] on div "# This is a COMBO challenge level. # Defeat [PERSON_NAME], collect gems, and es…" at bounding box center [604, 160] width 280 height 264
click at [352, 368] on p "This is a COMBO challenge! You must complete the level goal using at least one …" at bounding box center [244, 347] width 247 height 56
click at [357, 381] on button "Continue" at bounding box center [343, 387] width 58 height 18
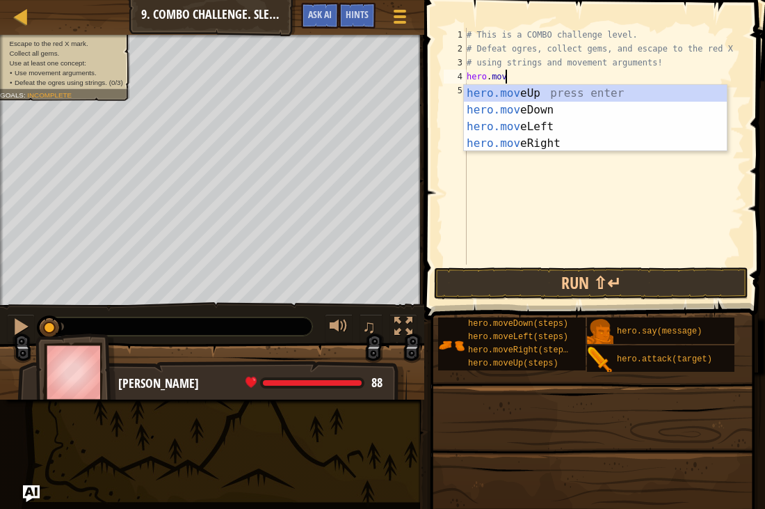
scroll to position [6, 6]
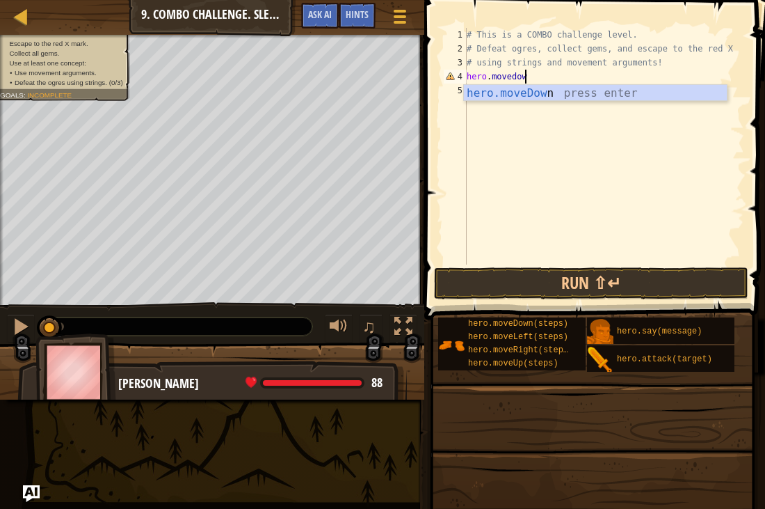
type textarea "hero.movedown"
